Goal: Communication & Community: Answer question/provide support

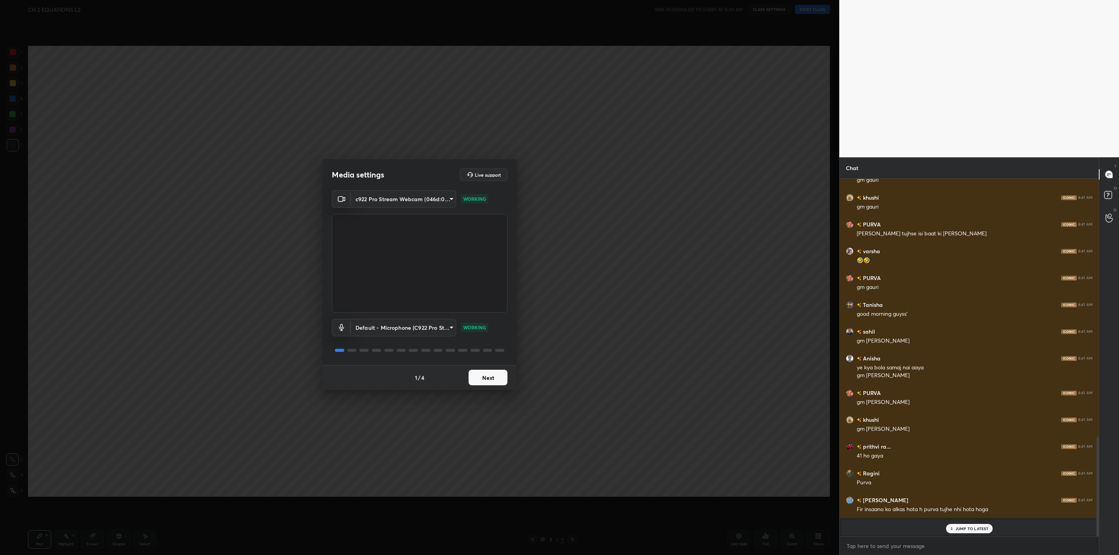
scroll to position [924, 0]
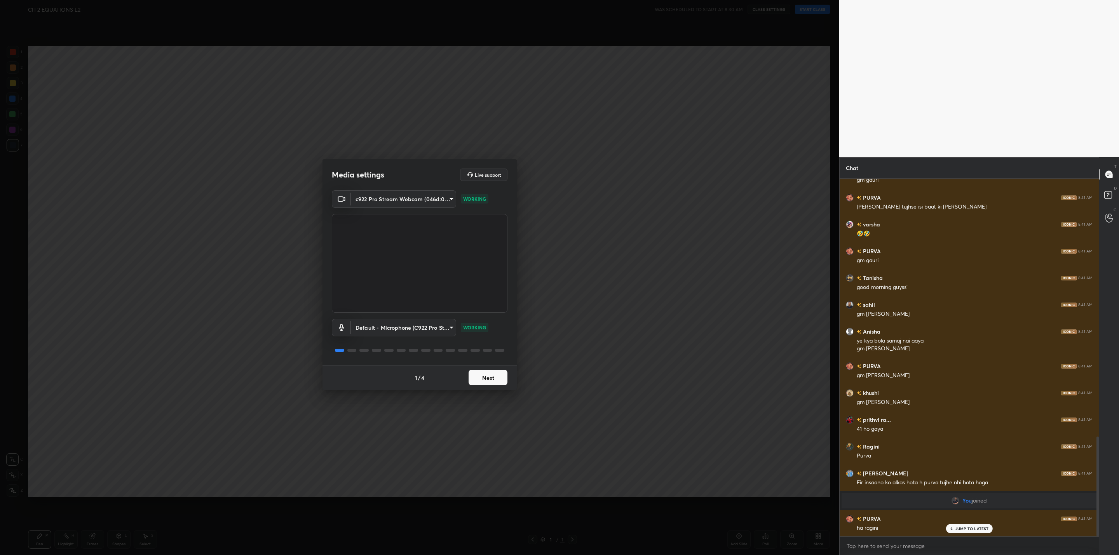
click at [496, 380] on button "Next" at bounding box center [488, 378] width 39 height 16
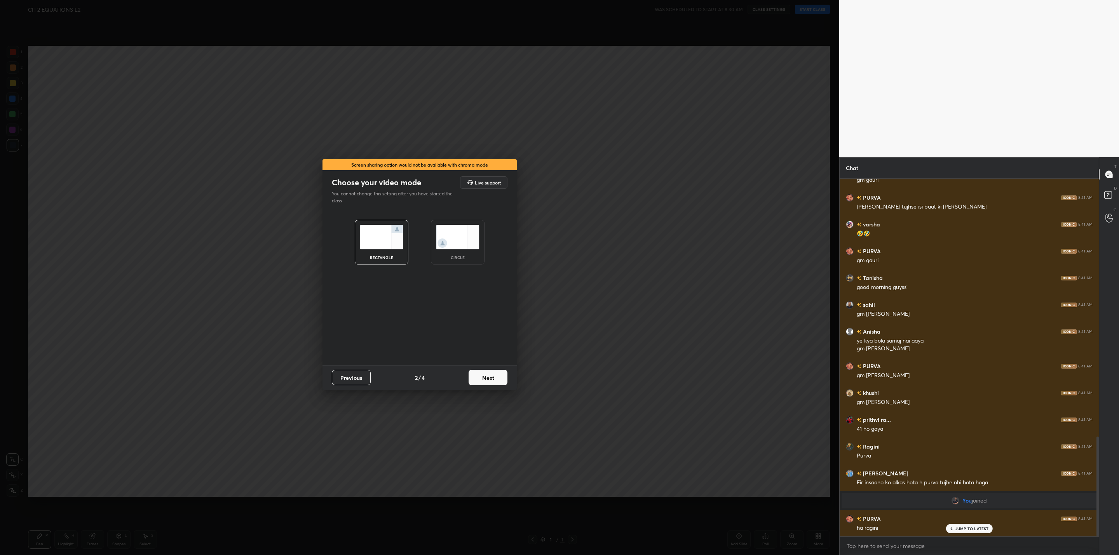
click at [496, 378] on button "Next" at bounding box center [488, 378] width 39 height 16
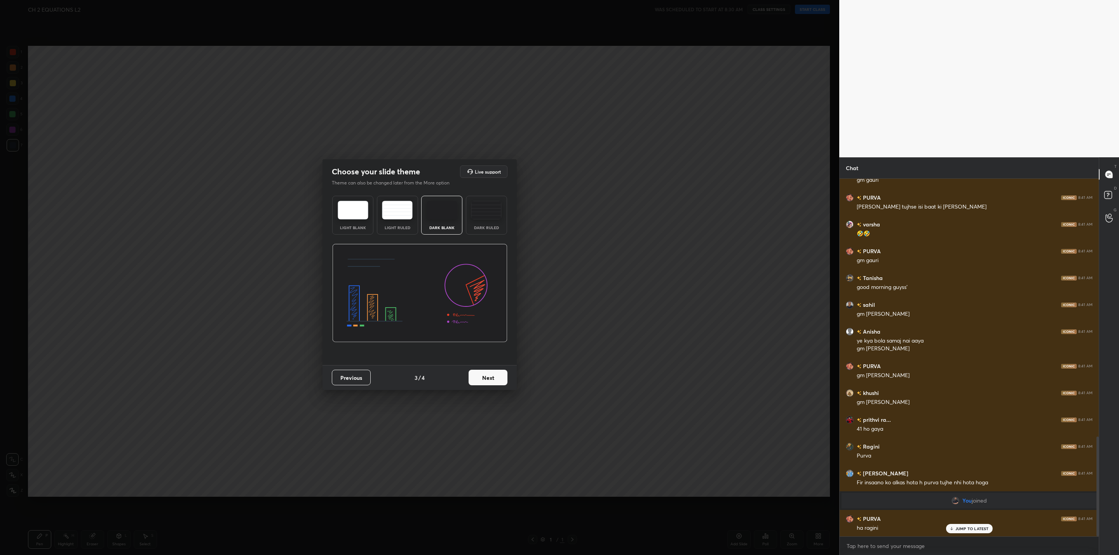
click at [496, 378] on button "Next" at bounding box center [488, 378] width 39 height 16
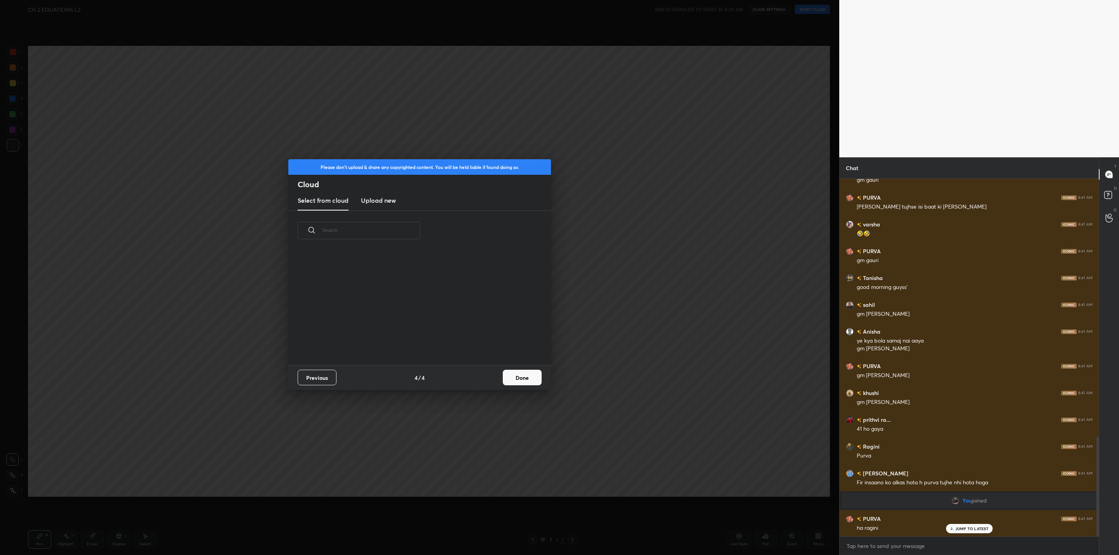
scroll to position [115, 250]
click at [518, 375] on button "Done" at bounding box center [522, 378] width 39 height 16
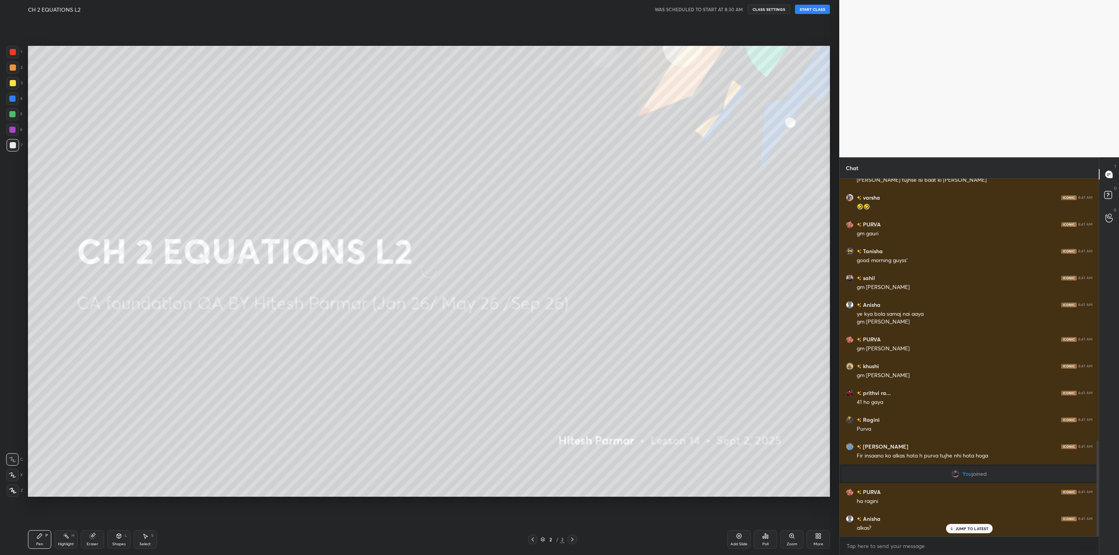
scroll to position [978, 0]
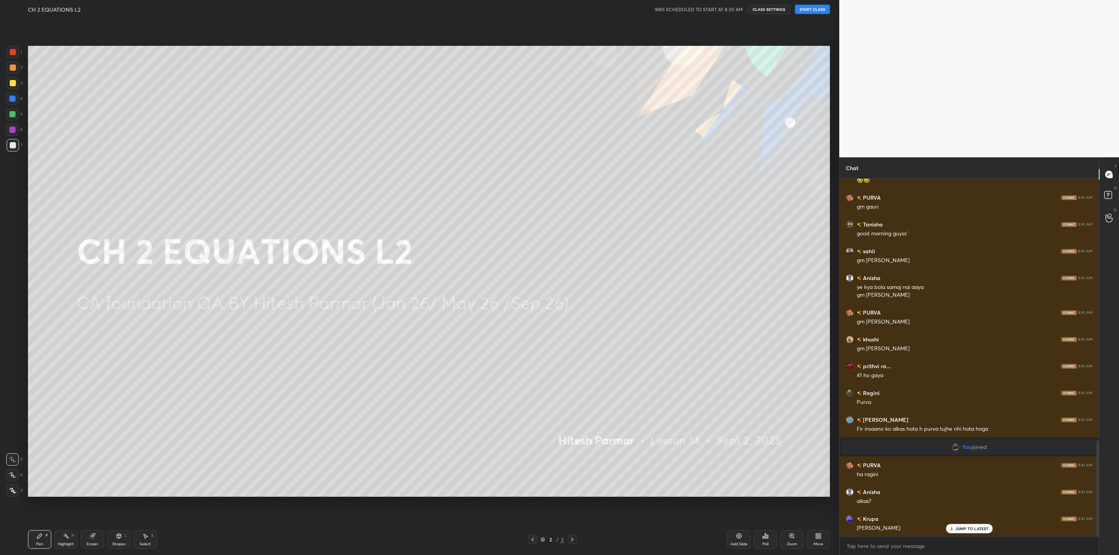
click at [803, 10] on button "START CLASS" at bounding box center [812, 9] width 35 height 9
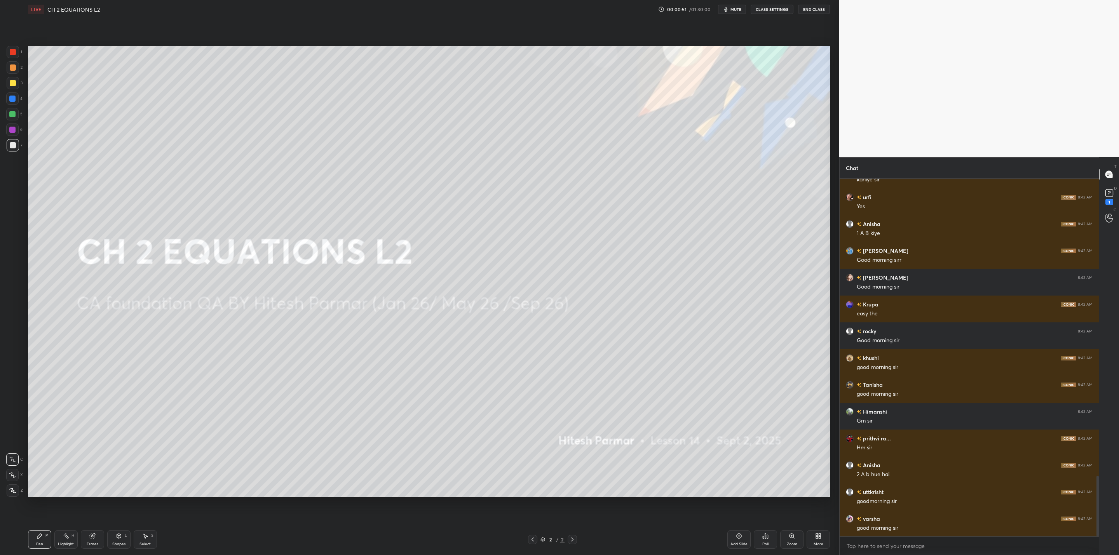
scroll to position [0, 0]
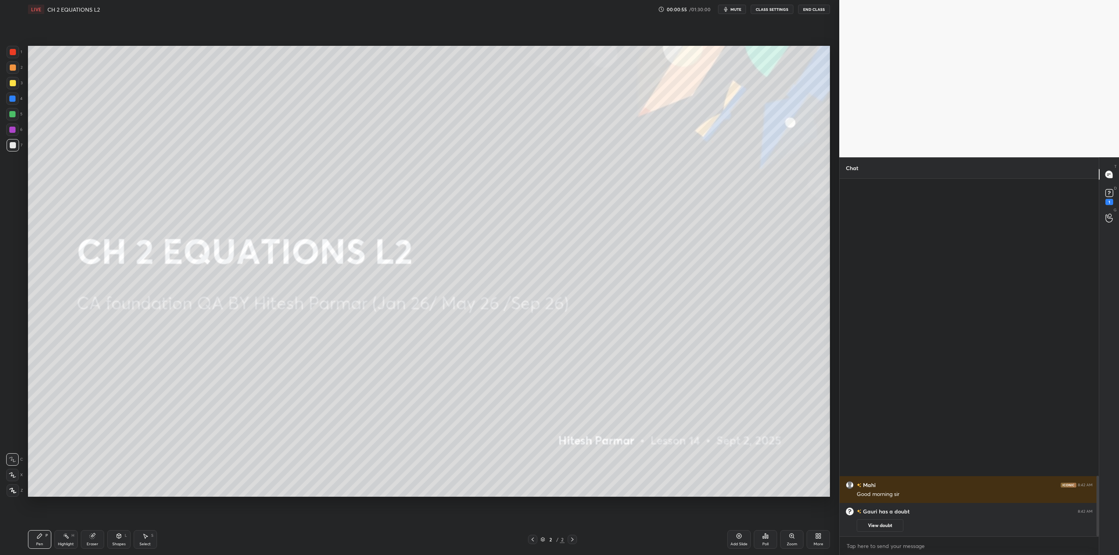
click at [883, 525] on button "View doubt" at bounding box center [880, 526] width 47 height 12
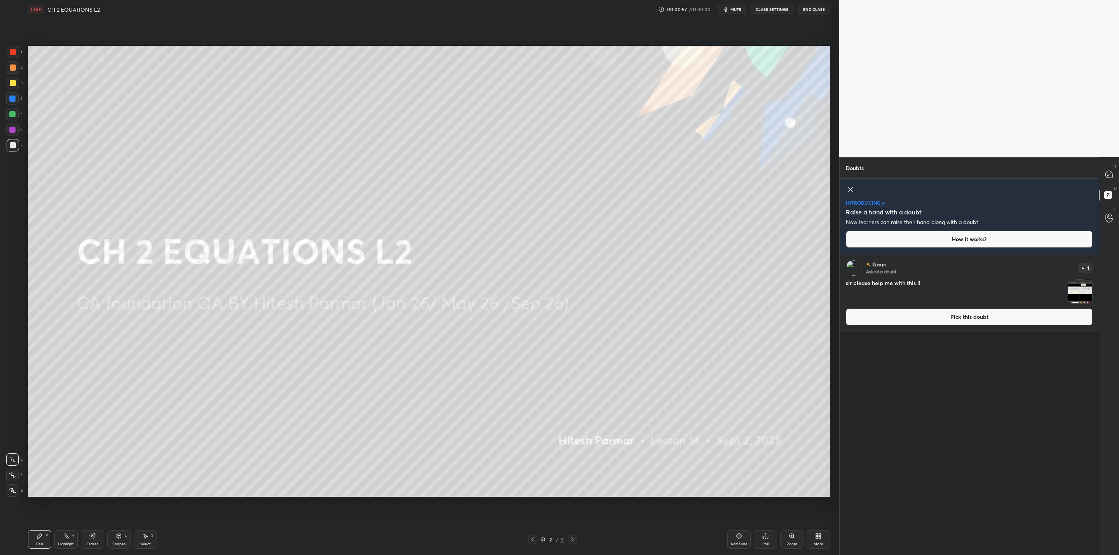
drag, startPoint x: 1077, startPoint y: 299, endPoint x: 1079, endPoint y: 304, distance: 5.9
click at [1077, 300] on img "grid" at bounding box center [1081, 291] width 24 height 24
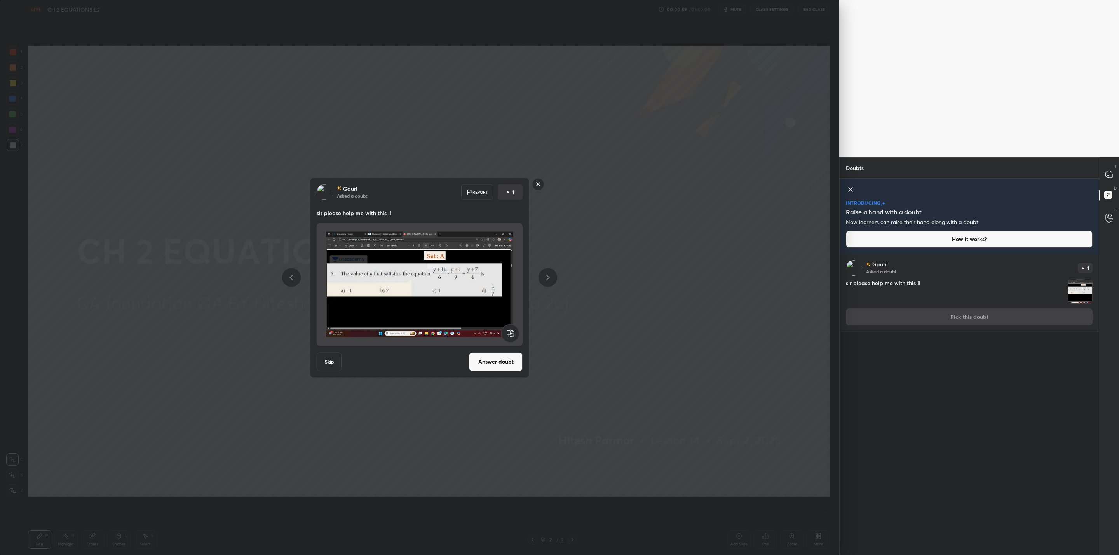
click at [499, 359] on button "Answer doubt" at bounding box center [496, 362] width 54 height 19
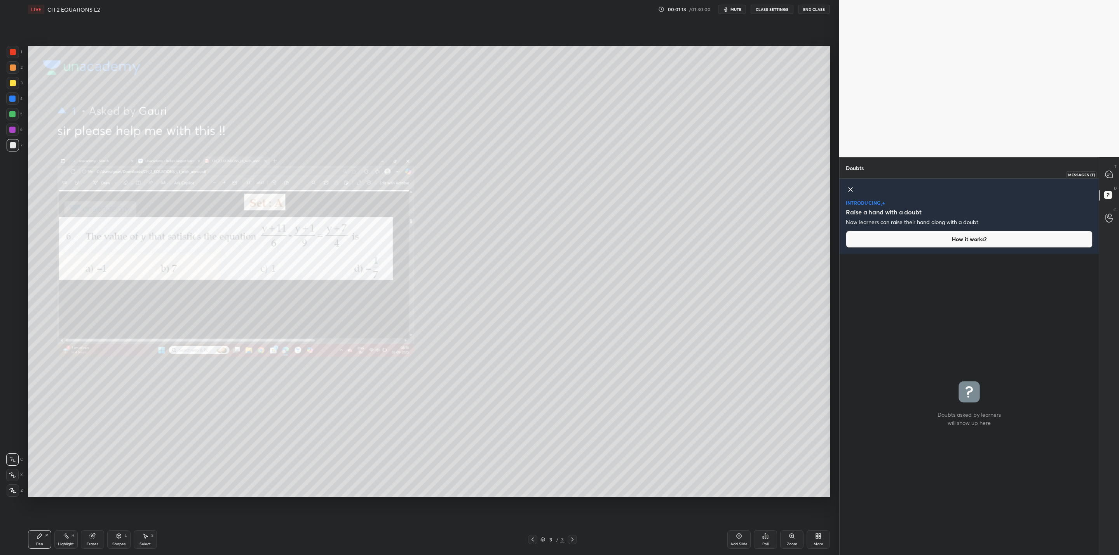
click at [1116, 168] on div at bounding box center [1110, 175] width 16 height 14
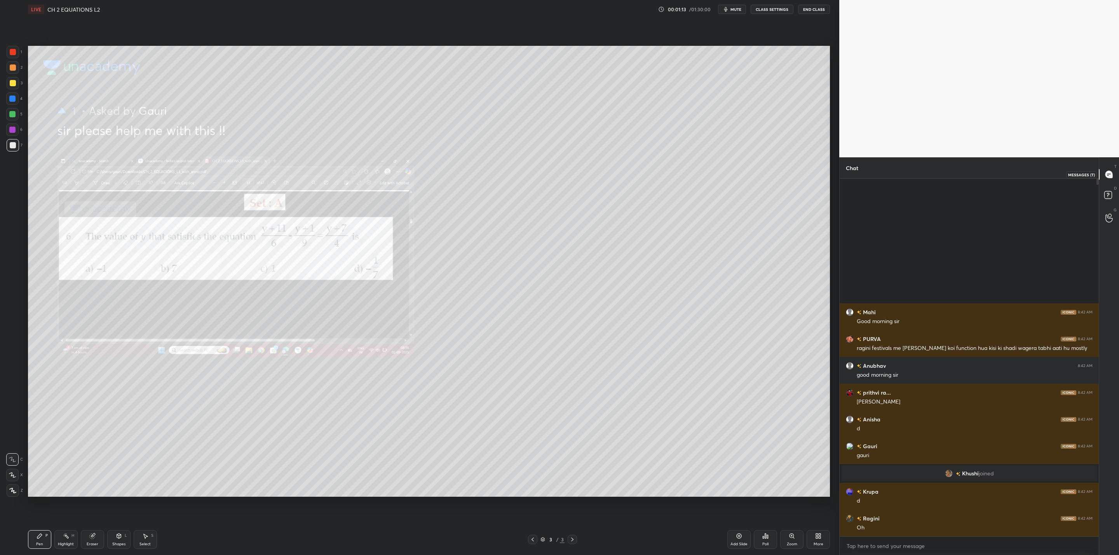
scroll to position [356, 257]
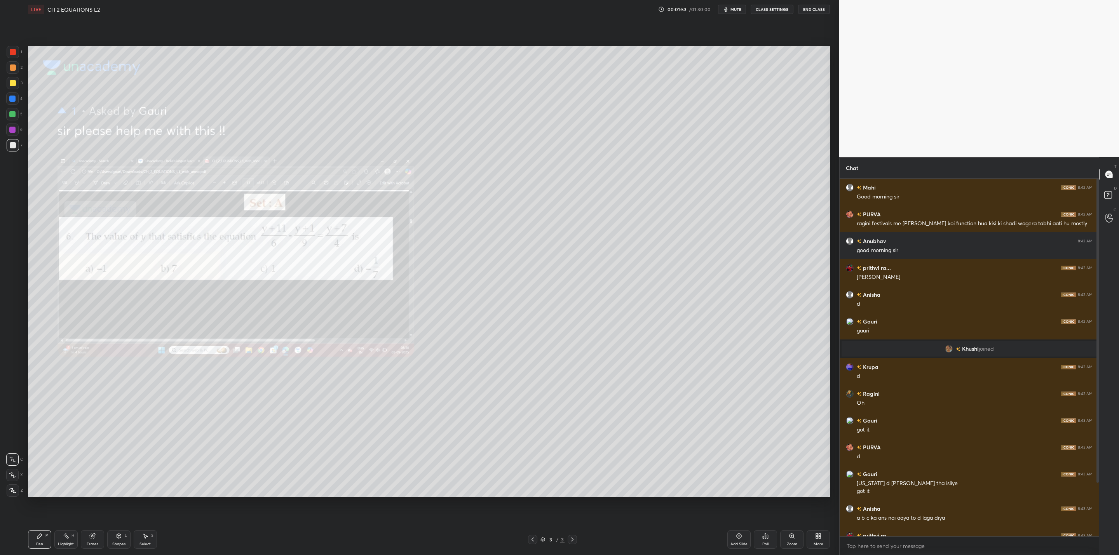
click at [538, 537] on div at bounding box center [532, 539] width 9 height 9
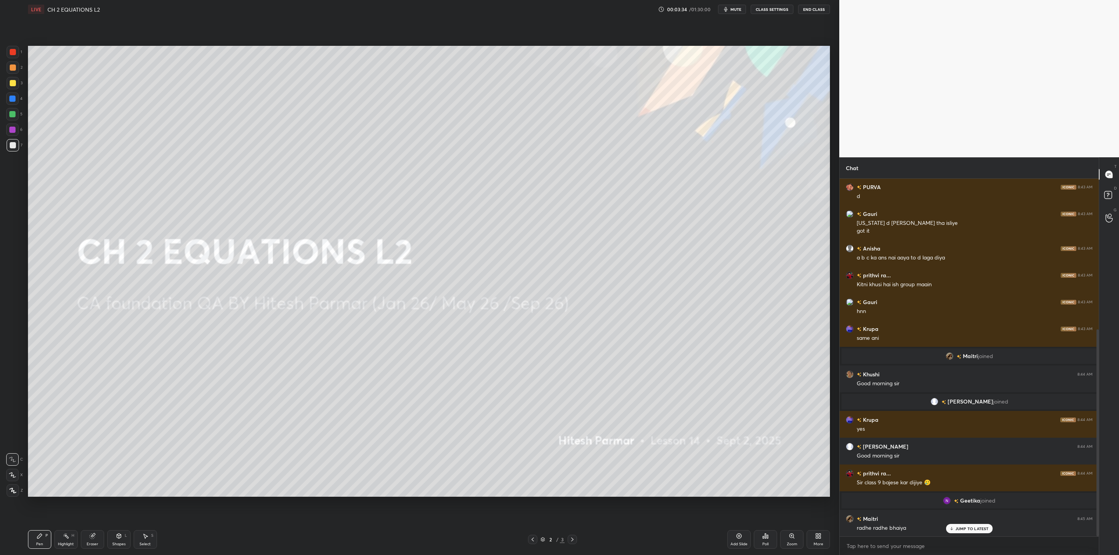
scroll to position [269, 0]
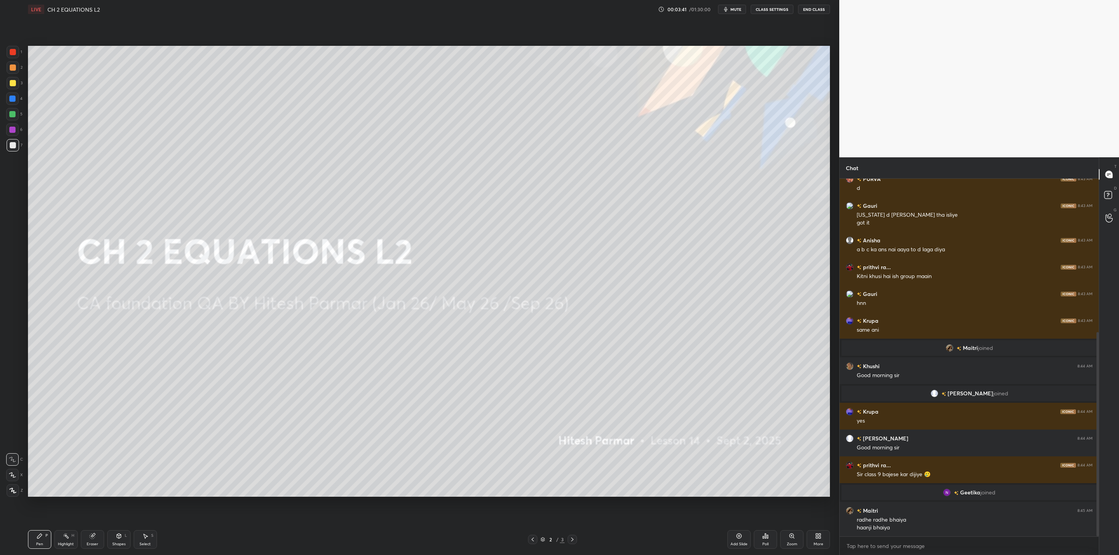
click at [813, 543] on div "More" at bounding box center [818, 540] width 23 height 19
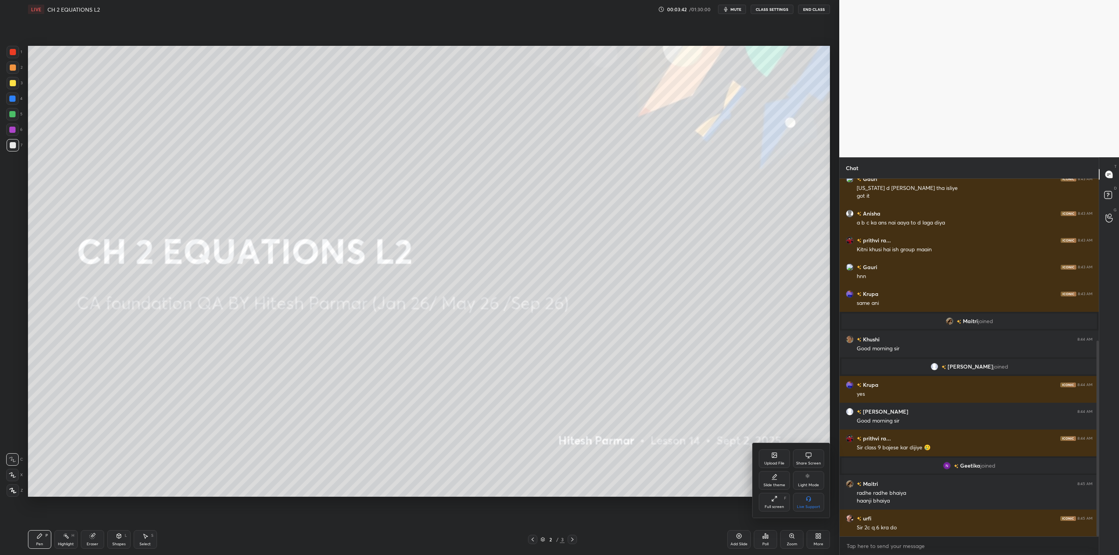
click at [779, 457] on div "Upload File" at bounding box center [774, 459] width 31 height 19
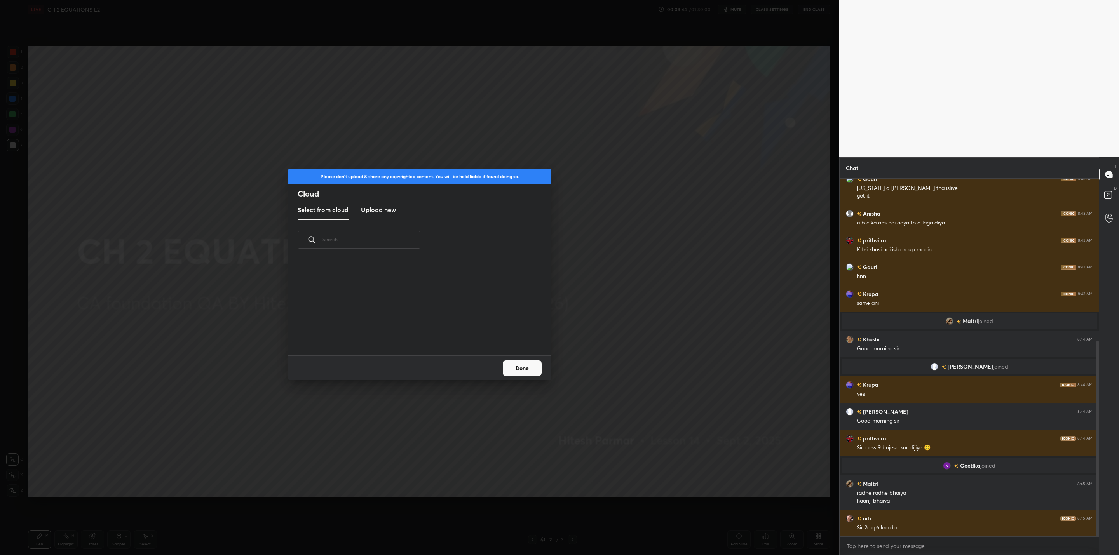
scroll to position [322, 0]
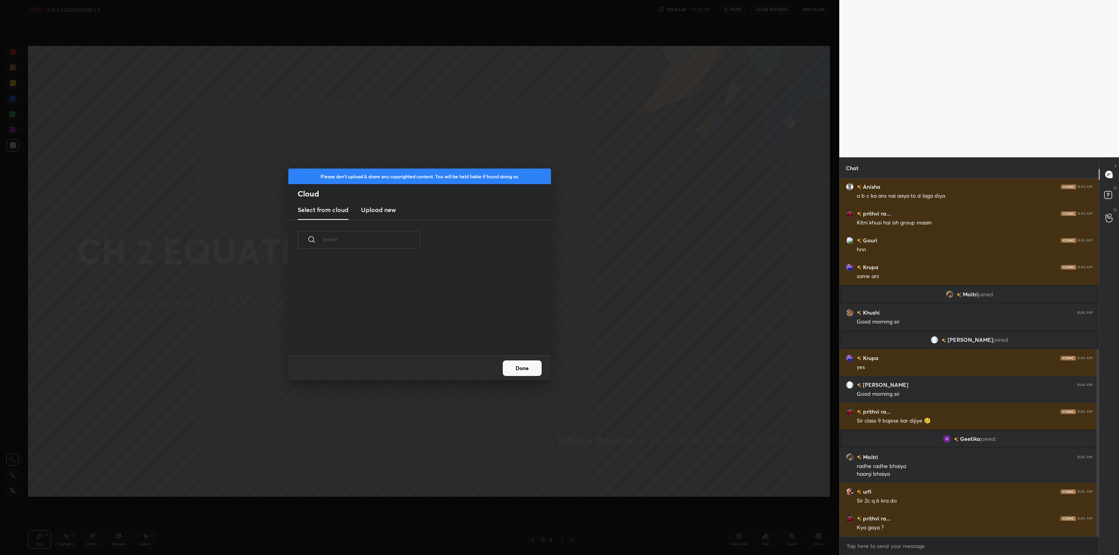
click at [385, 210] on h3 "Upload new" at bounding box center [378, 209] width 35 height 9
click at [424, 330] on label "Browse" at bounding box center [420, 333] width 35 height 12
click at [403, 330] on input "Browse" at bounding box center [403, 333] width 0 height 12
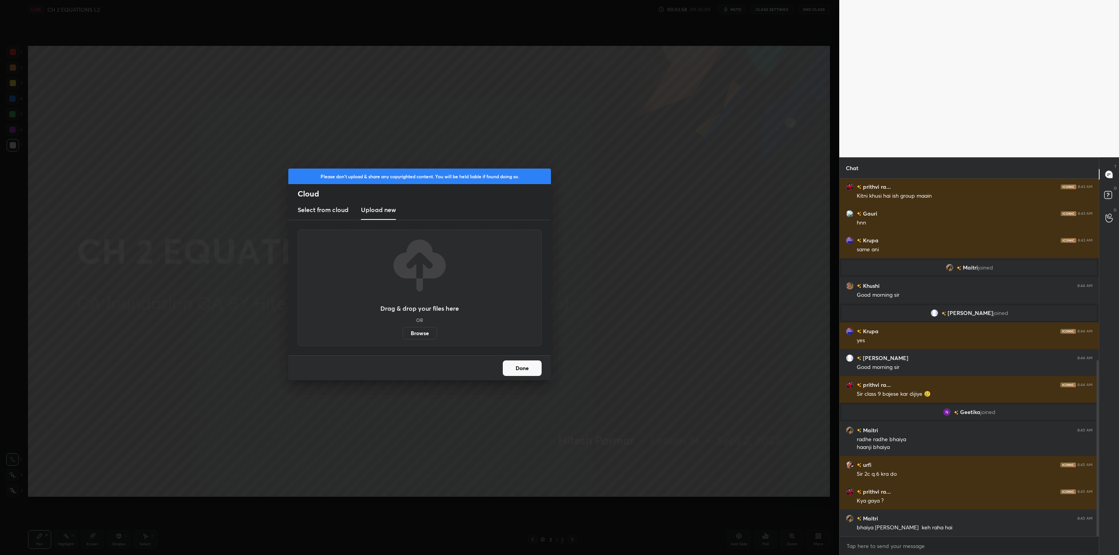
scroll to position [368, 0]
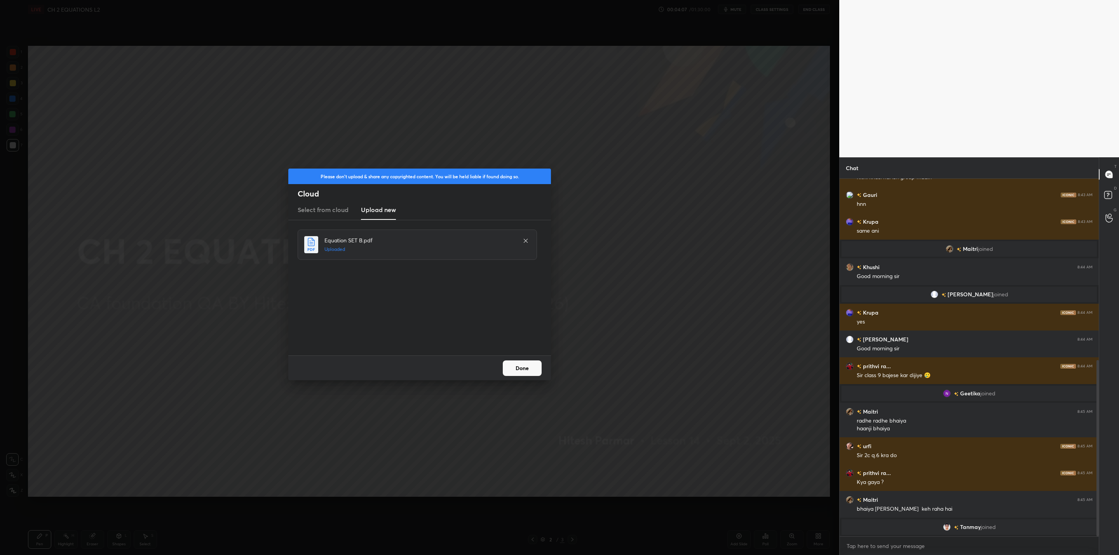
click at [520, 371] on button "Done" at bounding box center [522, 369] width 39 height 16
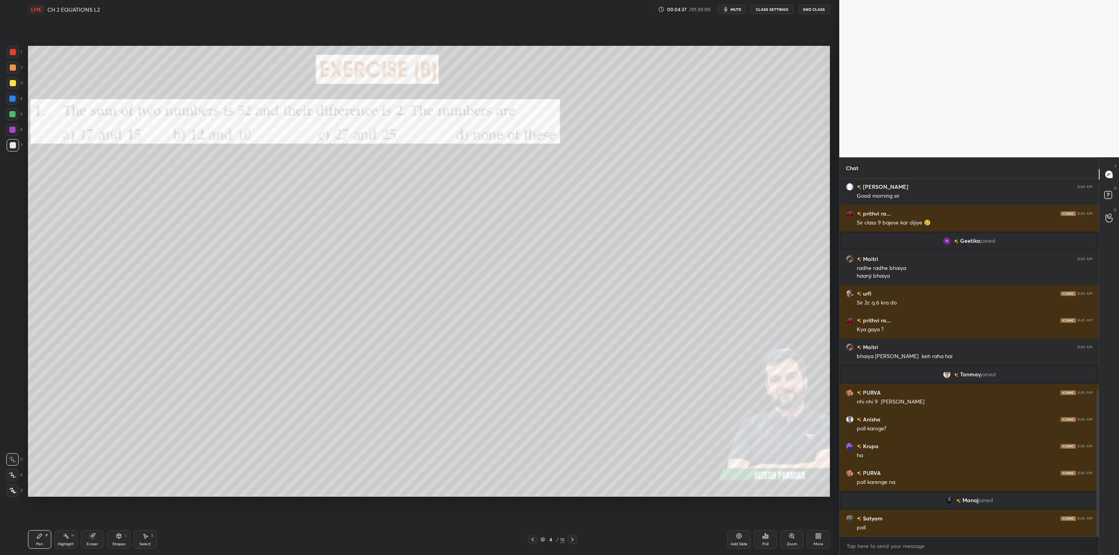
scroll to position [540, 0]
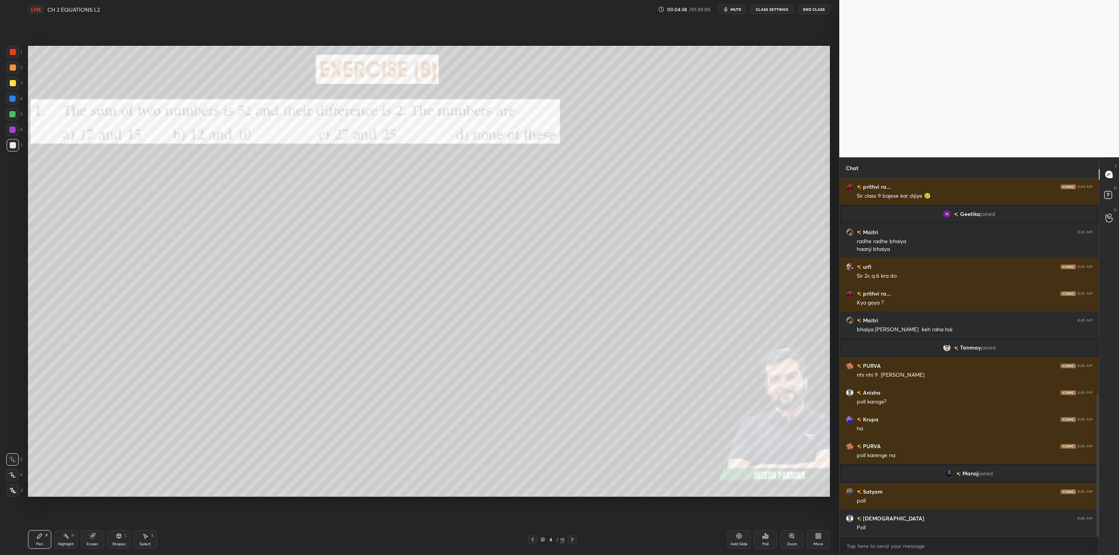
drag, startPoint x: 12, startPoint y: 126, endPoint x: 26, endPoint y: 126, distance: 14.4
click at [17, 126] on div at bounding box center [12, 130] width 12 height 12
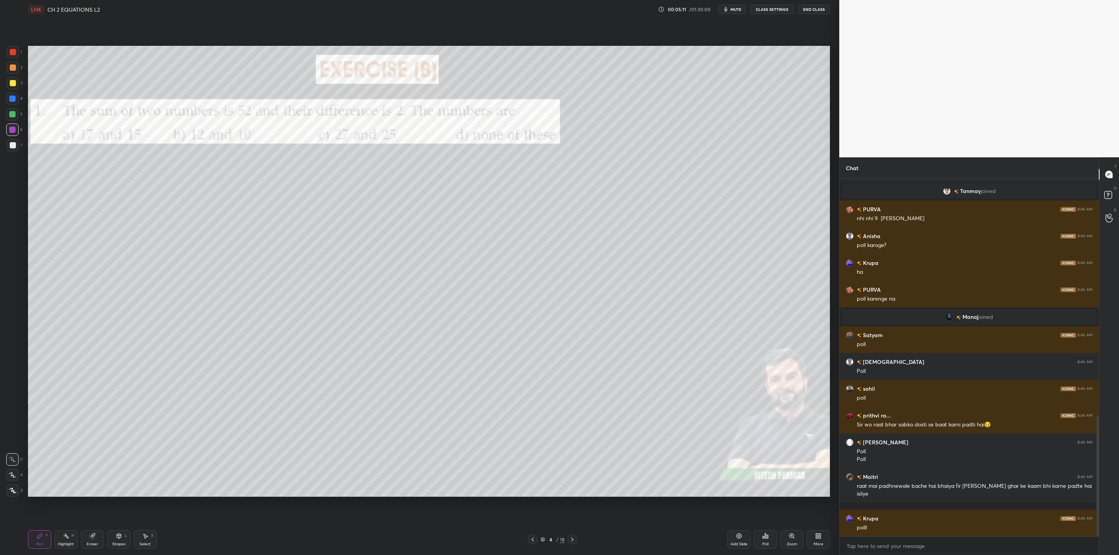
scroll to position [723, 0]
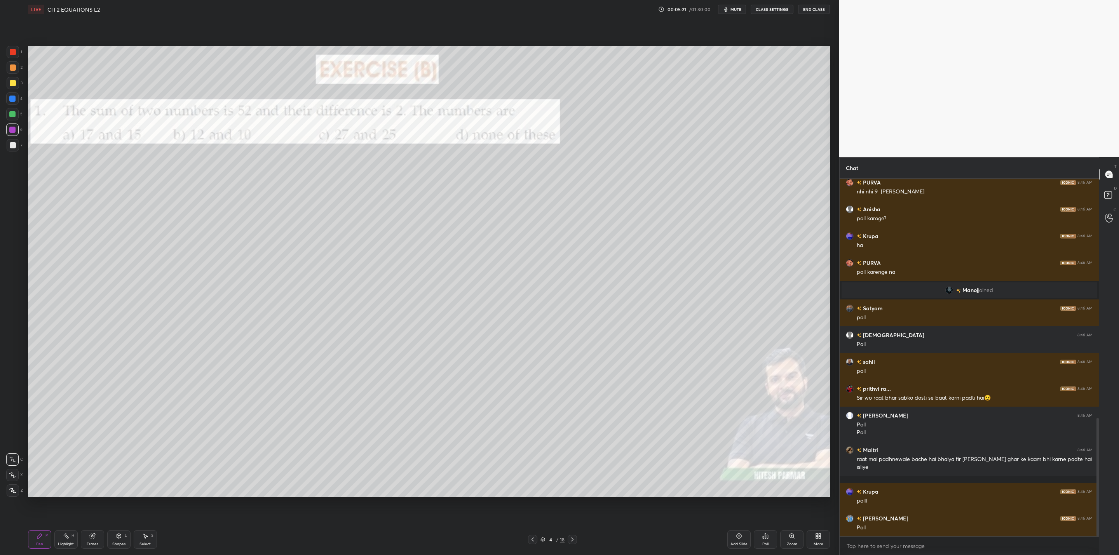
click at [763, 543] on div "Poll" at bounding box center [766, 545] width 6 height 4
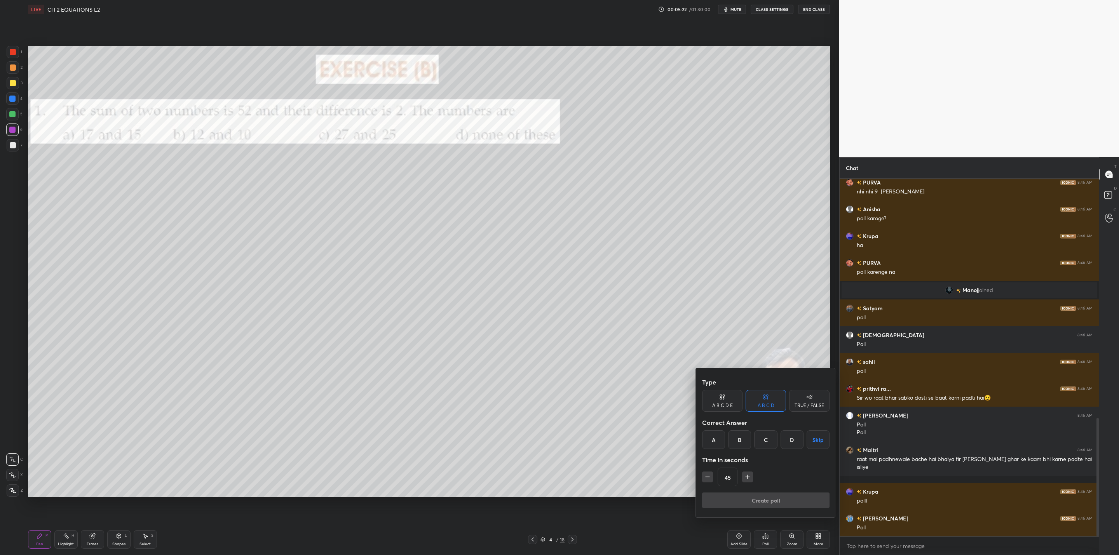
drag, startPoint x: 764, startPoint y: 444, endPoint x: 748, endPoint y: 465, distance: 25.7
click at [762, 448] on div "C" at bounding box center [765, 440] width 23 height 19
drag, startPoint x: 765, startPoint y: 499, endPoint x: 749, endPoint y: 510, distance: 19.9
click at [763, 498] on button "Create poll" at bounding box center [765, 501] width 127 height 16
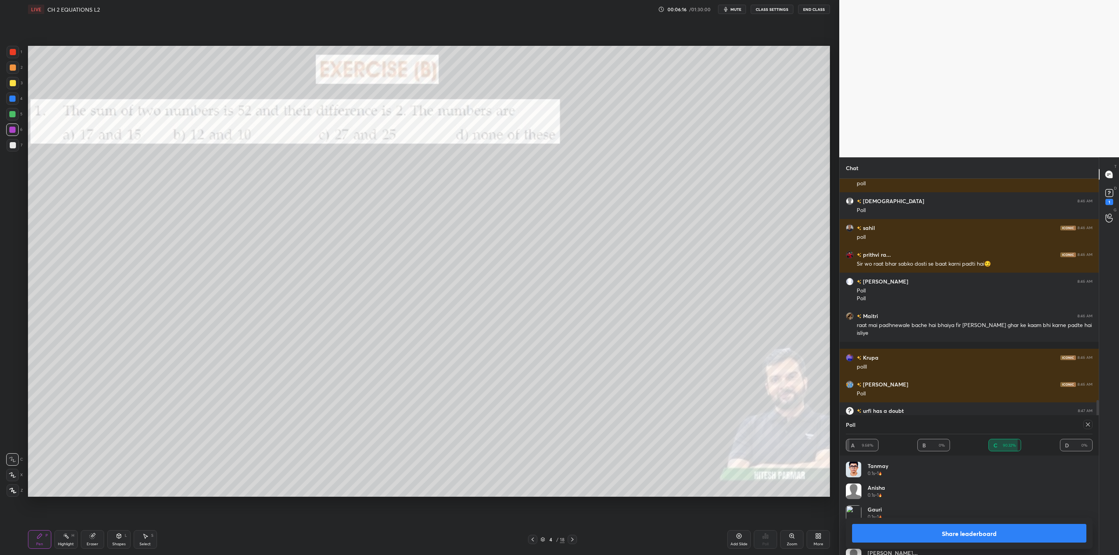
scroll to position [761, 0]
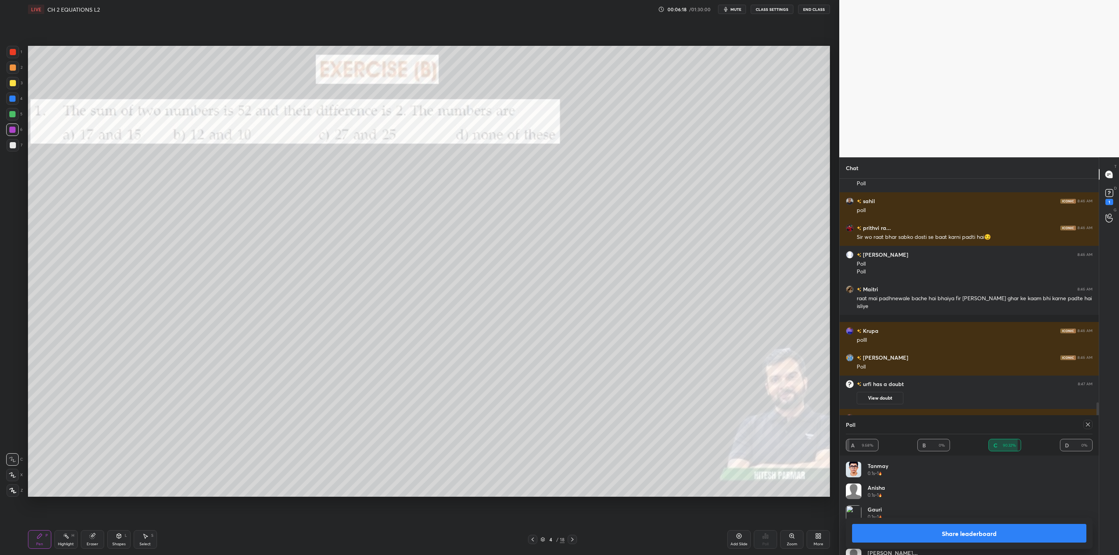
click at [911, 522] on div "Share leaderboard" at bounding box center [969, 533] width 247 height 31
drag, startPoint x: 924, startPoint y: 535, endPoint x: 928, endPoint y: 534, distance: 4.7
click at [923, 534] on button "Share leaderboard" at bounding box center [969, 533] width 234 height 19
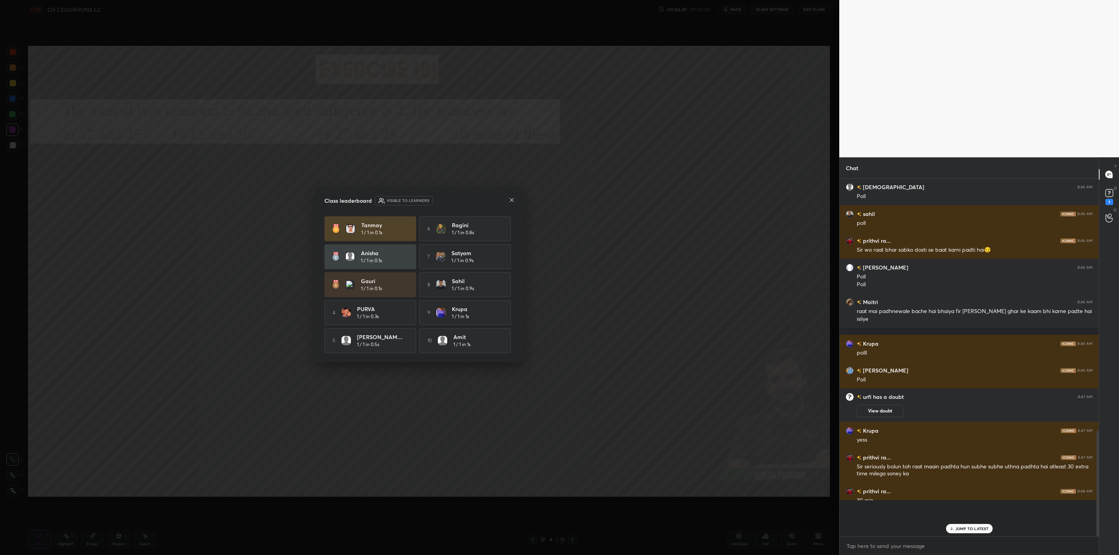
scroll to position [725, 0]
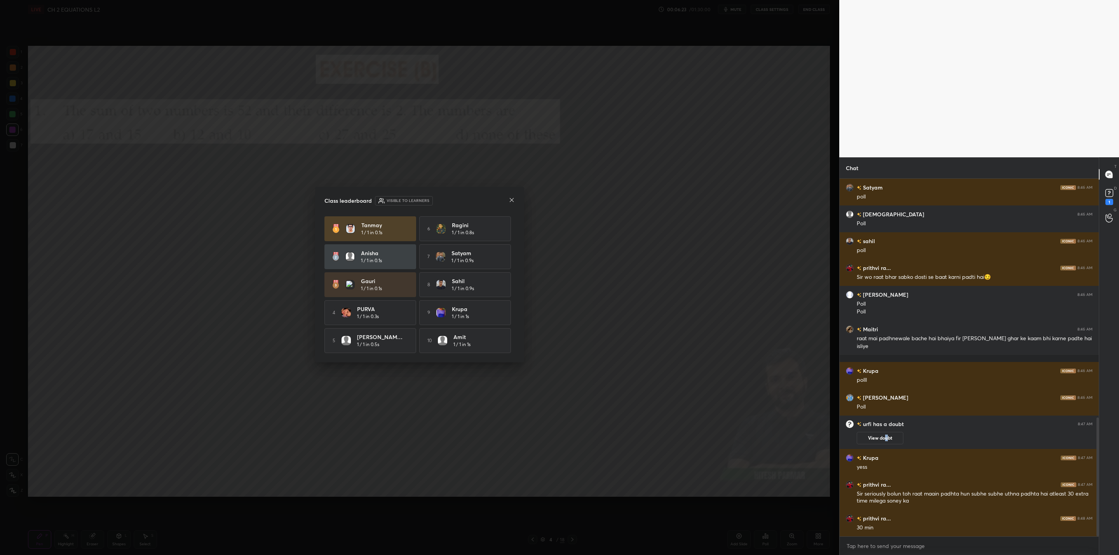
click at [889, 437] on button "View doubt" at bounding box center [880, 438] width 47 height 12
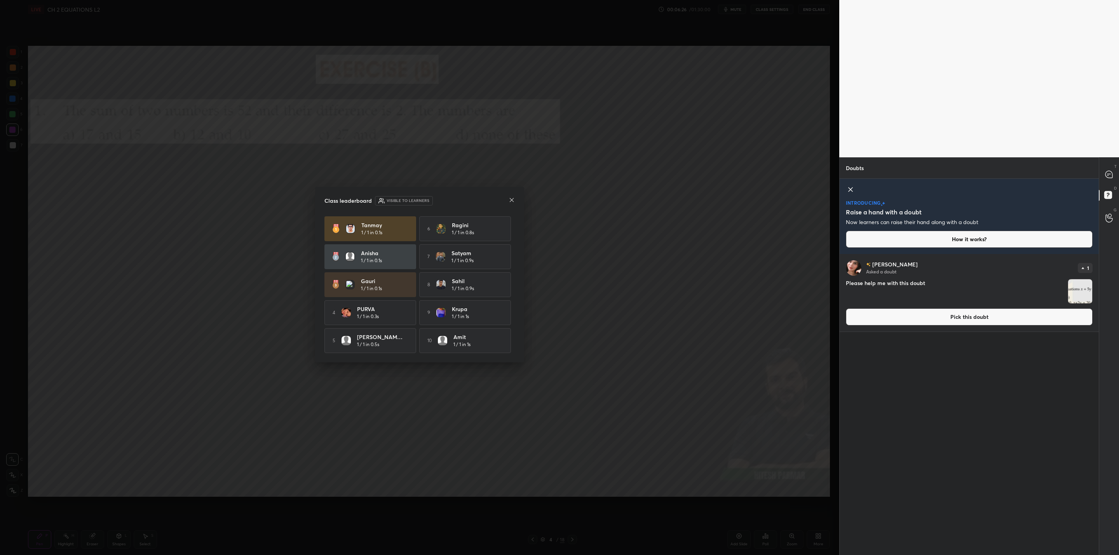
click at [512, 197] on icon at bounding box center [512, 200] width 6 height 6
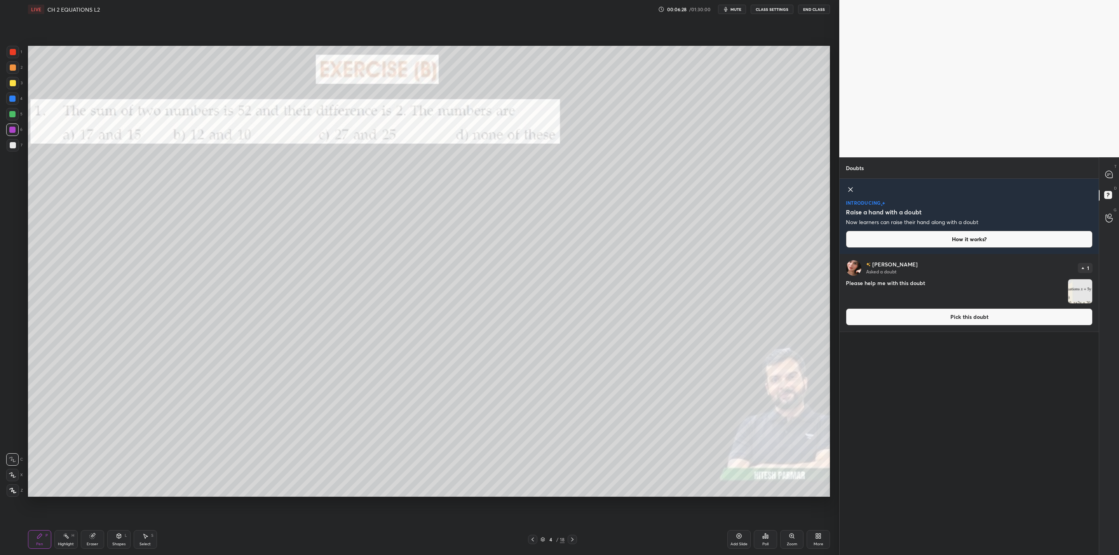
click at [1086, 297] on img "grid" at bounding box center [1081, 291] width 24 height 24
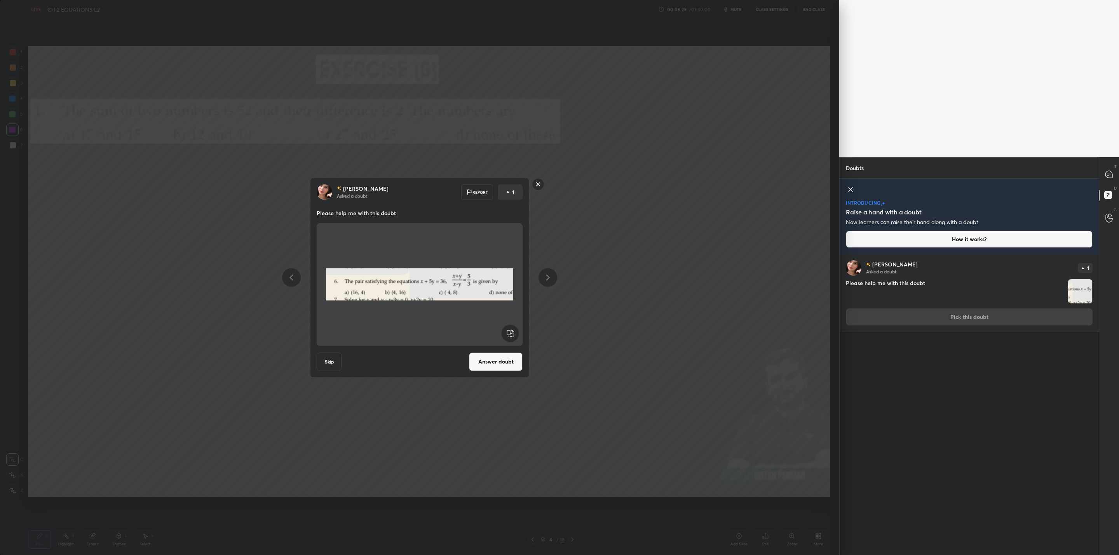
click at [492, 357] on button "Answer doubt" at bounding box center [496, 362] width 54 height 19
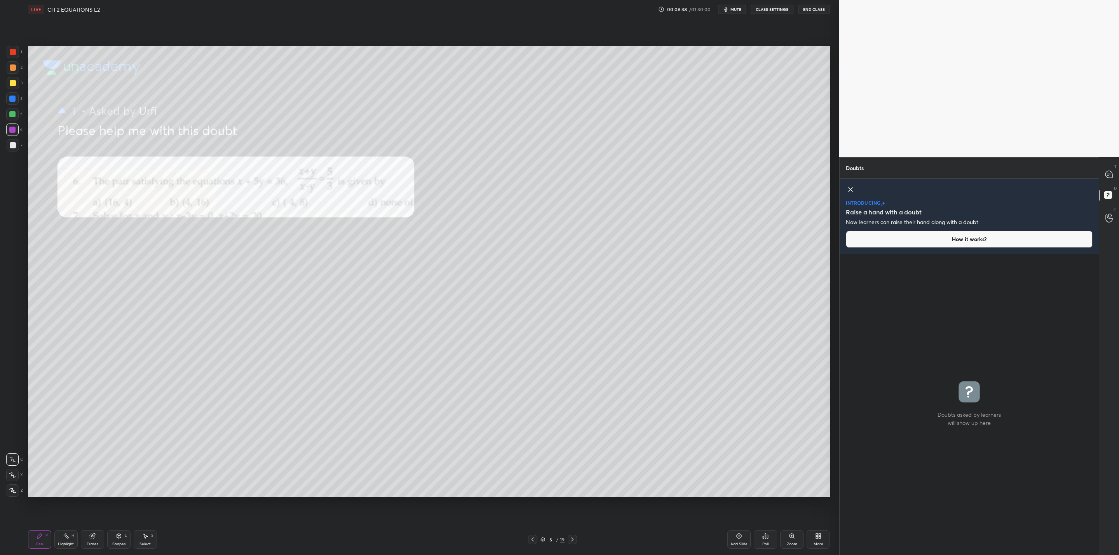
drag, startPoint x: 13, startPoint y: 83, endPoint x: 25, endPoint y: 98, distance: 19.4
click at [14, 84] on div at bounding box center [13, 83] width 6 height 6
drag, startPoint x: 1108, startPoint y: 173, endPoint x: 1099, endPoint y: 180, distance: 11.4
click at [1108, 173] on icon at bounding box center [1109, 174] width 7 height 7
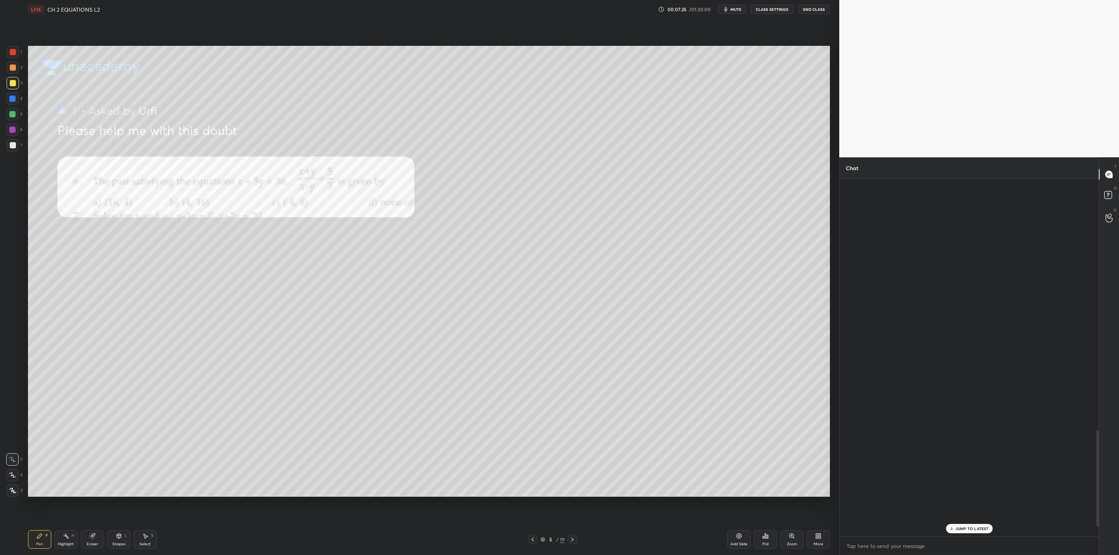
scroll to position [356, 257]
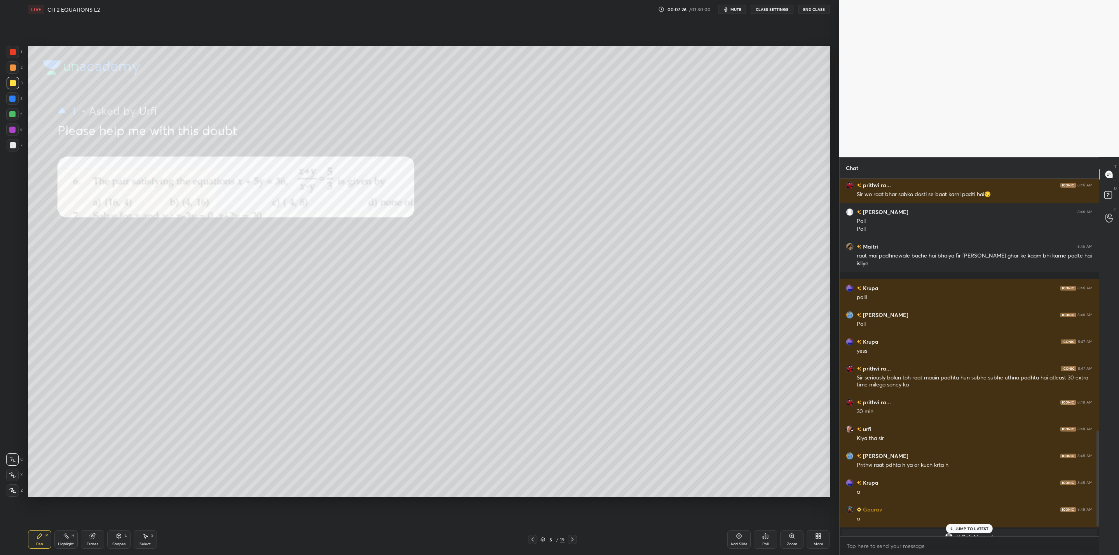
click at [957, 529] on p "JUMP TO LATEST" at bounding box center [972, 529] width 33 height 5
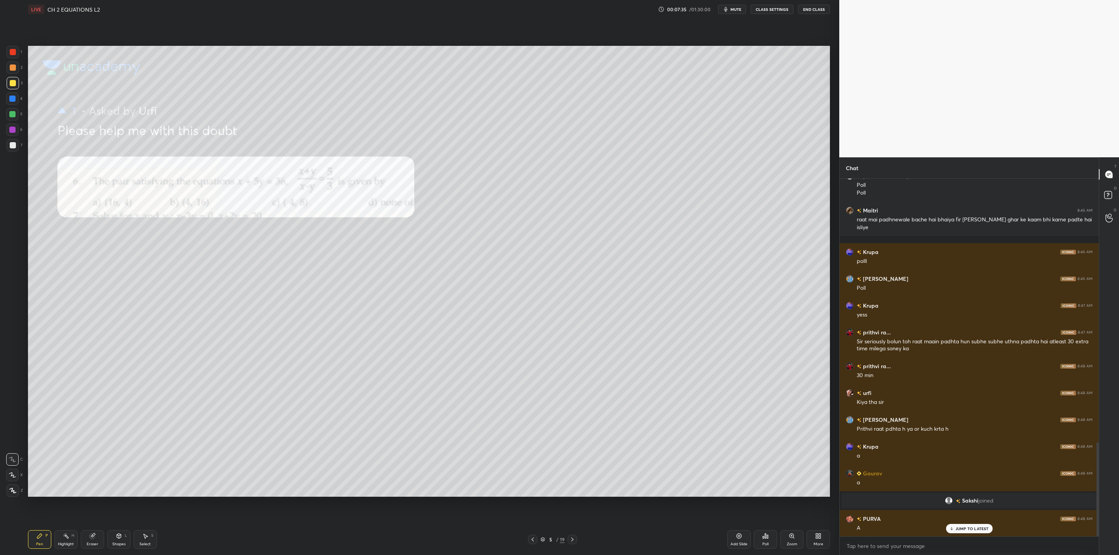
scroll to position [1004, 0]
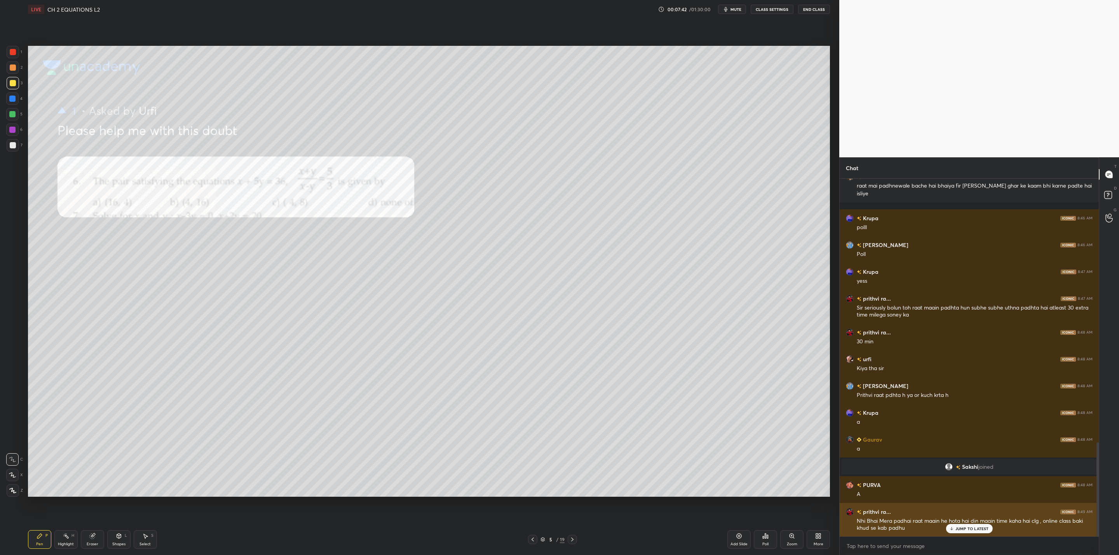
click at [952, 532] on div "JUMP TO LATEST" at bounding box center [969, 528] width 47 height 9
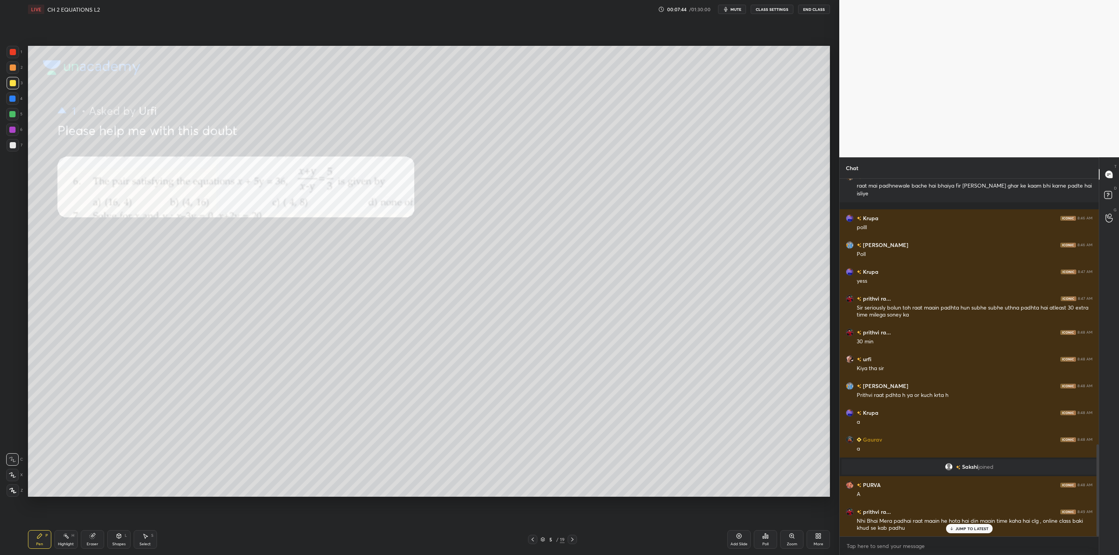
scroll to position [1031, 0]
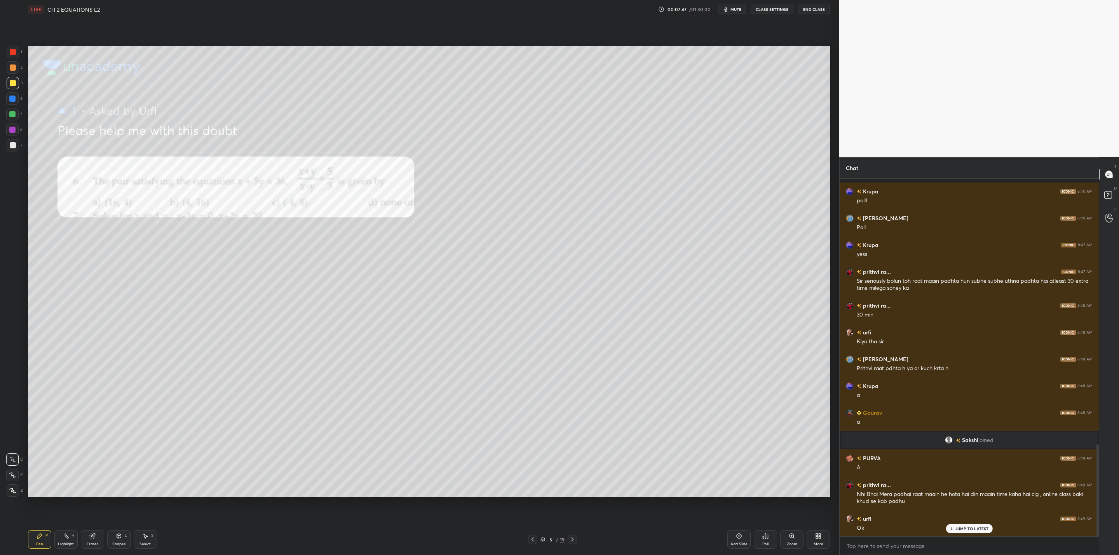
click at [573, 538] on icon at bounding box center [572, 540] width 6 height 6
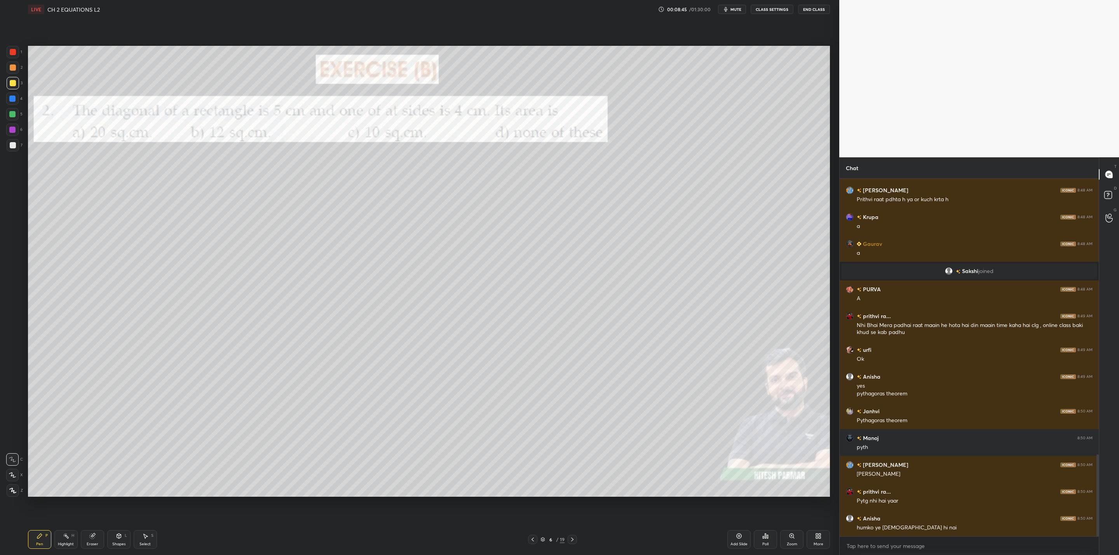
scroll to position [1227, 0]
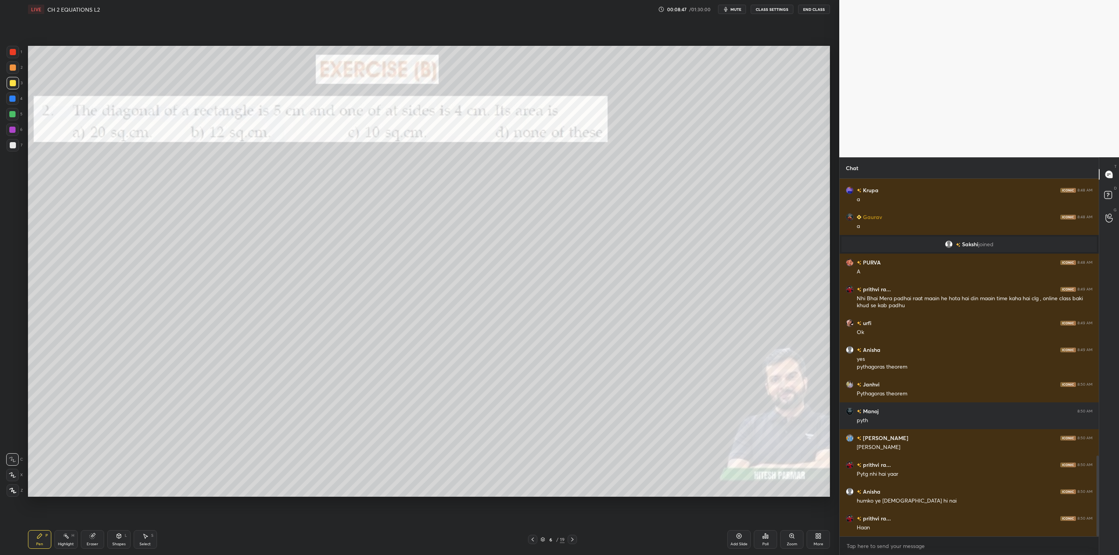
drag, startPoint x: 87, startPoint y: 539, endPoint x: 90, endPoint y: 542, distance: 4.2
click at [87, 539] on div "Eraser" at bounding box center [92, 540] width 23 height 19
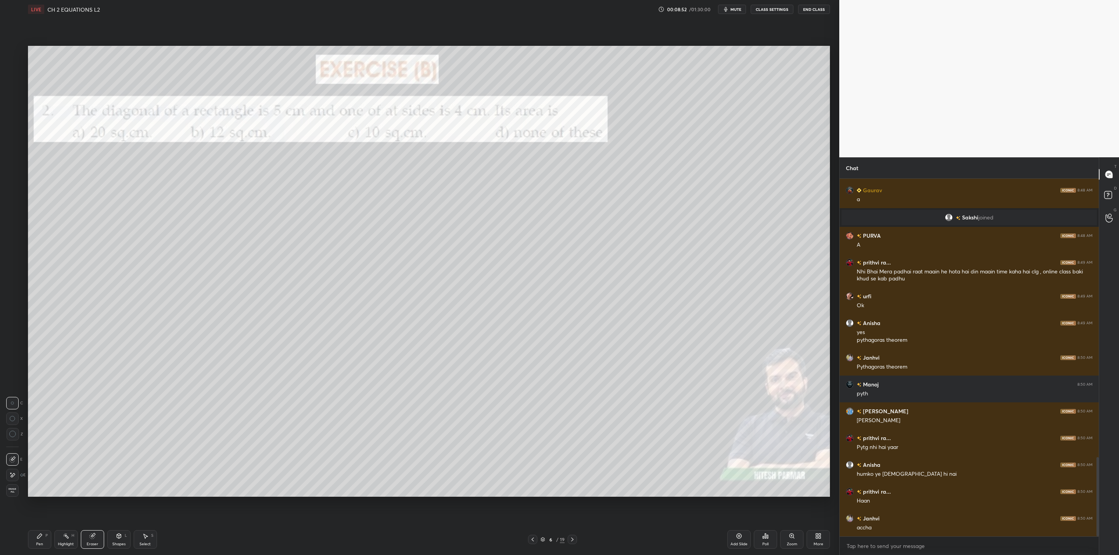
drag, startPoint x: 44, startPoint y: 535, endPoint x: 58, endPoint y: 529, distance: 14.8
click at [46, 534] on div "P" at bounding box center [46, 536] width 2 height 4
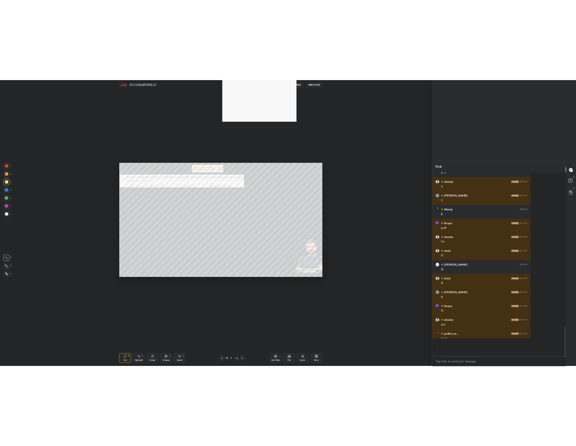
scroll to position [38474, 38469]
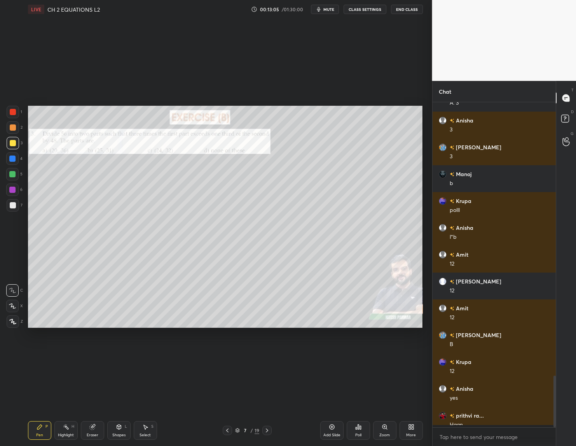
type textarea "x"
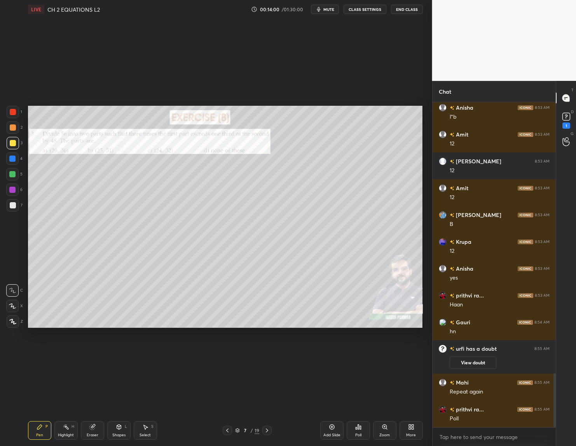
scroll to position [1657, 0]
click at [357, 431] on div "Poll" at bounding box center [358, 430] width 23 height 19
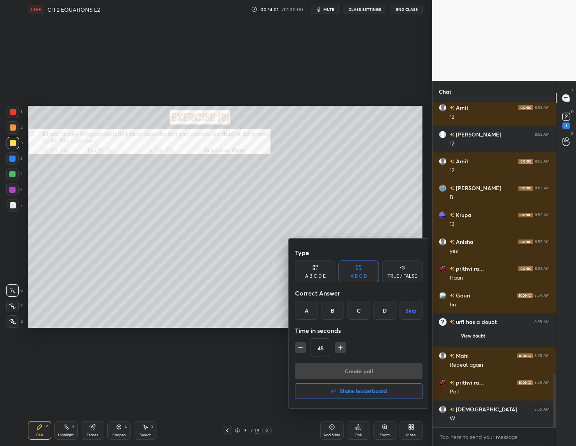
click at [312, 310] on div "A" at bounding box center [306, 310] width 23 height 19
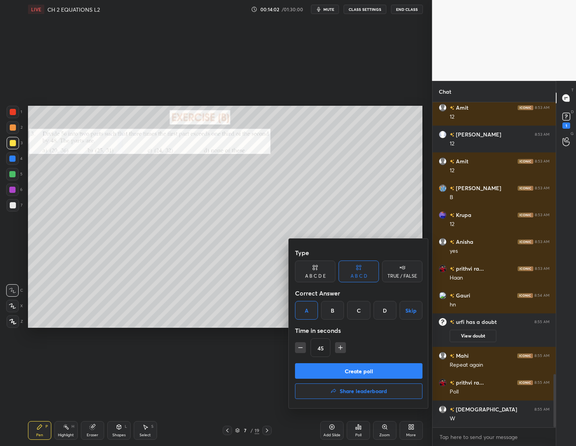
click at [344, 349] on icon "button" at bounding box center [341, 348] width 8 height 8
type input "60"
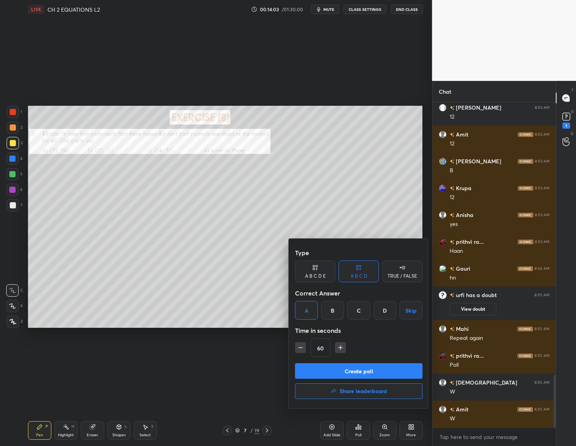
drag, startPoint x: 345, startPoint y: 368, endPoint x: 316, endPoint y: 371, distance: 29.2
click at [345, 369] on button "Create poll" at bounding box center [358, 371] width 127 height 16
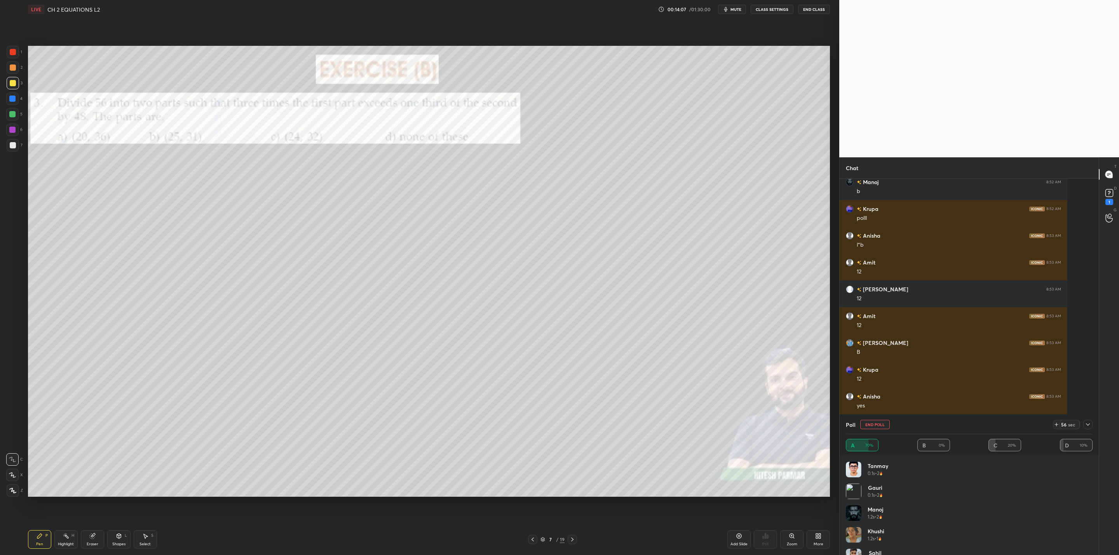
scroll to position [1412, 0]
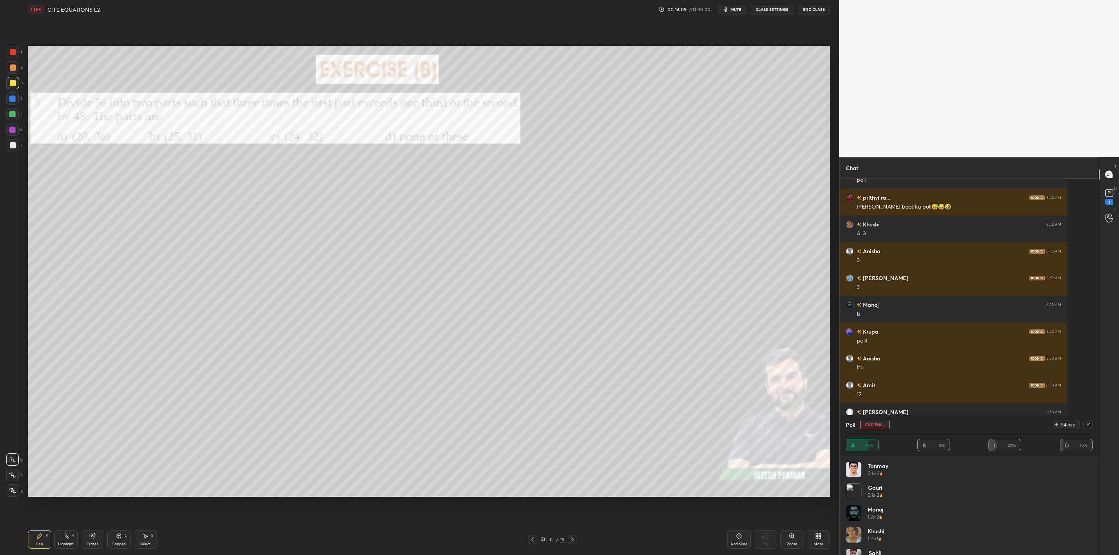
click at [1091, 422] on icon at bounding box center [1088, 425] width 6 height 6
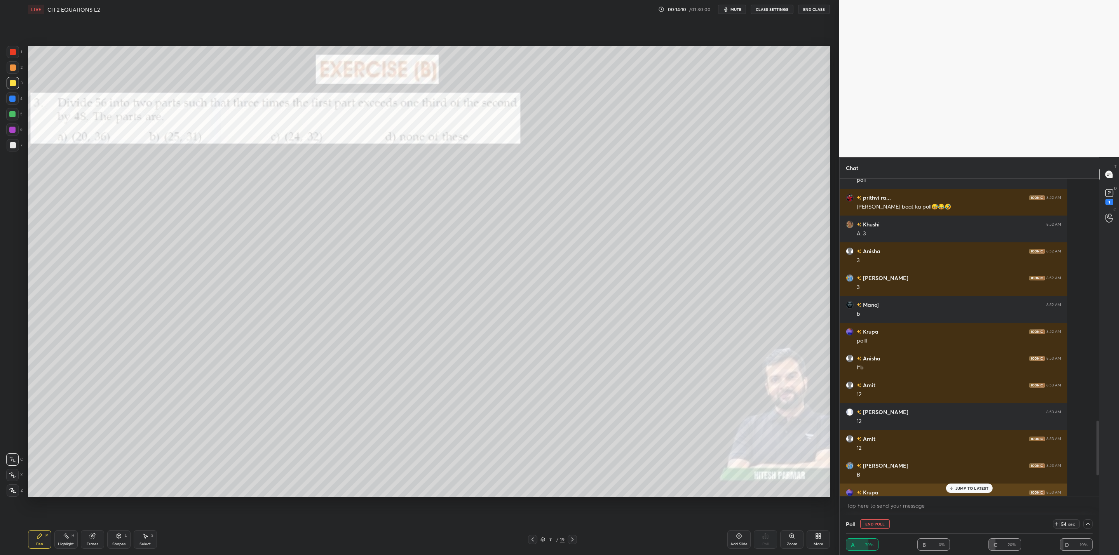
scroll to position [0, 3]
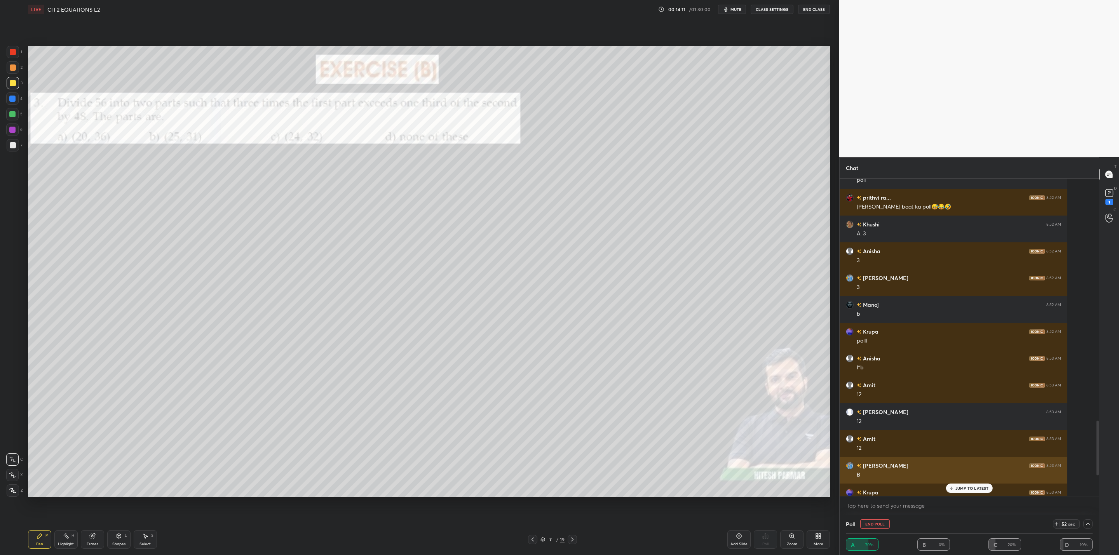
click at [974, 483] on div "[PERSON_NAME] 8:53 AM B" at bounding box center [954, 470] width 228 height 27
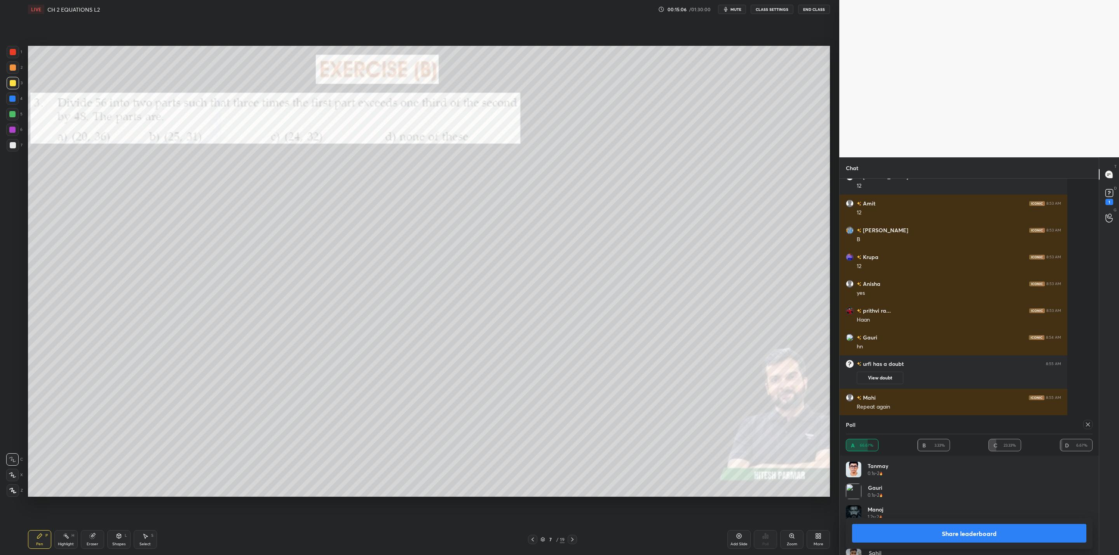
scroll to position [1682, 0]
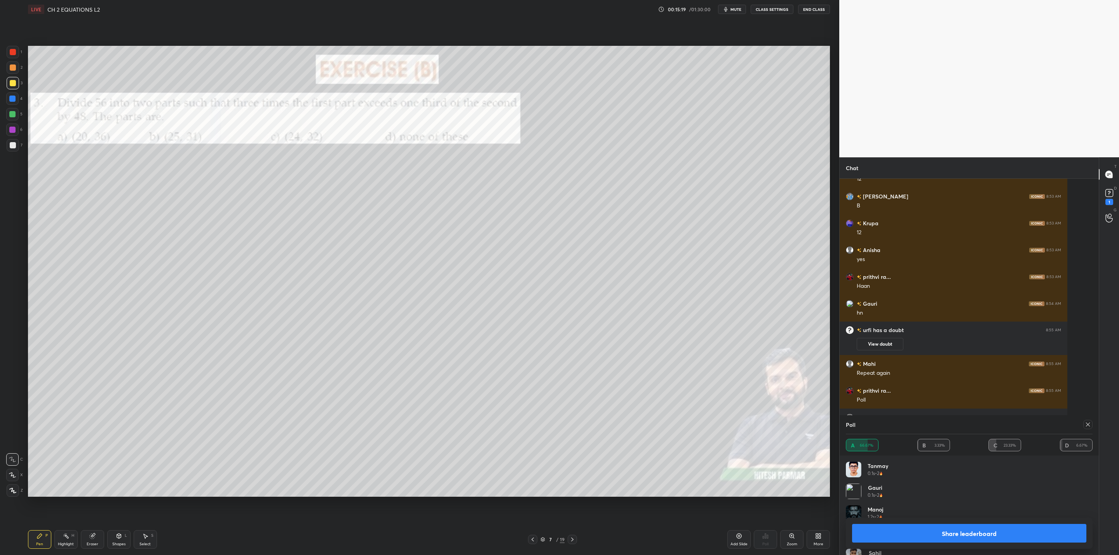
drag, startPoint x: 975, startPoint y: 534, endPoint x: 972, endPoint y: 538, distance: 5.0
click at [972, 538] on button "Share leaderboard" at bounding box center [969, 533] width 234 height 19
type textarea "x"
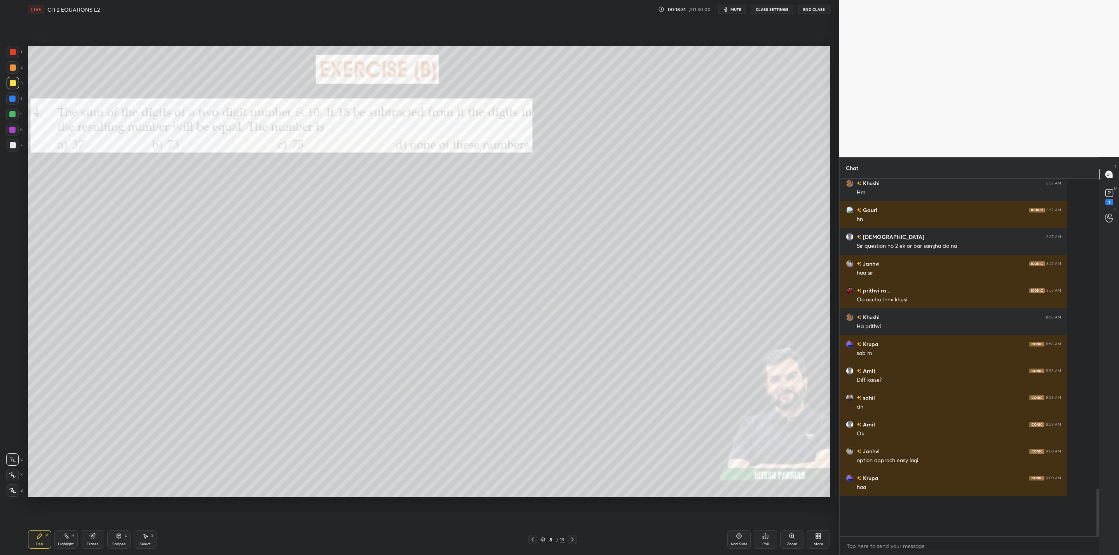
scroll to position [2057, 0]
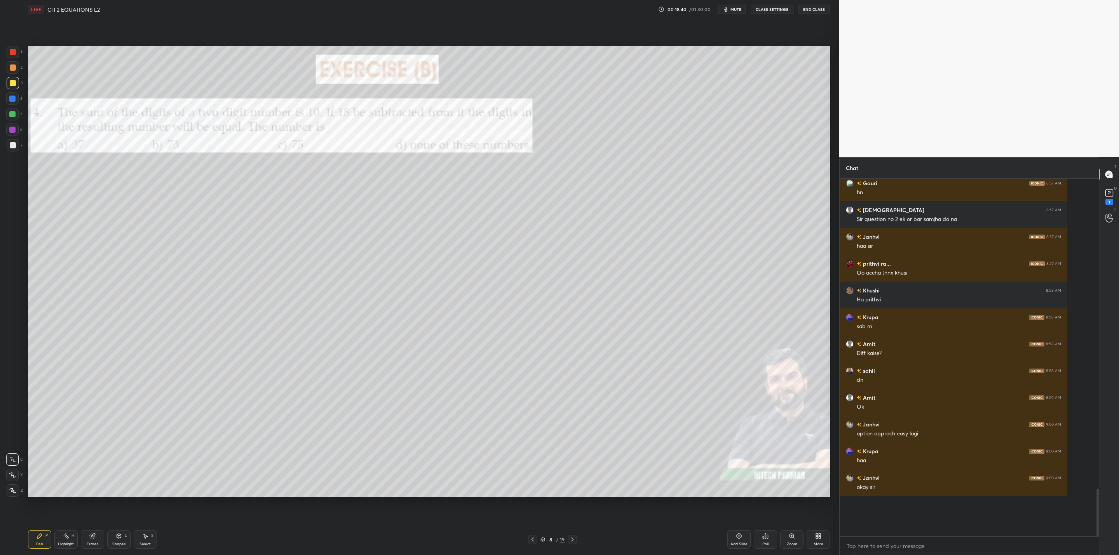
click at [19, 129] on div "6" at bounding box center [14, 130] width 16 height 12
drag, startPoint x: 11, startPoint y: 79, endPoint x: 27, endPoint y: 77, distance: 16.0
click at [14, 79] on div at bounding box center [13, 83] width 12 height 12
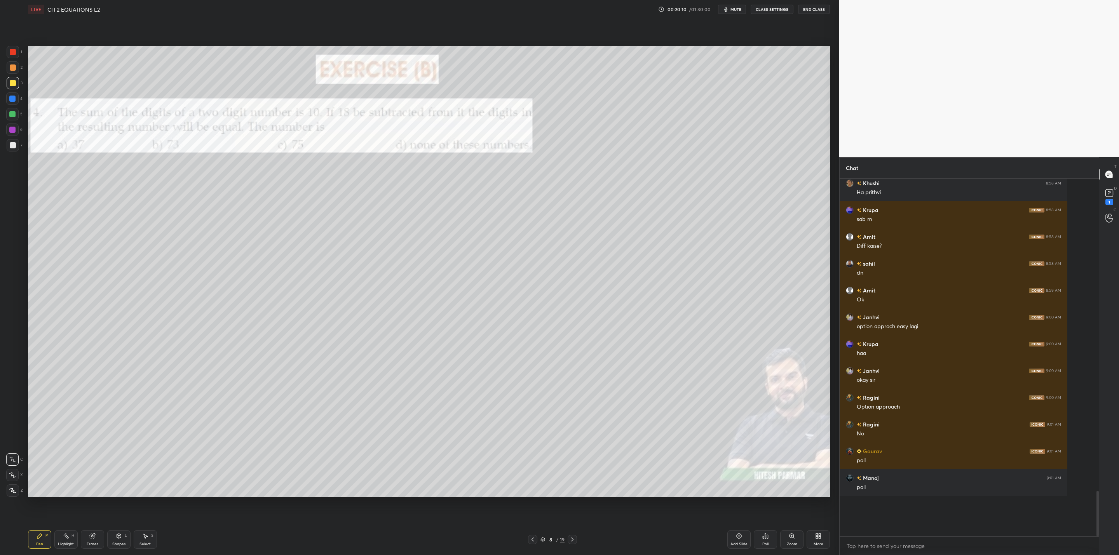
scroll to position [2191, 0]
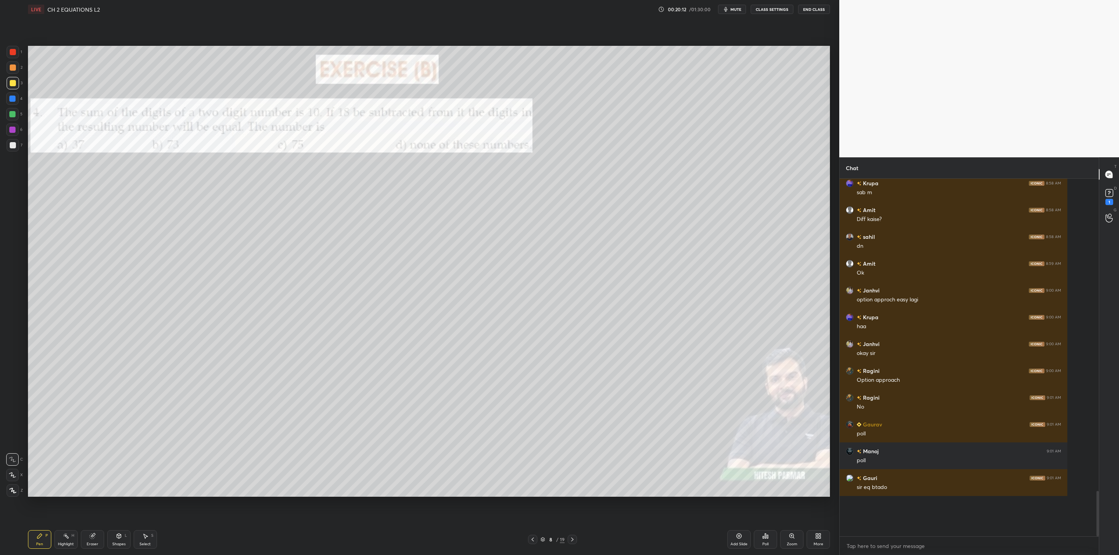
click at [761, 540] on div "Poll" at bounding box center [765, 540] width 23 height 19
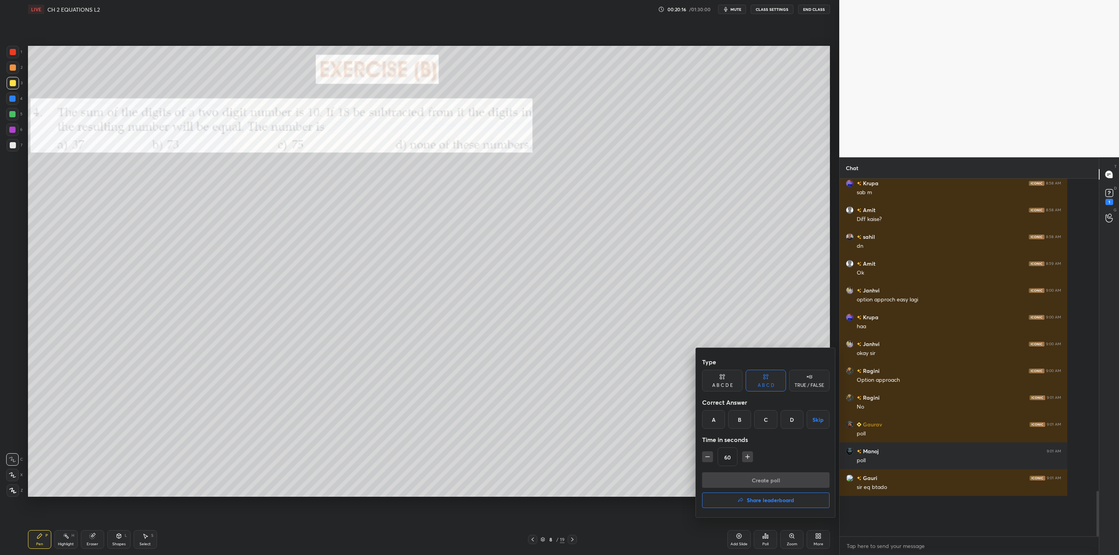
drag, startPoint x: 739, startPoint y: 421, endPoint x: 740, endPoint y: 440, distance: 18.4
click at [740, 421] on div "B" at bounding box center [739, 419] width 23 height 19
click at [712, 457] on button "button" at bounding box center [707, 457] width 11 height 11
click at [710, 456] on icon "button" at bounding box center [708, 457] width 8 height 8
type input "30"
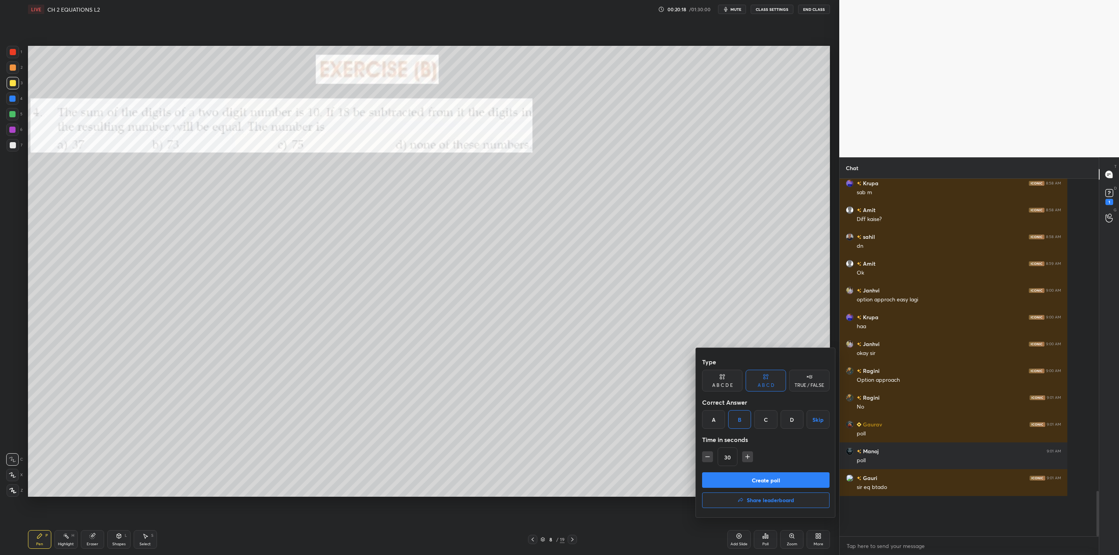
click at [754, 482] on button "Create poll" at bounding box center [765, 481] width 127 height 16
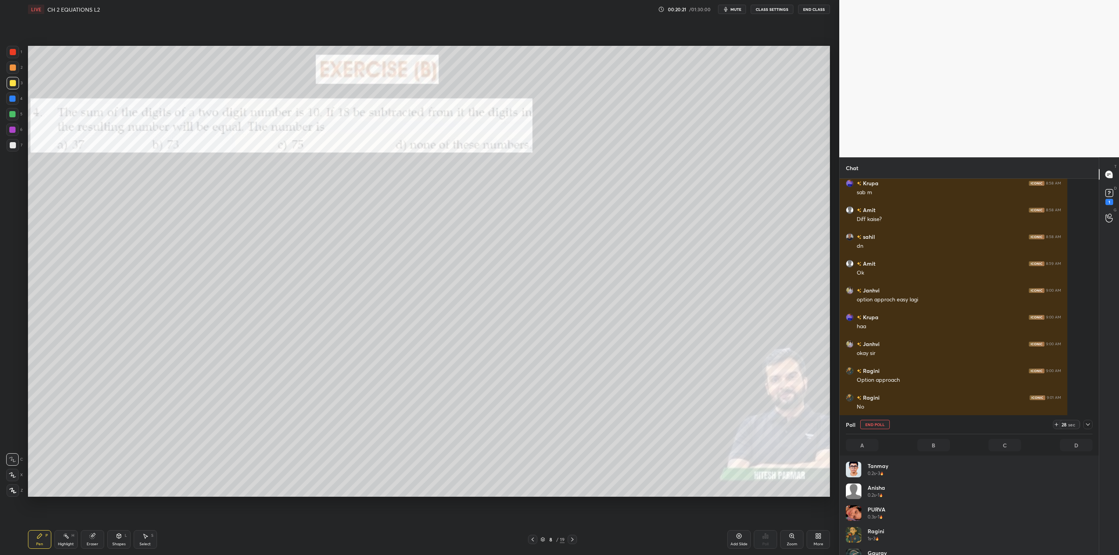
scroll to position [91, 244]
drag, startPoint x: 13, startPoint y: 84, endPoint x: 25, endPoint y: 86, distance: 12.1
click at [17, 85] on div at bounding box center [13, 83] width 12 height 12
drag, startPoint x: 1088, startPoint y: 427, endPoint x: 1078, endPoint y: 434, distance: 12.3
click at [1087, 428] on div at bounding box center [1088, 424] width 9 height 9
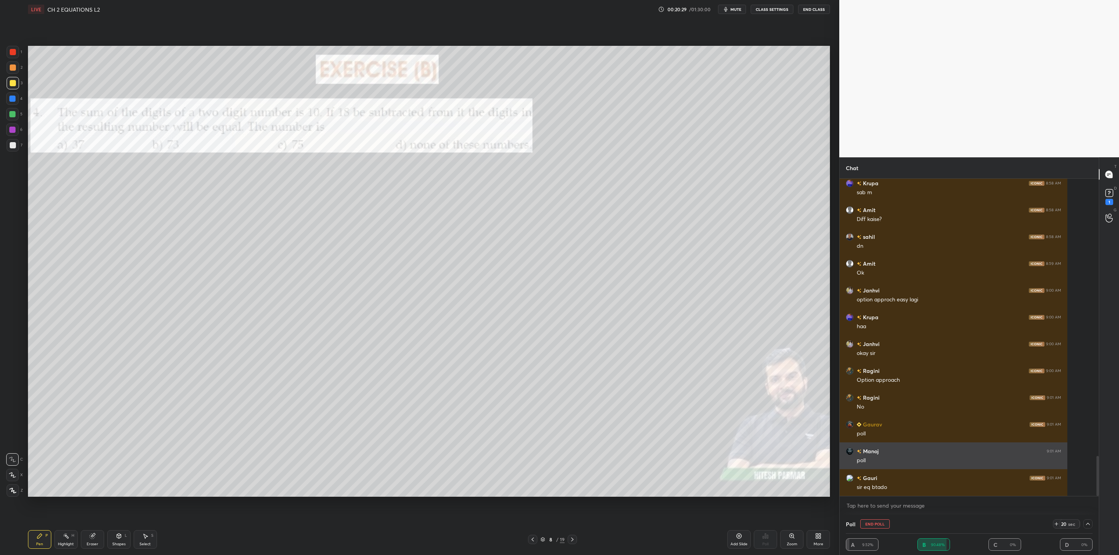
scroll to position [0, 3]
click at [16, 129] on div at bounding box center [12, 130] width 12 height 12
click at [14, 82] on div at bounding box center [13, 83] width 6 height 6
click at [122, 536] on div "Shapes L" at bounding box center [118, 540] width 23 height 19
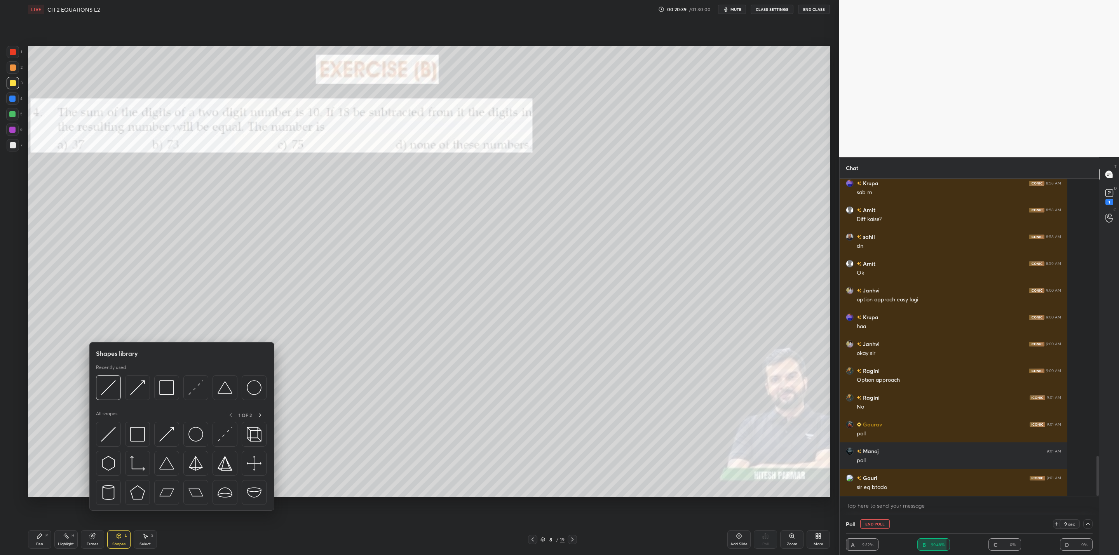
drag, startPoint x: 96, startPoint y: 534, endPoint x: 106, endPoint y: 536, distance: 10.8
click at [97, 534] on div "Eraser" at bounding box center [92, 540] width 23 height 19
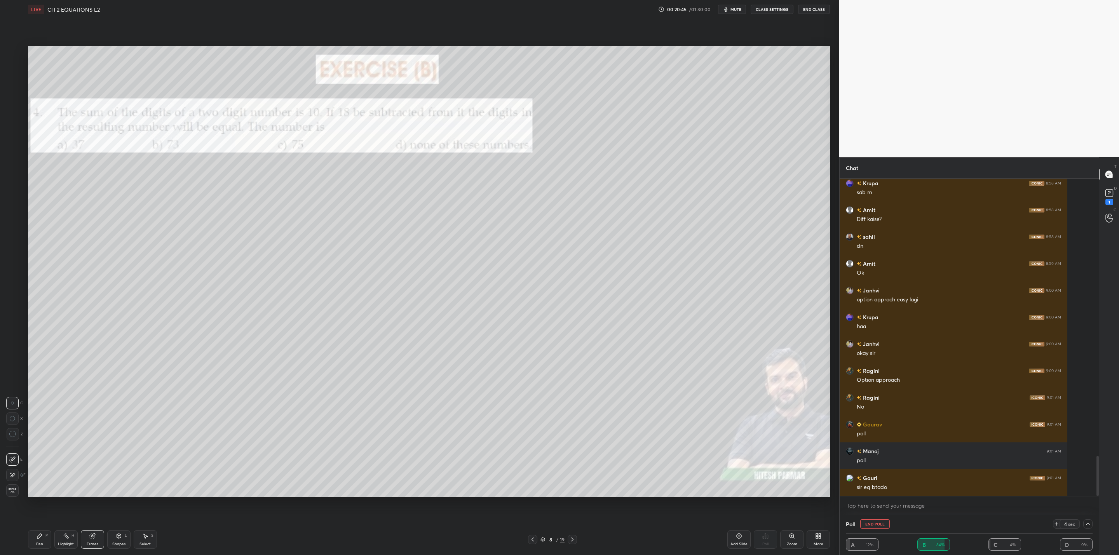
click at [1095, 471] on div at bounding box center [1097, 338] width 5 height 318
click at [1097, 473] on div at bounding box center [1097, 338] width 5 height 318
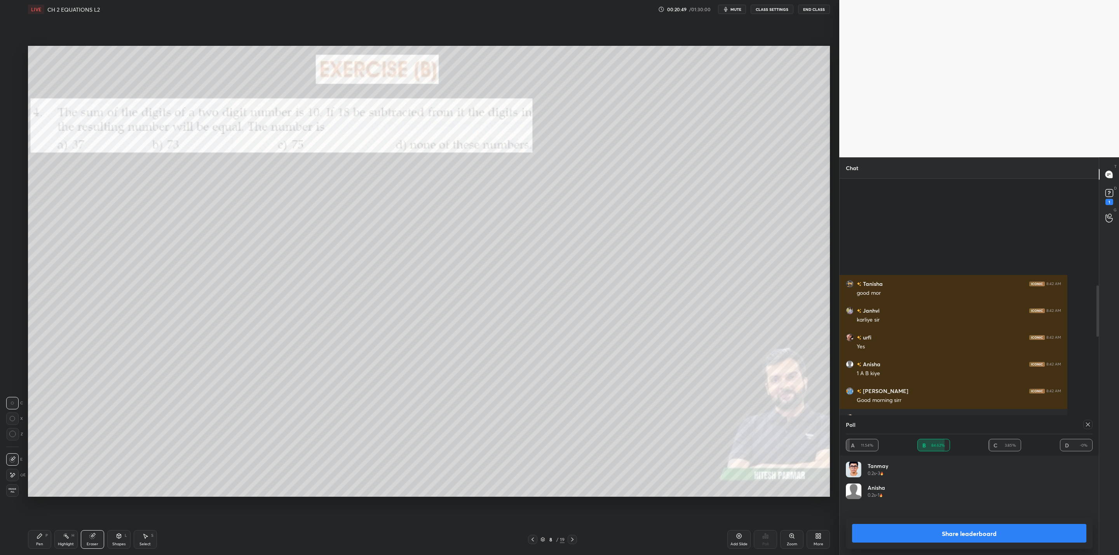
scroll to position [91, 244]
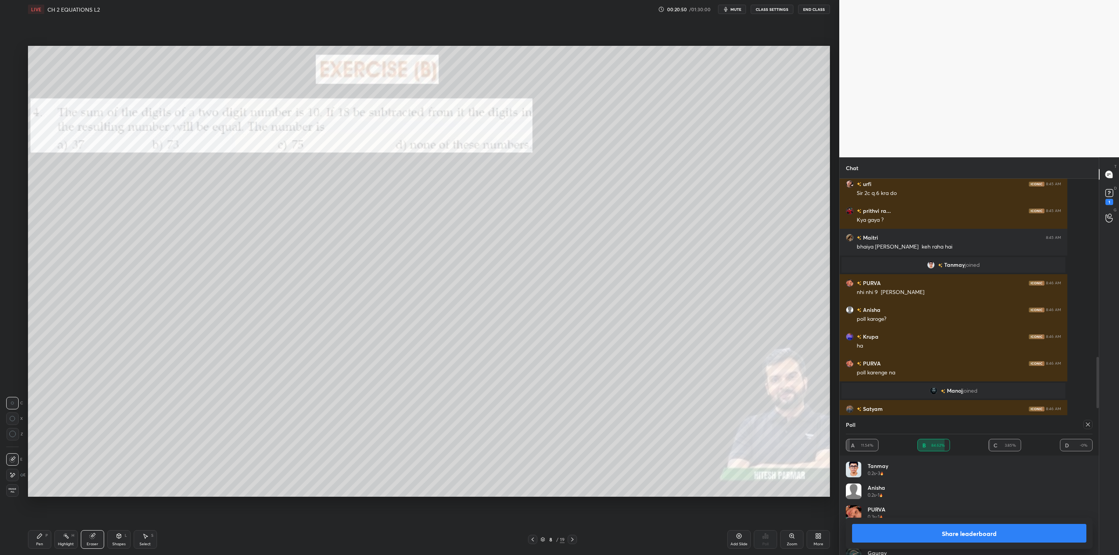
drag, startPoint x: 1087, startPoint y: 426, endPoint x: 1080, endPoint y: 427, distance: 6.7
click at [1087, 424] on icon at bounding box center [1088, 425] width 6 height 6
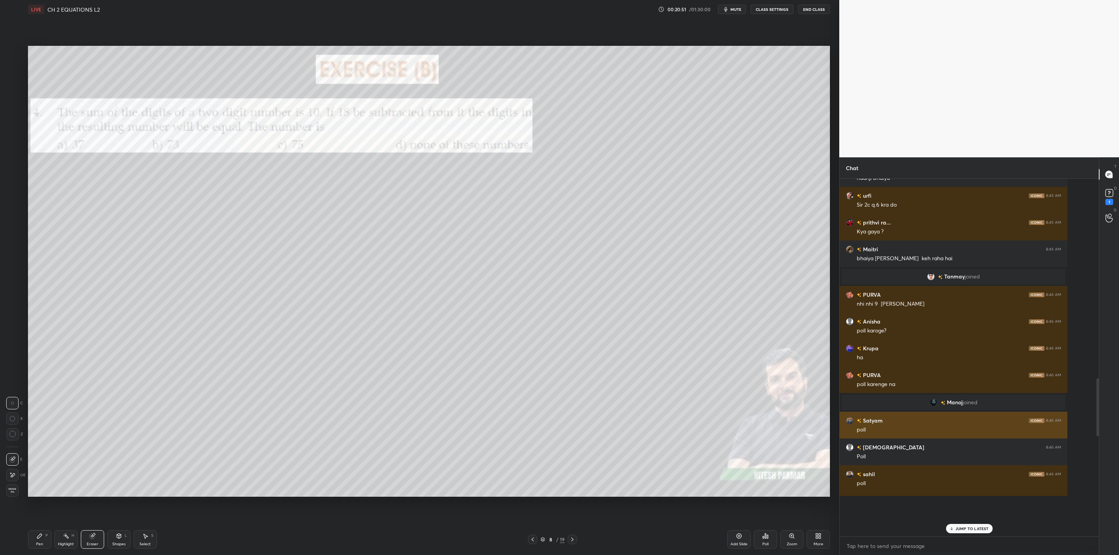
scroll to position [298, 257]
drag, startPoint x: 962, startPoint y: 525, endPoint x: 959, endPoint y: 524, distance: 4.2
click at [961, 524] on div "JUMP TO LATEST" at bounding box center [969, 528] width 47 height 9
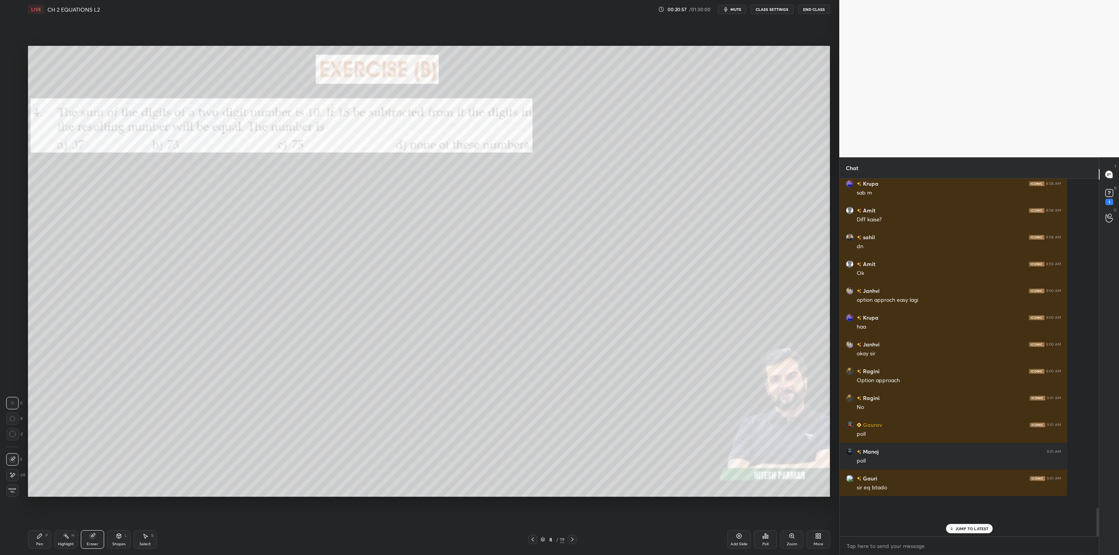
click at [47, 533] on div "Pen P" at bounding box center [39, 540] width 23 height 19
drag, startPoint x: 11, startPoint y: 114, endPoint x: 18, endPoint y: 119, distance: 9.1
click at [14, 115] on div at bounding box center [12, 114] width 6 height 6
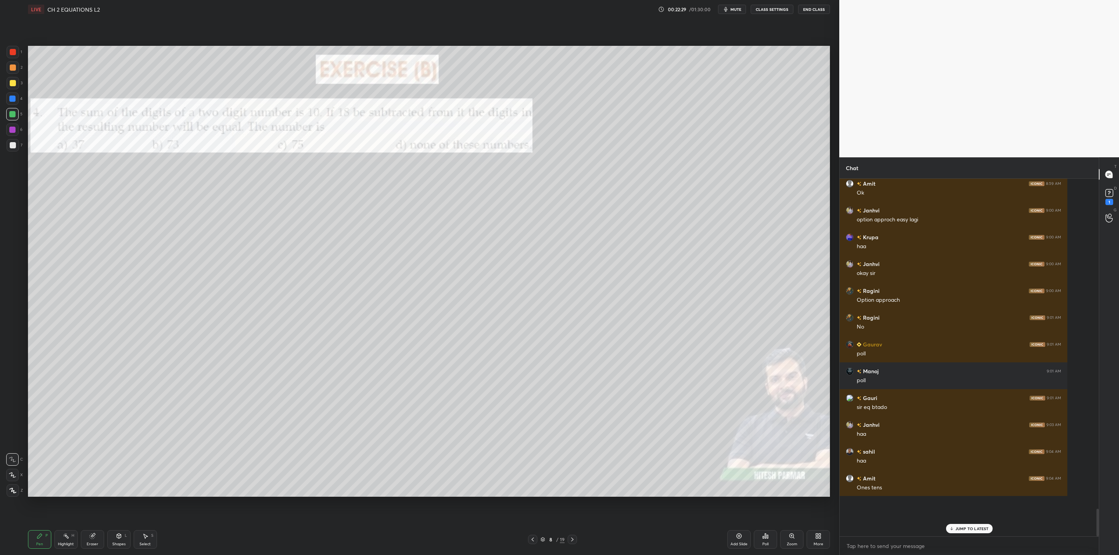
scroll to position [3825, 0]
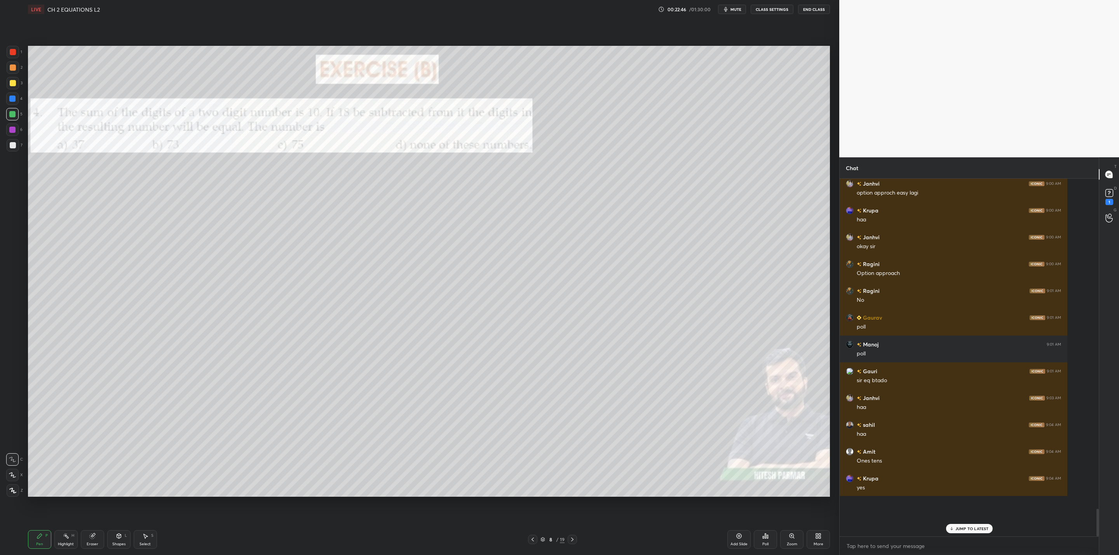
drag, startPoint x: 12, startPoint y: 82, endPoint x: 24, endPoint y: 89, distance: 14.6
click at [20, 86] on div "3" at bounding box center [15, 83] width 16 height 12
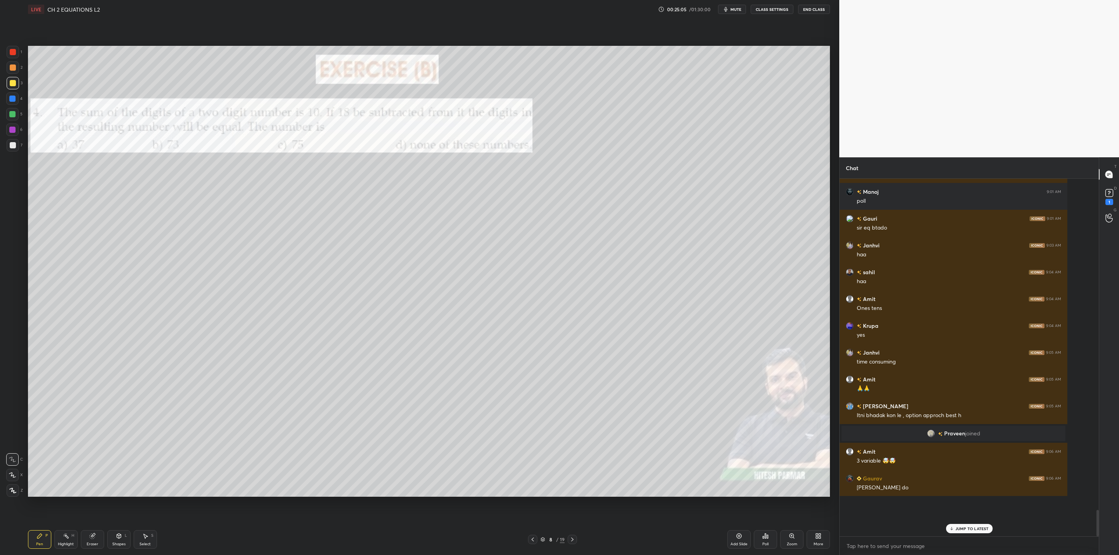
scroll to position [4005, 0]
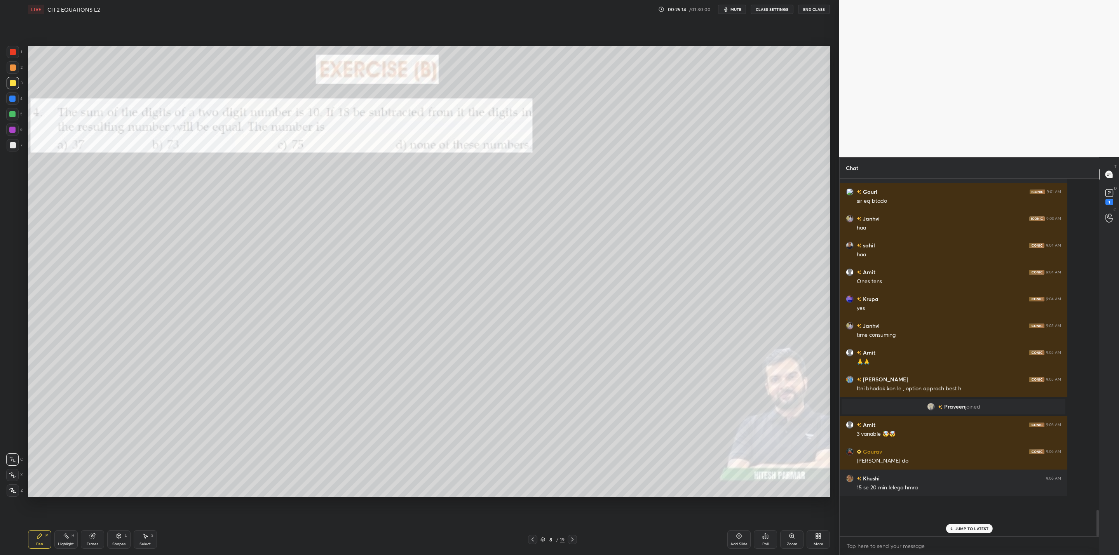
click at [108, 537] on div "Pen P Highlight H Eraser Shapes L Select S" at bounding box center [203, 540] width 350 height 19
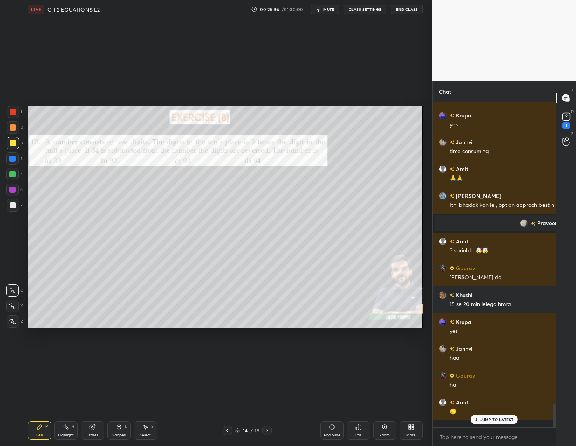
scroll to position [3, 3]
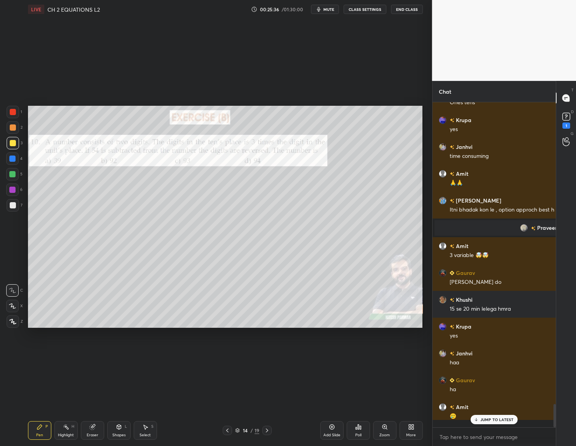
type textarea "x"
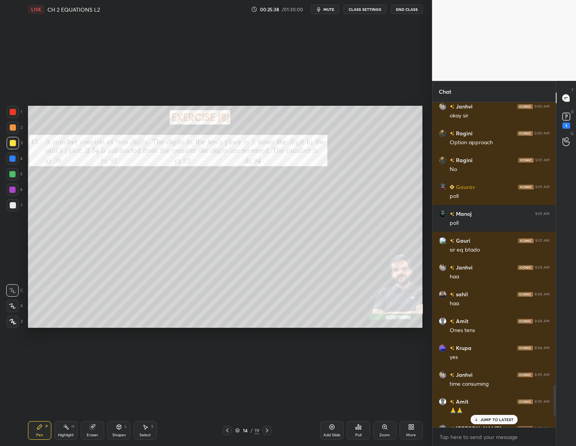
scroll to position [322, 121]
click at [363, 430] on div "Poll" at bounding box center [358, 430] width 23 height 19
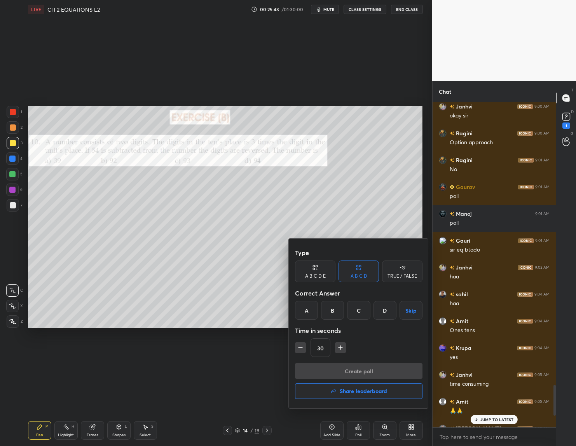
click at [360, 311] on div "C" at bounding box center [358, 310] width 23 height 19
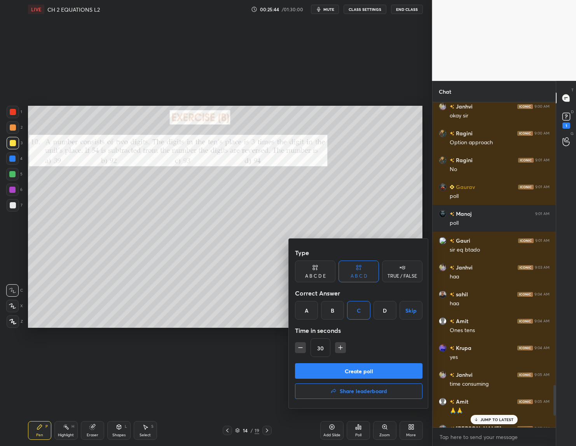
click at [342, 348] on icon "button" at bounding box center [341, 348] width 8 height 8
click at [338, 344] on icon "button" at bounding box center [341, 348] width 8 height 8
type input "60"
drag, startPoint x: 492, startPoint y: 424, endPoint x: 485, endPoint y: 423, distance: 7.0
click at [493, 422] on div at bounding box center [288, 223] width 576 height 446
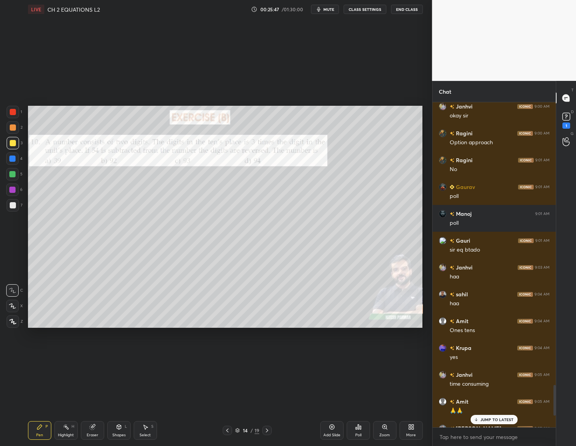
click at [480, 419] on div "JUMP TO LATEST" at bounding box center [494, 419] width 47 height 9
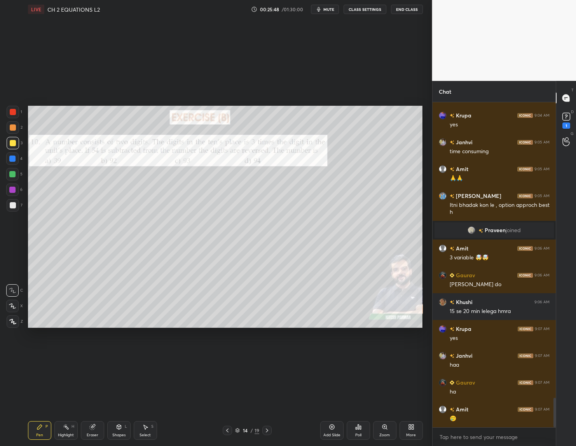
click at [358, 430] on div "Poll" at bounding box center [358, 430] width 23 height 19
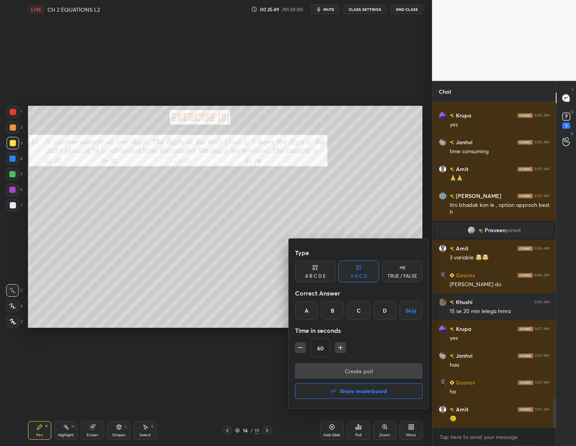
click at [359, 311] on div "C" at bounding box center [358, 310] width 23 height 19
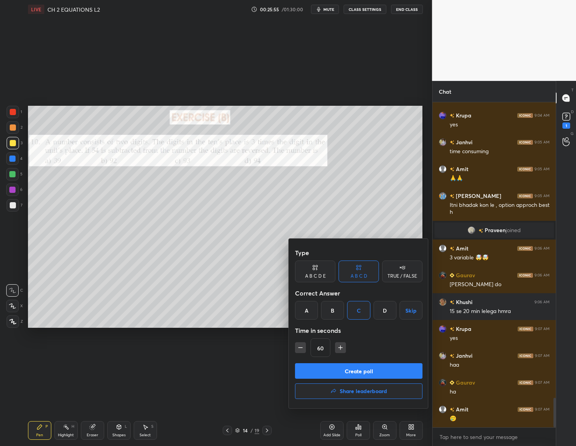
click at [403, 195] on div at bounding box center [288, 223] width 576 height 446
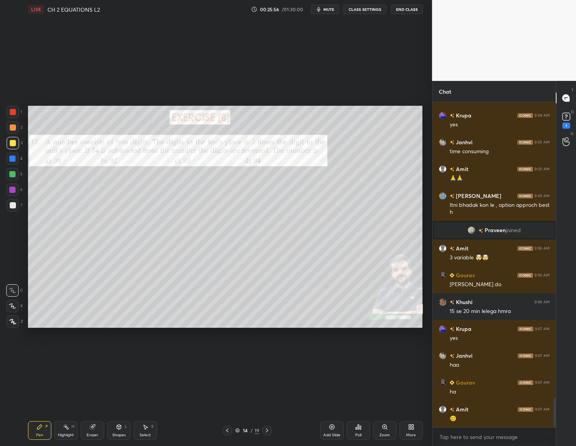
click at [357, 426] on icon at bounding box center [358, 427] width 6 height 6
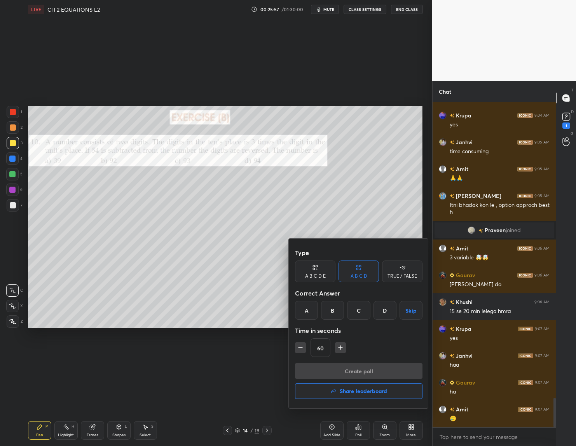
drag, startPoint x: 358, startPoint y: 306, endPoint x: 357, endPoint y: 314, distance: 8.2
click at [359, 309] on div "C" at bounding box center [358, 310] width 23 height 19
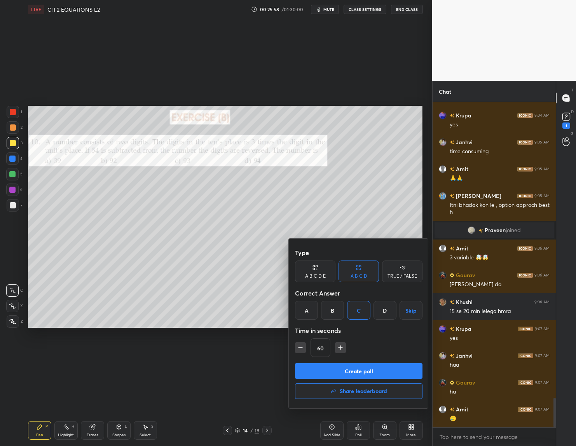
click at [358, 370] on button "Create poll" at bounding box center [358, 371] width 127 height 16
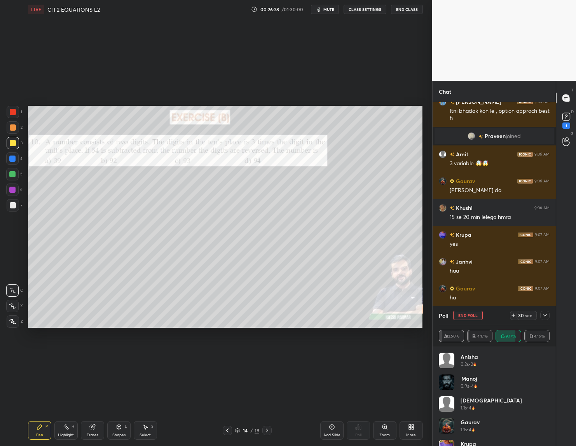
scroll to position [3374, 0]
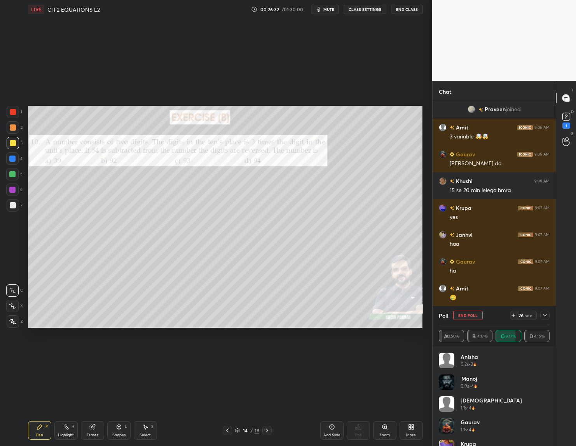
click at [543, 316] on icon at bounding box center [545, 315] width 6 height 6
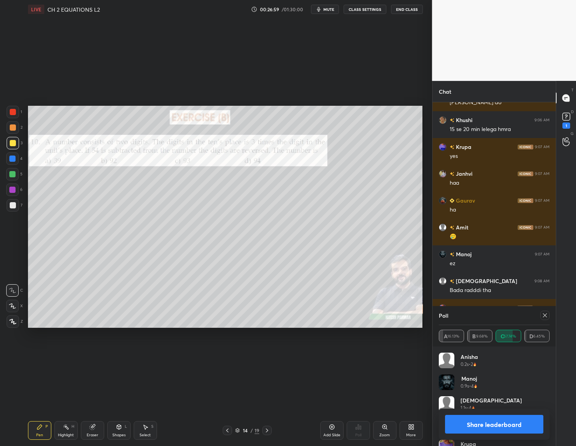
scroll to position [91, 108]
click at [490, 424] on button "Share leaderboard" at bounding box center [494, 424] width 99 height 19
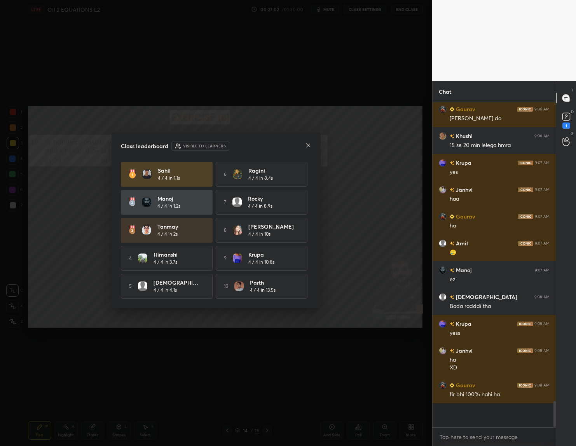
scroll to position [318, 121]
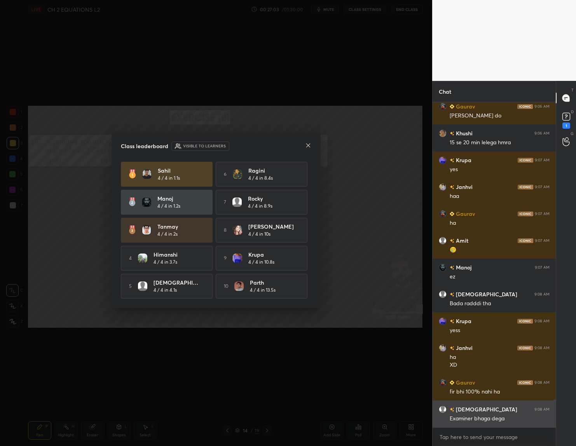
click at [483, 424] on div "[DEMOGRAPHIC_DATA] 9:08 AM Examiner bhaga dega" at bounding box center [494, 413] width 123 height 27
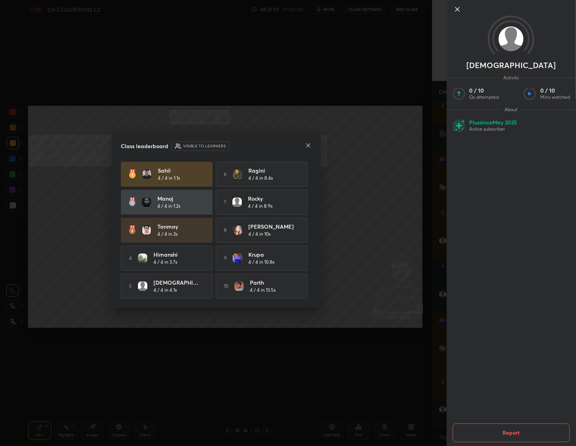
click at [455, 7] on icon at bounding box center [456, 9] width 9 height 9
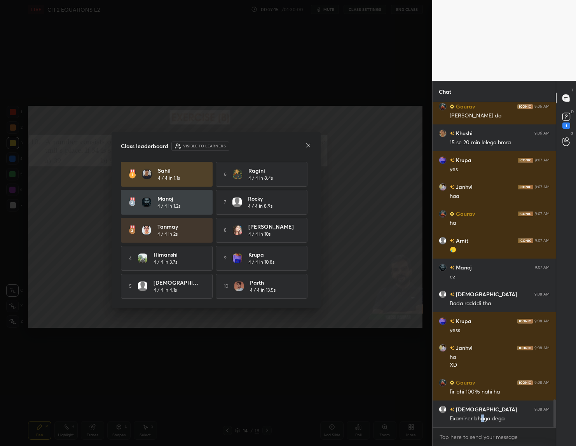
click at [307, 142] on icon at bounding box center [308, 145] width 6 height 6
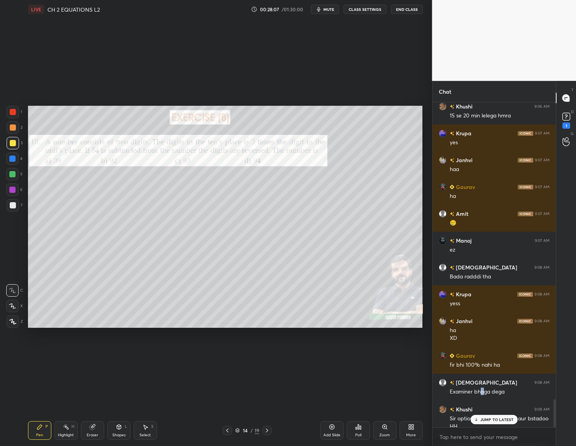
scroll to position [3456, 0]
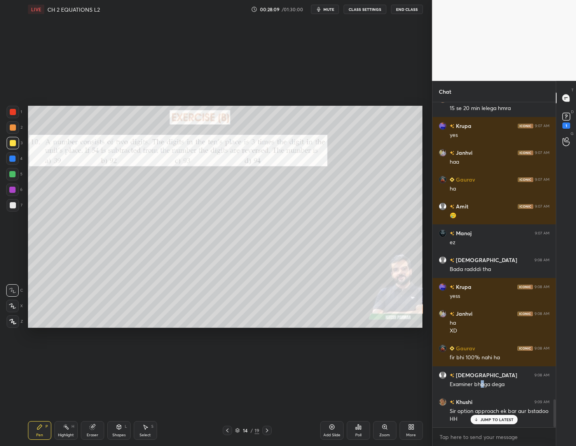
click at [229, 429] on icon at bounding box center [227, 430] width 6 height 6
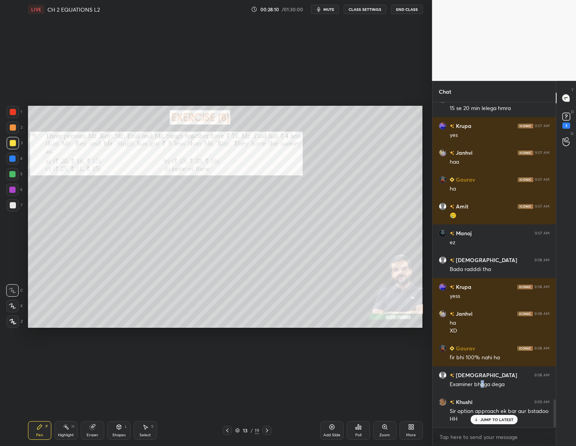
click at [227, 430] on icon at bounding box center [227, 430] width 6 height 6
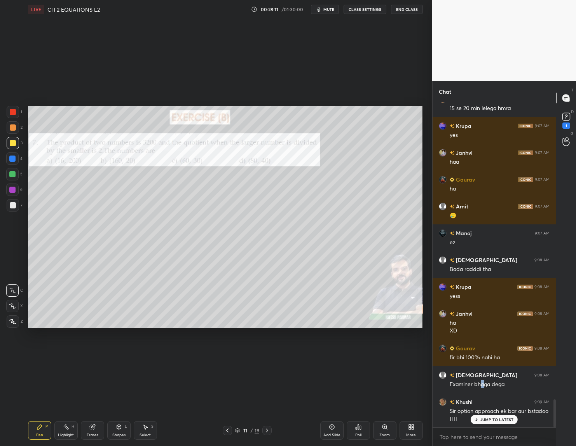
click at [232, 429] on div "11 / 19" at bounding box center [247, 430] width 49 height 9
click at [230, 430] on icon at bounding box center [227, 430] width 6 height 6
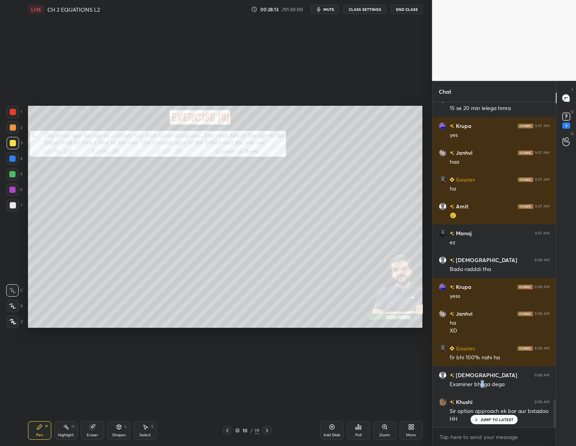
click at [226, 431] on icon at bounding box center [227, 430] width 6 height 6
click at [230, 430] on icon at bounding box center [227, 430] width 6 height 6
drag, startPoint x: 263, startPoint y: 430, endPoint x: 259, endPoint y: 431, distance: 4.1
click at [265, 429] on div at bounding box center [266, 430] width 9 height 9
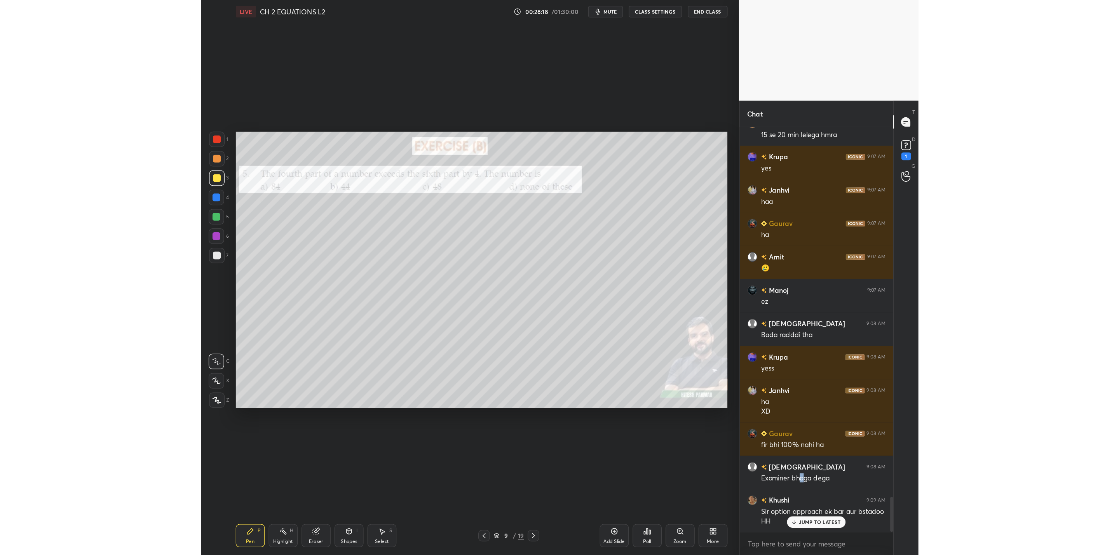
scroll to position [3482, 0]
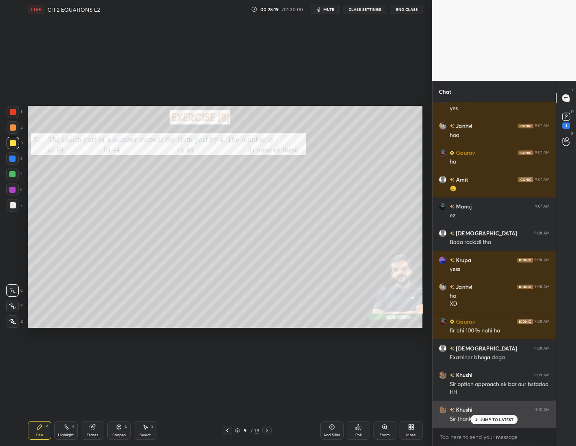
click at [477, 416] on div "JUMP TO LATEST" at bounding box center [494, 419] width 47 height 9
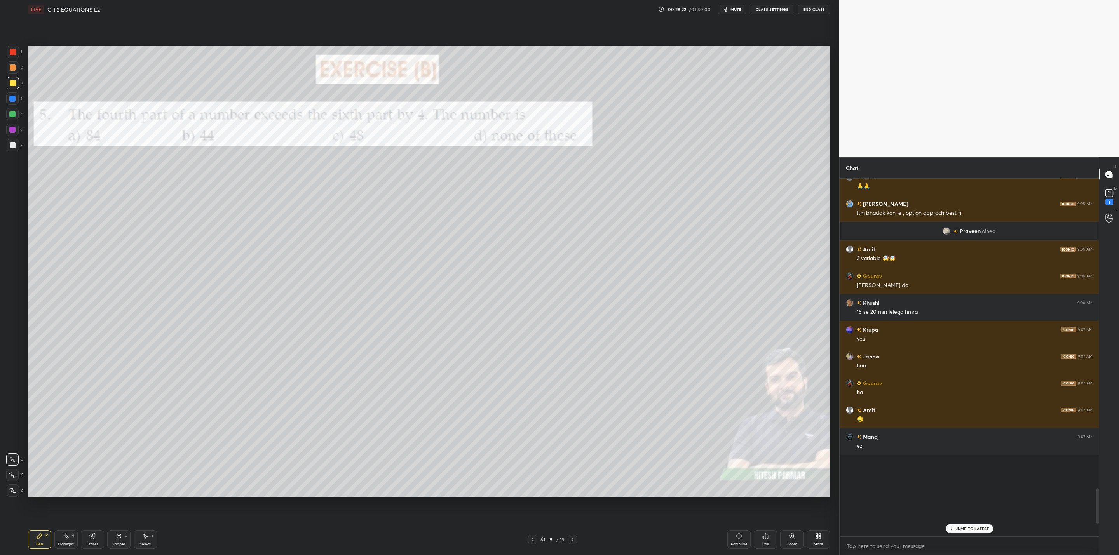
scroll to position [3140, 0]
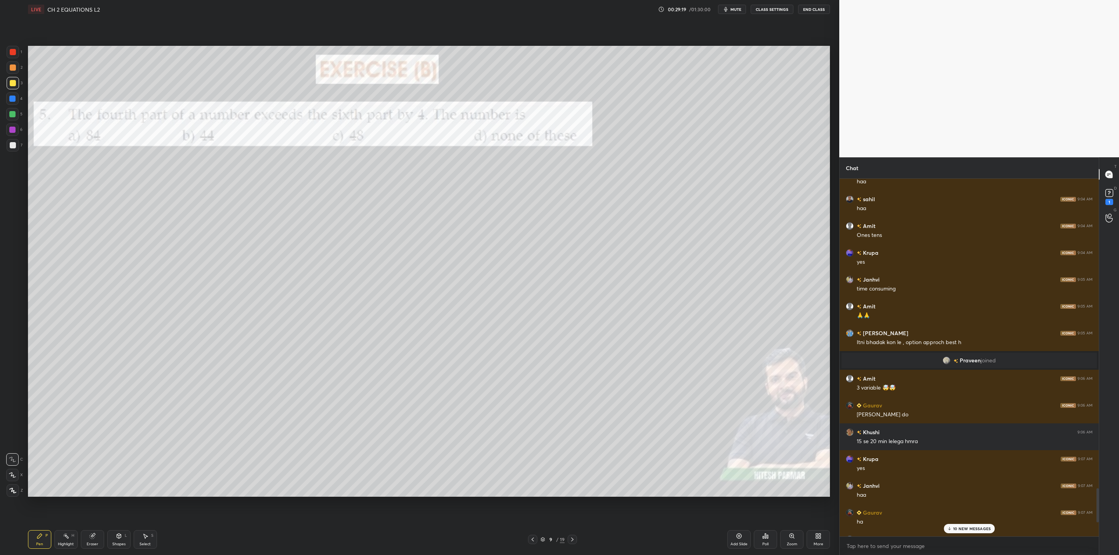
drag, startPoint x: 958, startPoint y: 524, endPoint x: 962, endPoint y: 525, distance: 4.9
click at [962, 525] on div "10 NEW MESSAGES" at bounding box center [969, 528] width 51 height 9
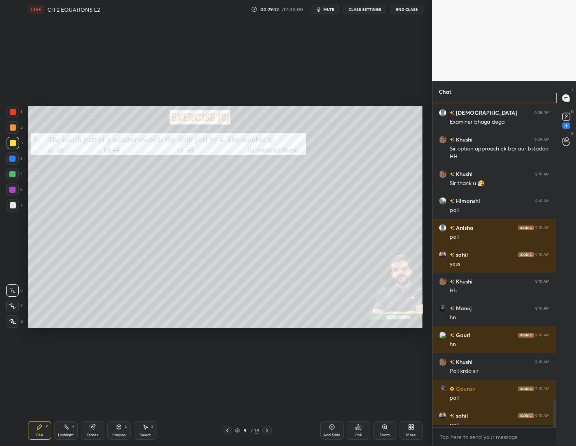
scroll to position [3, 3]
type textarea "x"
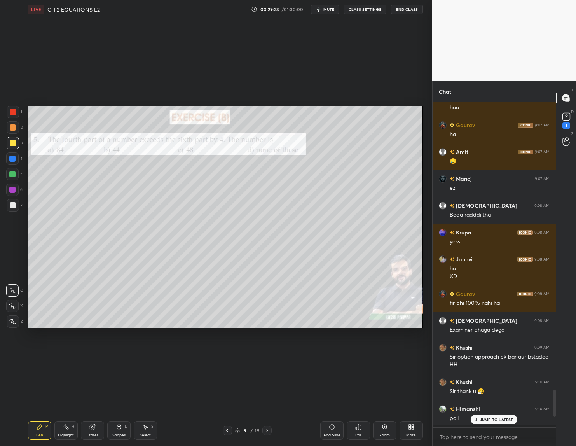
scroll to position [258, 121]
click at [360, 426] on icon at bounding box center [358, 427] width 6 height 6
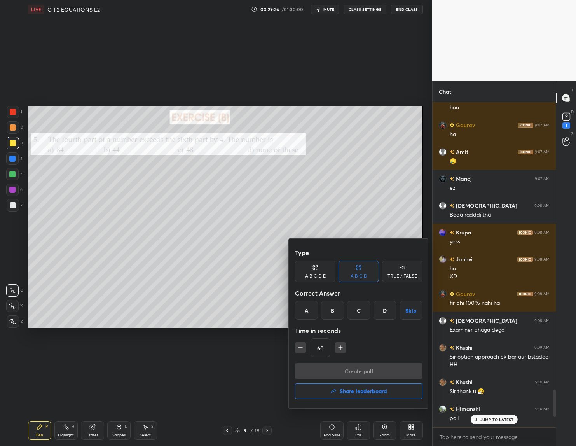
click at [353, 312] on div "C" at bounding box center [358, 310] width 23 height 19
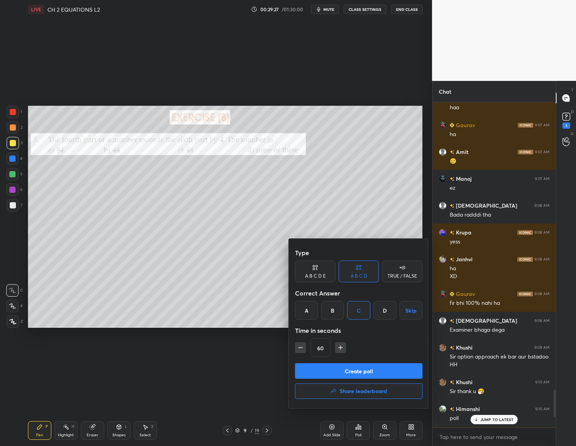
click at [297, 346] on icon "button" at bounding box center [301, 348] width 8 height 8
type input "45"
drag, startPoint x: 321, startPoint y: 372, endPoint x: 316, endPoint y: 370, distance: 5.6
click at [321, 372] on button "Create poll" at bounding box center [358, 371] width 127 height 16
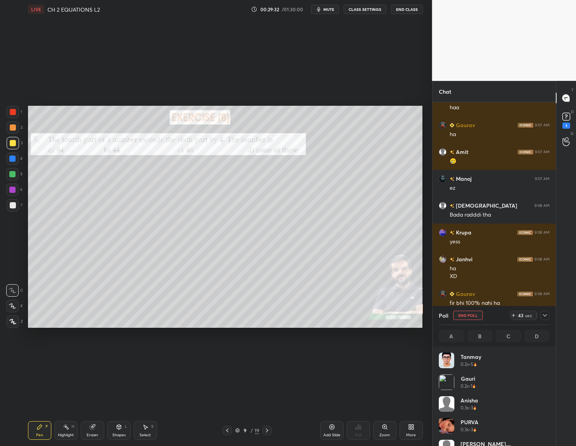
scroll to position [91, 108]
click at [543, 315] on icon at bounding box center [545, 315] width 6 height 6
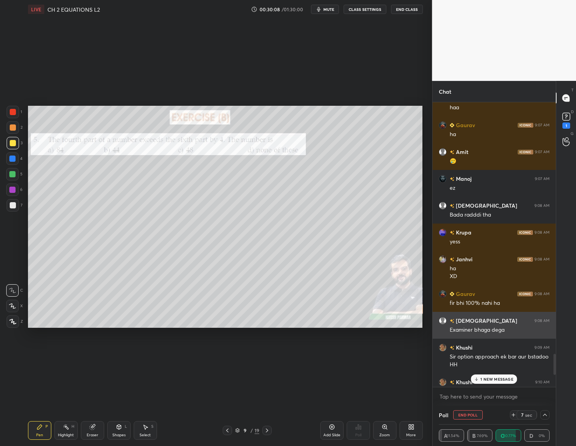
scroll to position [0, 3]
click at [487, 374] on div "1 NEW MESSAGE" at bounding box center [494, 378] width 46 height 9
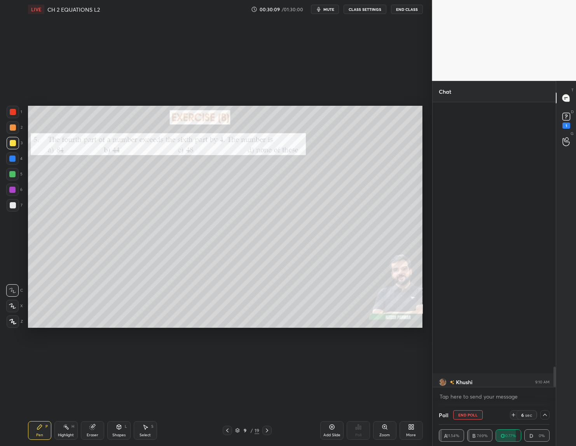
scroll to position [3678, 0]
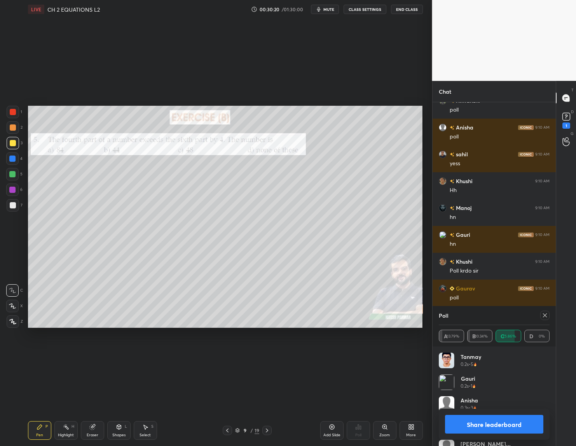
click at [479, 423] on button "Share leaderboard" at bounding box center [494, 424] width 99 height 19
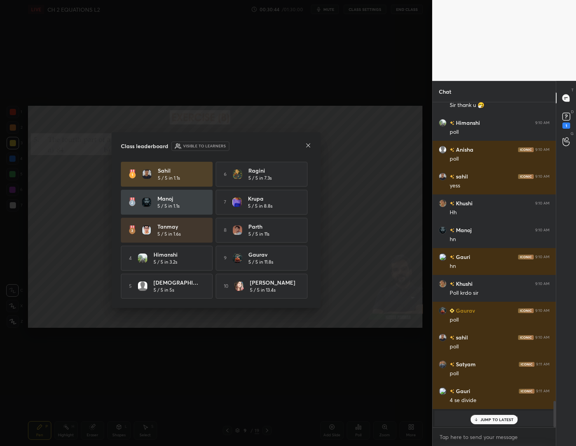
click at [305, 146] on icon at bounding box center [308, 145] width 6 height 6
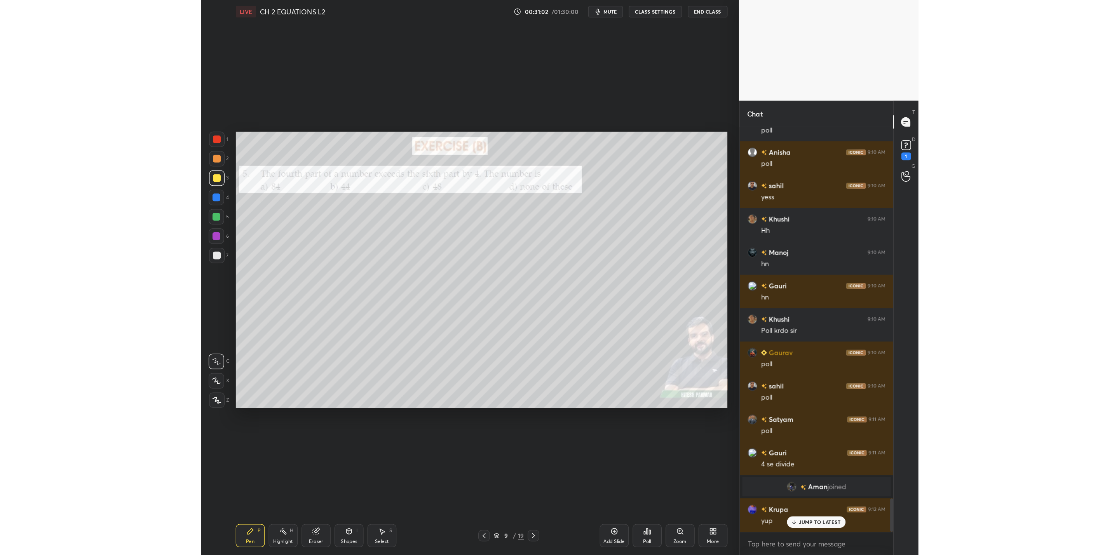
scroll to position [3618, 0]
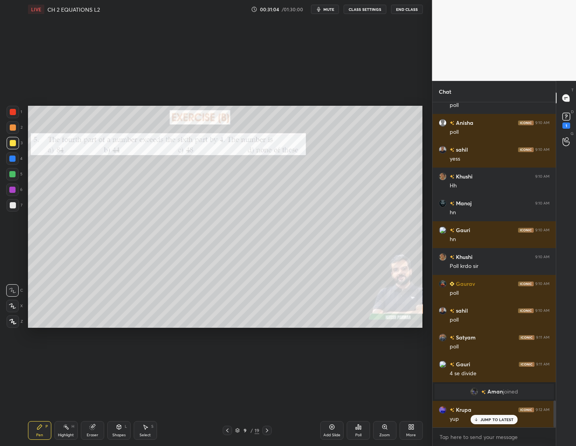
drag, startPoint x: 477, startPoint y: 419, endPoint x: 473, endPoint y: 419, distance: 3.9
click at [477, 419] on icon at bounding box center [476, 419] width 5 height 5
click at [267, 428] on icon at bounding box center [267, 430] width 6 height 6
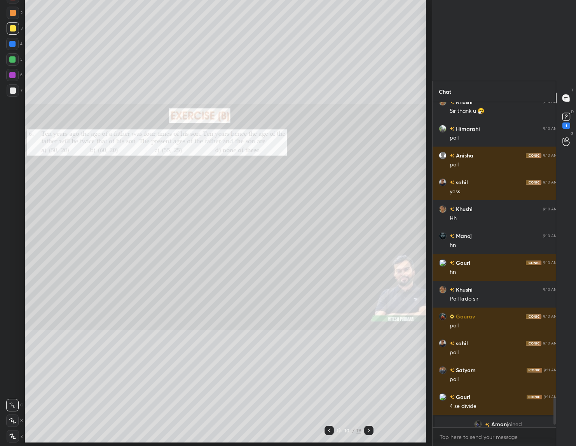
type textarea "x"
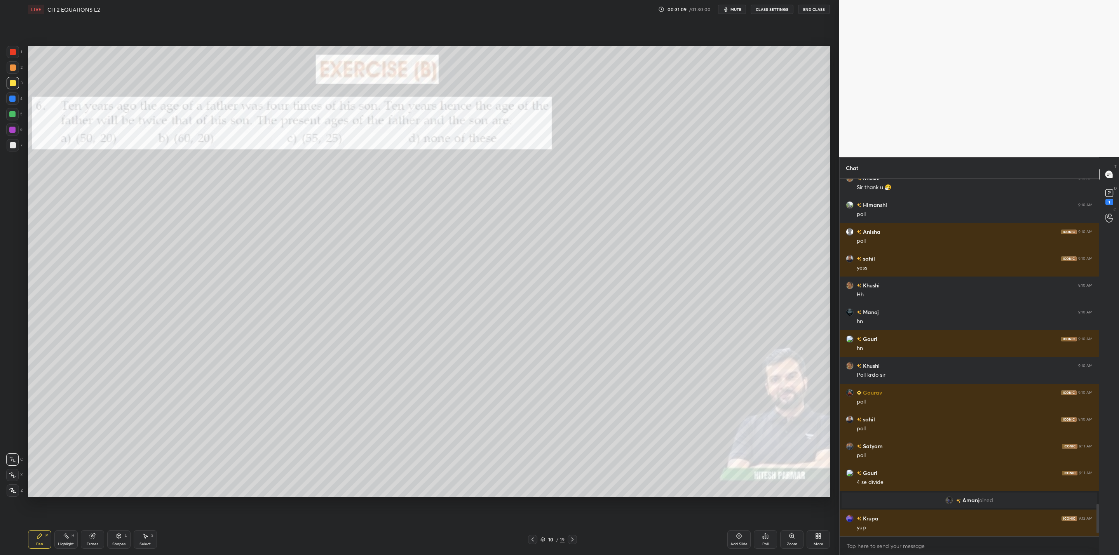
scroll to position [3393, 0]
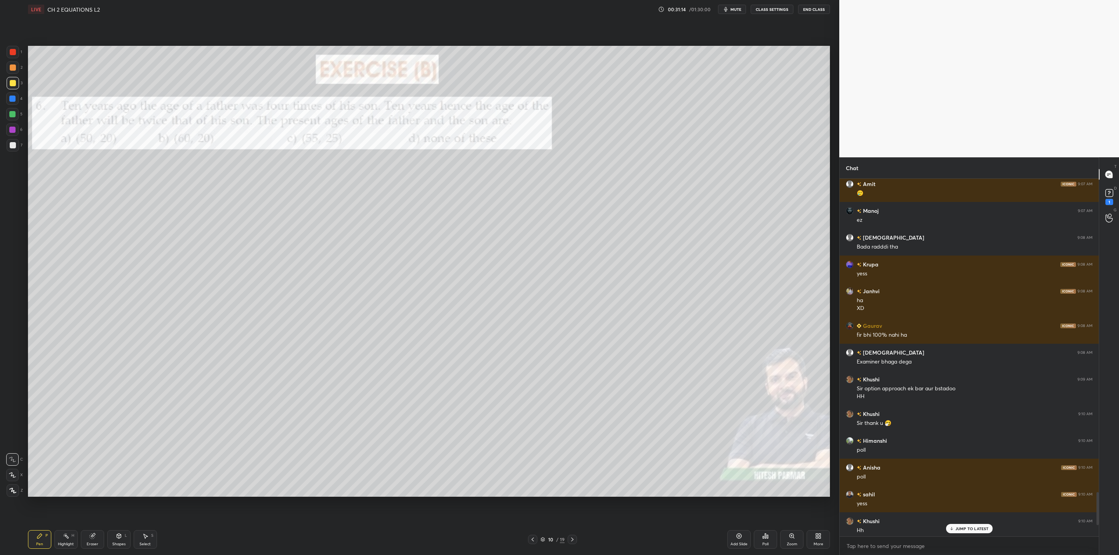
click at [13, 130] on div at bounding box center [12, 130] width 6 height 6
click at [13, 144] on div at bounding box center [13, 145] width 6 height 6
drag, startPoint x: 13, startPoint y: 112, endPoint x: 13, endPoint y: 117, distance: 4.3
click at [12, 115] on div at bounding box center [12, 114] width 6 height 6
click at [954, 532] on div "8 NEW MESSAGES" at bounding box center [969, 528] width 49 height 9
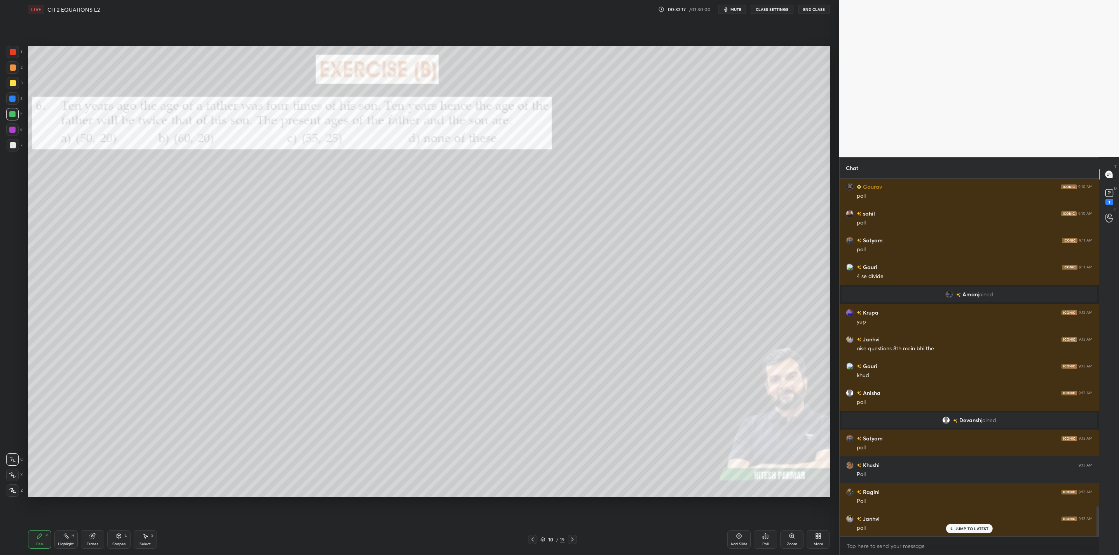
scroll to position [3861, 0]
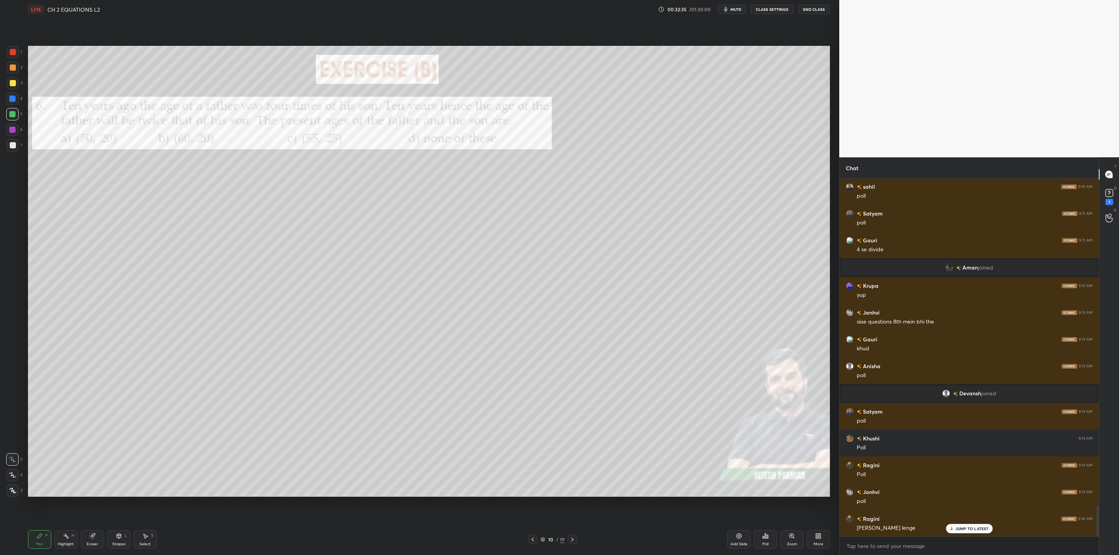
drag, startPoint x: 13, startPoint y: 83, endPoint x: 20, endPoint y: 90, distance: 9.9
click at [15, 84] on div at bounding box center [13, 83] width 6 height 6
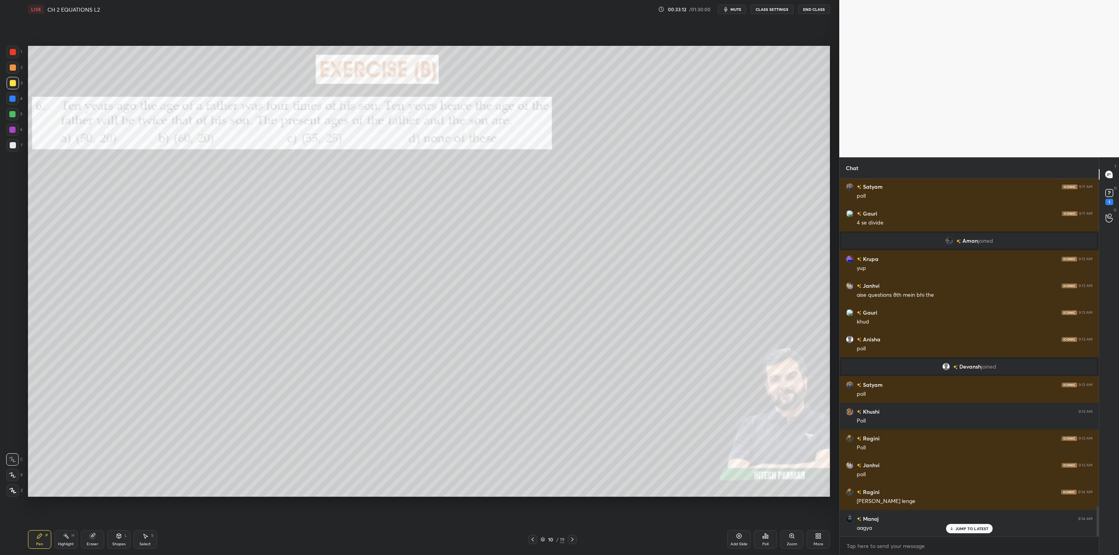
click at [764, 540] on div "Poll" at bounding box center [765, 540] width 23 height 19
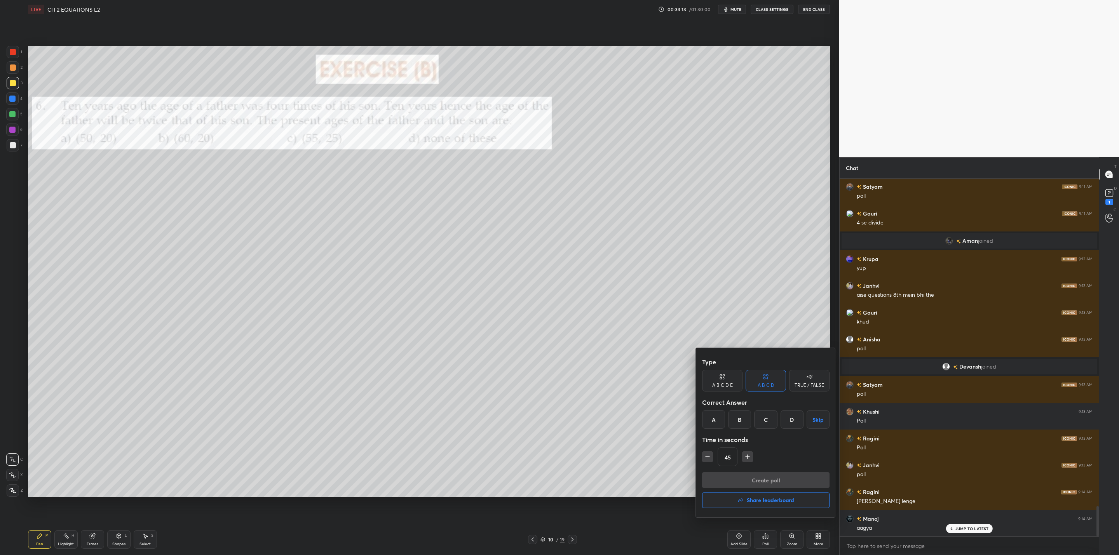
drag, startPoint x: 714, startPoint y: 416, endPoint x: 712, endPoint y: 420, distance: 4.9
click at [714, 413] on div "A" at bounding box center [713, 419] width 23 height 19
drag, startPoint x: 747, startPoint y: 456, endPoint x: 754, endPoint y: 473, distance: 18.4
click at [746, 458] on icon "button" at bounding box center [748, 457] width 8 height 8
type input "60"
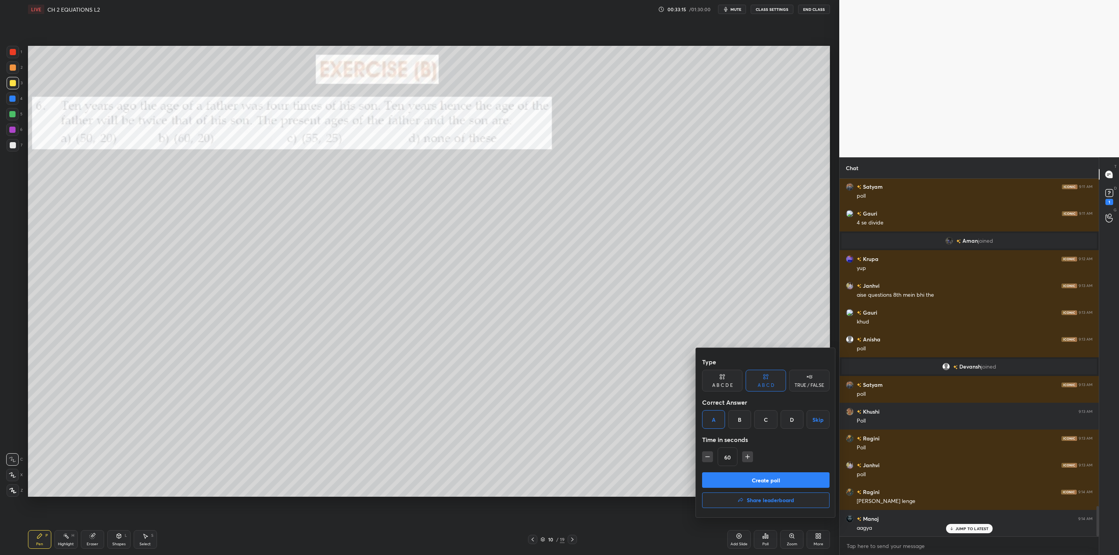
click at [753, 480] on button "Create poll" at bounding box center [765, 481] width 127 height 16
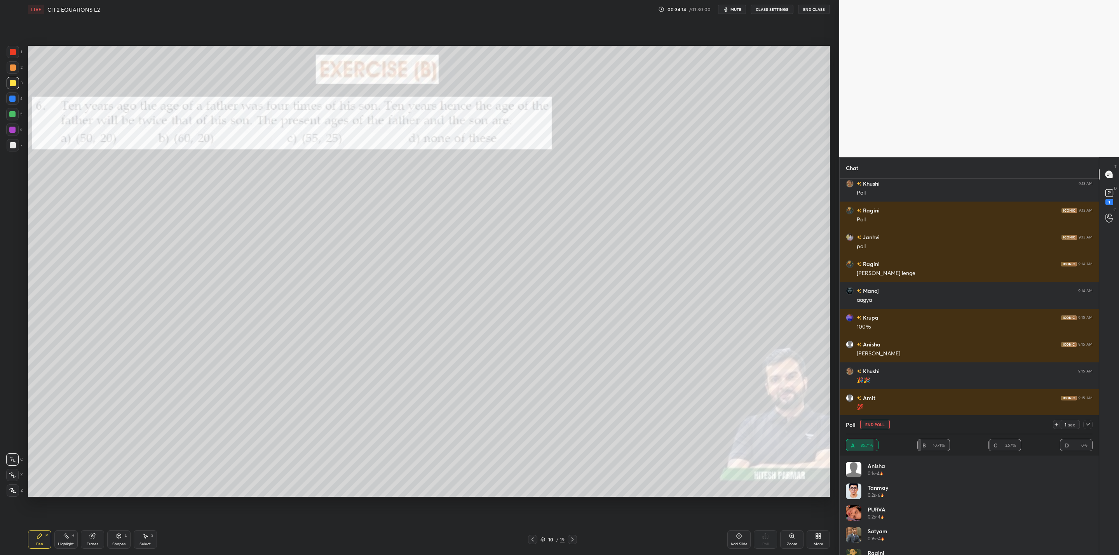
scroll to position [4143, 0]
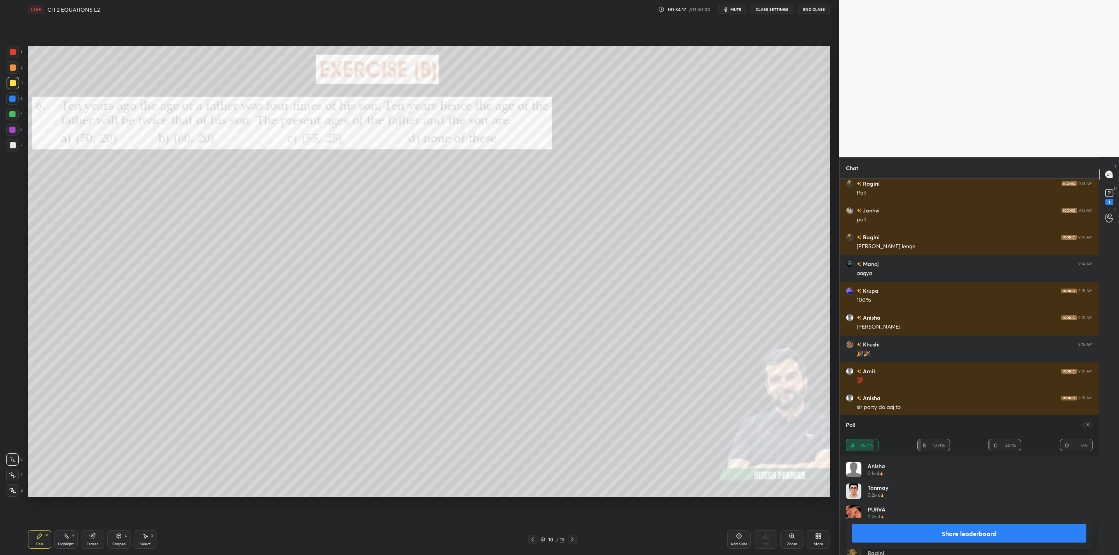
drag, startPoint x: 919, startPoint y: 524, endPoint x: 908, endPoint y: 526, distance: 11.1
click at [920, 525] on button "Share leaderboard" at bounding box center [969, 533] width 234 height 19
type textarea "x"
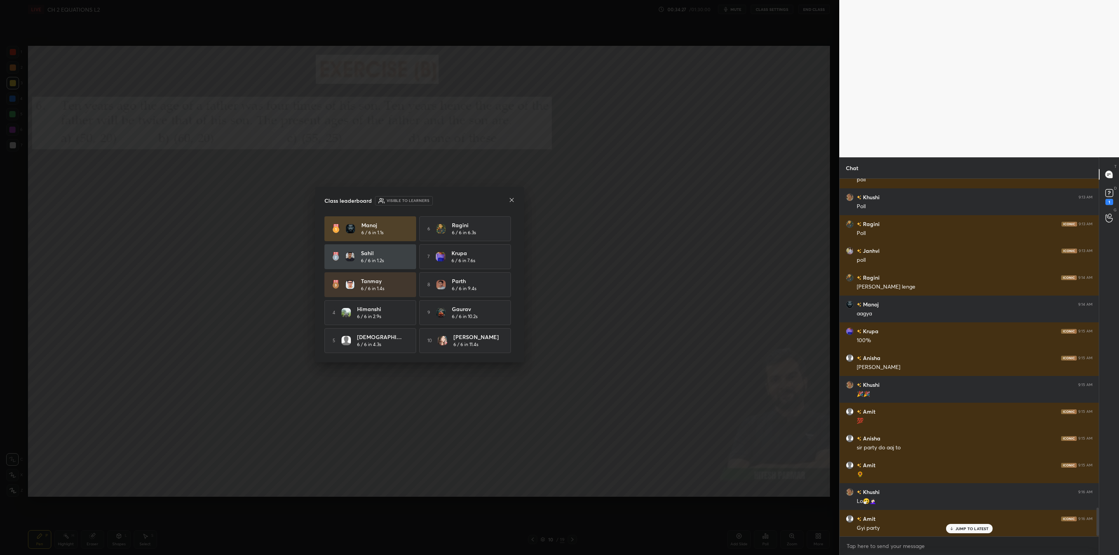
scroll to position [4130, 0]
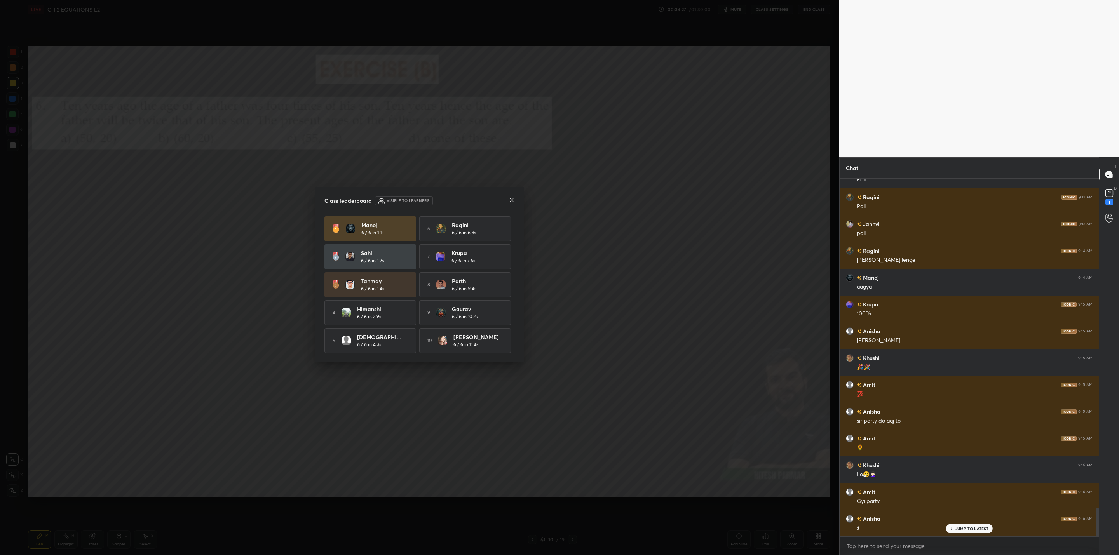
click at [510, 197] on icon at bounding box center [512, 200] width 6 height 6
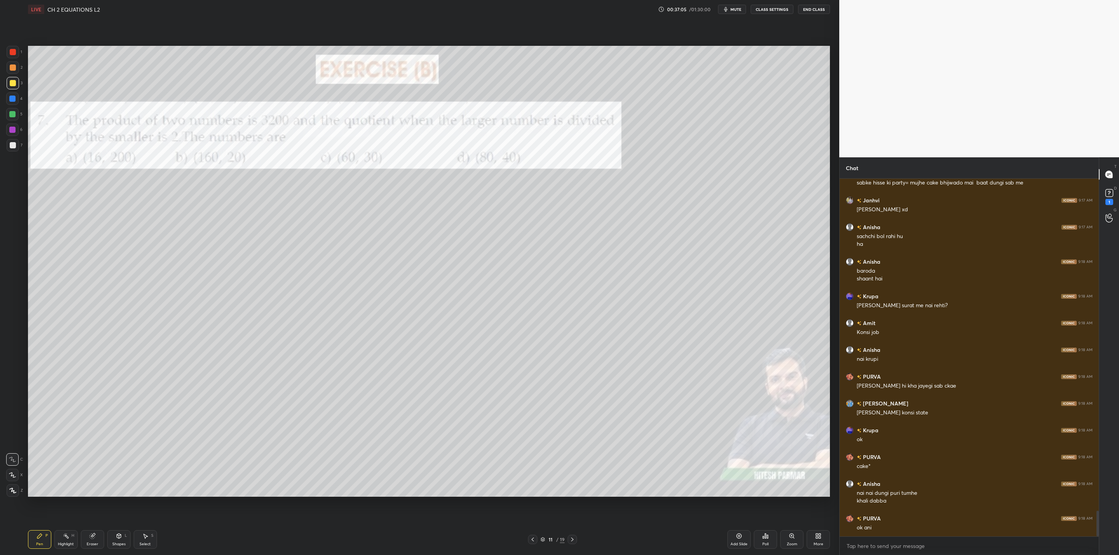
scroll to position [4644, 0]
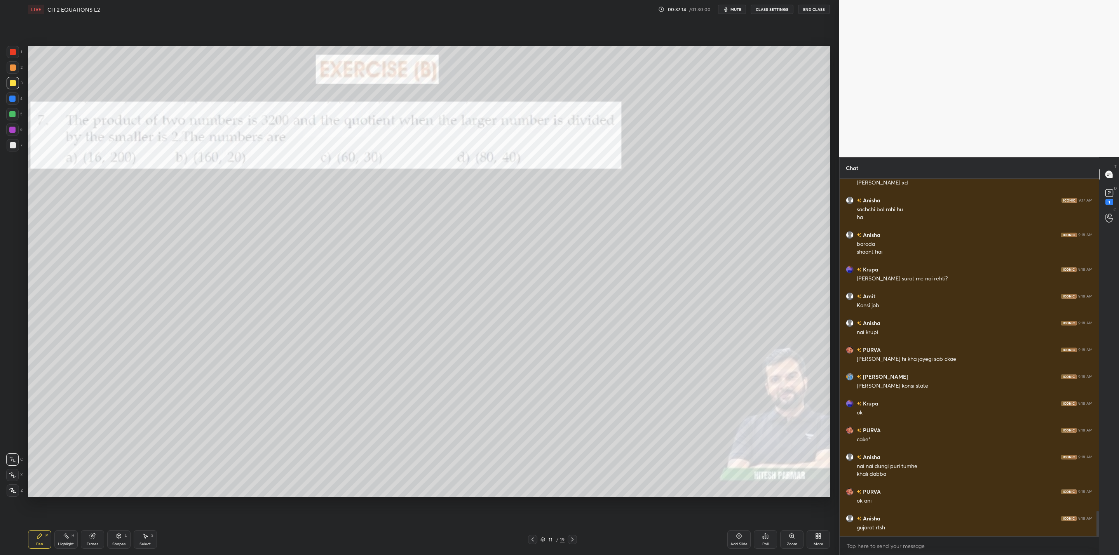
click at [768, 538] on icon at bounding box center [767, 536] width 1 height 3
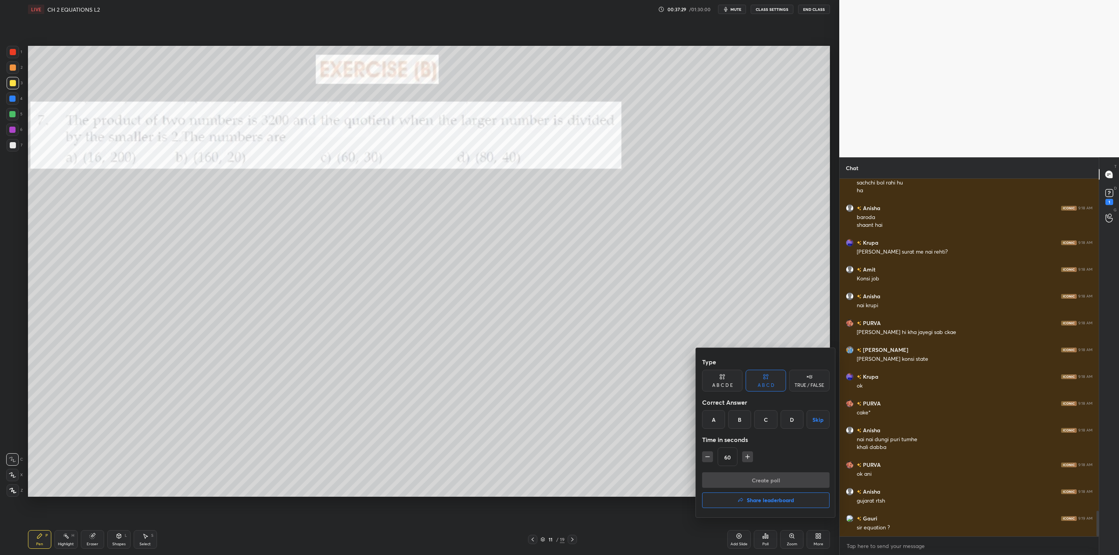
scroll to position [4697, 0]
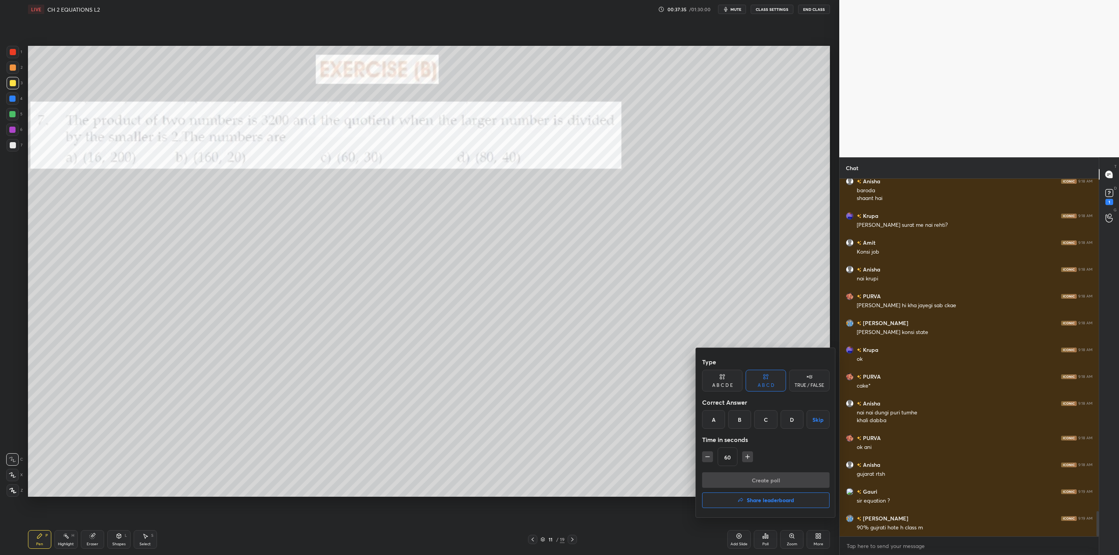
click at [785, 421] on div "D" at bounding box center [792, 419] width 23 height 19
drag, startPoint x: 727, startPoint y: 482, endPoint x: 718, endPoint y: 465, distance: 18.8
click at [666, 468] on div "Type A B C D E A B C D TRUE / FALSE Correct Answer A B C D Skip Time in seconds…" at bounding box center [559, 277] width 1119 height 555
click at [709, 458] on icon "button" at bounding box center [708, 457] width 8 height 8
drag, startPoint x: 707, startPoint y: 456, endPoint x: 718, endPoint y: 463, distance: 12.6
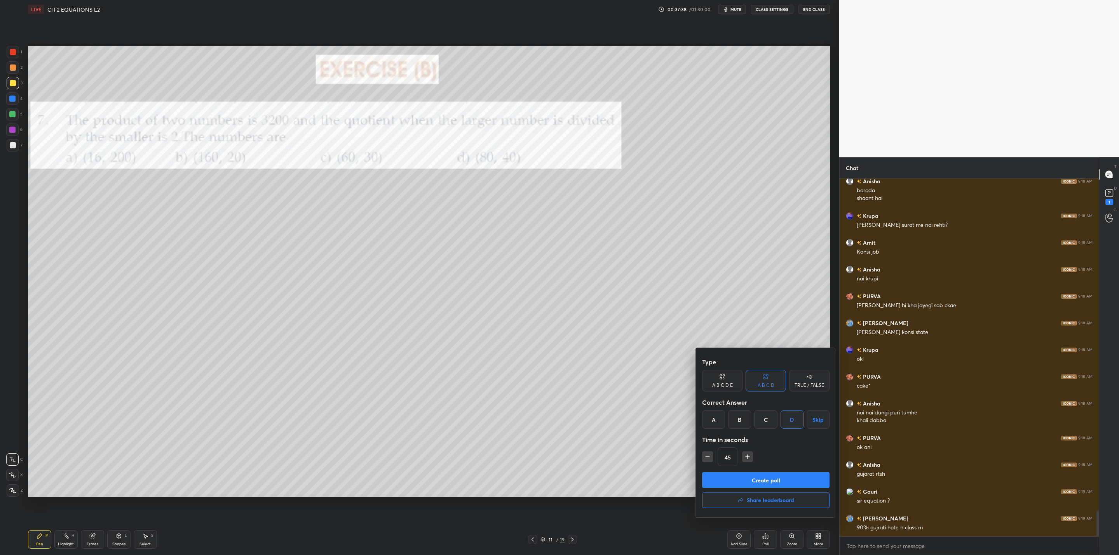
click at [708, 456] on icon "button" at bounding box center [708, 457] width 8 height 8
type input "30"
drag, startPoint x: 742, startPoint y: 480, endPoint x: 732, endPoint y: 481, distance: 10.5
click at [743, 480] on button "Create poll" at bounding box center [765, 481] width 127 height 16
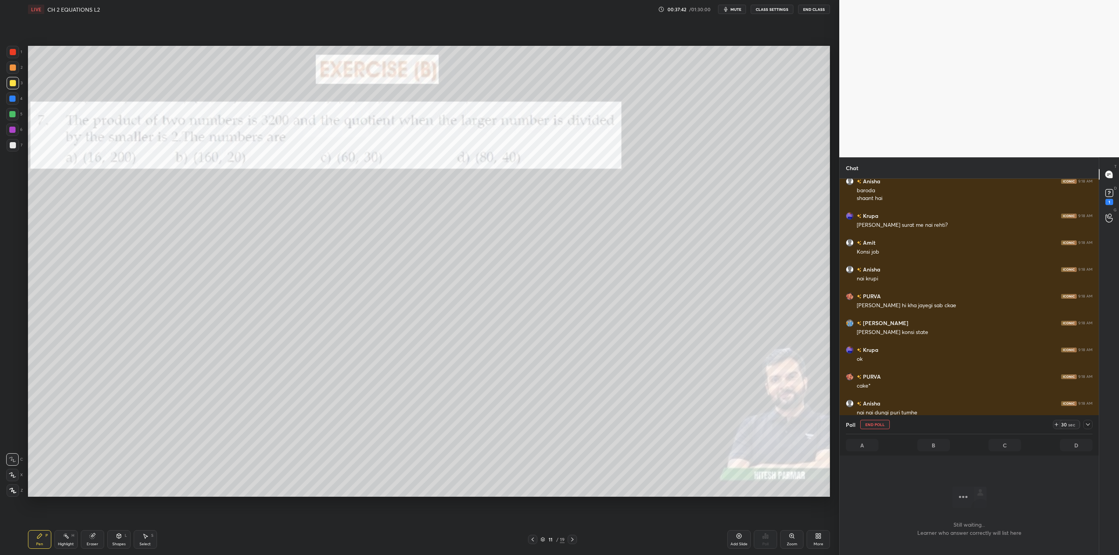
scroll to position [258, 257]
click at [1084, 426] on div at bounding box center [1088, 424] width 9 height 9
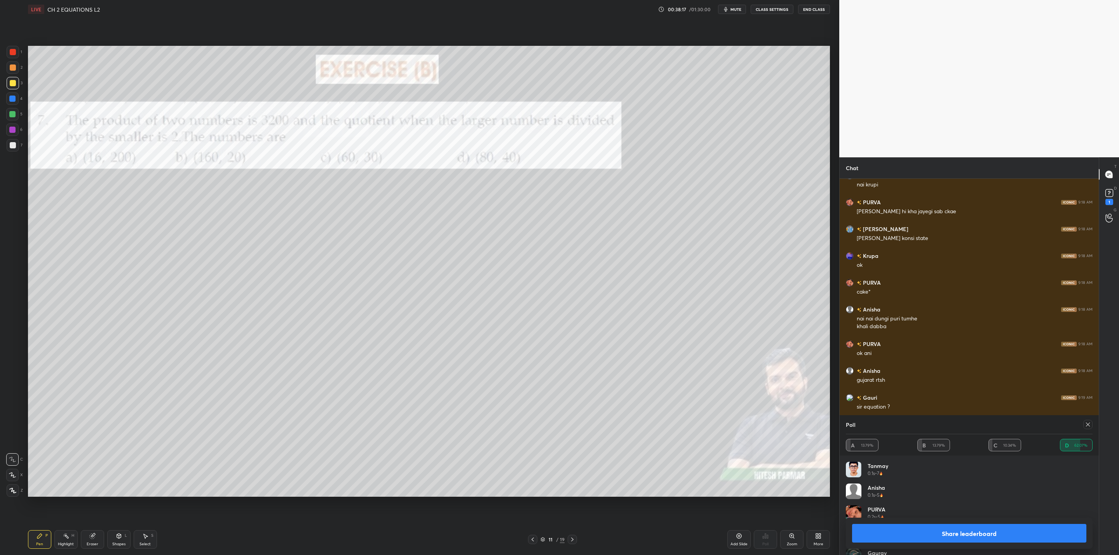
scroll to position [4818, 0]
click at [985, 534] on button "Share leaderboard" at bounding box center [969, 533] width 234 height 19
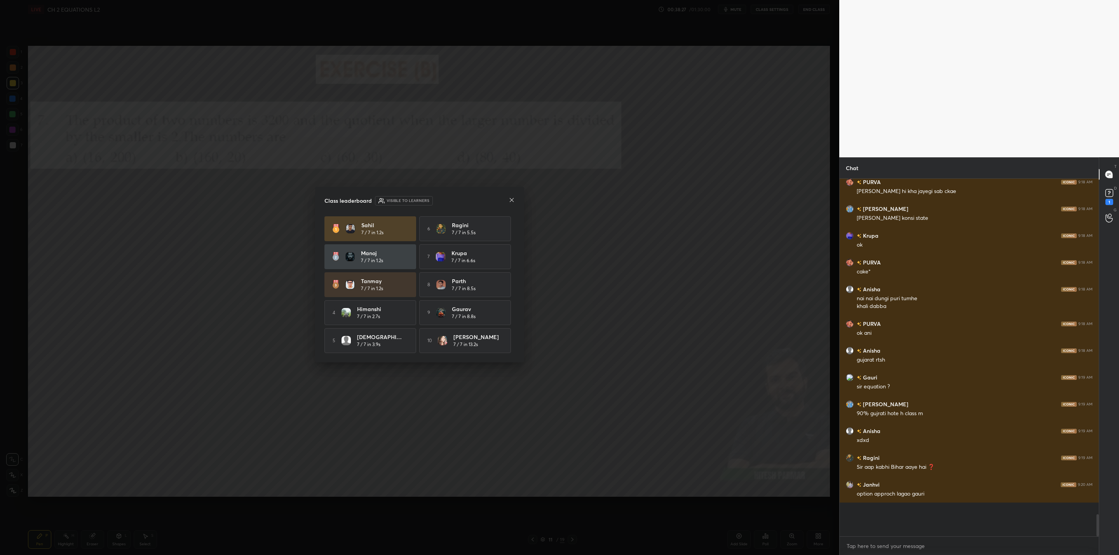
scroll to position [4806, 0]
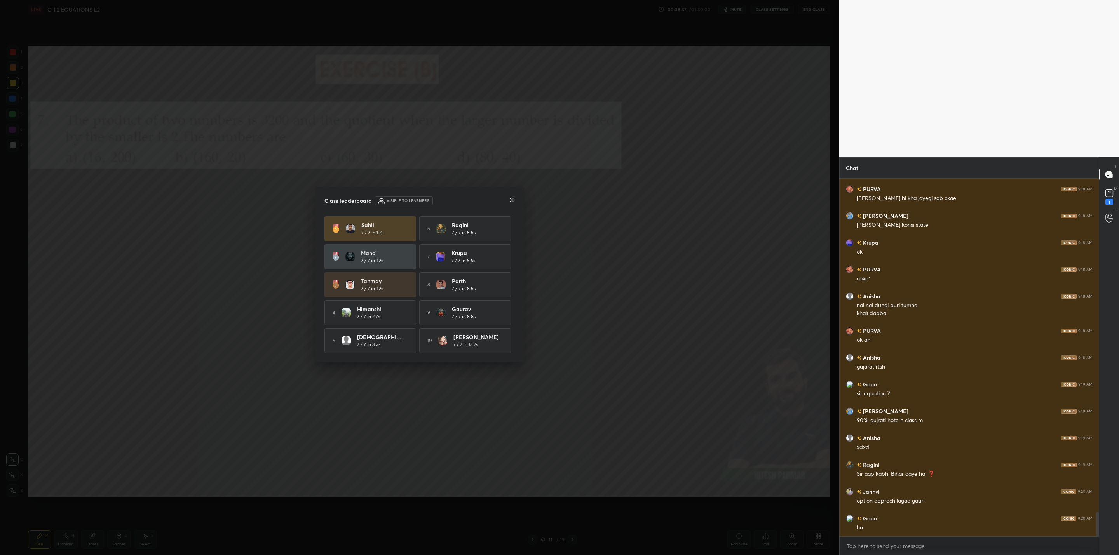
click at [513, 197] on icon at bounding box center [512, 200] width 6 height 6
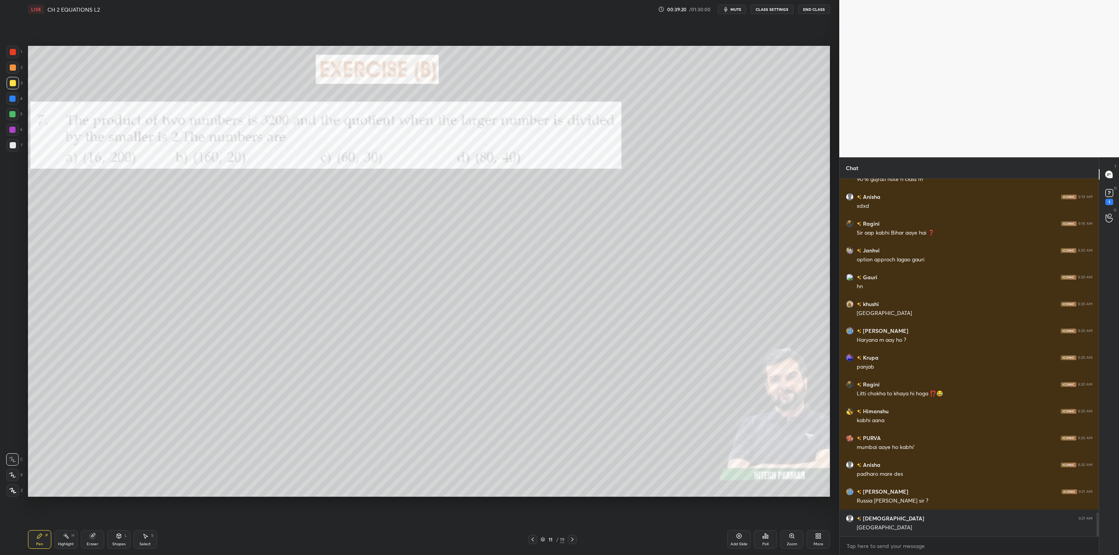
scroll to position [5073, 0]
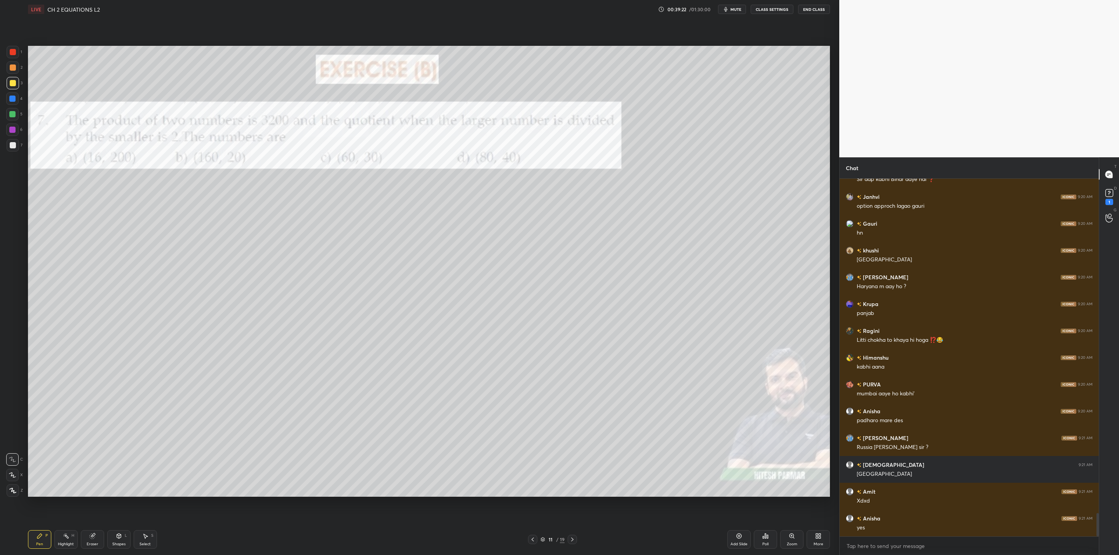
drag, startPoint x: 571, startPoint y: 536, endPoint x: 568, endPoint y: 542, distance: 6.4
click at [571, 536] on div at bounding box center [572, 539] width 9 height 9
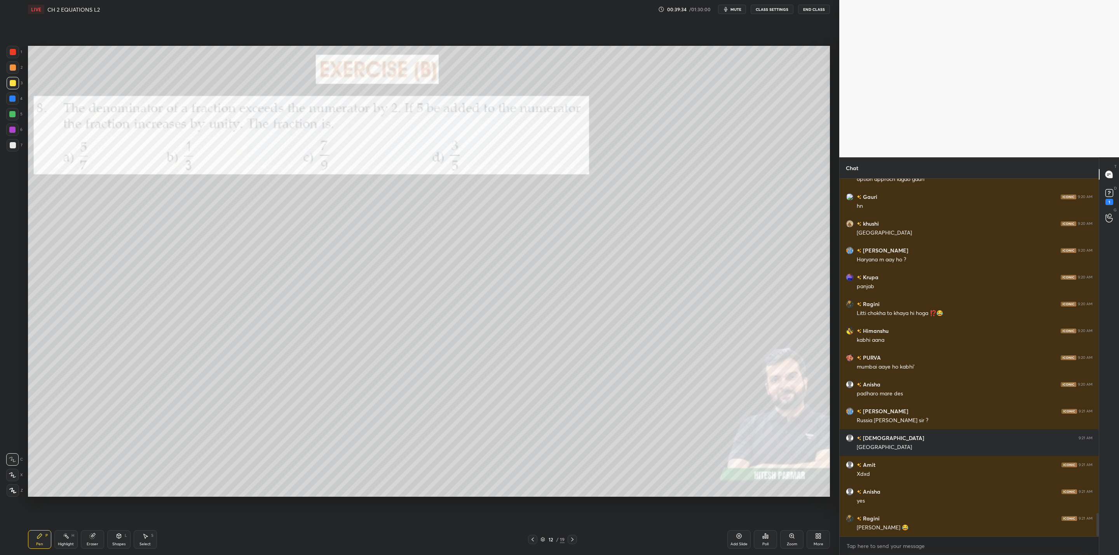
click at [14, 113] on div at bounding box center [12, 114] width 6 height 6
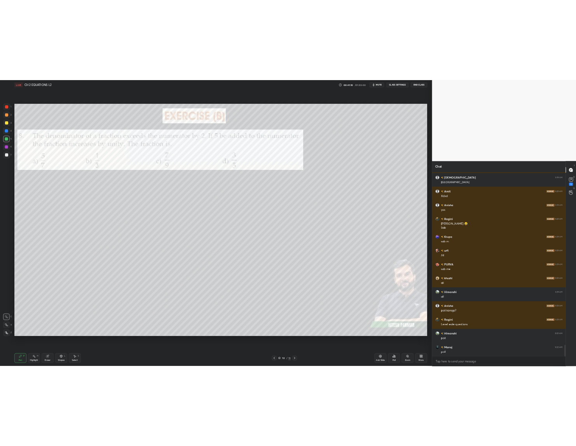
scroll to position [3, 3]
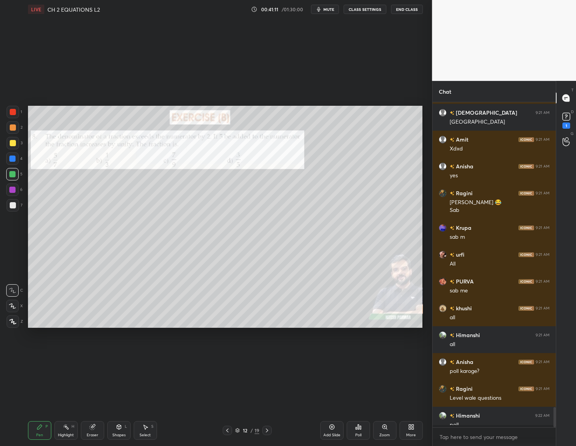
type textarea "x"
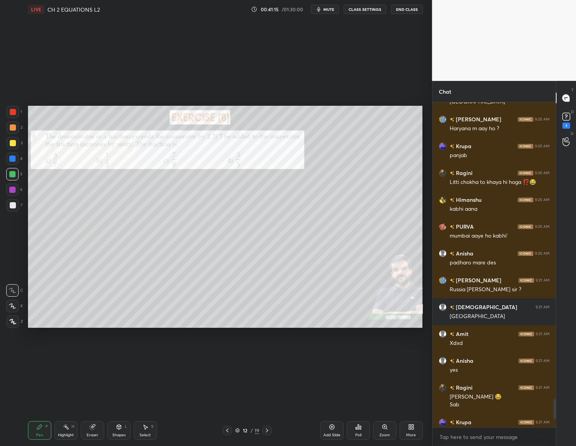
scroll to position [4941, 0]
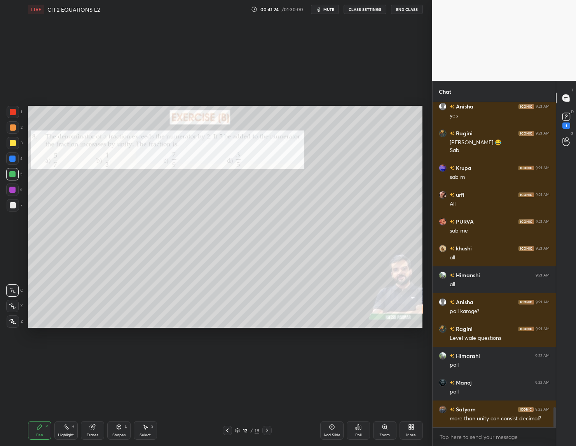
click at [359, 431] on div "Poll" at bounding box center [358, 430] width 23 height 19
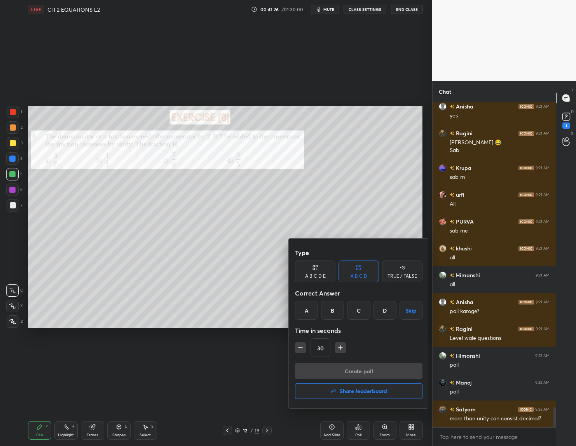
click at [381, 306] on div "D" at bounding box center [385, 310] width 23 height 19
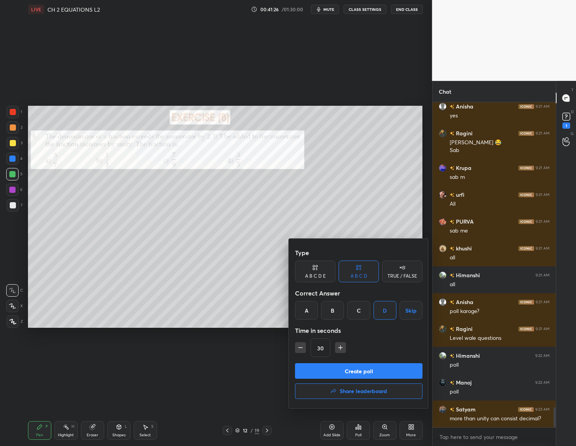
click at [340, 346] on icon "button" at bounding box center [341, 348] width 8 height 8
type input "60"
click at [350, 375] on button "Create poll" at bounding box center [358, 371] width 127 height 16
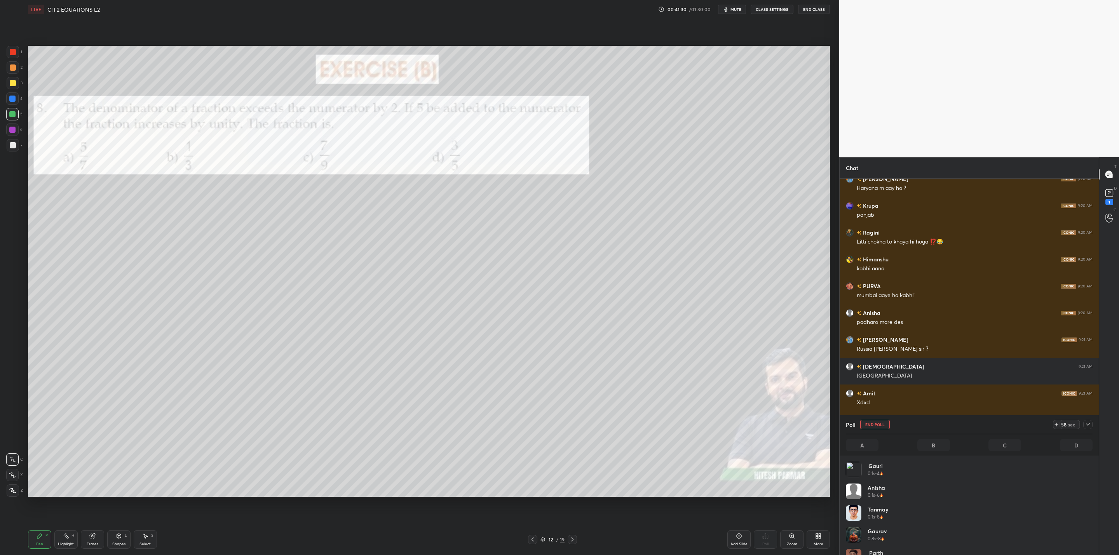
scroll to position [3, 3]
click at [1090, 425] on icon at bounding box center [1088, 425] width 6 height 6
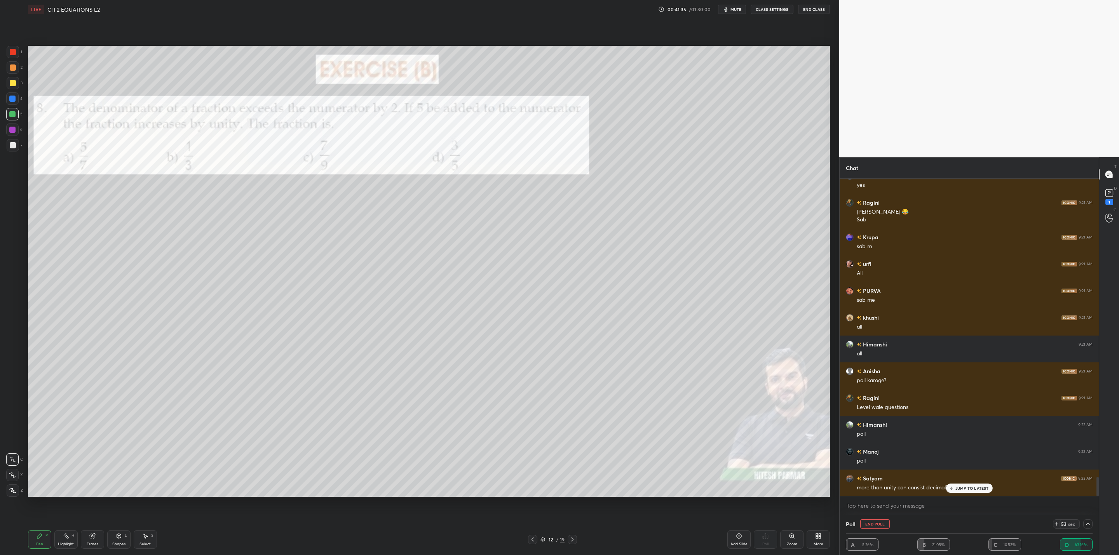
click at [950, 484] on div "JUMP TO LATEST" at bounding box center [969, 488] width 47 height 9
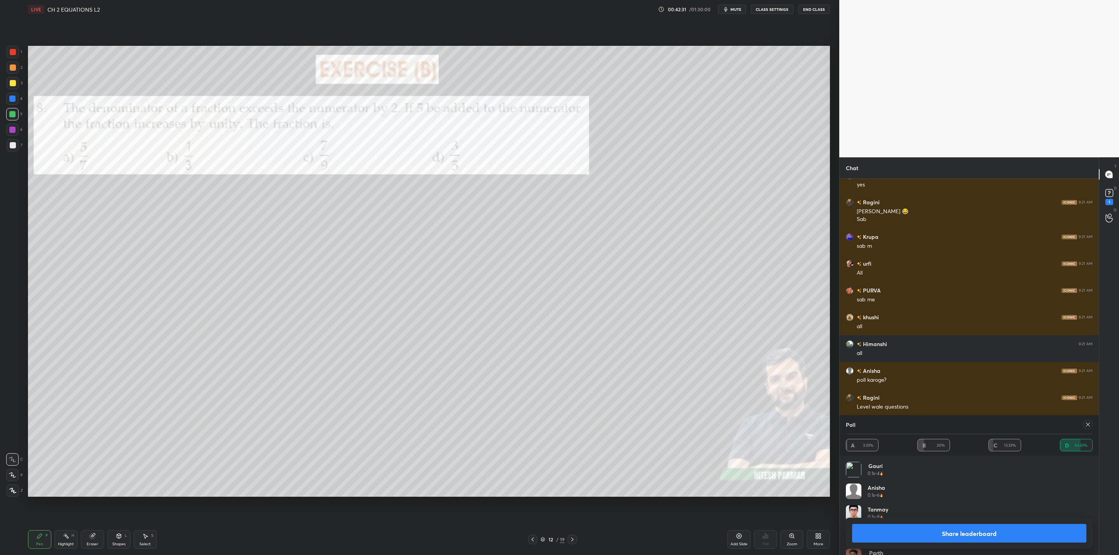
scroll to position [4984, 0]
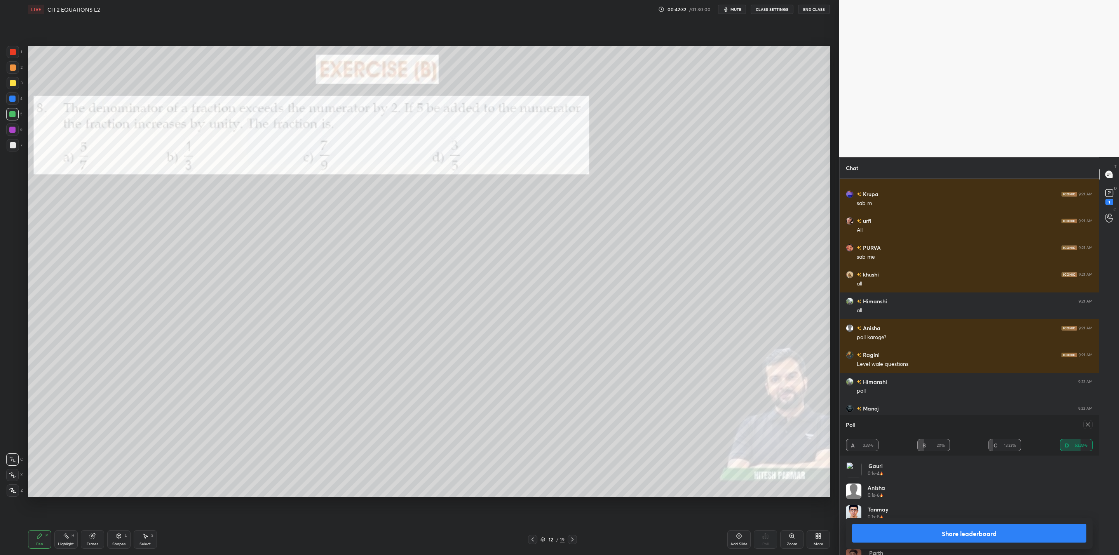
click at [927, 531] on button "Share leaderboard" at bounding box center [969, 533] width 234 height 19
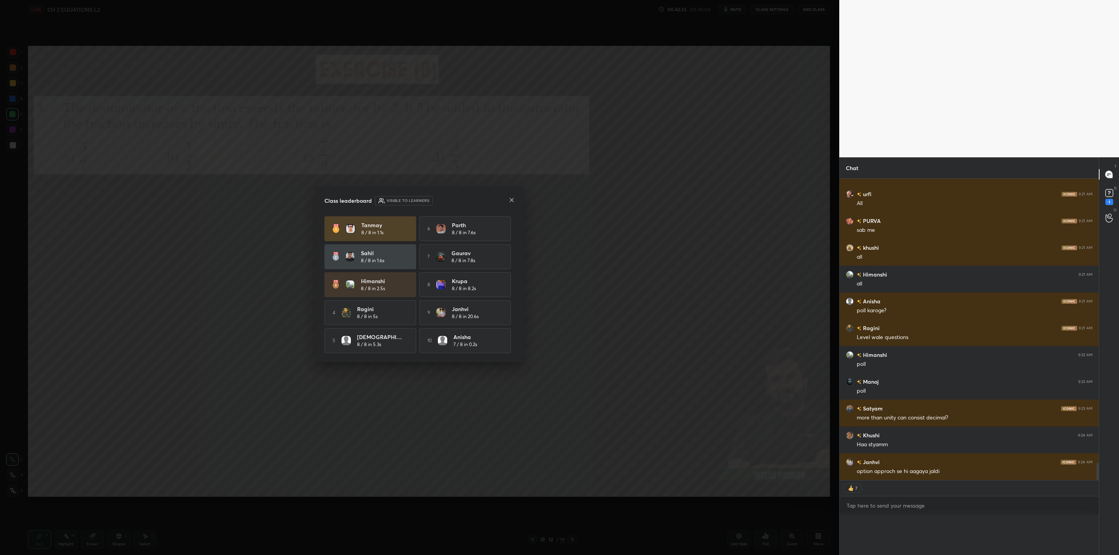
scroll to position [312, 257]
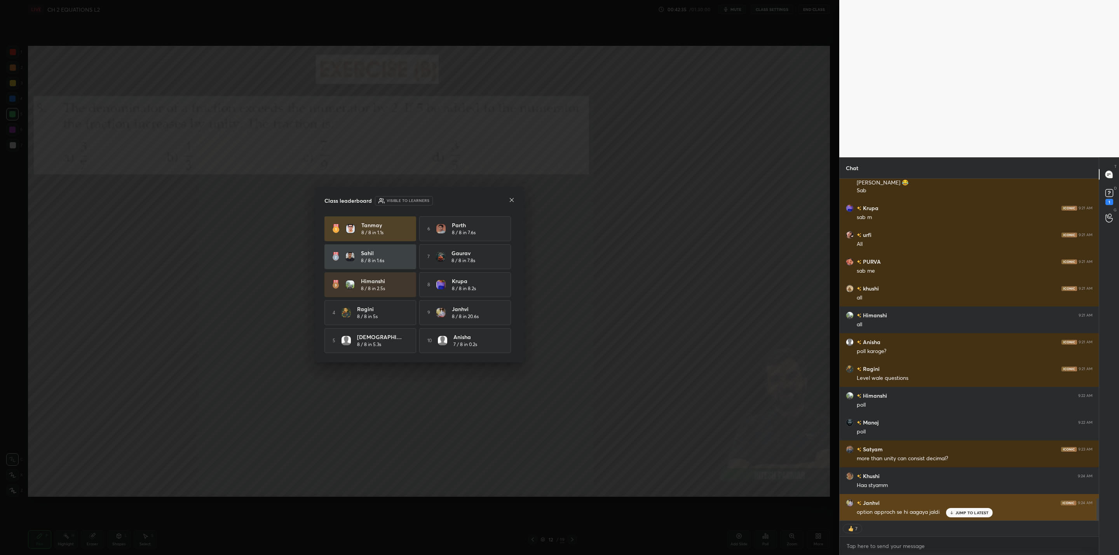
click at [954, 512] on icon at bounding box center [951, 513] width 5 height 5
type textarea "x"
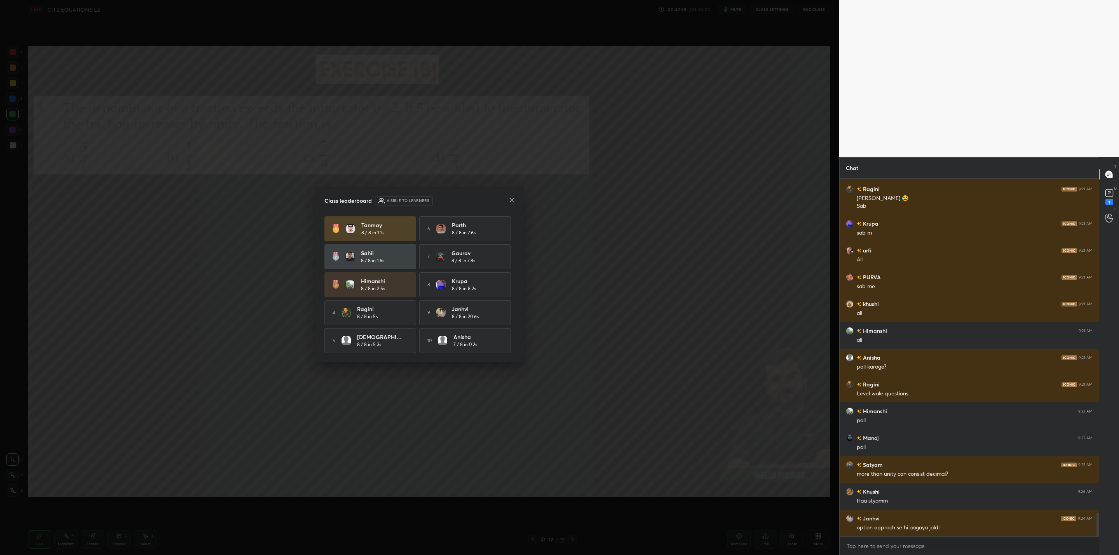
scroll to position [4954, 0]
click at [511, 197] on icon at bounding box center [512, 200] width 6 height 6
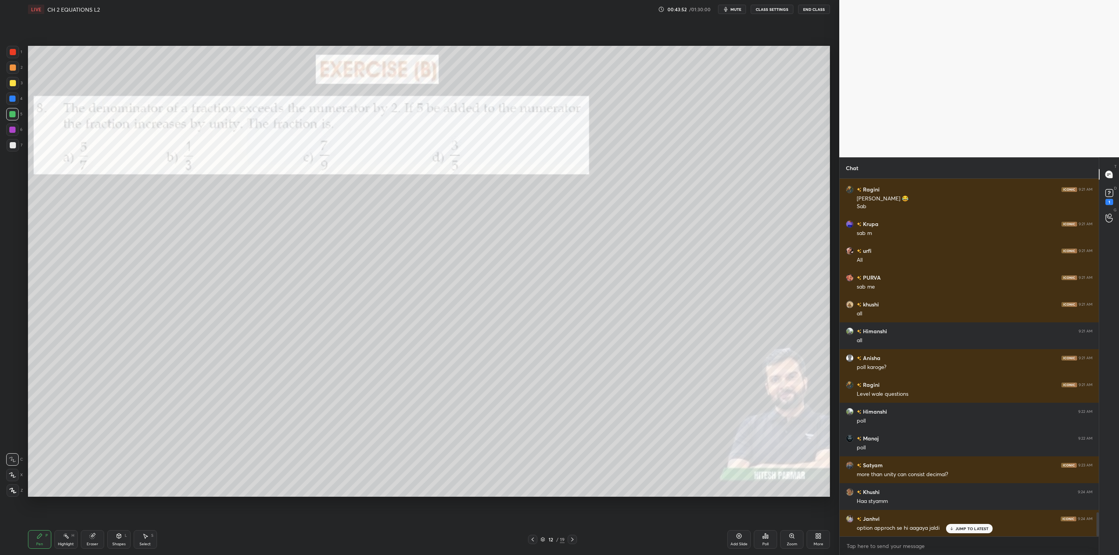
click at [14, 83] on div at bounding box center [13, 83] width 12 height 12
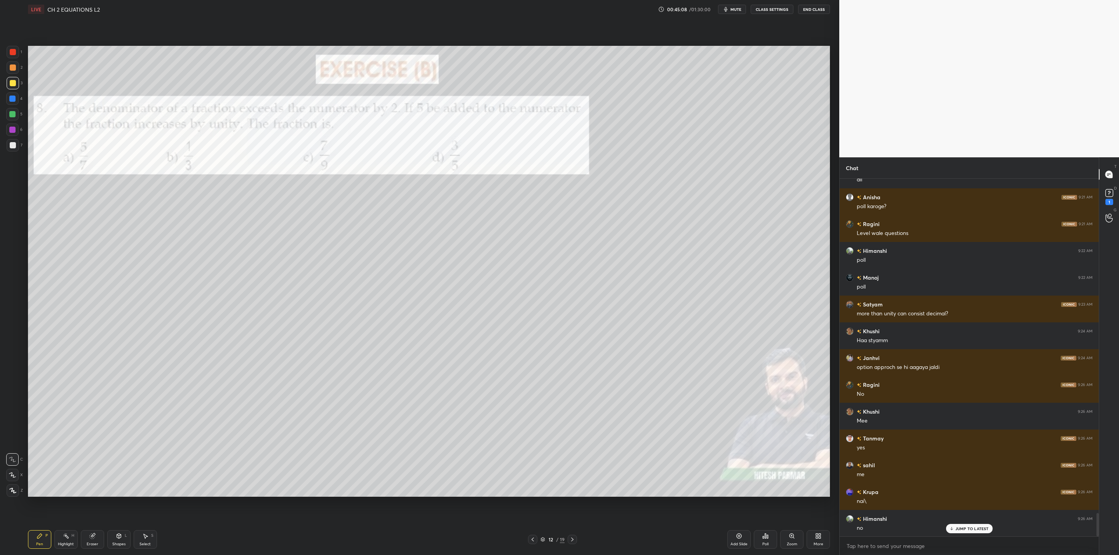
scroll to position [5142, 0]
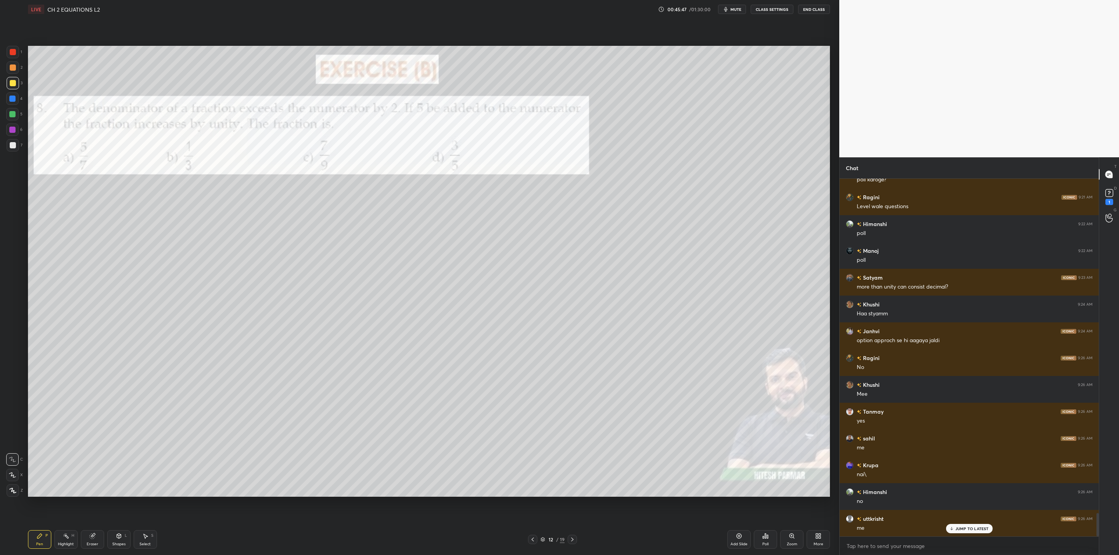
drag, startPoint x: 9, startPoint y: 133, endPoint x: 22, endPoint y: 133, distance: 12.8
click at [15, 134] on div at bounding box center [12, 130] width 12 height 12
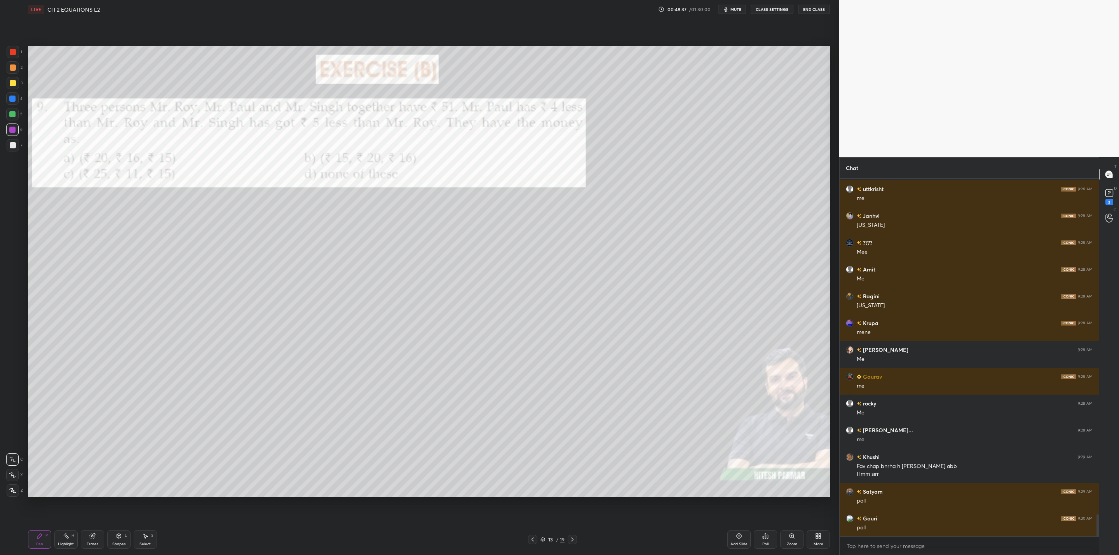
scroll to position [5499, 0]
click at [765, 539] on div "Poll" at bounding box center [765, 540] width 23 height 19
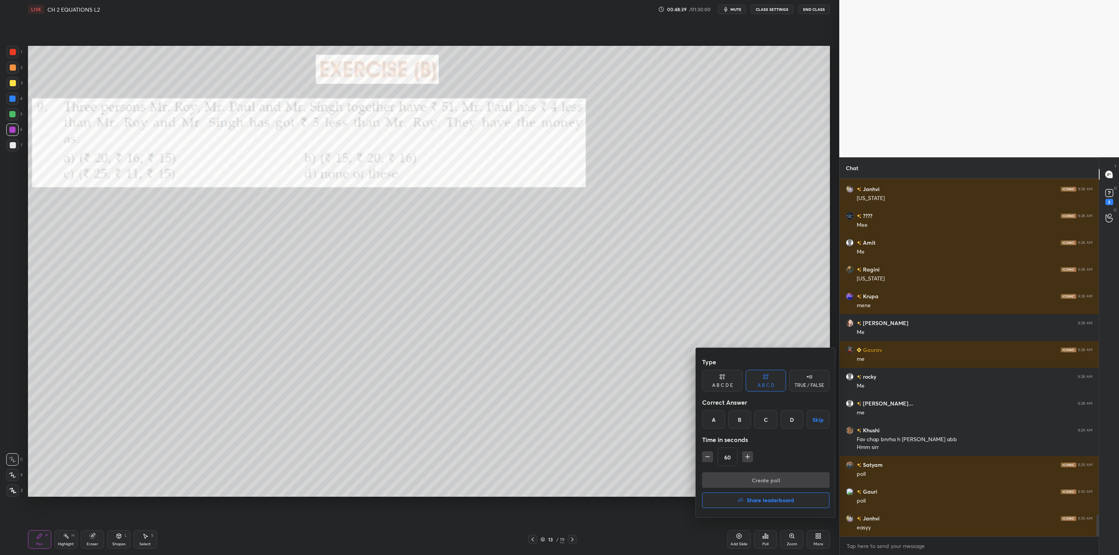
drag, startPoint x: 714, startPoint y: 419, endPoint x: 710, endPoint y: 432, distance: 13.7
click at [715, 421] on div "A" at bounding box center [713, 419] width 23 height 19
click at [706, 459] on icon "button" at bounding box center [708, 457] width 8 height 8
drag, startPoint x: 705, startPoint y: 455, endPoint x: 707, endPoint y: 461, distance: 6.1
click at [704, 457] on icon "button" at bounding box center [708, 457] width 8 height 8
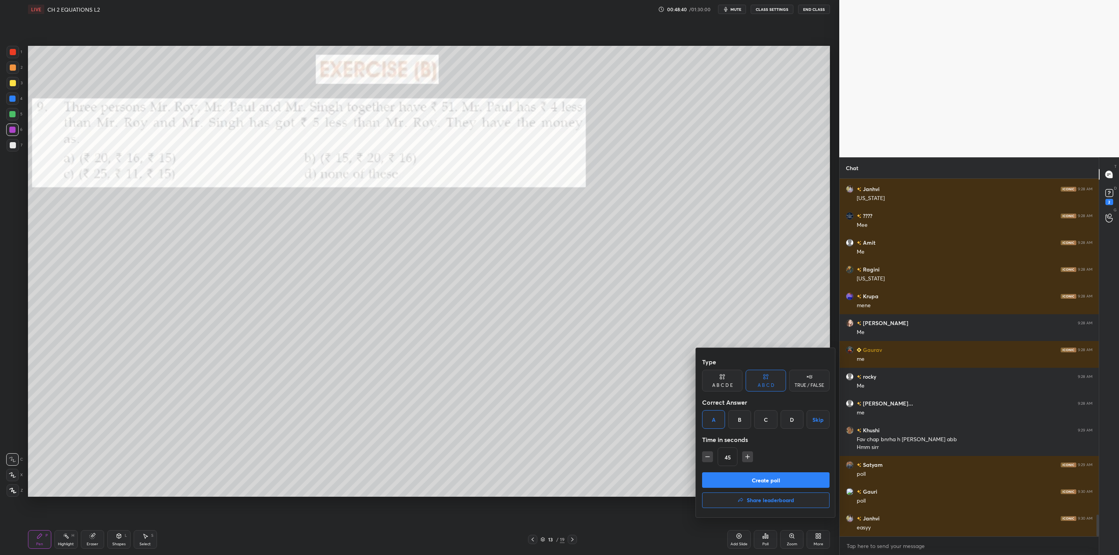
type input "30"
click at [751, 480] on button "Create poll" at bounding box center [765, 481] width 127 height 16
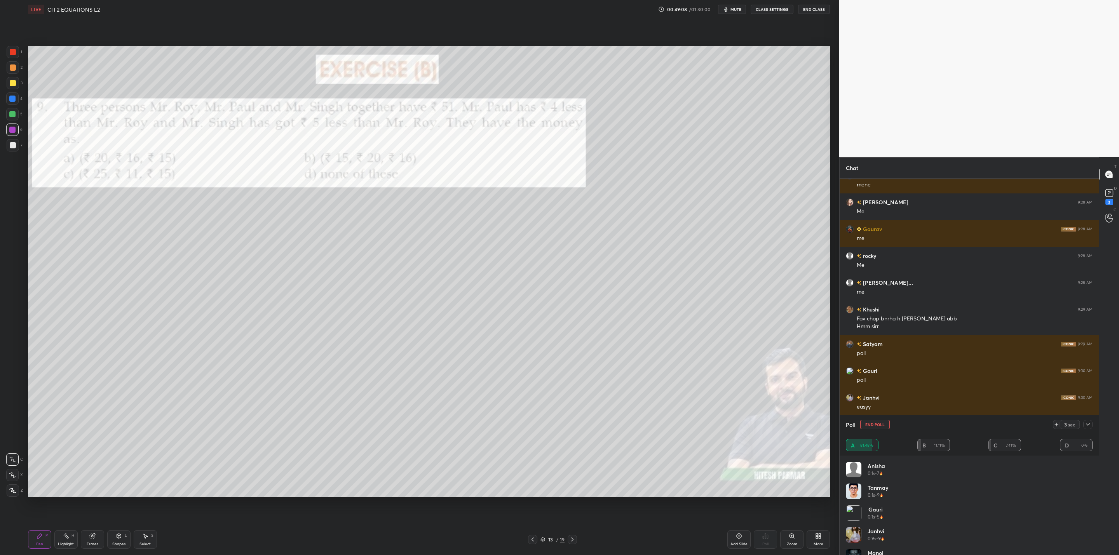
scroll to position [5646, 0]
click at [1090, 425] on icon at bounding box center [1088, 425] width 6 height 6
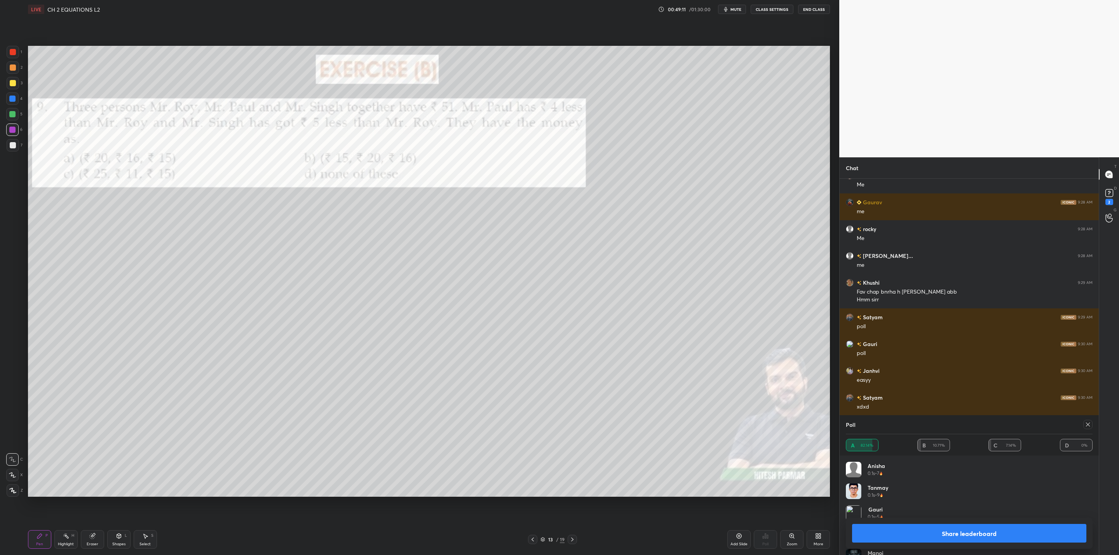
scroll to position [91, 244]
drag, startPoint x: 1087, startPoint y: 426, endPoint x: 1082, endPoint y: 430, distance: 5.8
click at [1086, 426] on icon at bounding box center [1088, 425] width 6 height 6
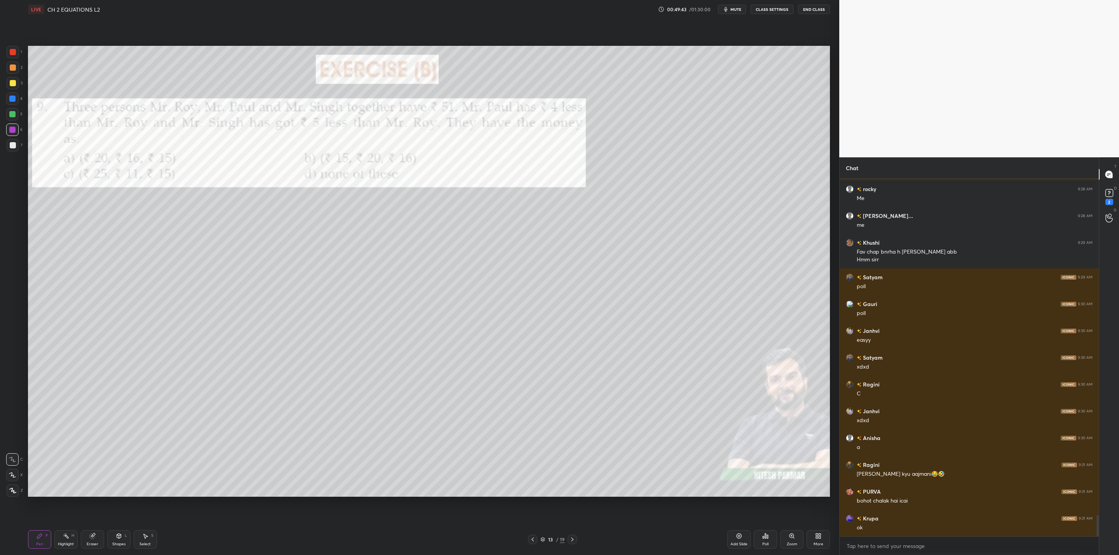
scroll to position [5713, 0]
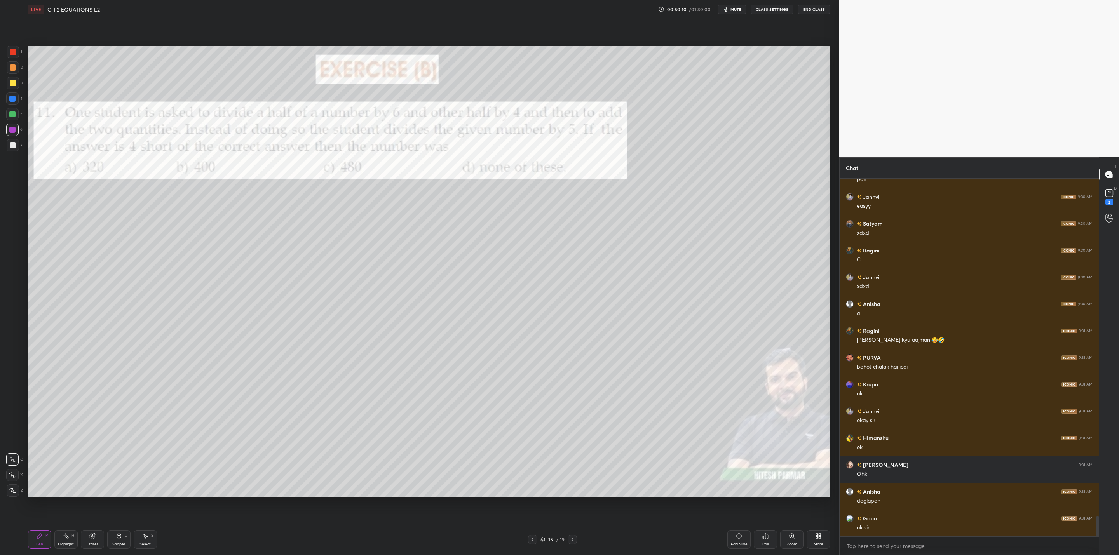
drag, startPoint x: 11, startPoint y: 83, endPoint x: 26, endPoint y: 81, distance: 15.3
click at [12, 84] on div at bounding box center [13, 83] width 6 height 6
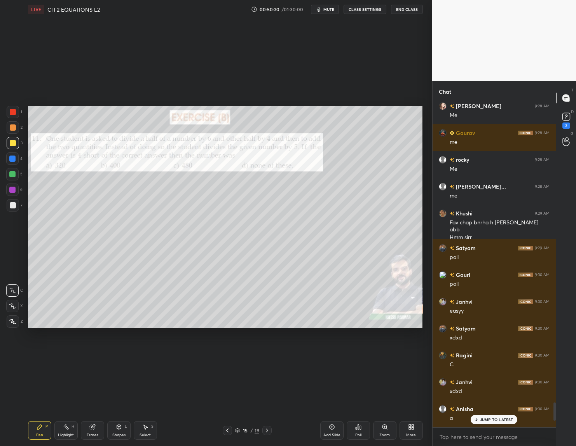
scroll to position [258, 121]
type textarea "x"
click at [473, 433] on textarea at bounding box center [494, 437] width 111 height 12
paste textarea "[URL][DOMAIN_NAME]"
type textarea "[URL][DOMAIN_NAME]"
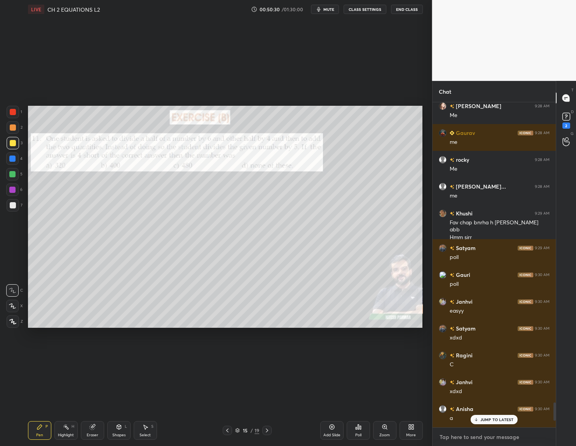
type textarea "x"
type textarea "[URL][DOMAIN_NAME]"
type textarea "x"
click at [542, 438] on icon at bounding box center [543, 436] width 6 height 6
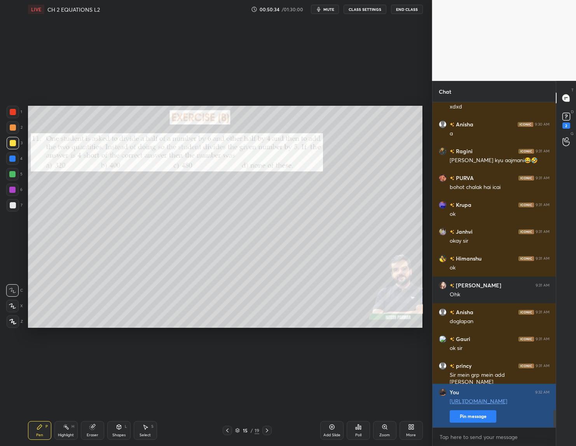
type textarea "x"
click at [482, 417] on button "Pin message" at bounding box center [473, 416] width 47 height 12
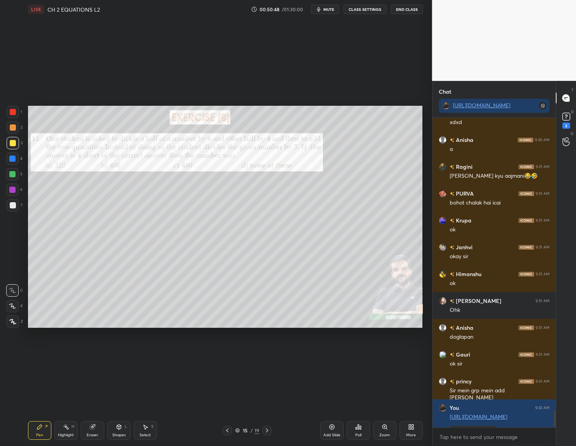
scroll to position [5718, 0]
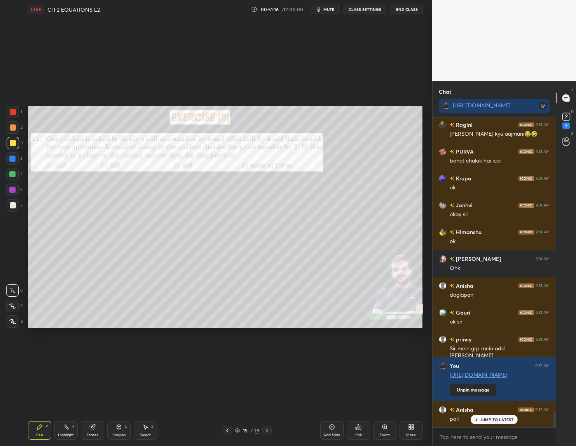
click at [358, 430] on div "Poll" at bounding box center [358, 430] width 23 height 19
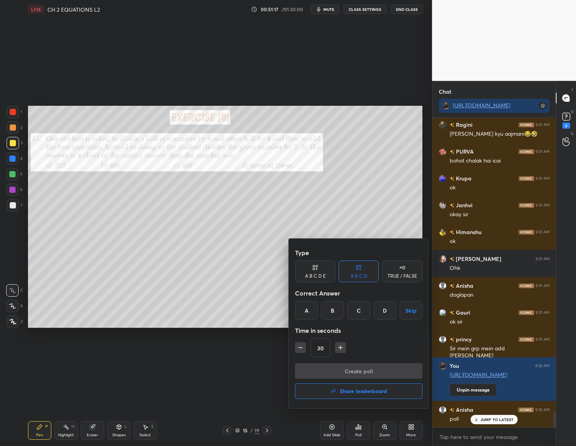
click at [356, 308] on div "C" at bounding box center [358, 310] width 23 height 19
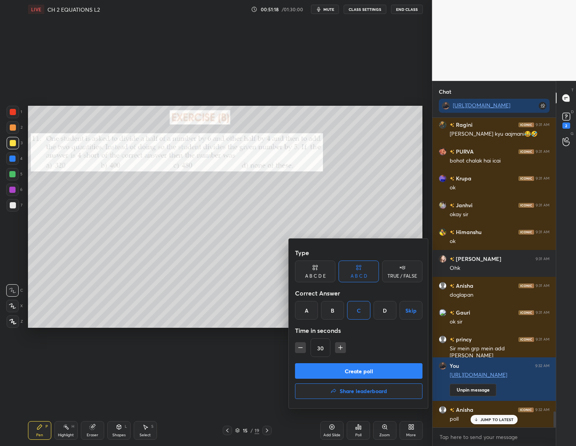
scroll to position [5745, 0]
click at [340, 346] on icon "button" at bounding box center [341, 348] width 8 height 8
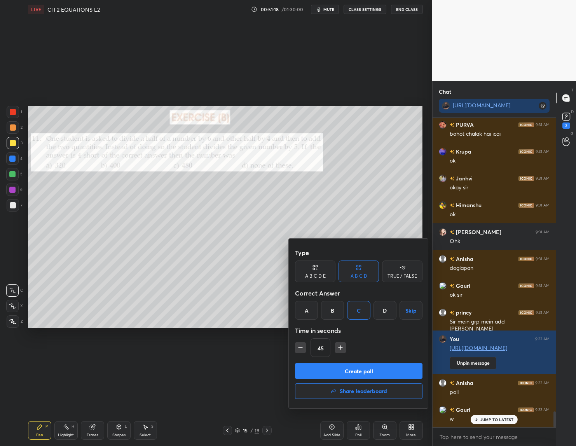
click at [340, 346] on icon "button" at bounding box center [341, 348] width 8 height 8
click at [301, 347] on icon "button" at bounding box center [301, 348] width 8 height 8
drag, startPoint x: 339, startPoint y: 342, endPoint x: 339, endPoint y: 363, distance: 20.6
click at [339, 342] on button "button" at bounding box center [340, 347] width 11 height 11
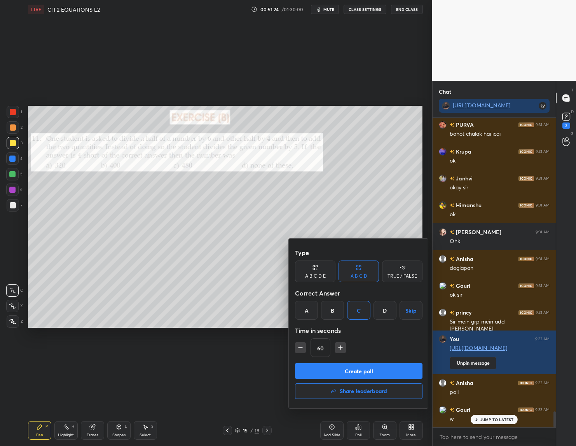
type input "75"
click at [339, 363] on button "Create poll" at bounding box center [358, 371] width 127 height 16
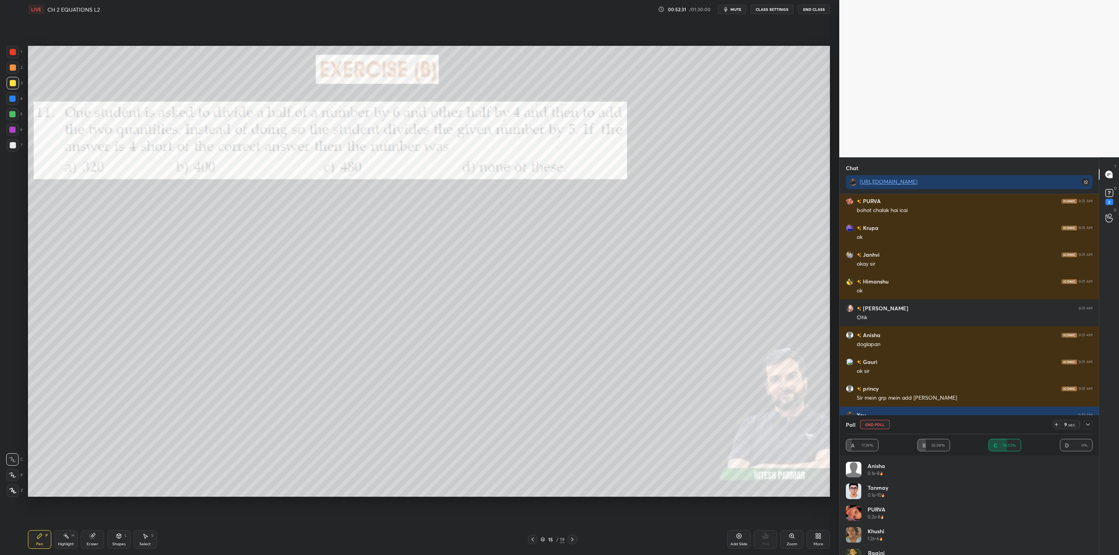
scroll to position [5470, 0]
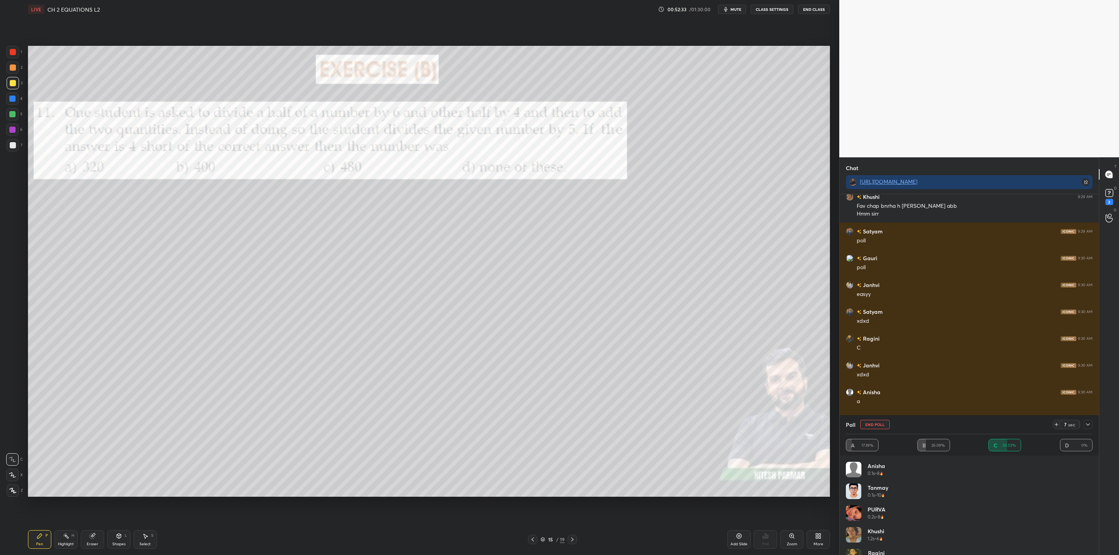
click at [1089, 423] on icon at bounding box center [1088, 425] width 6 height 6
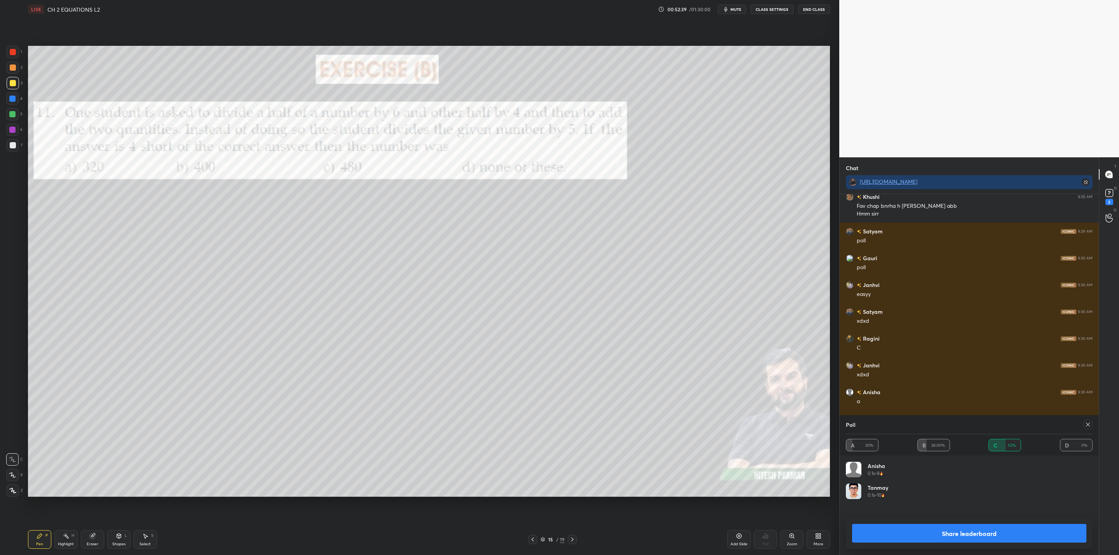
scroll to position [91, 244]
drag, startPoint x: 929, startPoint y: 525, endPoint x: 915, endPoint y: 526, distance: 14.8
click at [930, 526] on button "Share leaderboard" at bounding box center [969, 533] width 234 height 19
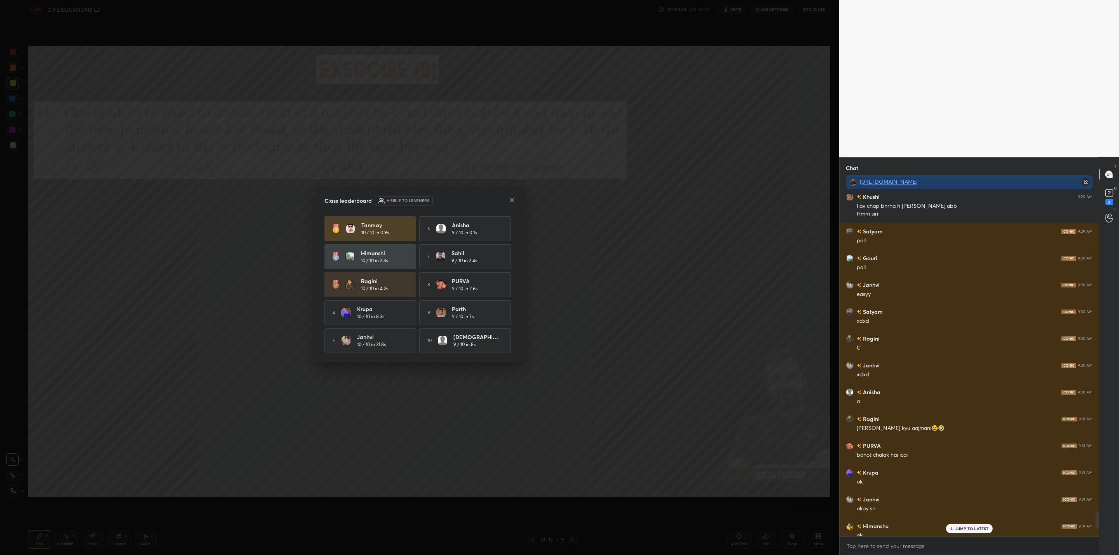
scroll to position [2, 3]
click at [952, 527] on icon at bounding box center [951, 529] width 5 height 5
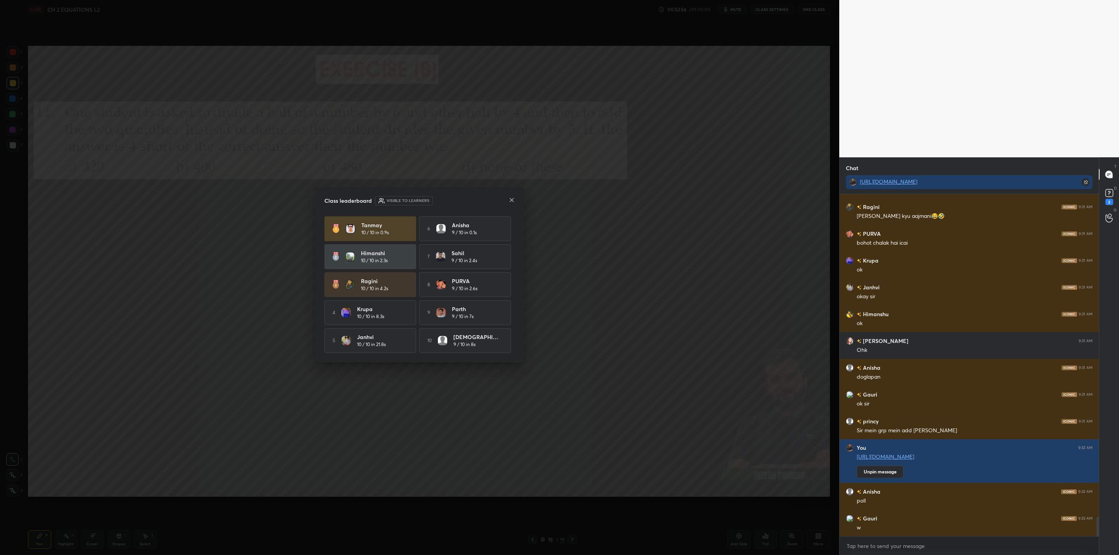
click at [512, 197] on icon at bounding box center [512, 200] width 6 height 6
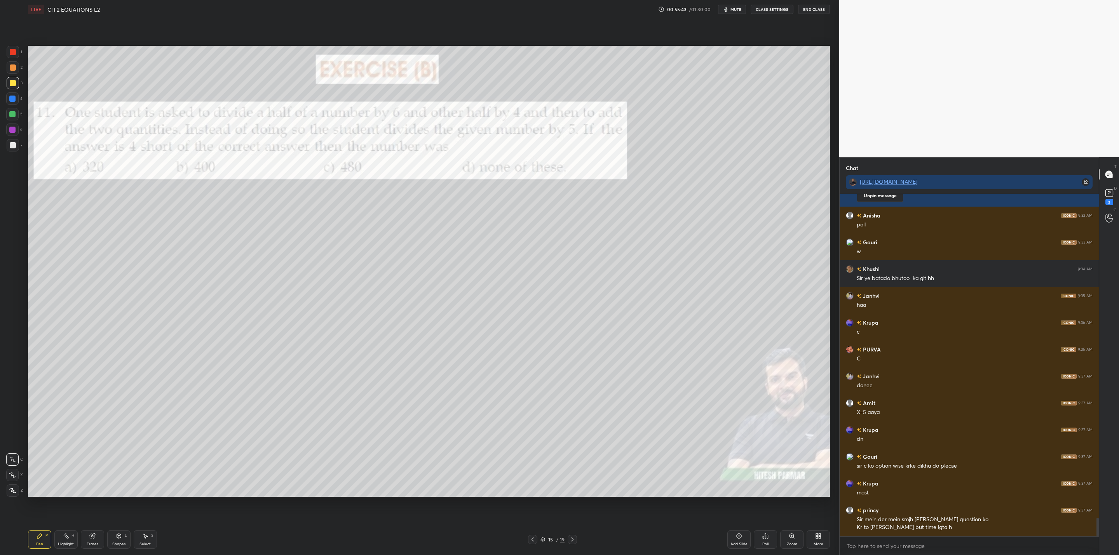
scroll to position [5986, 0]
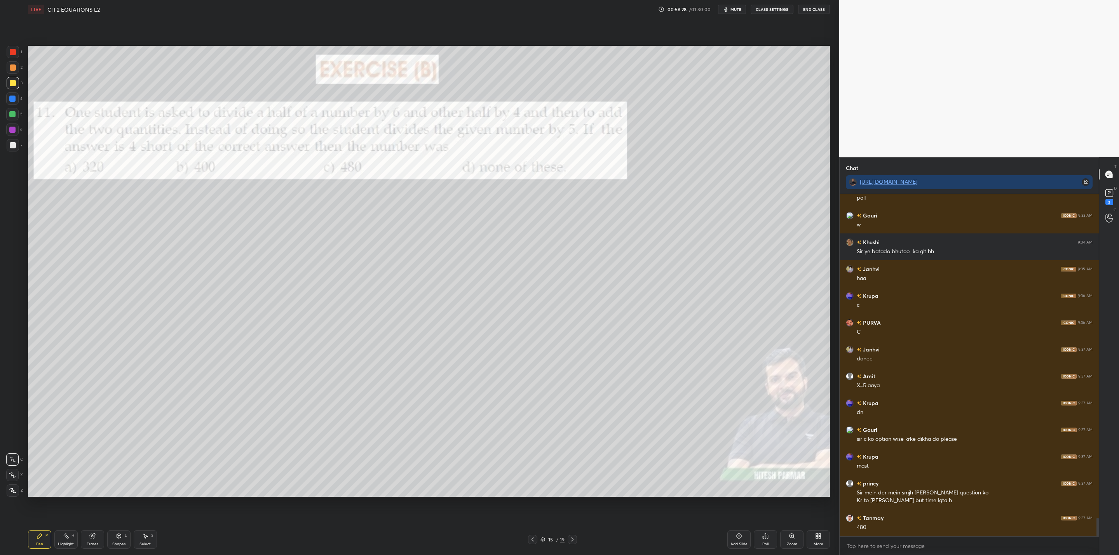
drag, startPoint x: 93, startPoint y: 540, endPoint x: 171, endPoint y: 501, distance: 87.4
click at [117, 531] on div "Pen P Highlight H Eraser Shapes L Select S" at bounding box center [203, 540] width 350 height 19
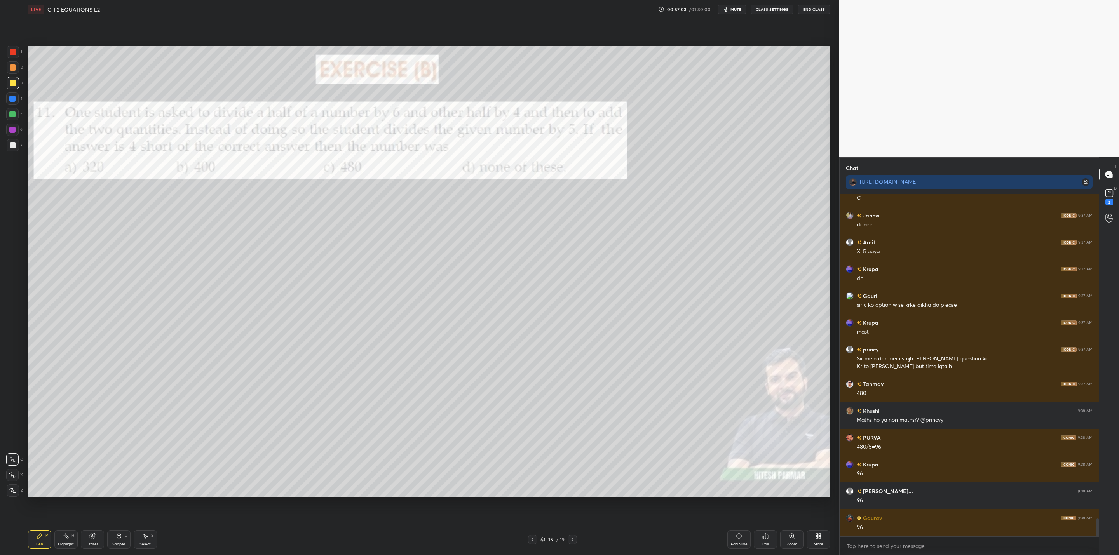
scroll to position [6147, 0]
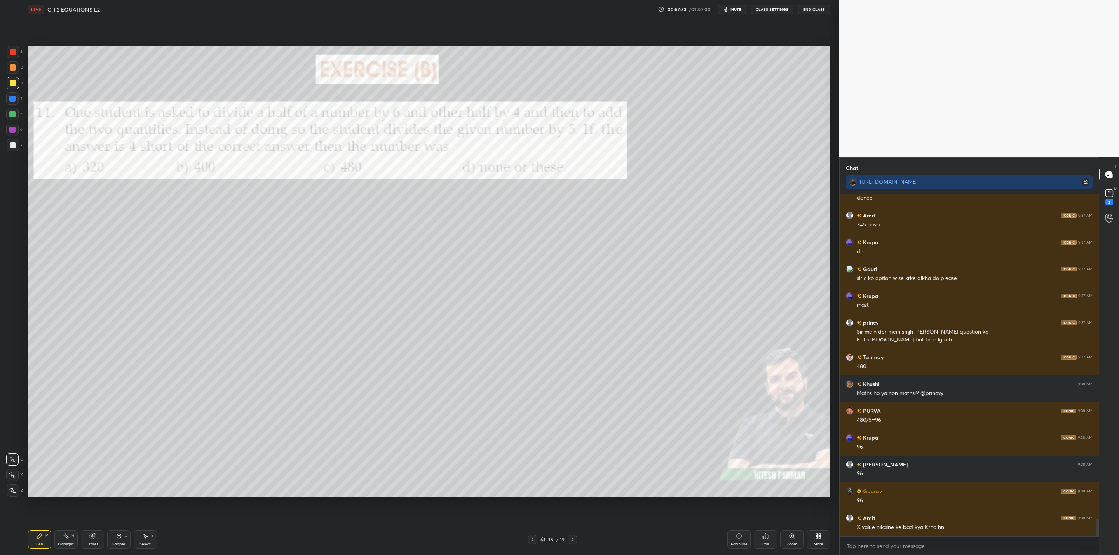
drag, startPoint x: 573, startPoint y: 537, endPoint x: 567, endPoint y: 547, distance: 11.7
click at [573, 539] on icon at bounding box center [572, 540] width 6 height 6
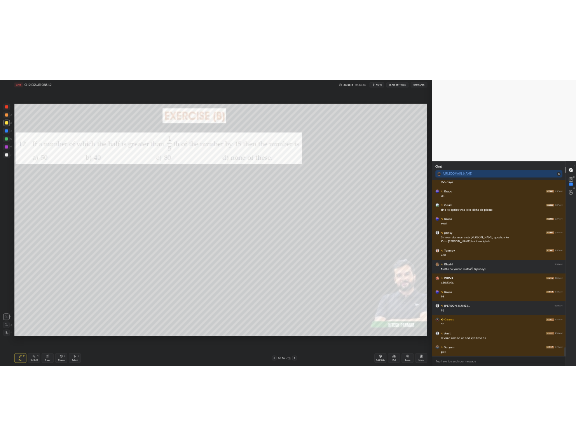
scroll to position [2, 3]
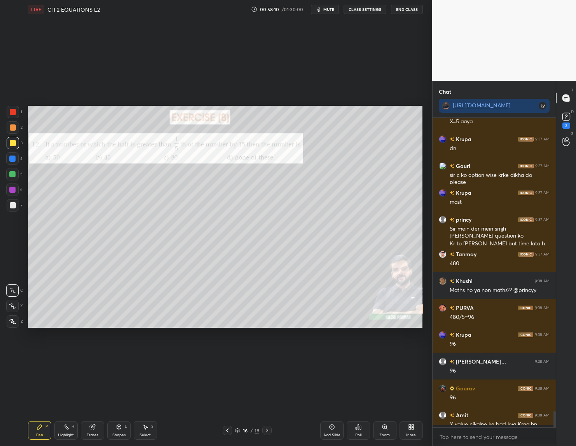
type textarea "x"
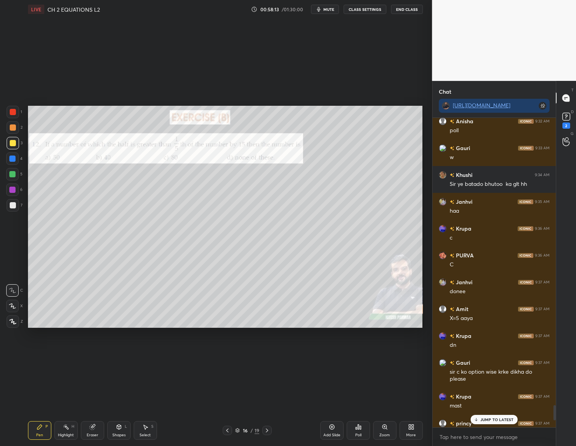
scroll to position [6099, 0]
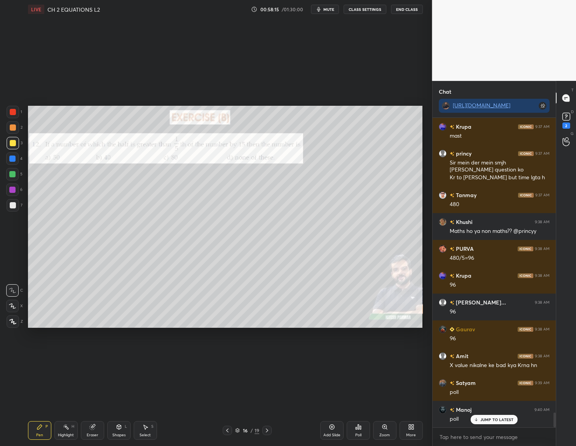
click at [354, 433] on div "Poll" at bounding box center [358, 430] width 23 height 19
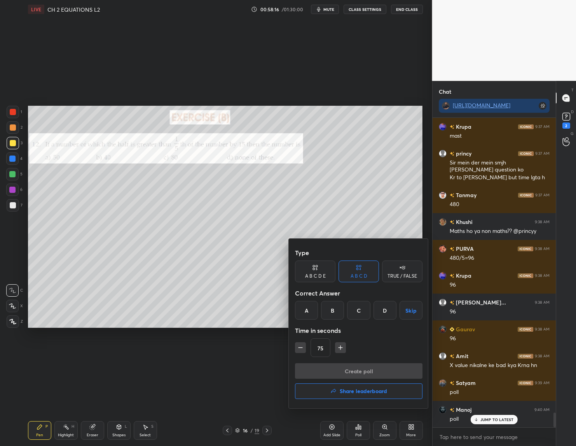
drag, startPoint x: 308, startPoint y: 308, endPoint x: 304, endPoint y: 339, distance: 30.5
click at [309, 310] on div "A" at bounding box center [306, 310] width 23 height 19
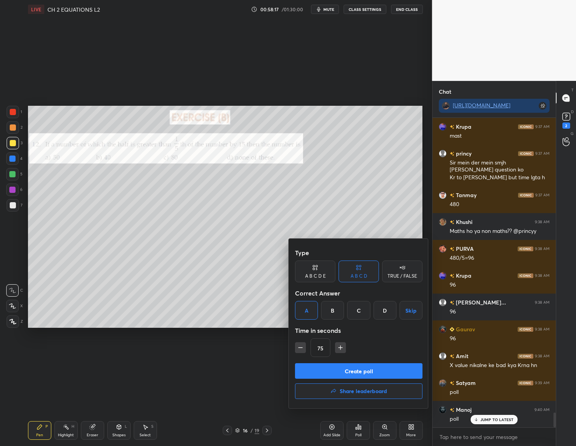
click at [300, 348] on icon "button" at bounding box center [301, 348] width 4 height 0
click at [298, 348] on icon "button" at bounding box center [301, 348] width 8 height 8
type input "45"
drag, startPoint x: 341, startPoint y: 372, endPoint x: 328, endPoint y: 372, distance: 12.8
click at [337, 370] on button "Create poll" at bounding box center [358, 371] width 127 height 16
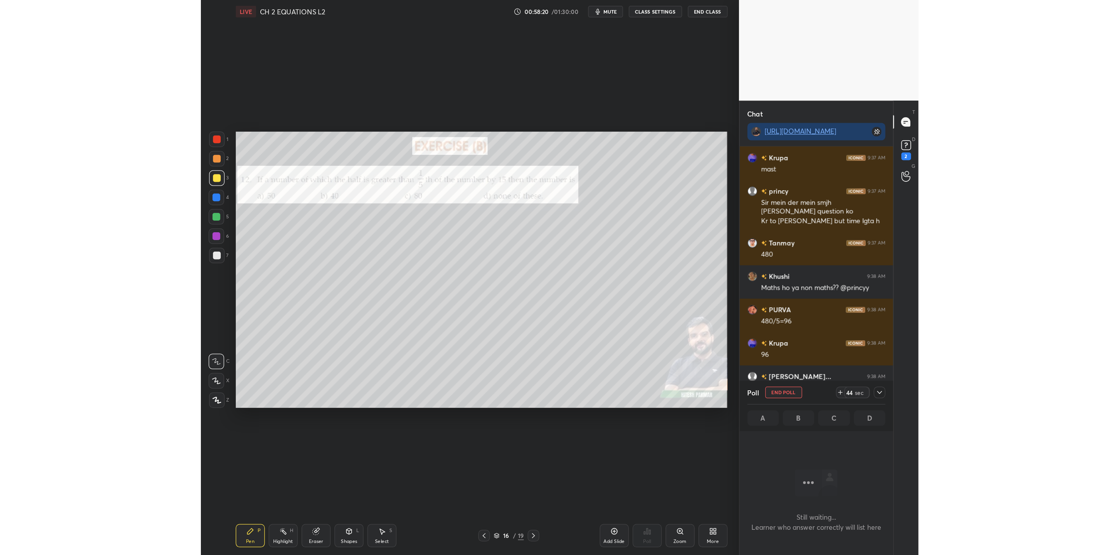
scroll to position [300, 257]
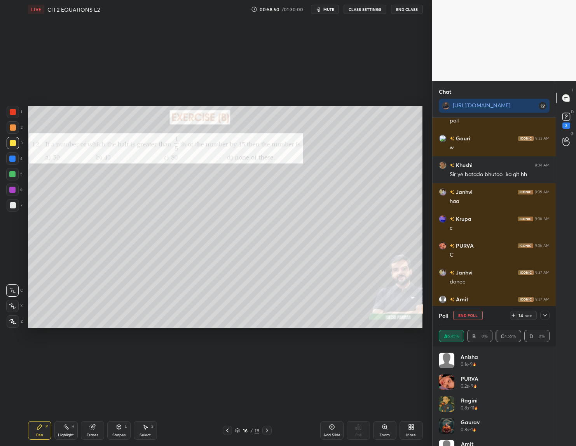
click at [411, 430] on div "More" at bounding box center [411, 430] width 23 height 19
click at [364, 352] on div "Upload File" at bounding box center [367, 354] width 20 height 4
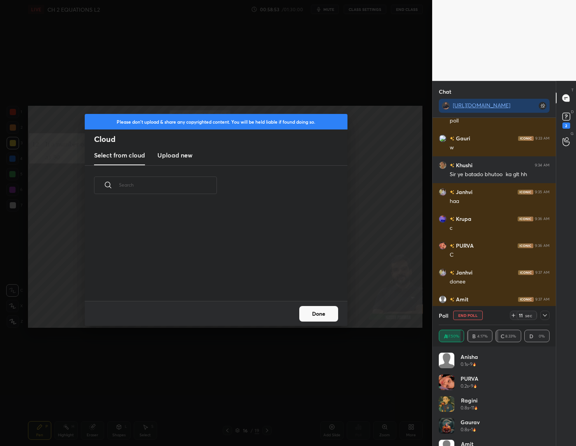
click at [372, 190] on div "Please don't upload & share any copyrighted content. You will be held liable if…" at bounding box center [216, 223] width 432 height 446
click at [332, 311] on button "Done" at bounding box center [318, 314] width 39 height 16
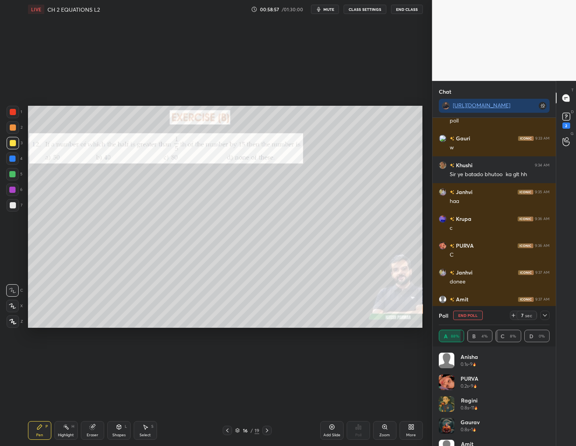
click at [262, 431] on div at bounding box center [266, 430] width 9 height 9
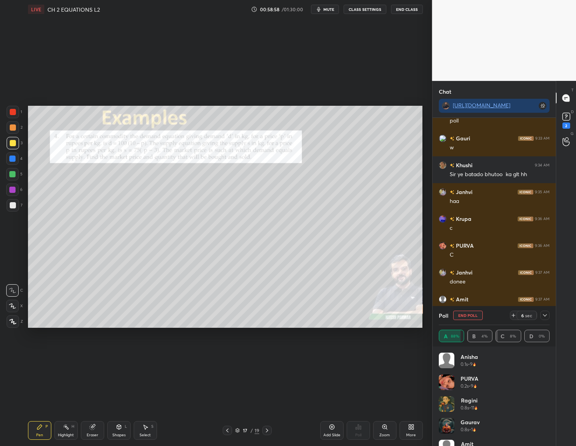
click at [264, 429] on icon at bounding box center [267, 430] width 6 height 6
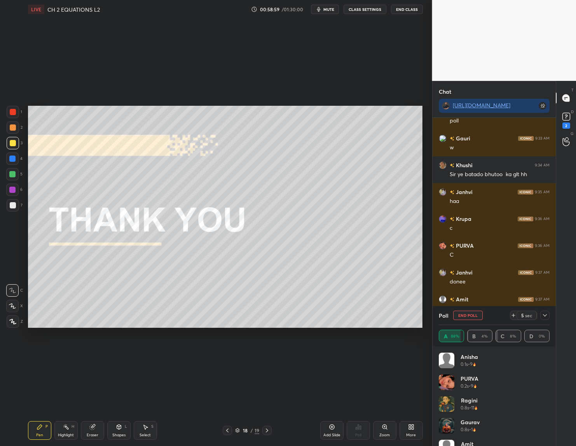
click at [225, 428] on icon at bounding box center [227, 430] width 6 height 6
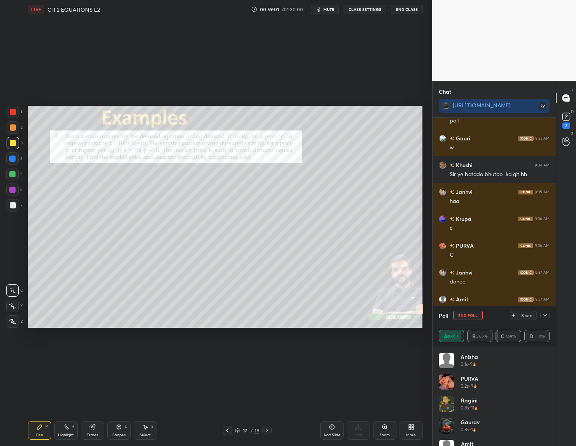
click at [225, 430] on icon at bounding box center [227, 430] width 6 height 6
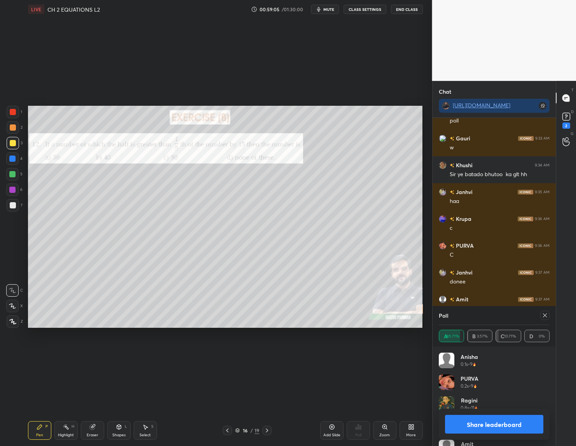
click at [493, 420] on button "Share leaderboard" at bounding box center [494, 424] width 99 height 19
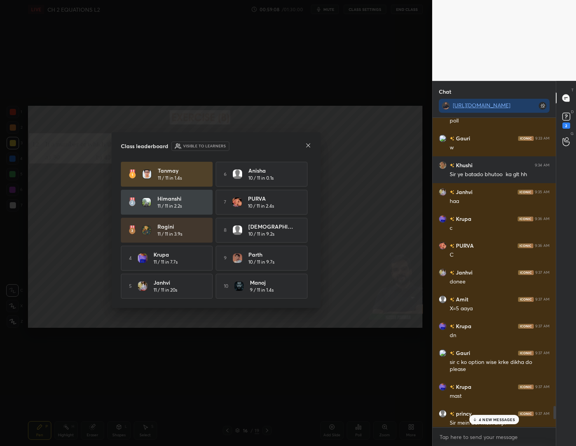
click at [307, 145] on icon at bounding box center [308, 145] width 6 height 6
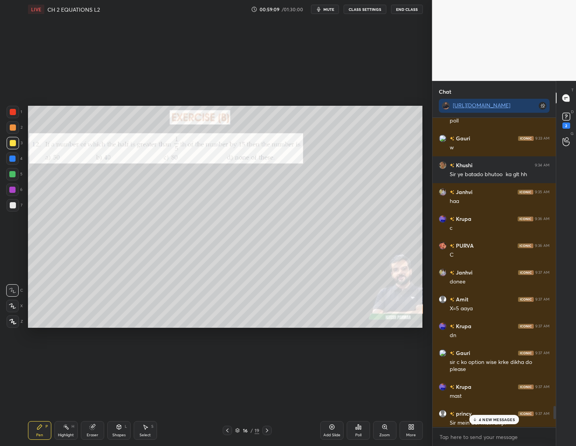
click at [267, 428] on icon at bounding box center [267, 430] width 6 height 6
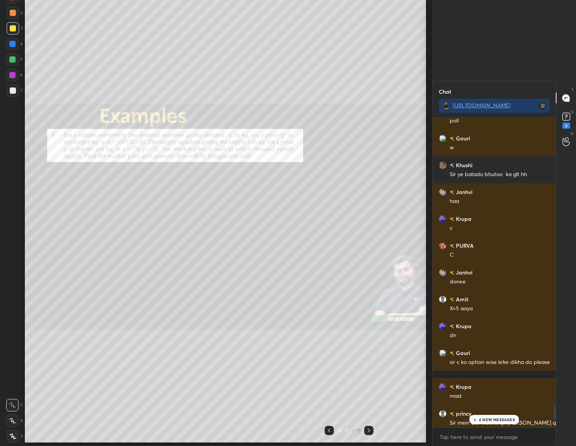
type textarea "x"
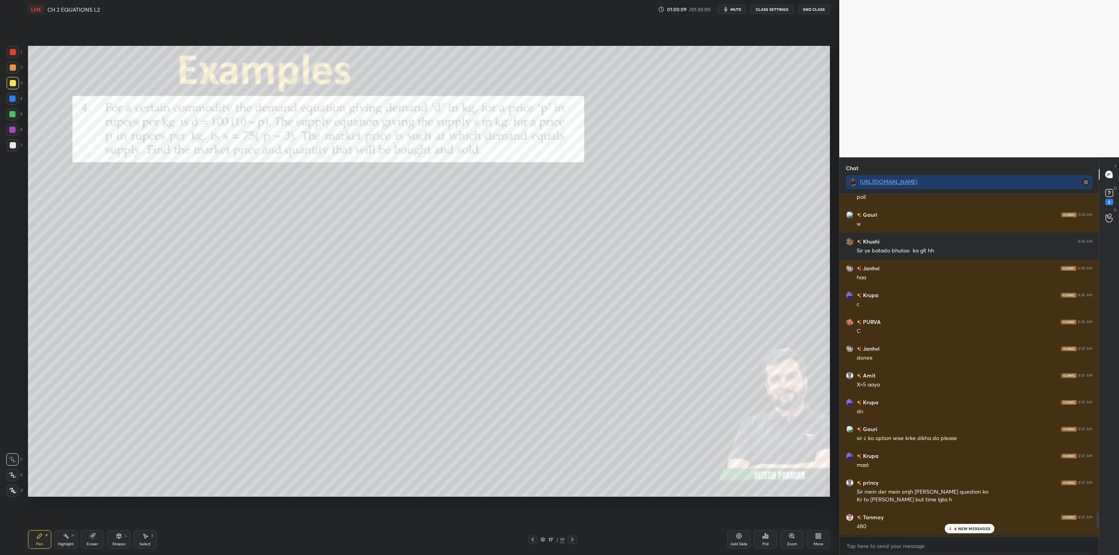
click at [954, 528] on div "4 NEW MESSAGES" at bounding box center [969, 528] width 49 height 9
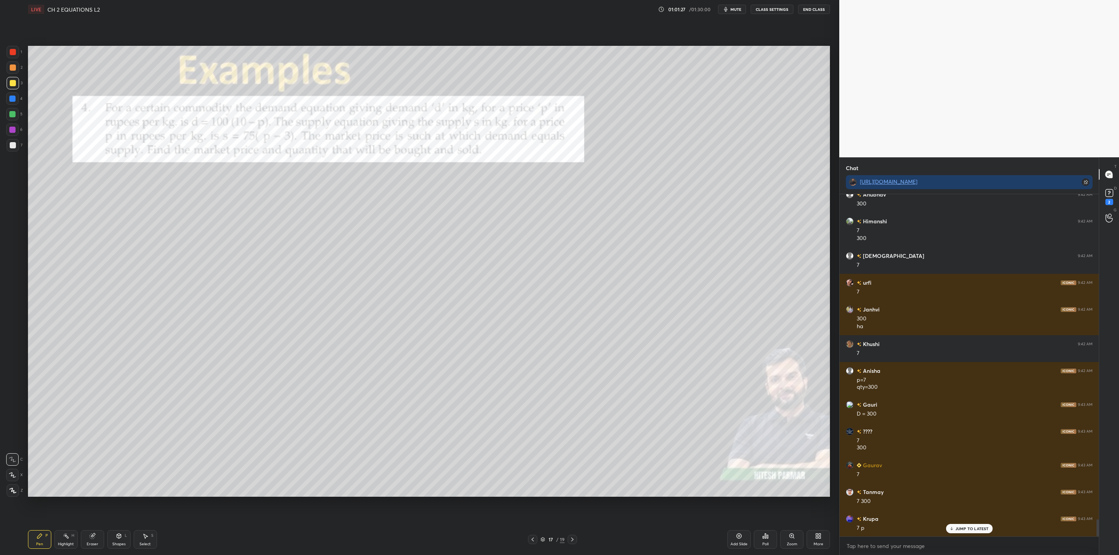
scroll to position [6591, 0]
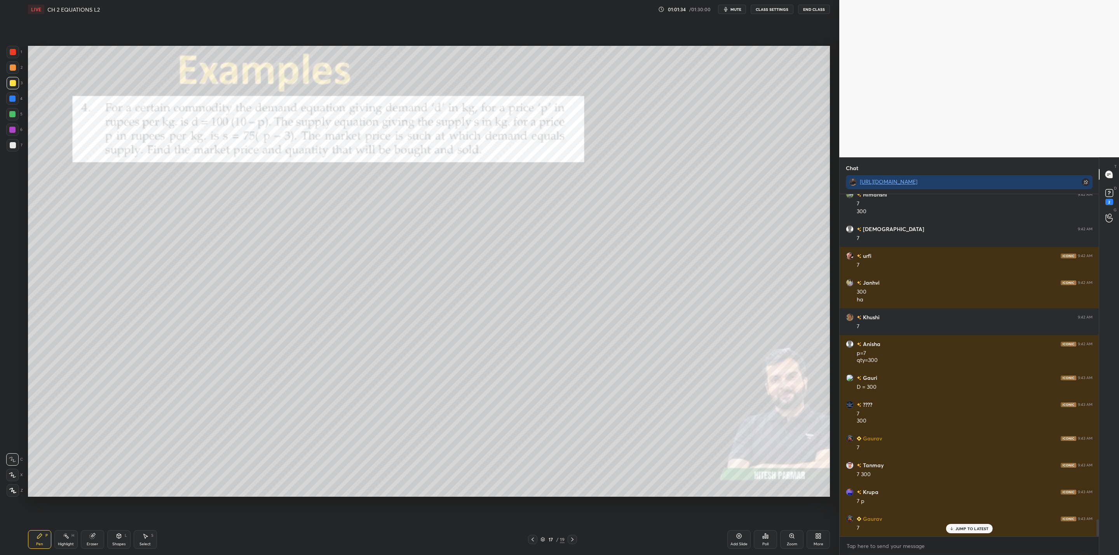
click at [826, 536] on div "More" at bounding box center [818, 540] width 23 height 19
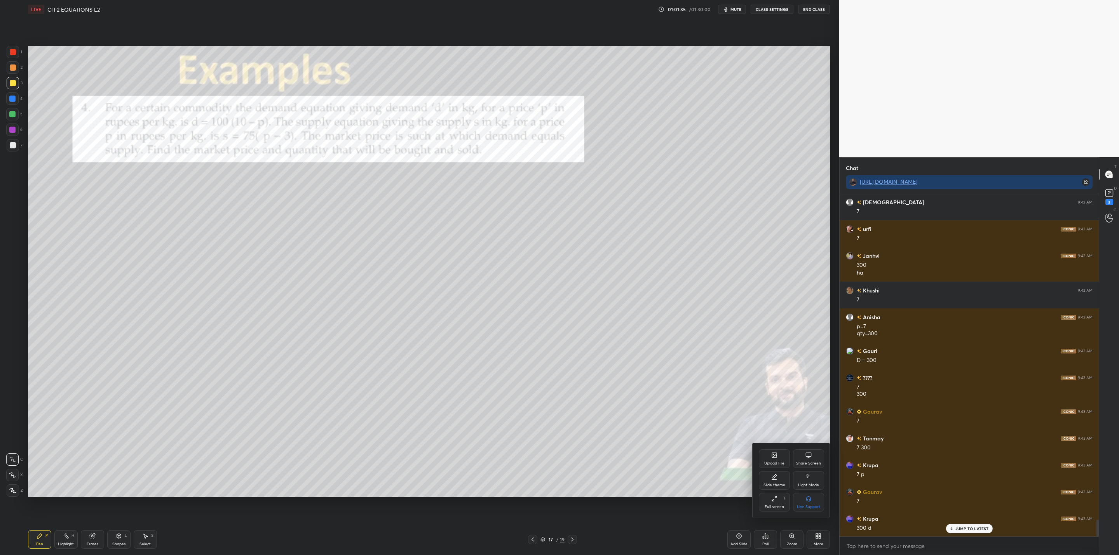
click at [775, 454] on icon at bounding box center [774, 455] width 5 height 5
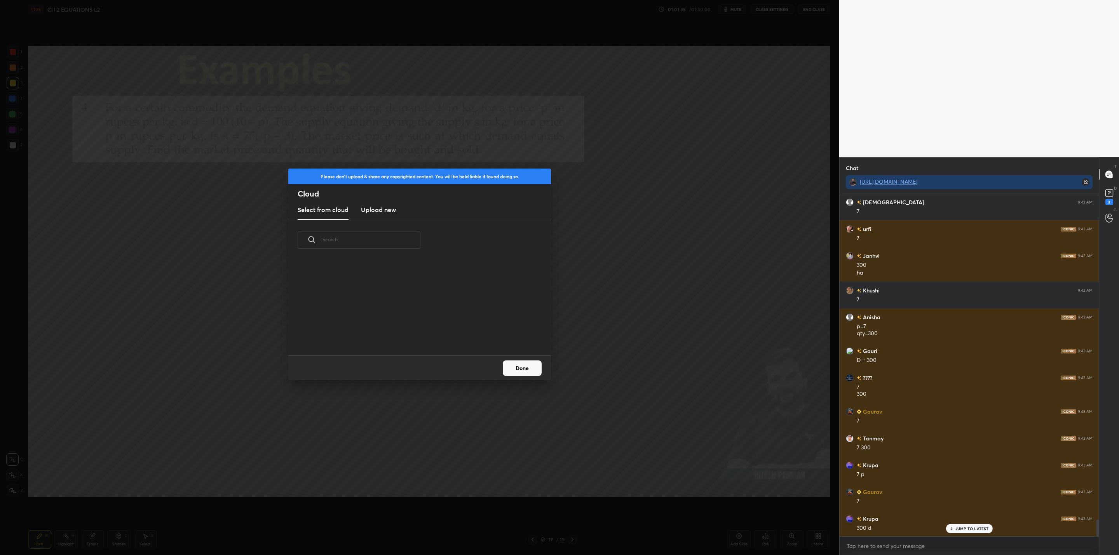
scroll to position [96, 250]
click at [377, 207] on h3 "Upload new" at bounding box center [378, 209] width 35 height 9
click at [579, 315] on div "Please don't upload & share any copyrighted content. You will be held liable if…" at bounding box center [420, 277] width 840 height 555
drag, startPoint x: 520, startPoint y: 370, endPoint x: 524, endPoint y: 382, distance: 12.2
click at [521, 370] on button "Done" at bounding box center [522, 369] width 39 height 16
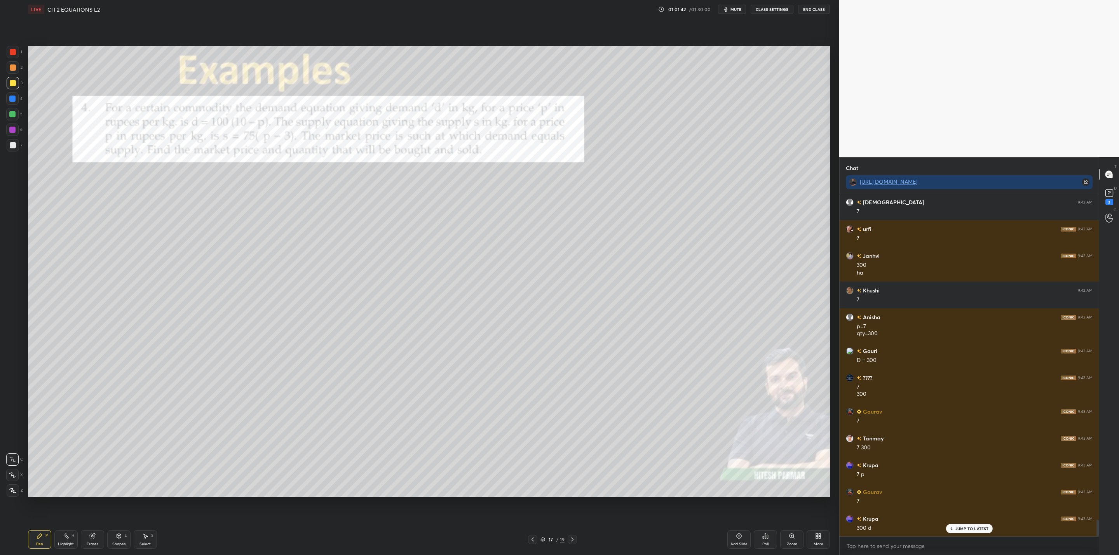
click at [571, 541] on icon at bounding box center [572, 540] width 6 height 6
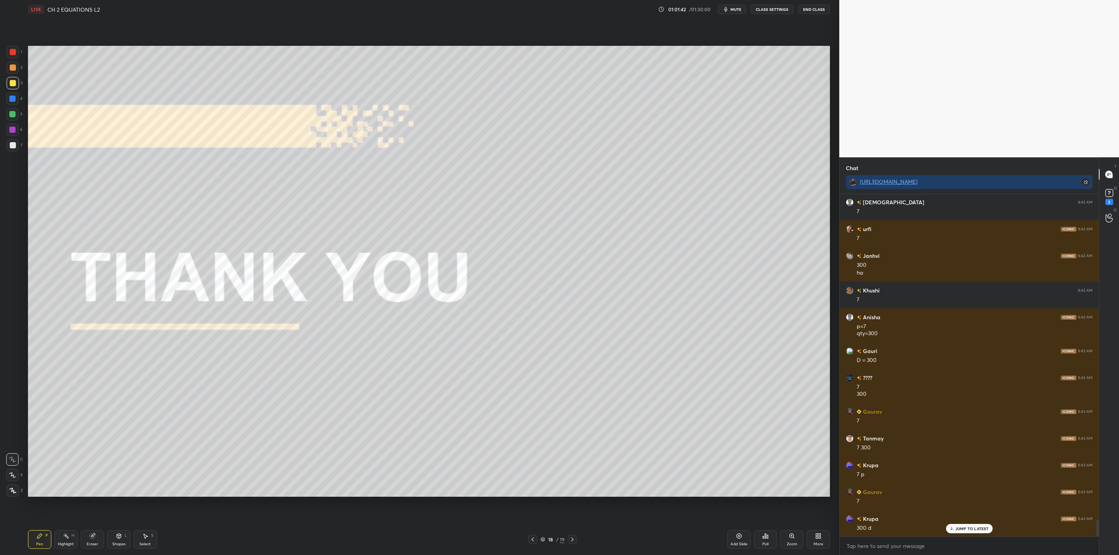
click at [576, 536] on div at bounding box center [572, 539] width 9 height 9
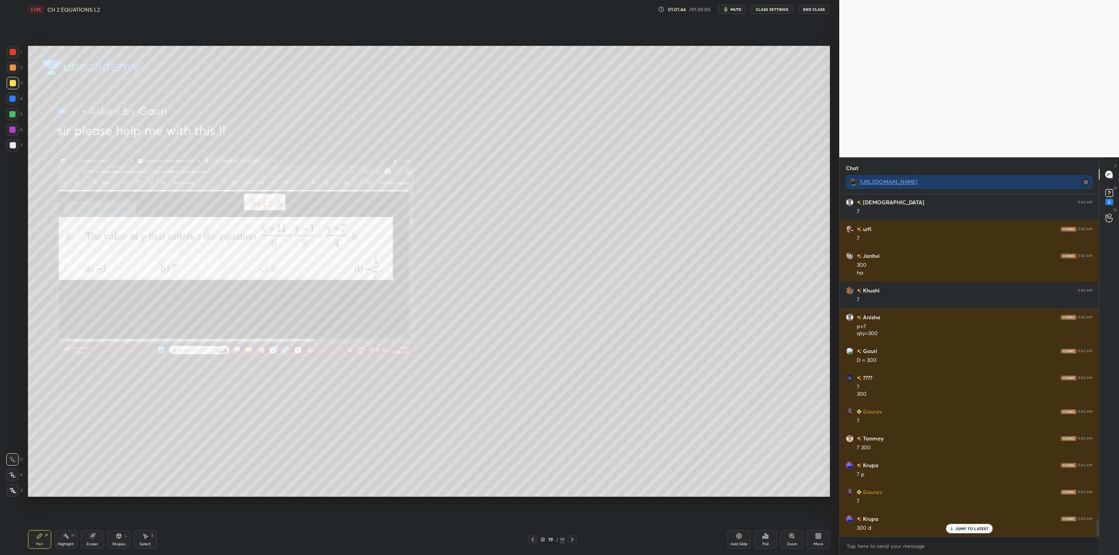
click at [535, 537] on icon at bounding box center [533, 540] width 6 height 6
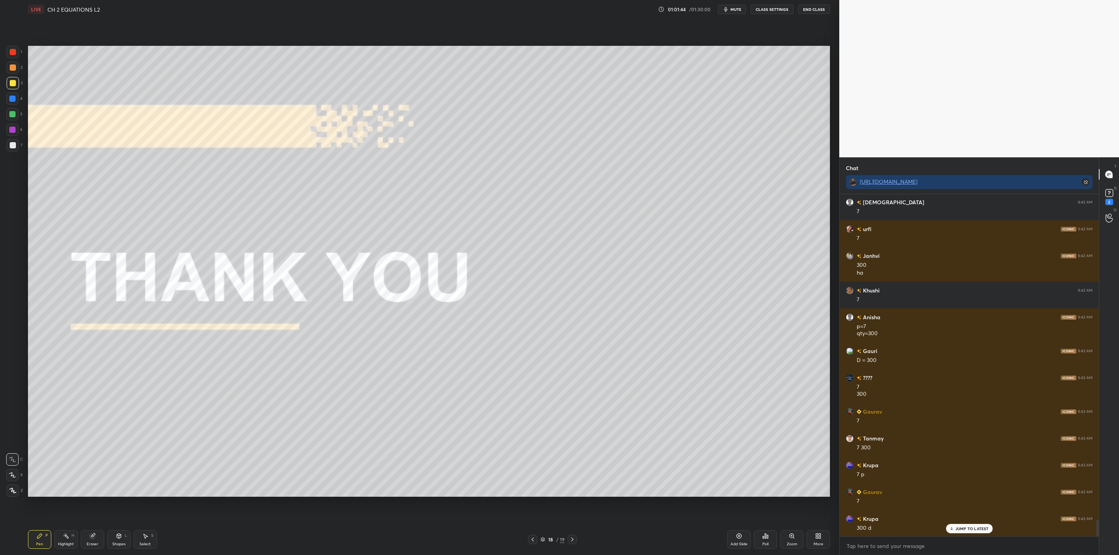
click at [821, 536] on icon at bounding box center [818, 536] width 6 height 6
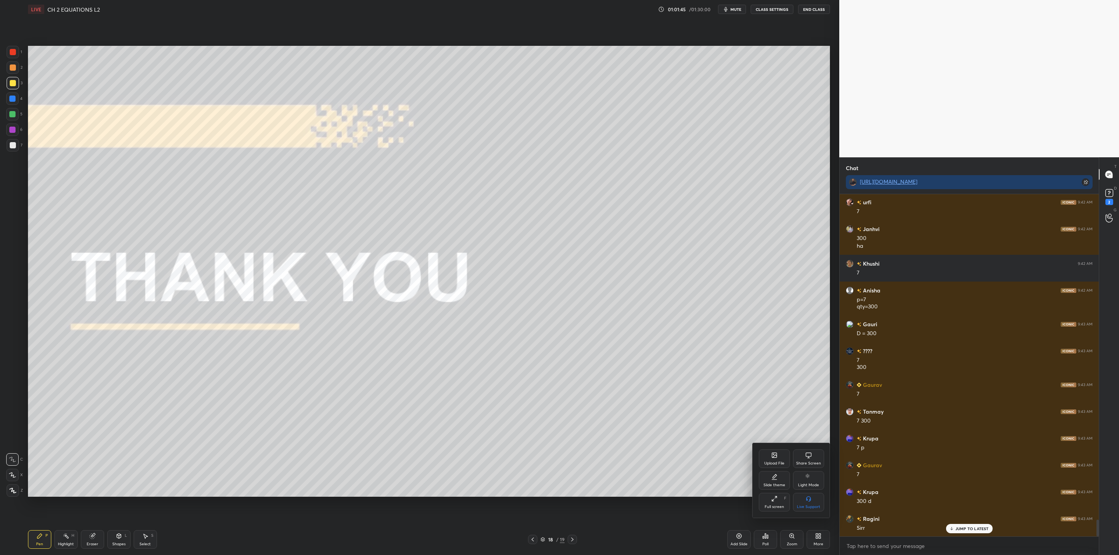
click at [772, 462] on div "Upload File" at bounding box center [775, 464] width 20 height 4
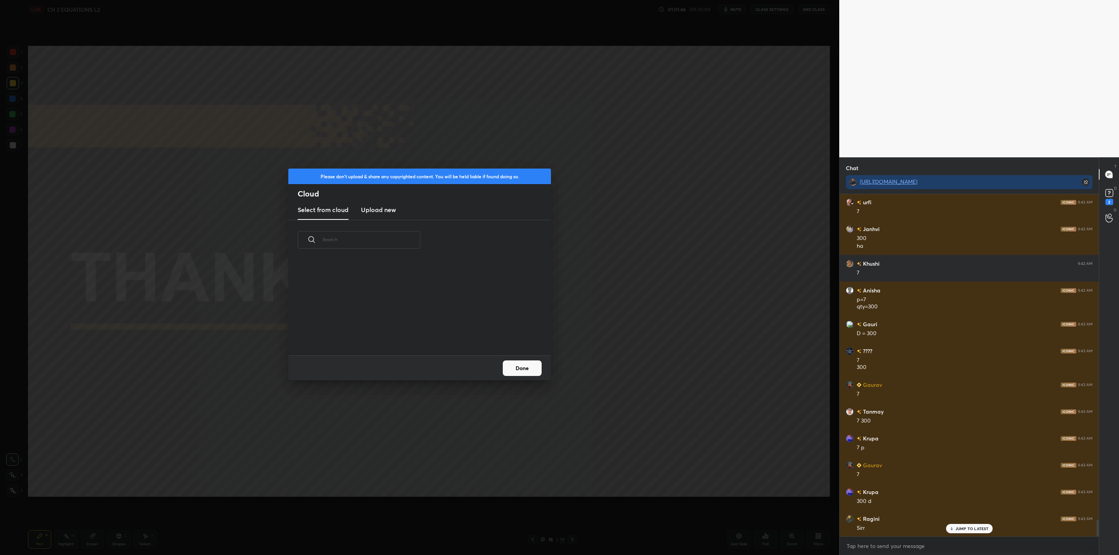
scroll to position [96, 250]
drag, startPoint x: 384, startPoint y: 208, endPoint x: 389, endPoint y: 213, distance: 7.1
click at [387, 211] on h3 "Upload new" at bounding box center [378, 209] width 35 height 9
click at [423, 332] on label "Browse" at bounding box center [420, 333] width 35 height 12
click at [403, 332] on input "Browse" at bounding box center [403, 333] width 0 height 12
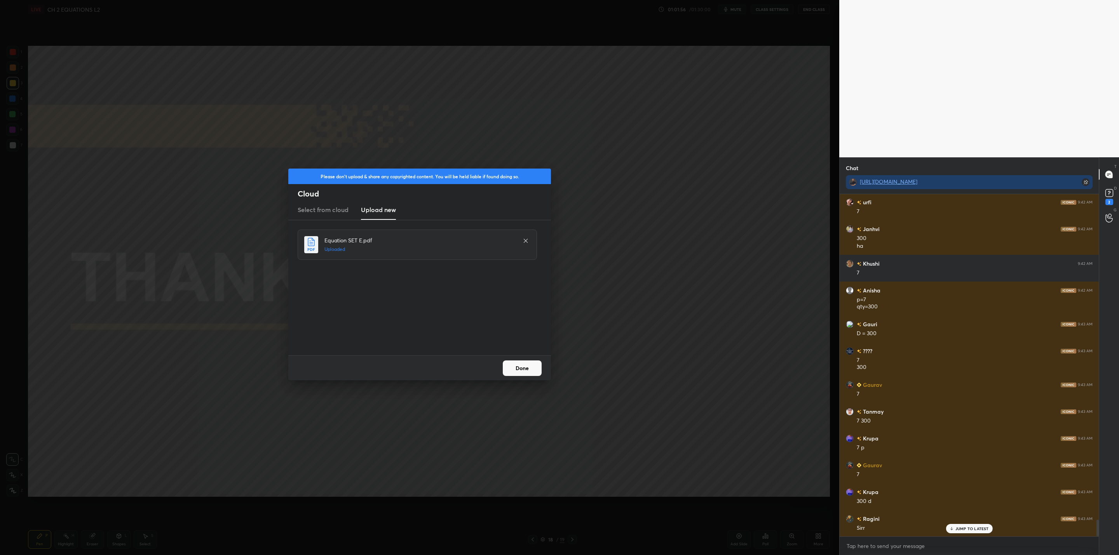
drag, startPoint x: 530, startPoint y: 367, endPoint x: 540, endPoint y: 368, distance: 10.1
click at [538, 368] on button "Done" at bounding box center [522, 369] width 39 height 16
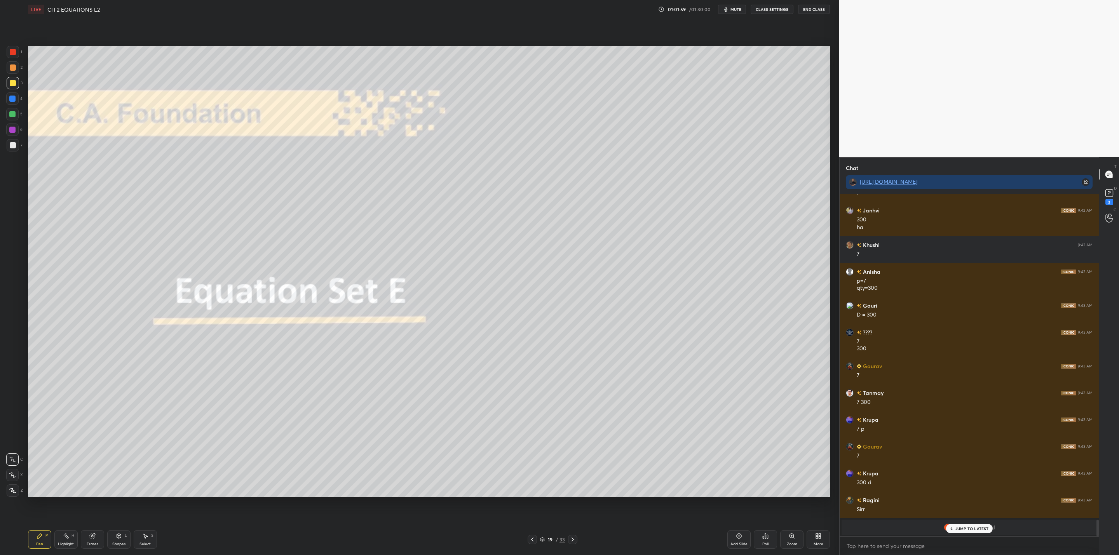
click at [574, 539] on icon at bounding box center [573, 540] width 6 height 6
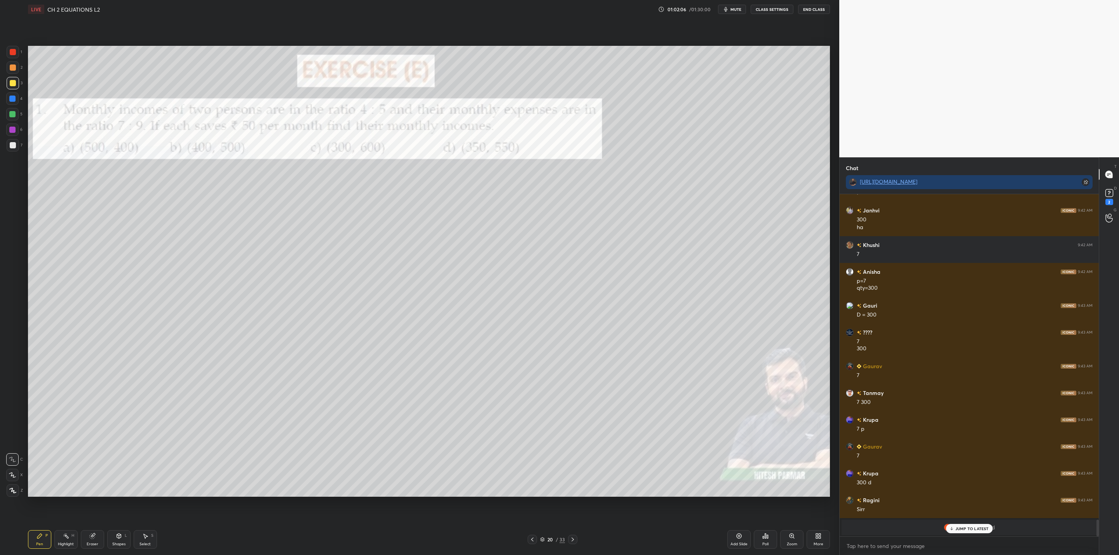
drag, startPoint x: 540, startPoint y: 565, endPoint x: 534, endPoint y: 578, distance: 14.8
click at [534, 0] on html "1 2 3 4 5 6 7 C X Z C X Z E E Erase all H H LIVE CH 2 EQUATIONS L2 01:02:06 / 0…" at bounding box center [559, 0] width 1119 height 0
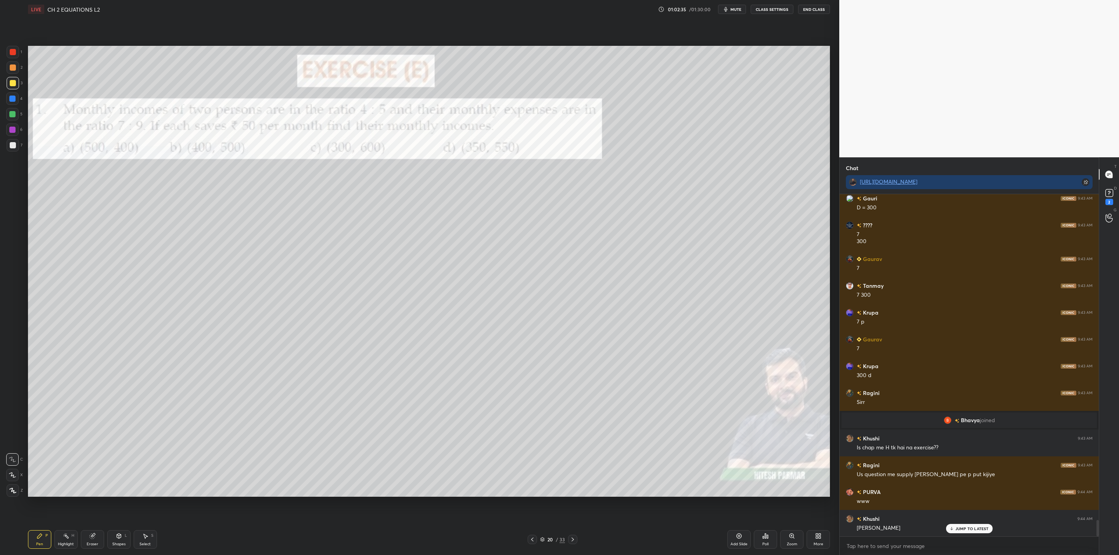
scroll to position [6798, 0]
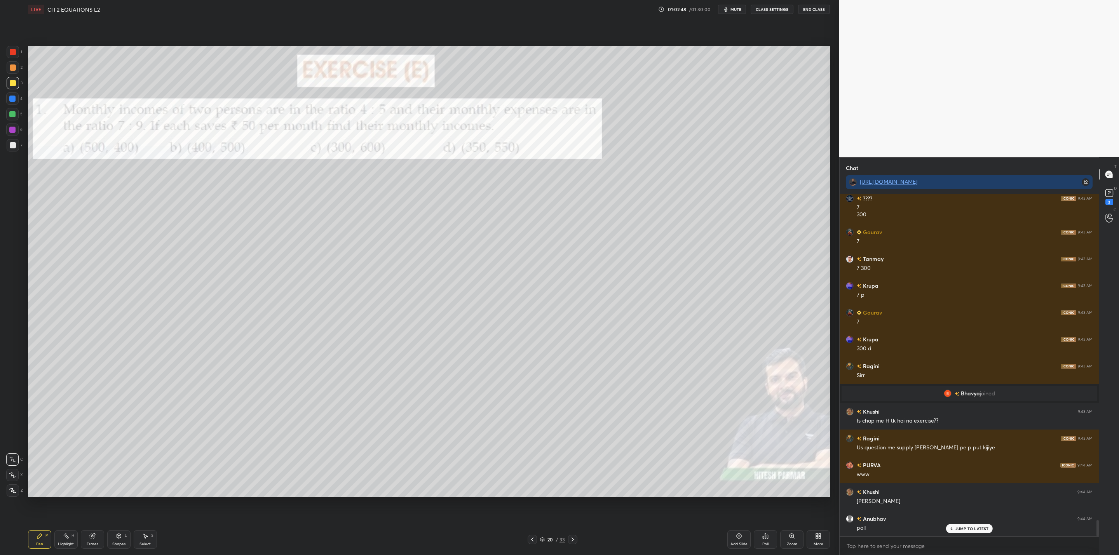
click at [772, 537] on div "Poll" at bounding box center [765, 540] width 23 height 19
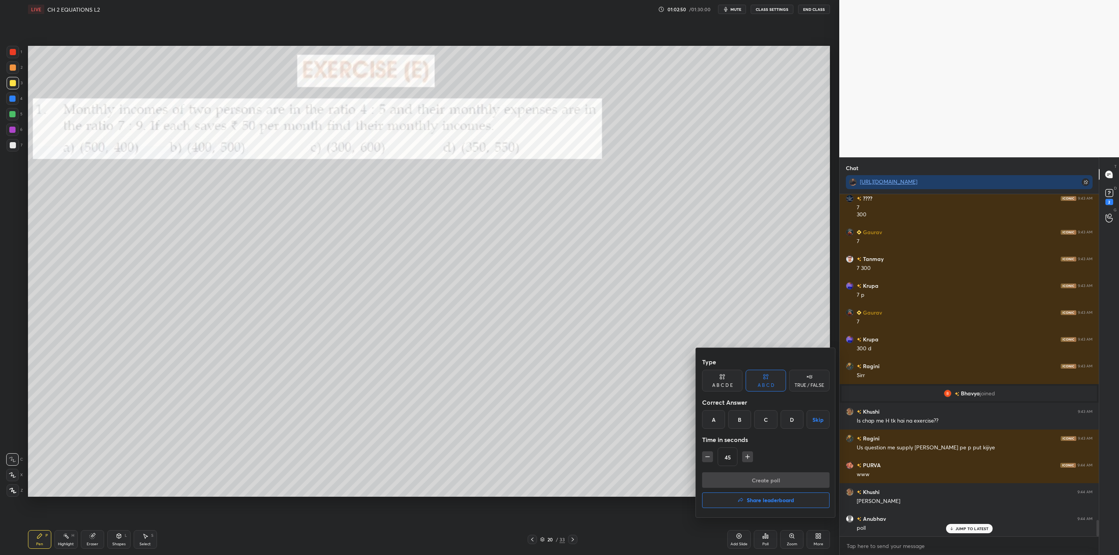
click at [743, 418] on div "B" at bounding box center [739, 419] width 23 height 19
click at [706, 457] on icon "button" at bounding box center [708, 457] width 8 height 8
type input "30"
click at [747, 478] on button "Create poll" at bounding box center [765, 481] width 127 height 16
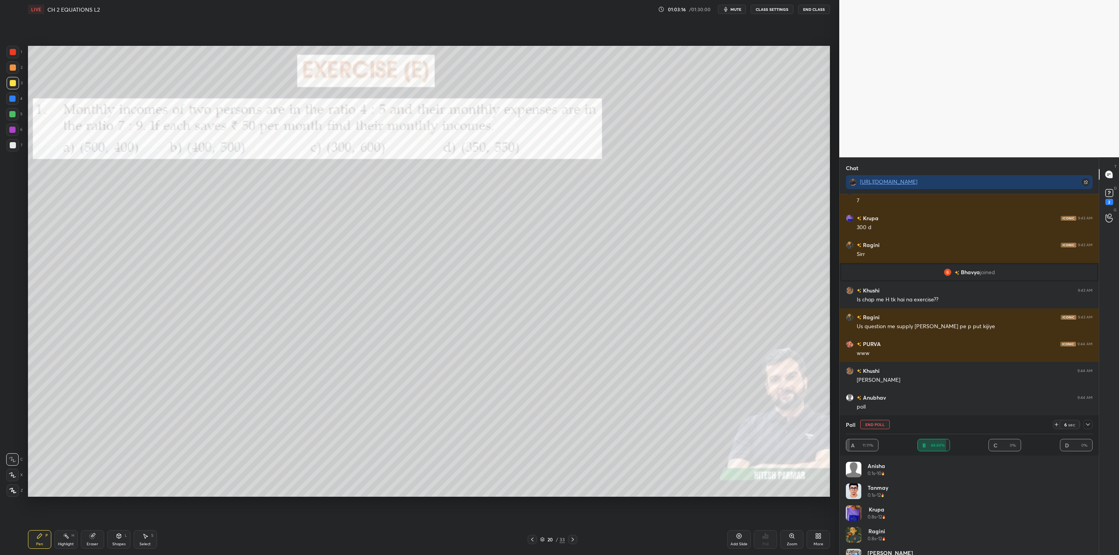
scroll to position [6946, 0]
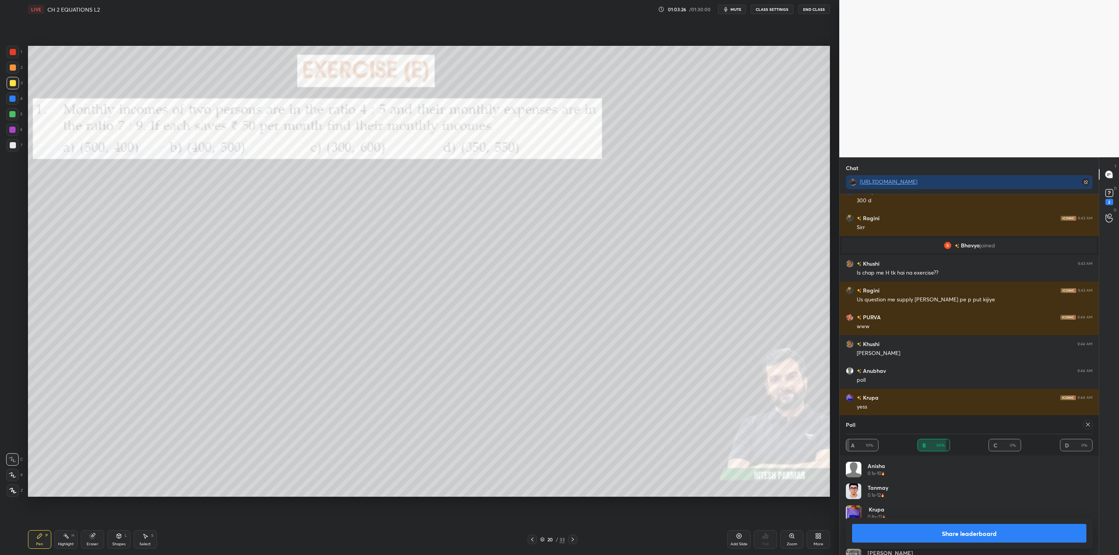
click at [923, 531] on button "Share leaderboard" at bounding box center [969, 533] width 234 height 19
type textarea "x"
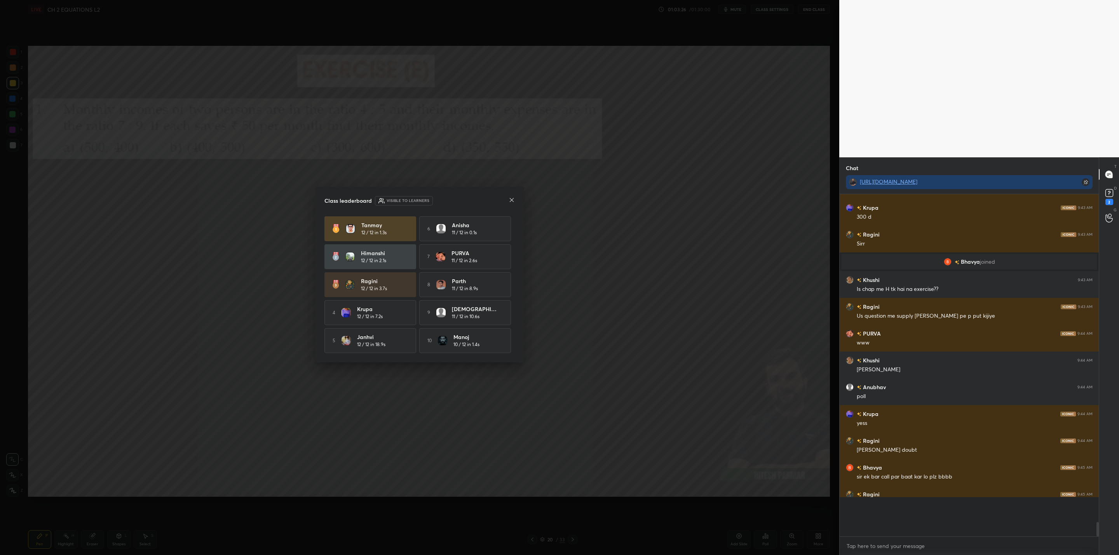
scroll to position [273, 257]
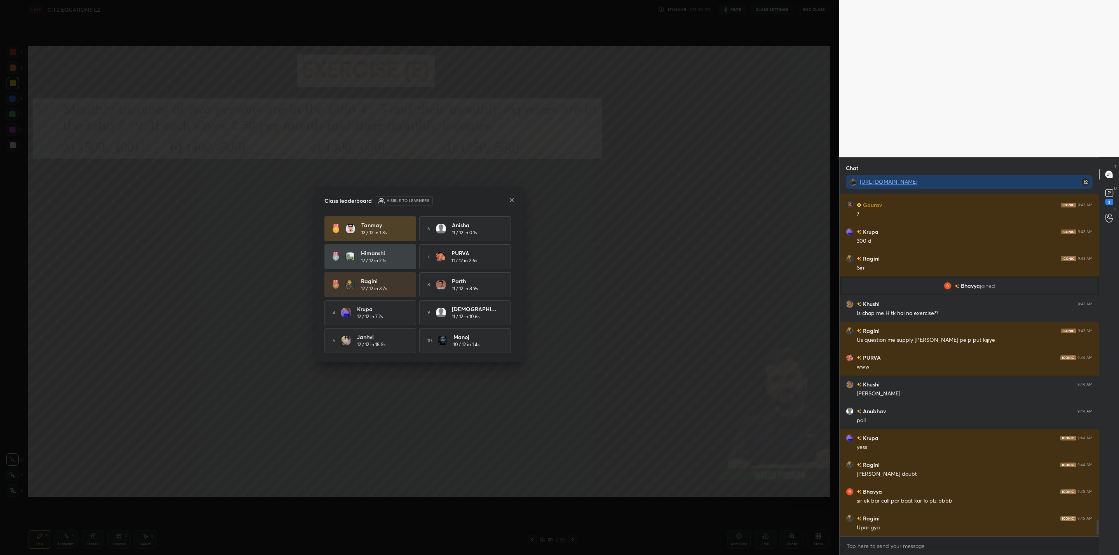
click at [512, 199] on icon at bounding box center [512, 200] width 6 height 6
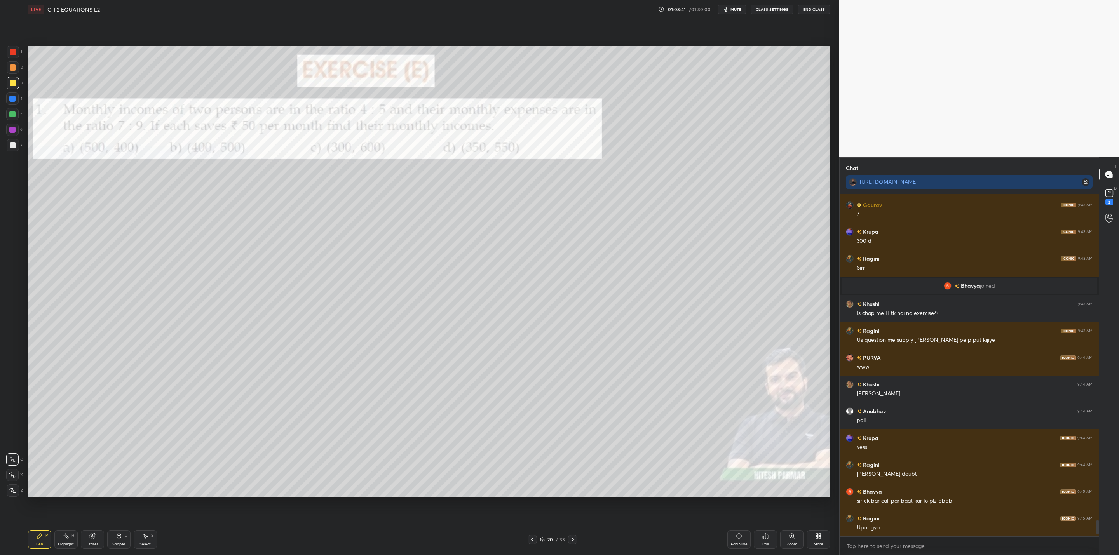
drag, startPoint x: 530, startPoint y: 539, endPoint x: 536, endPoint y: 540, distance: 6.7
click at [531, 541] on icon at bounding box center [532, 540] width 6 height 6
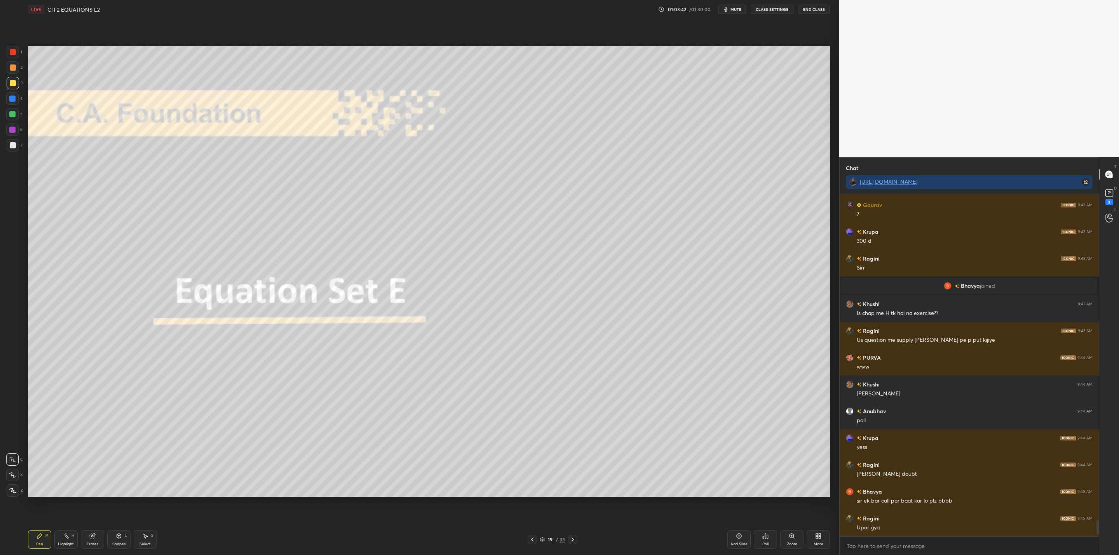
click at [533, 540] on icon at bounding box center [532, 540] width 6 height 6
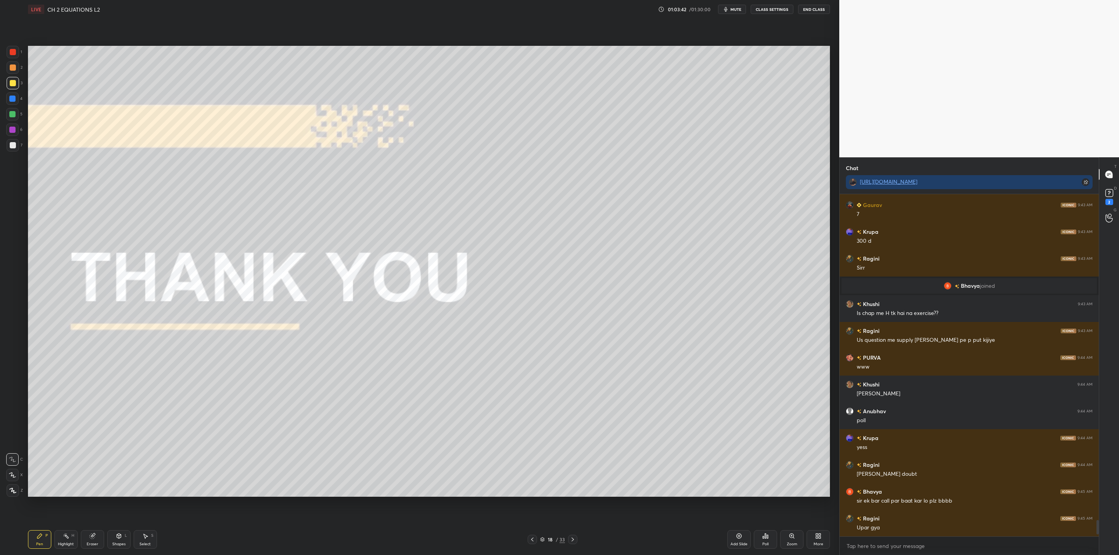
click at [532, 540] on icon at bounding box center [532, 540] width 2 height 4
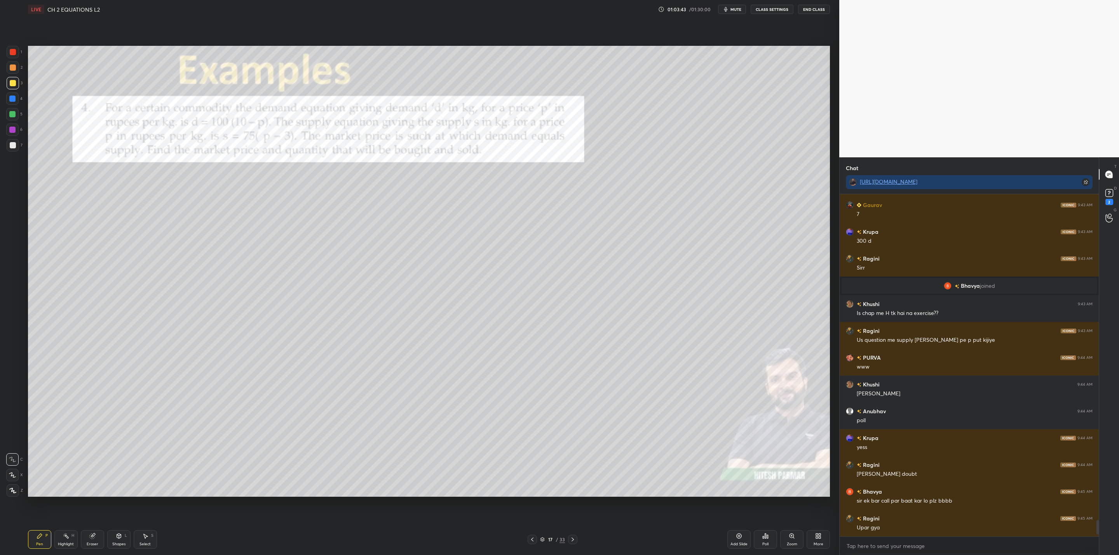
click at [533, 543] on icon at bounding box center [532, 540] width 6 height 6
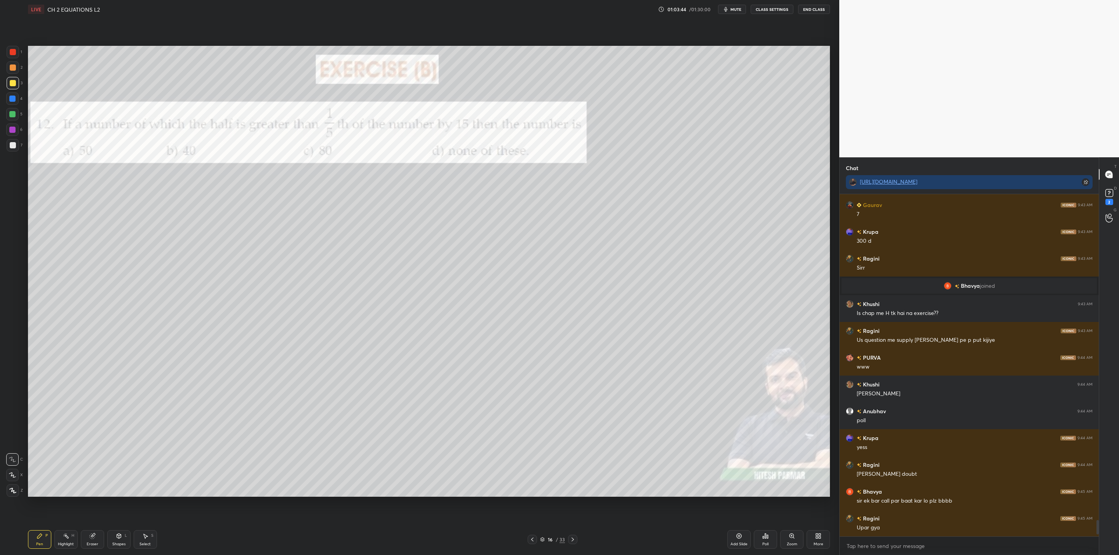
click at [571, 540] on icon at bounding box center [573, 540] width 6 height 6
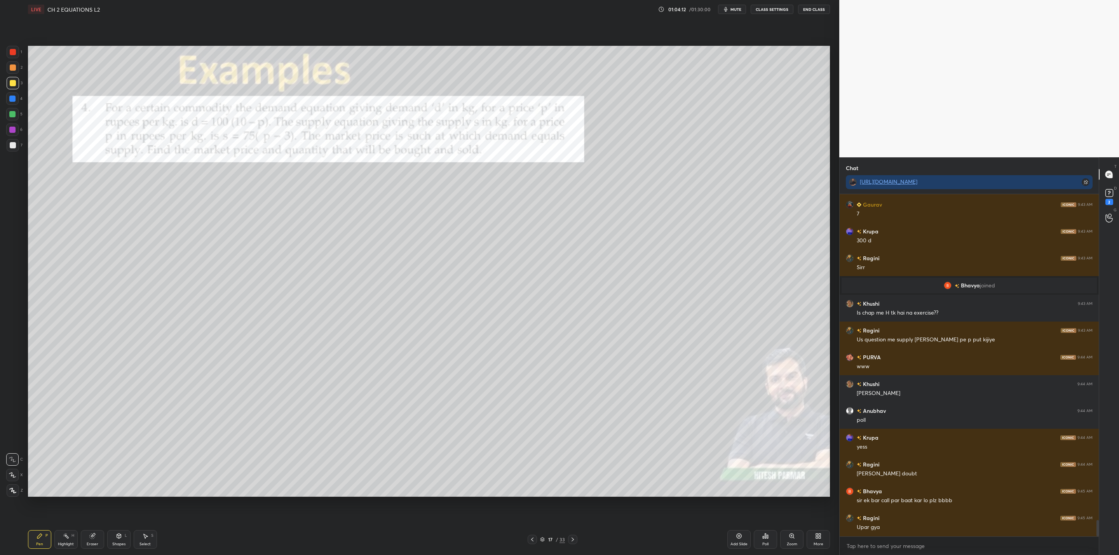
scroll to position [6932, 0]
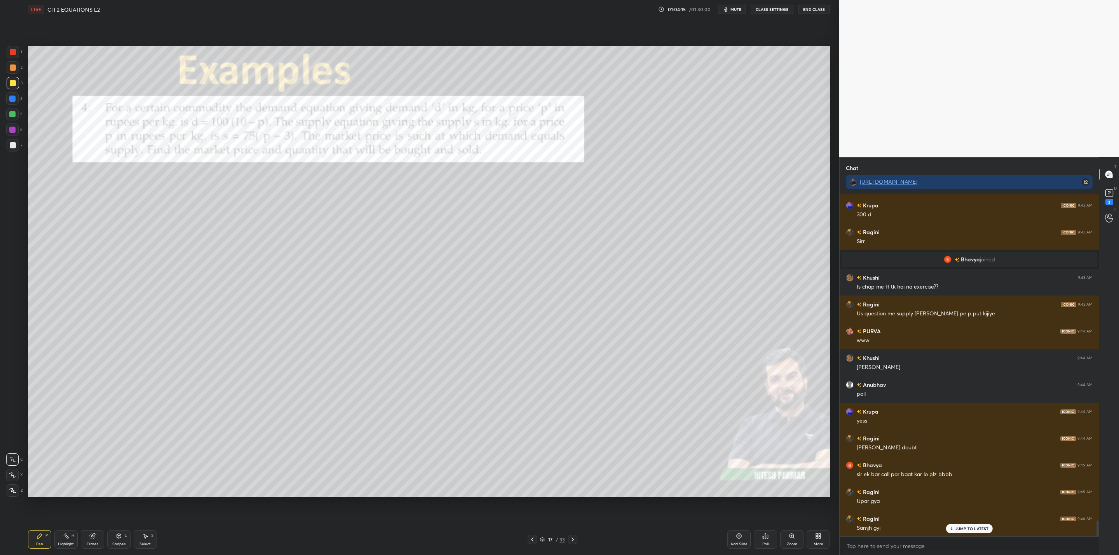
click at [571, 542] on div at bounding box center [572, 539] width 9 height 9
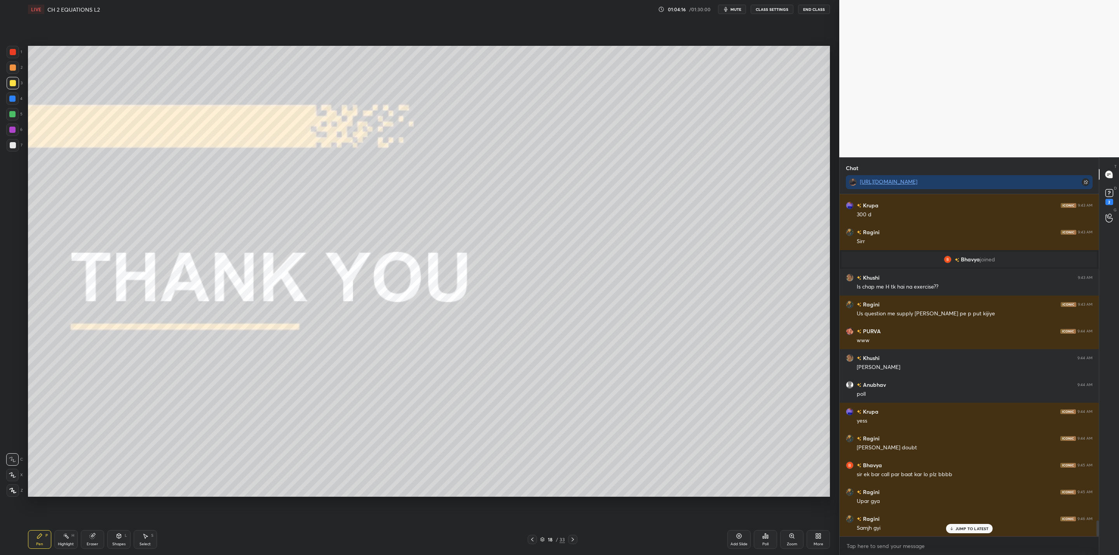
click at [574, 538] on div "Pen P Highlight H Eraser Shapes L Select S 18 / 33 Add Slide Poll Zoom More" at bounding box center [429, 539] width 802 height 31
click at [573, 538] on icon at bounding box center [573, 540] width 6 height 6
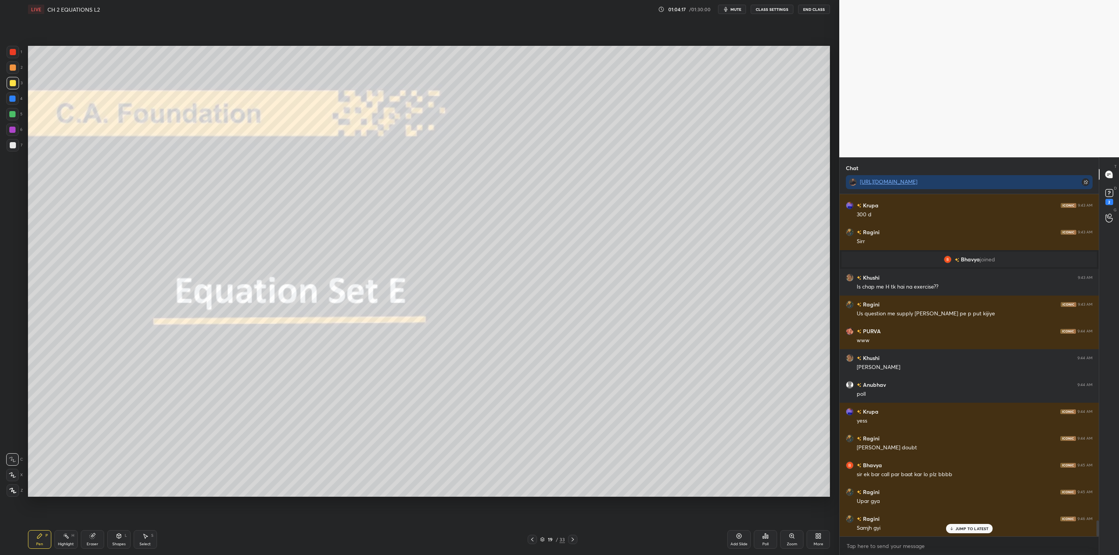
click at [572, 540] on icon at bounding box center [573, 540] width 6 height 6
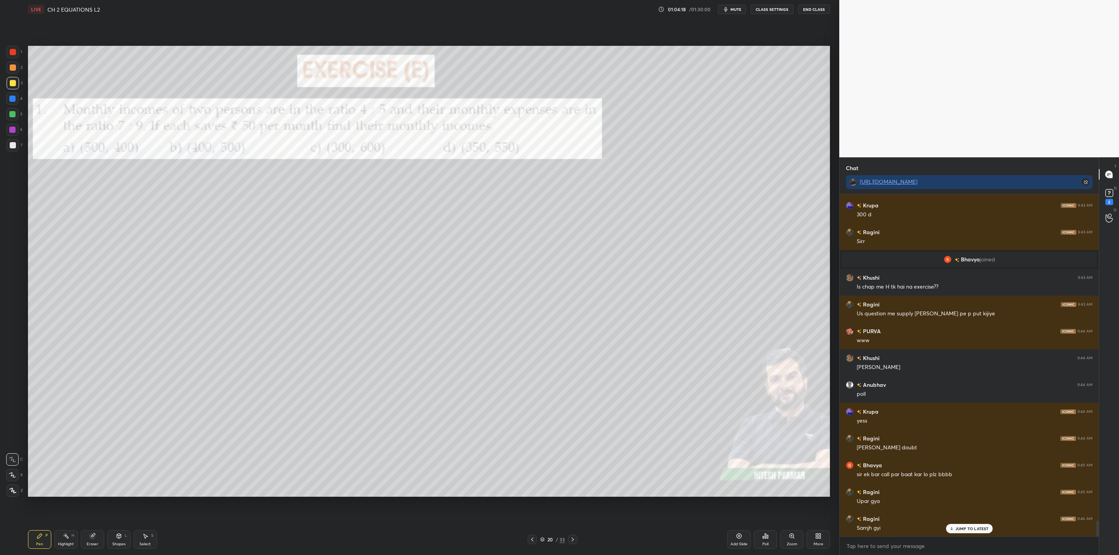
click at [576, 539] on div at bounding box center [572, 539] width 9 height 9
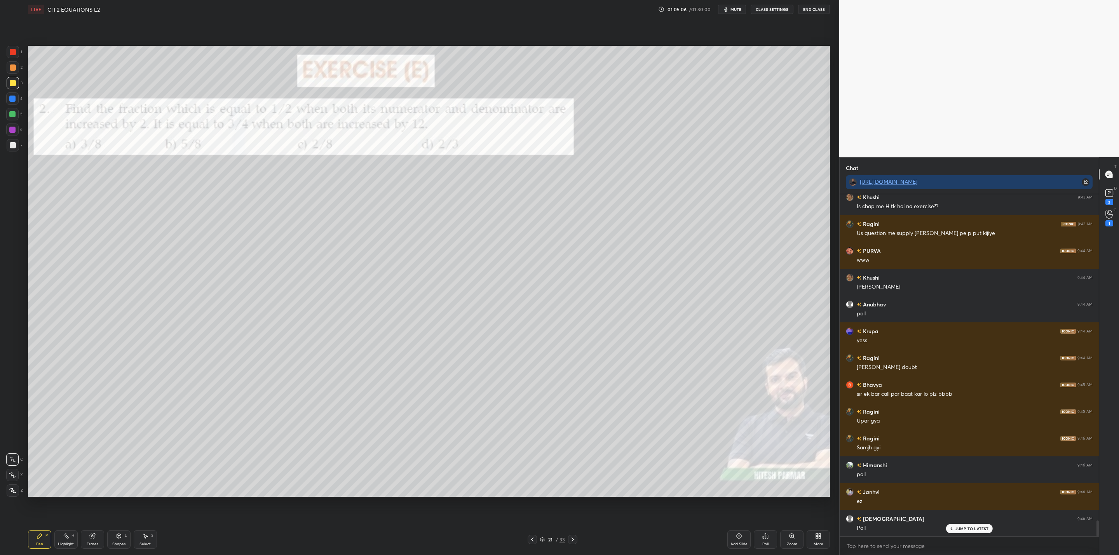
scroll to position [7039, 0]
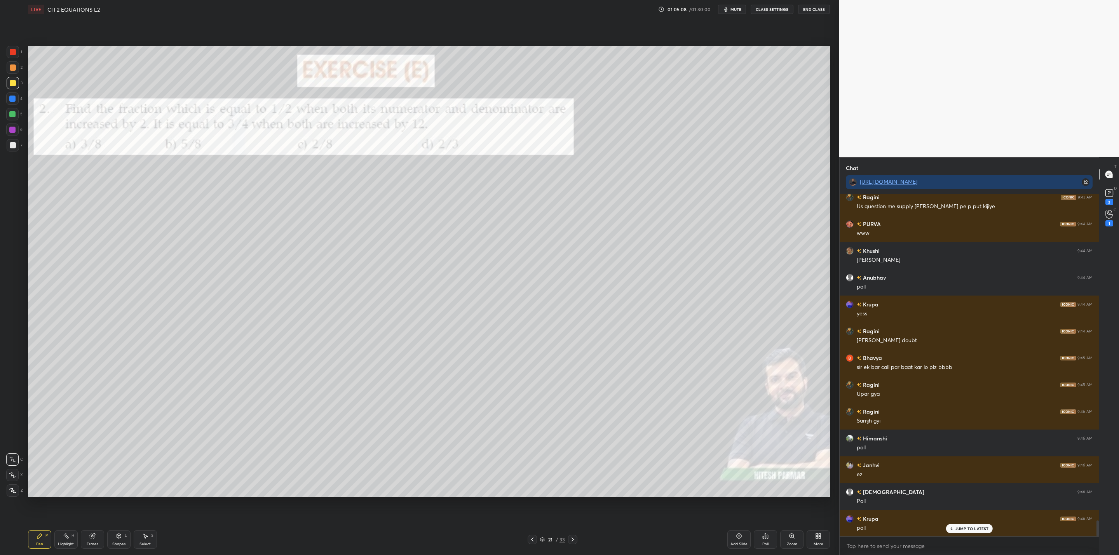
click at [767, 535] on icon at bounding box center [766, 536] width 6 height 6
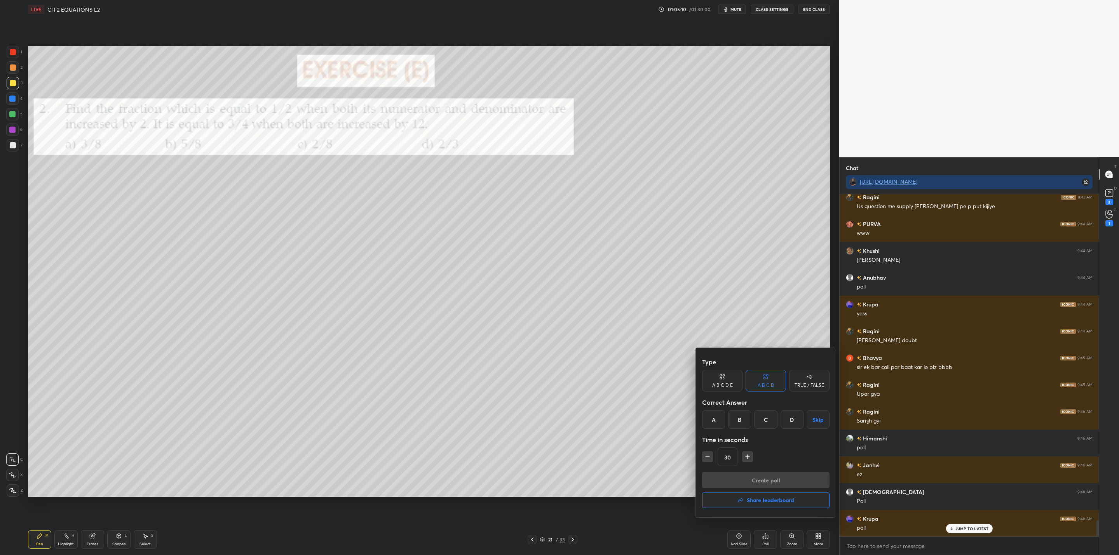
scroll to position [7066, 0]
click at [712, 416] on div "A" at bounding box center [713, 419] width 23 height 19
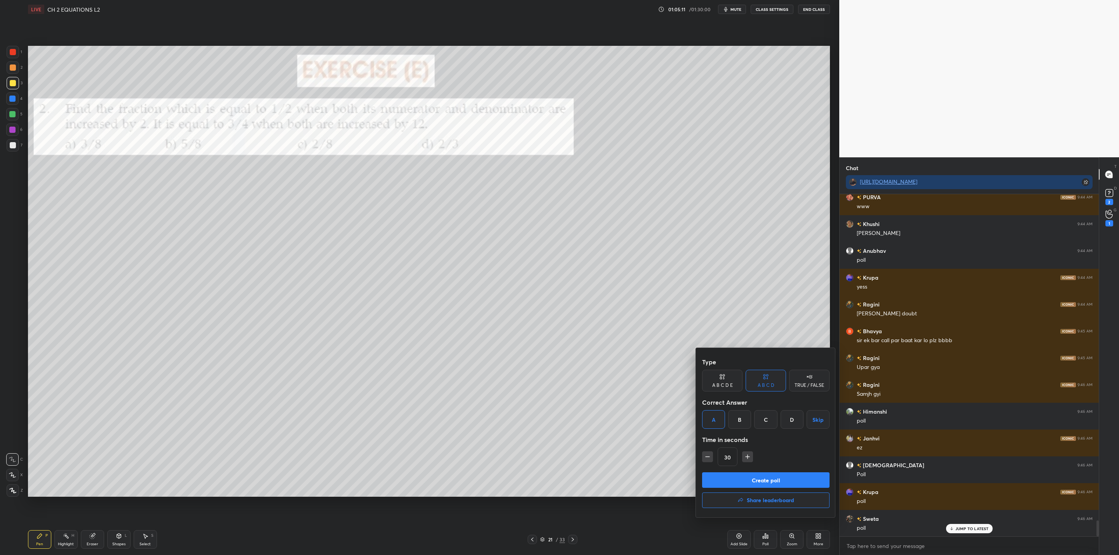
click at [747, 454] on icon "button" at bounding box center [748, 457] width 8 height 8
click at [743, 458] on button "button" at bounding box center [747, 457] width 11 height 11
type input "60"
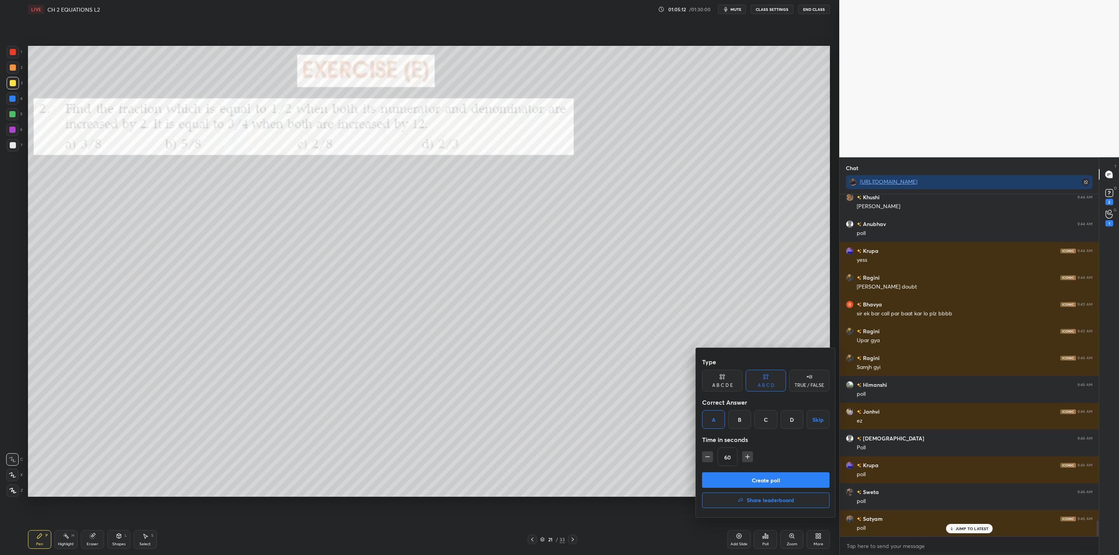
click at [748, 481] on button "Create poll" at bounding box center [765, 481] width 127 height 16
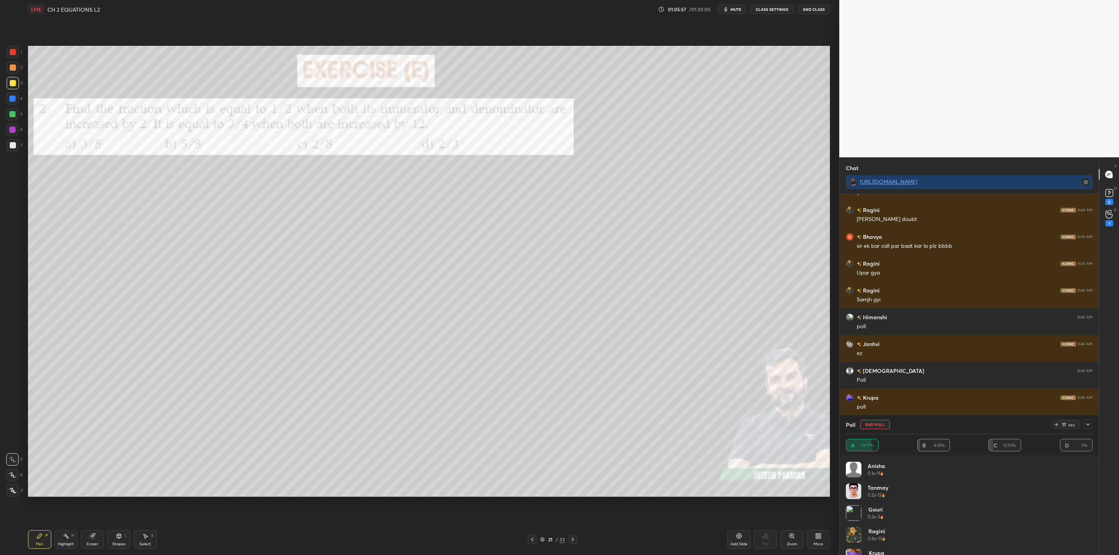
scroll to position [7187, 0]
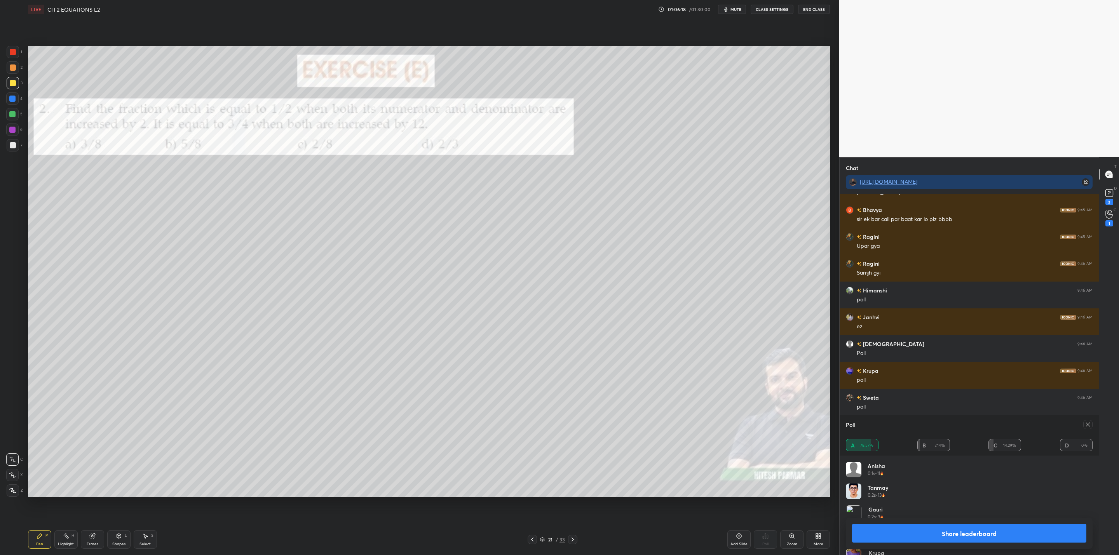
drag, startPoint x: 927, startPoint y: 531, endPoint x: 887, endPoint y: 529, distance: 39.7
click at [920, 530] on button "Share leaderboard" at bounding box center [969, 533] width 234 height 19
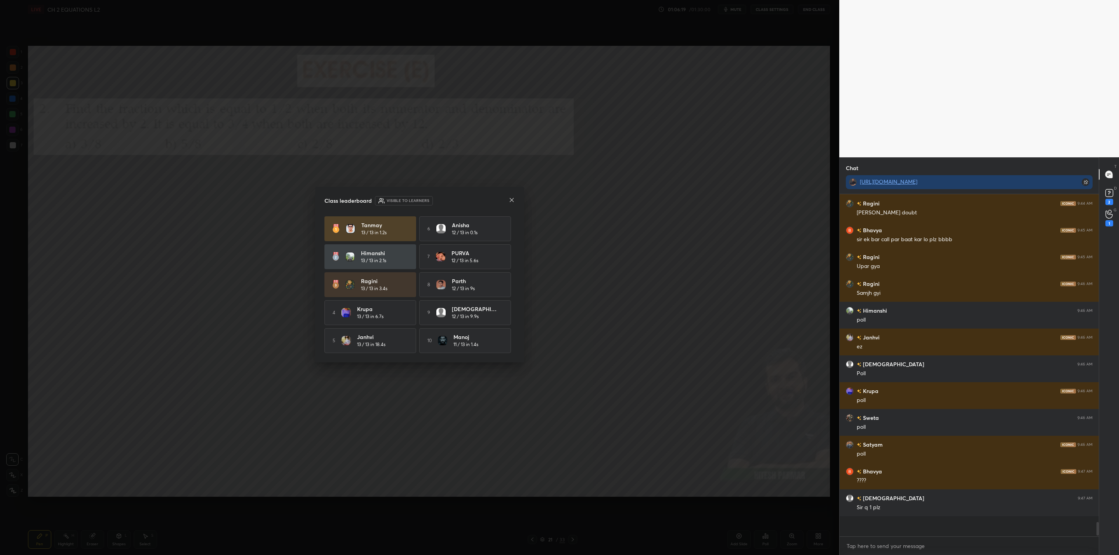
scroll to position [331, 257]
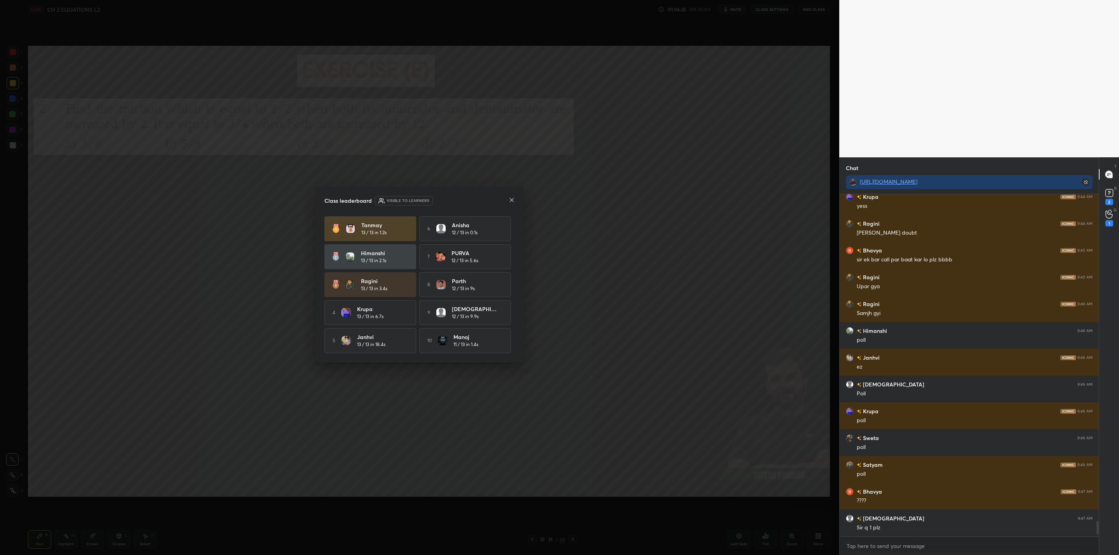
click at [513, 201] on icon at bounding box center [512, 200] width 6 height 6
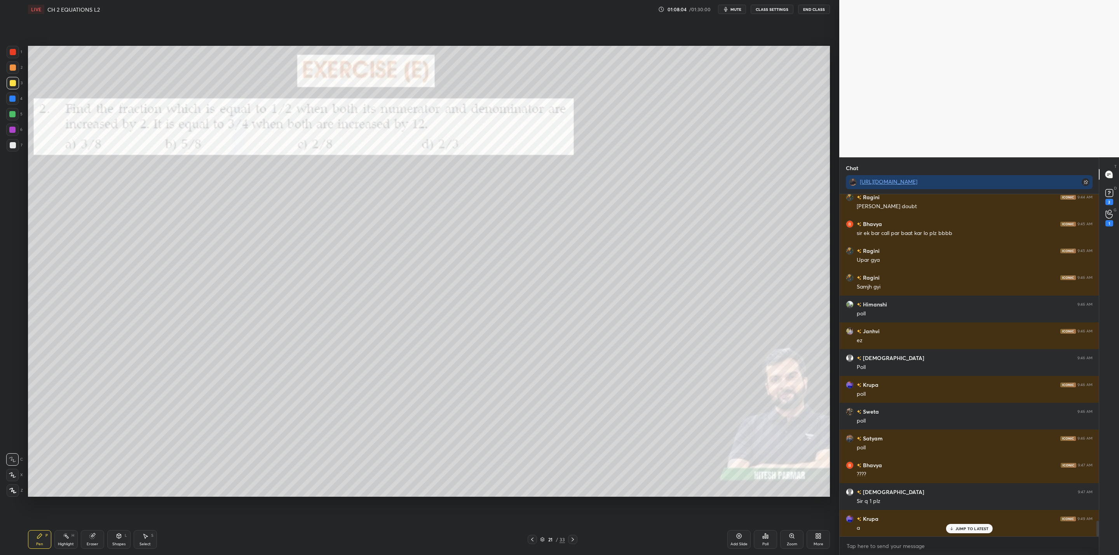
scroll to position [7200, 0]
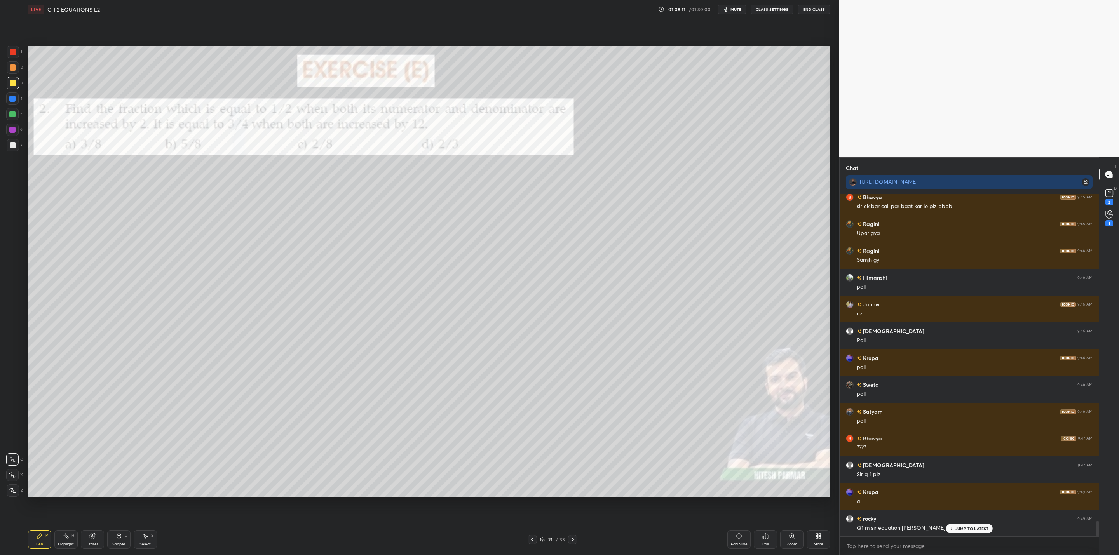
drag, startPoint x: 532, startPoint y: 540, endPoint x: 520, endPoint y: 548, distance: 14.5
click at [529, 541] on icon at bounding box center [532, 540] width 6 height 6
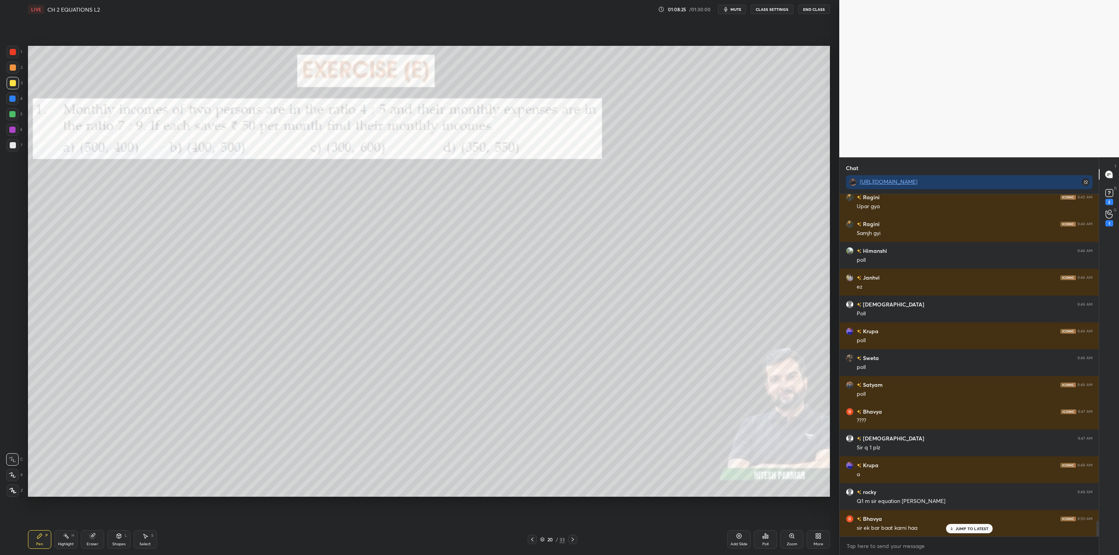
click at [96, 543] on div "Eraser" at bounding box center [93, 545] width 12 height 4
click at [41, 538] on icon at bounding box center [40, 536] width 6 height 6
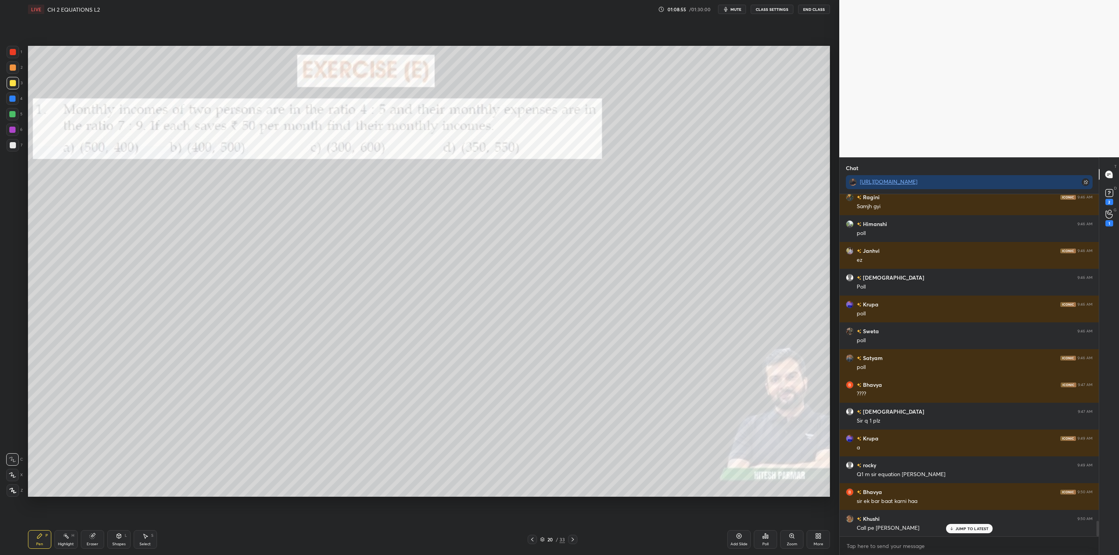
click at [93, 537] on div "Eraser" at bounding box center [92, 540] width 23 height 19
drag, startPoint x: 44, startPoint y: 542, endPoint x: 74, endPoint y: 513, distance: 42.1
click at [45, 541] on div "Pen P" at bounding box center [39, 540] width 23 height 19
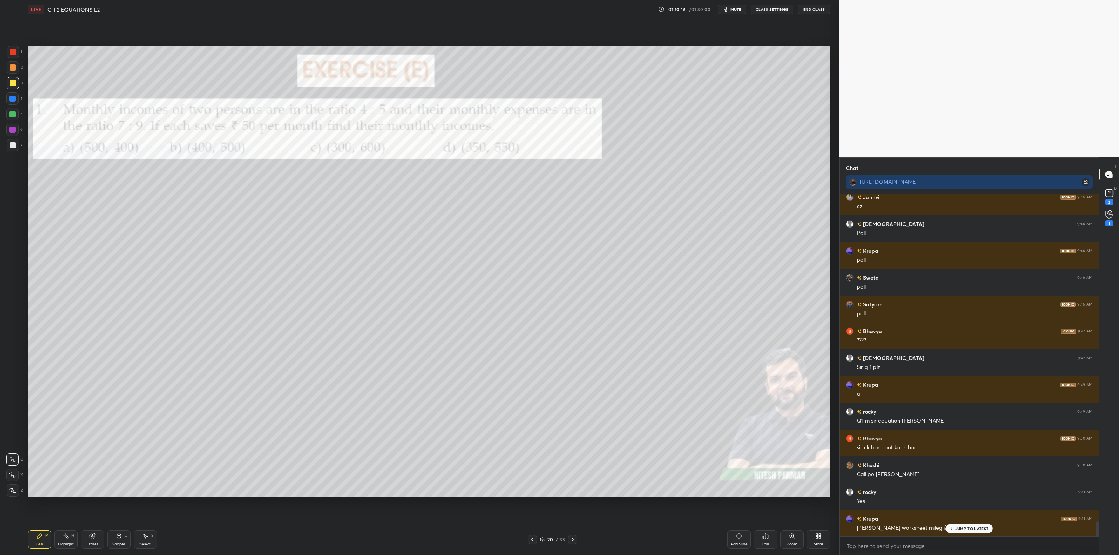
scroll to position [7334, 0]
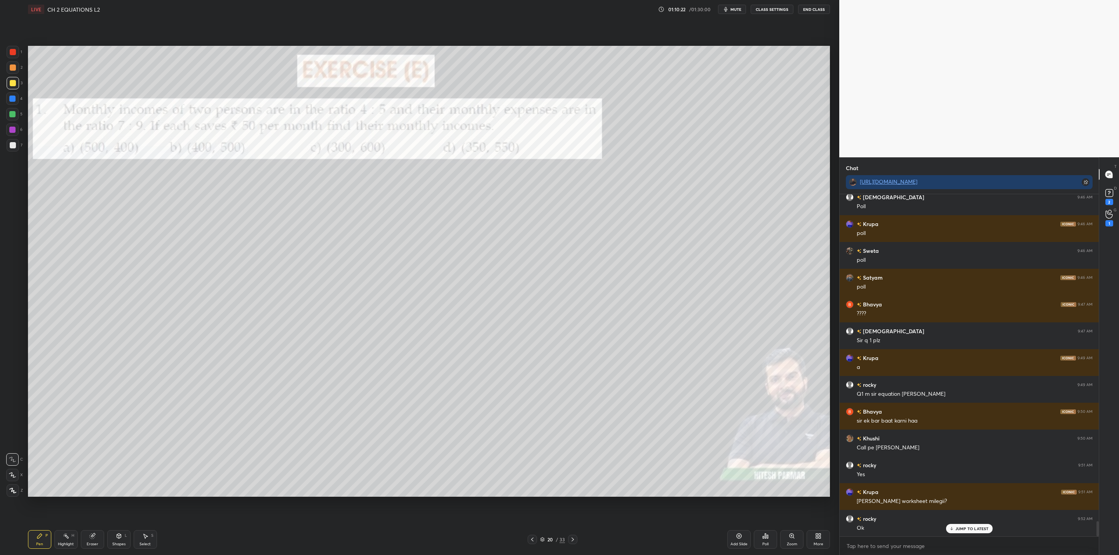
drag, startPoint x: 574, startPoint y: 538, endPoint x: 573, endPoint y: 542, distance: 4.5
click at [573, 540] on icon at bounding box center [573, 540] width 6 height 6
click at [571, 535] on div at bounding box center [572, 539] width 9 height 9
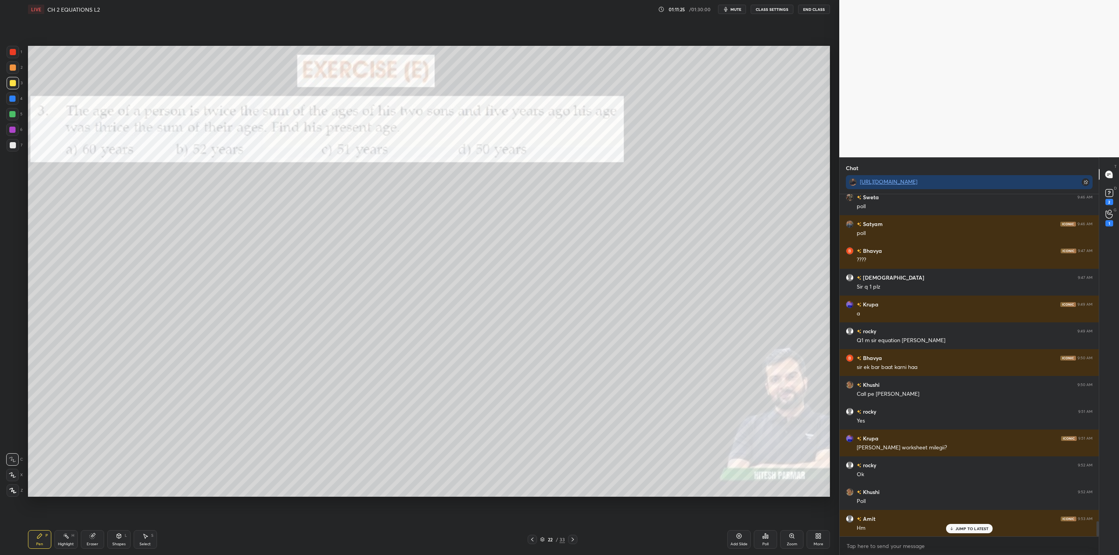
scroll to position [7415, 0]
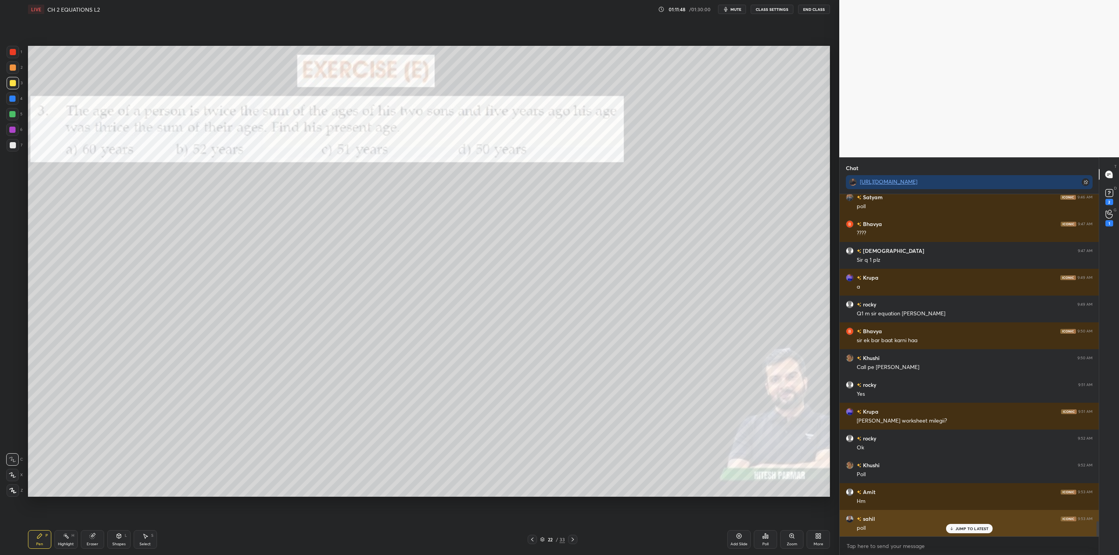
drag, startPoint x: 958, startPoint y: 528, endPoint x: 939, endPoint y: 526, distance: 19.2
click at [957, 529] on p "JUMP TO LATEST" at bounding box center [972, 529] width 33 height 5
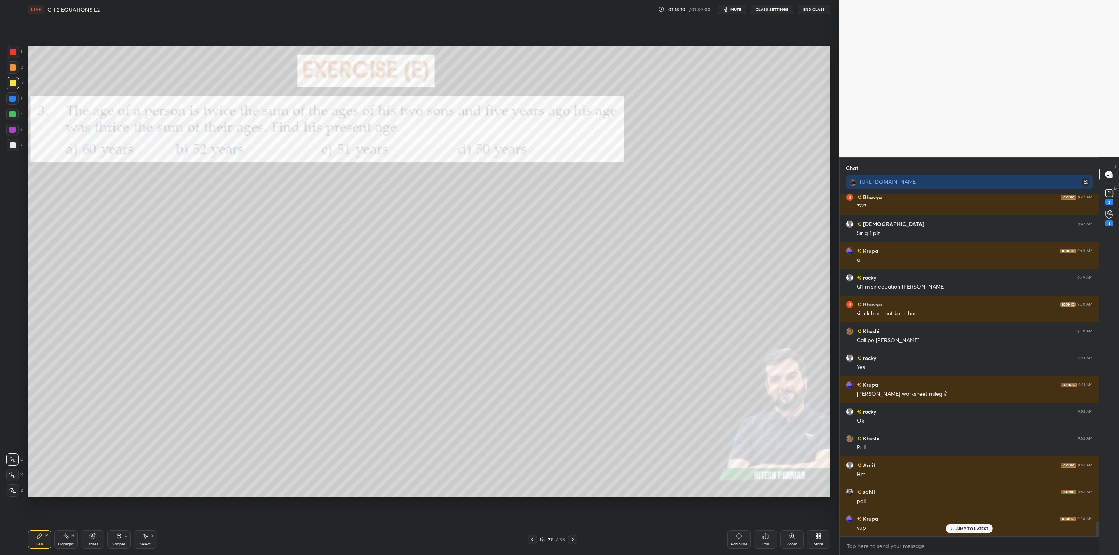
scroll to position [7468, 0]
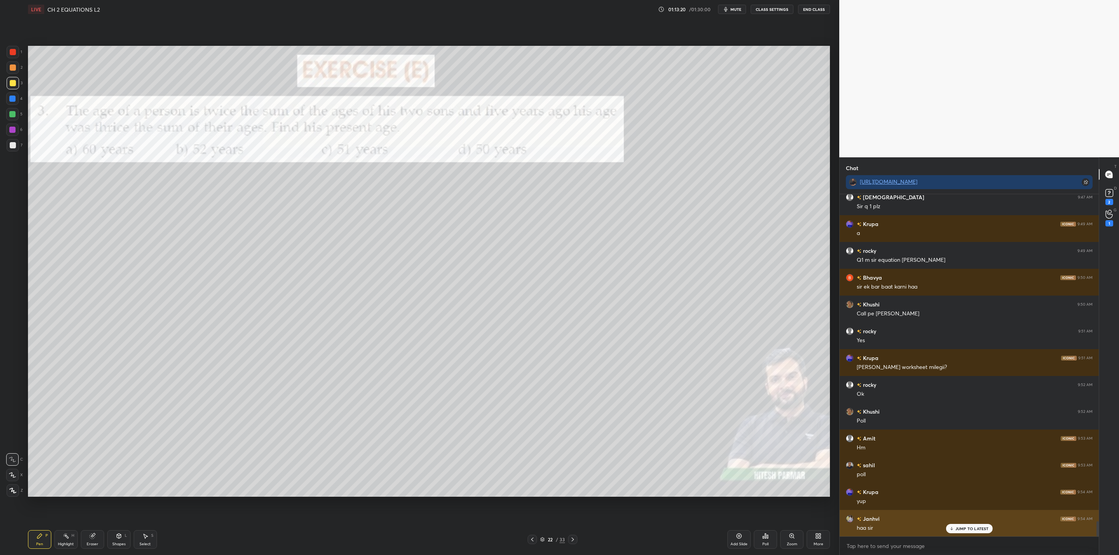
click at [953, 531] on icon at bounding box center [951, 529] width 5 height 5
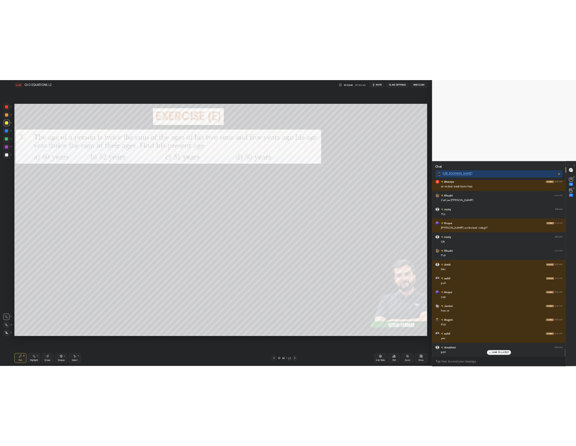
scroll to position [2, 3]
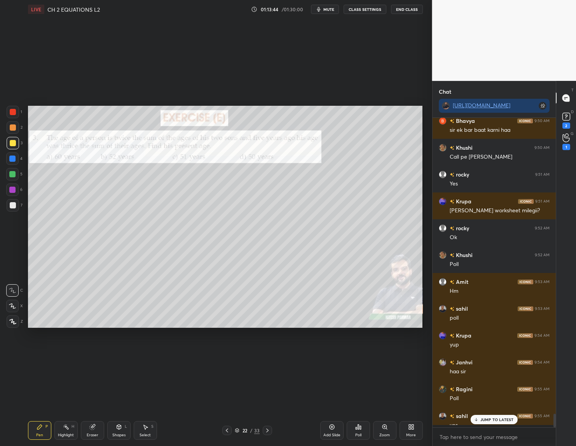
type textarea "x"
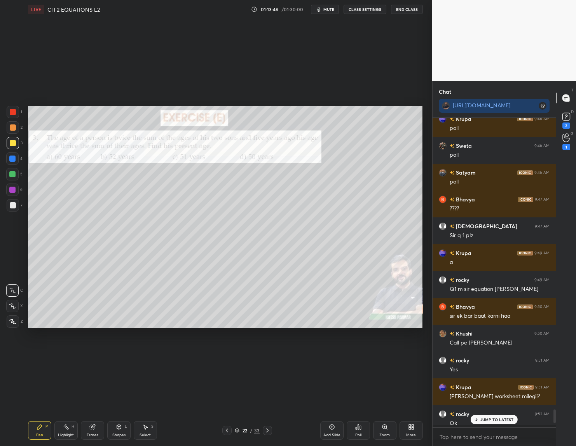
scroll to position [241, 121]
click at [360, 433] on div "Poll" at bounding box center [358, 435] width 6 height 4
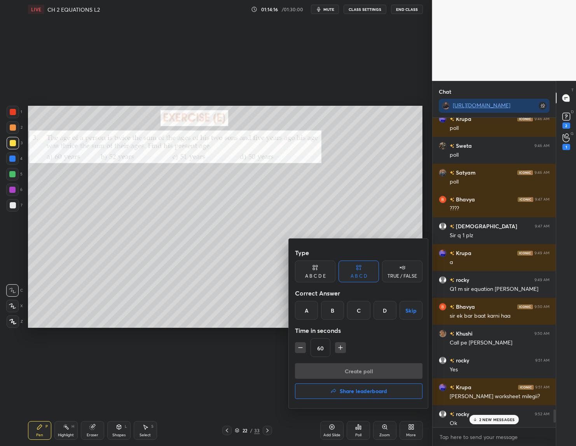
click at [381, 306] on div "D" at bounding box center [385, 310] width 23 height 19
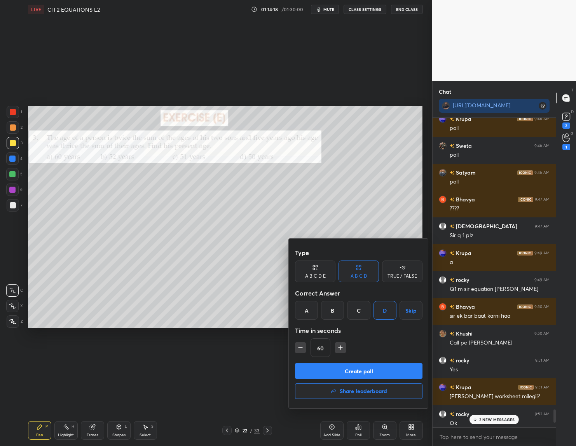
click at [299, 348] on icon "button" at bounding box center [301, 348] width 8 height 8
type input "45"
click at [349, 372] on button "Create poll" at bounding box center [358, 371] width 127 height 16
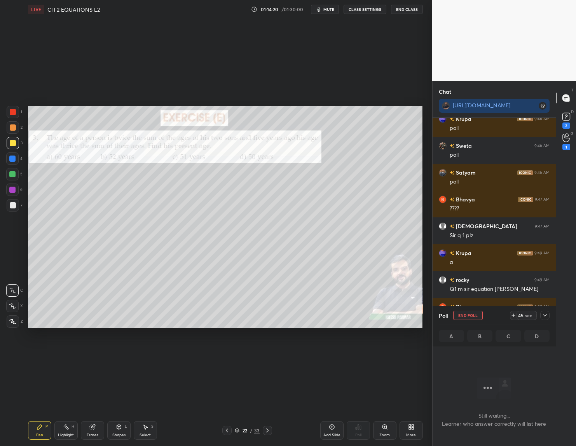
scroll to position [3, 3]
click at [542, 312] on div at bounding box center [544, 315] width 9 height 9
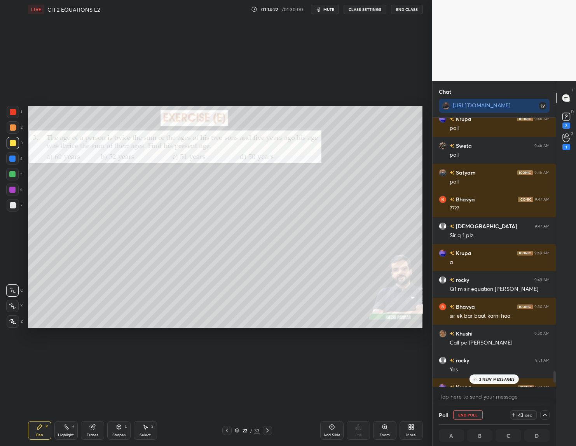
scroll to position [0, 3]
click at [481, 379] on p "2 NEW MESSAGES" at bounding box center [497, 379] width 36 height 5
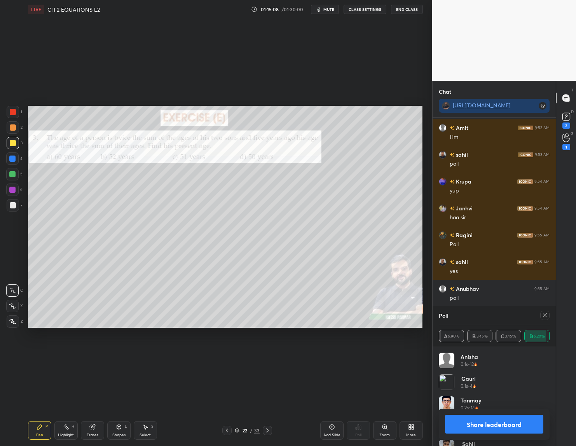
scroll to position [7270, 0]
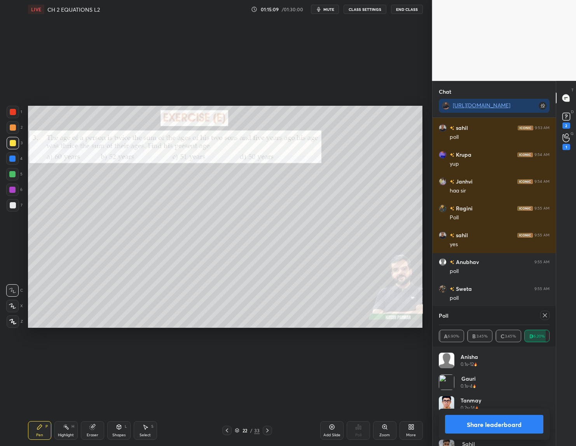
drag, startPoint x: 90, startPoint y: 440, endPoint x: 97, endPoint y: 431, distance: 11.0
click at [93, 441] on div "Pen P Highlight H Eraser Shapes L Select S 22 / 33 Add Slide Poll Zoom More" at bounding box center [225, 430] width 395 height 31
drag, startPoint x: 88, startPoint y: 427, endPoint x: 106, endPoint y: 412, distance: 23.5
click at [96, 424] on div "Eraser" at bounding box center [92, 430] width 23 height 19
drag, startPoint x: 43, startPoint y: 429, endPoint x: 49, endPoint y: 425, distance: 7.5
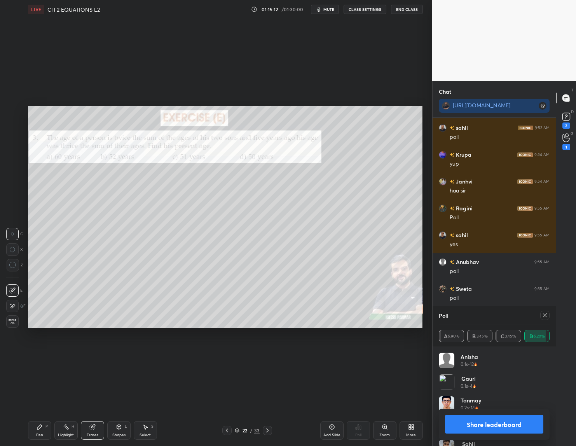
click at [46, 428] on div "Pen P" at bounding box center [39, 430] width 23 height 19
drag, startPoint x: 465, startPoint y: 425, endPoint x: 431, endPoint y: 406, distance: 37.9
click at [460, 421] on button "Share leaderboard" at bounding box center [494, 424] width 99 height 19
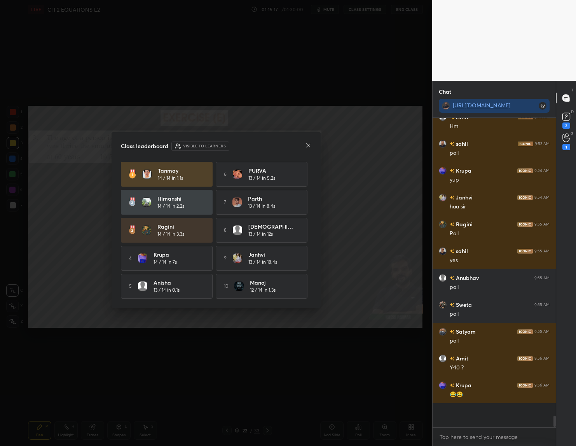
scroll to position [237, 121]
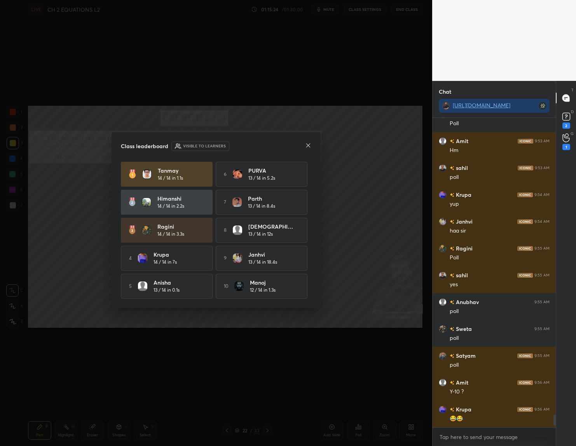
click at [308, 144] on icon at bounding box center [308, 145] width 6 height 6
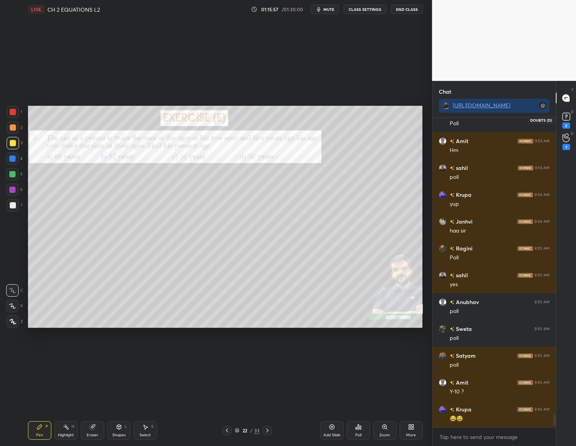
click at [564, 120] on rect at bounding box center [565, 116] width 7 height 7
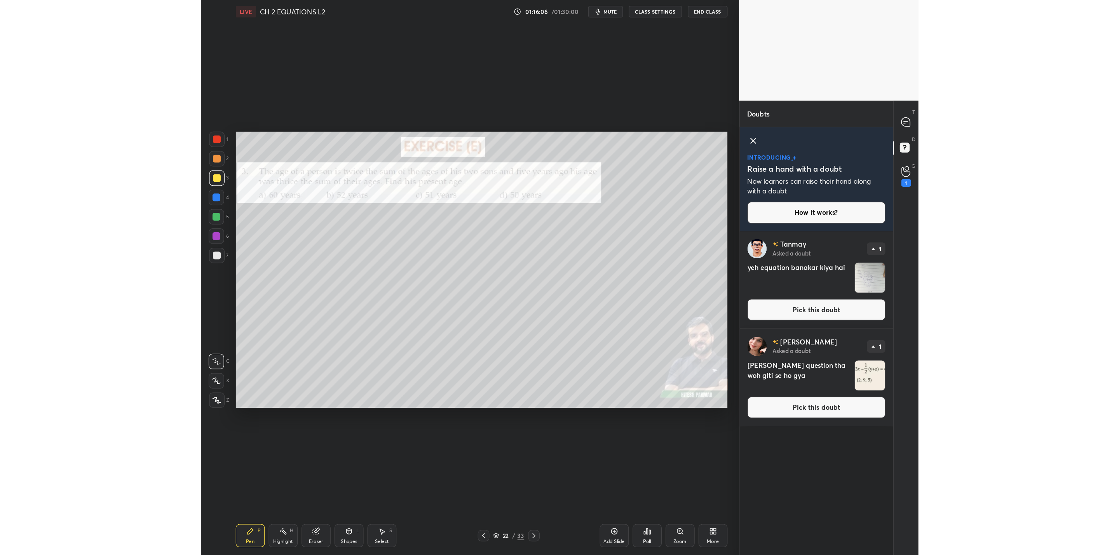
scroll to position [298, 257]
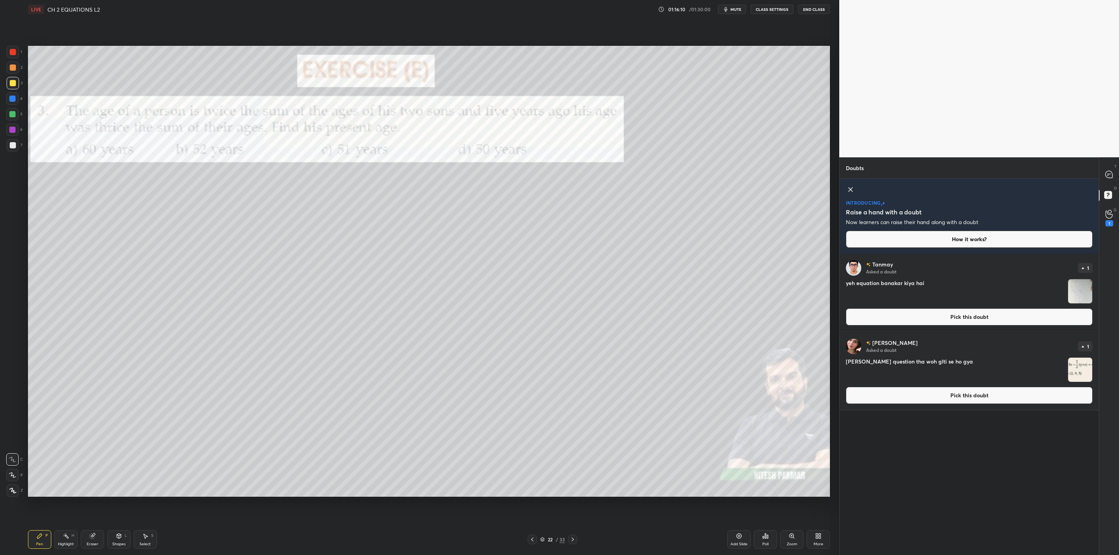
drag, startPoint x: 573, startPoint y: 540, endPoint x: 571, endPoint y: 543, distance: 4.2
click at [574, 540] on icon at bounding box center [573, 540] width 6 height 6
click at [1108, 169] on div at bounding box center [1110, 175] width 16 height 14
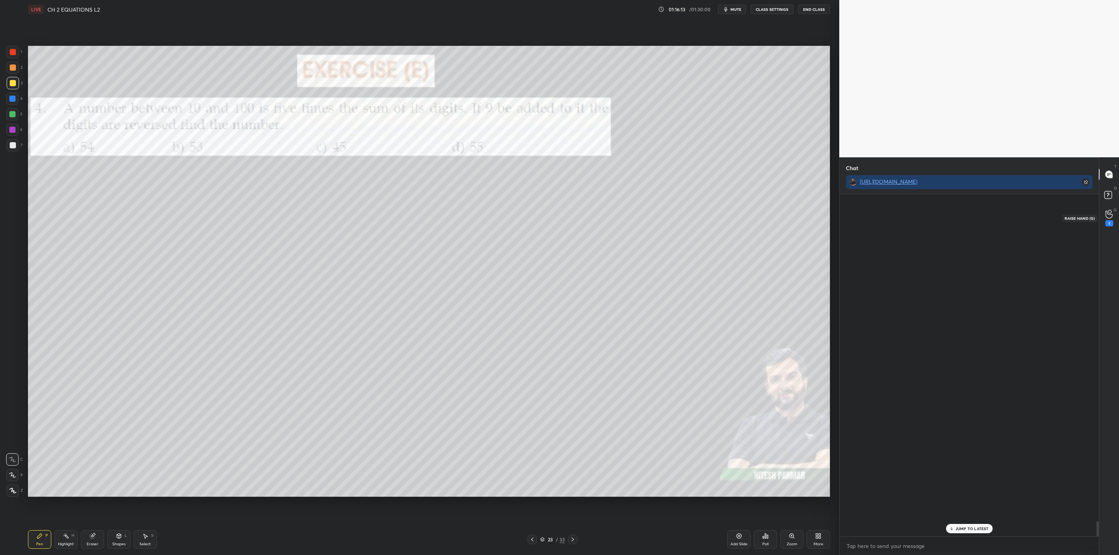
scroll to position [341, 257]
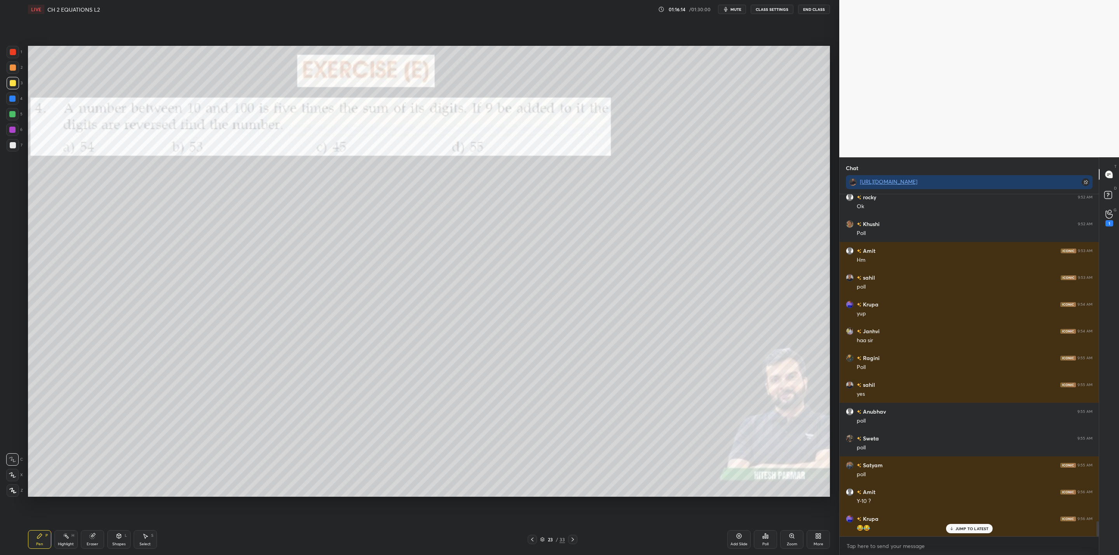
click at [961, 525] on div "JUMP TO LATEST" at bounding box center [969, 528] width 47 height 9
click at [1111, 213] on circle at bounding box center [1110, 211] width 3 height 3
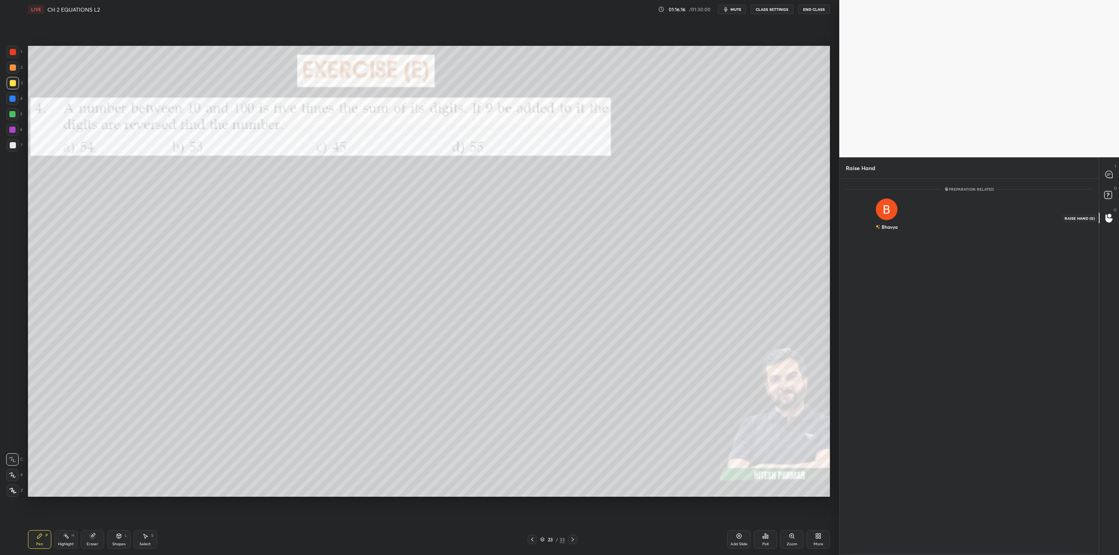
scroll to position [3, 3]
click at [891, 215] on div "[PERSON_NAME] INVITE" at bounding box center [887, 218] width 82 height 49
click at [891, 205] on img "grid" at bounding box center [887, 207] width 16 height 16
click at [903, 235] on button "INVITE" at bounding box center [887, 232] width 75 height 10
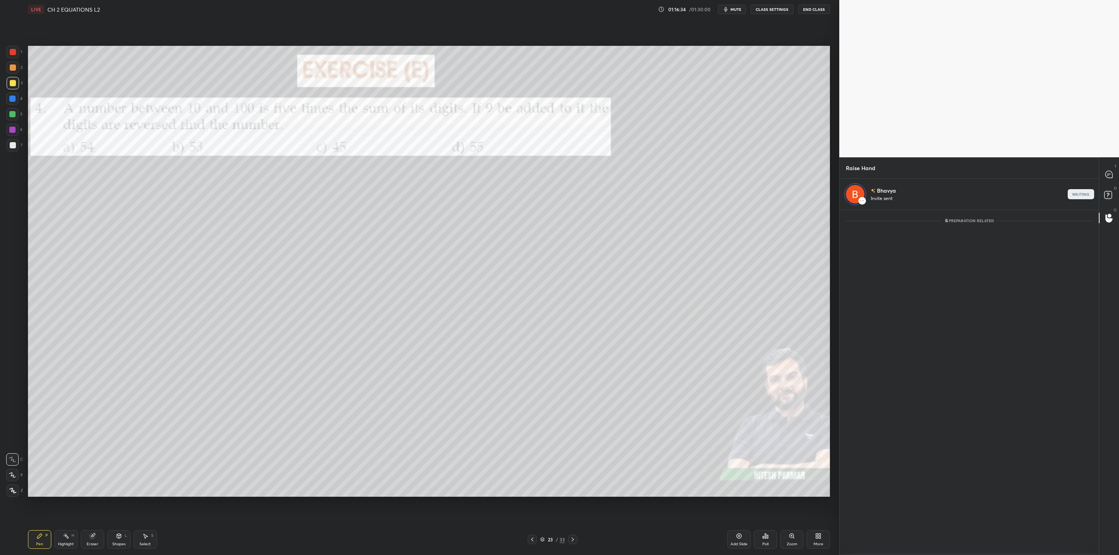
scroll to position [341, 257]
click at [1111, 169] on div at bounding box center [1110, 175] width 16 height 14
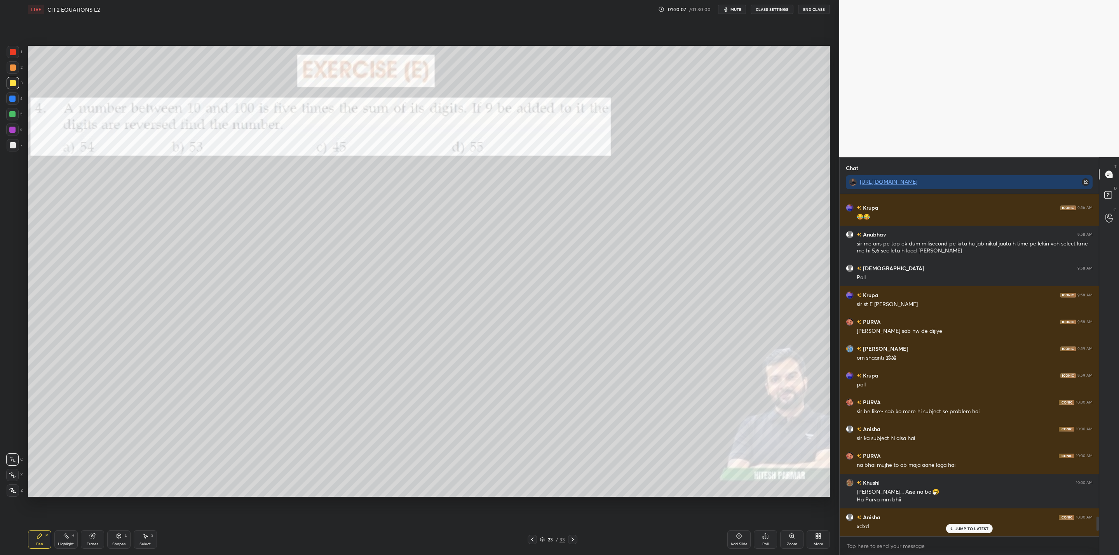
click at [968, 525] on div "JUMP TO LATEST" at bounding box center [969, 528] width 47 height 9
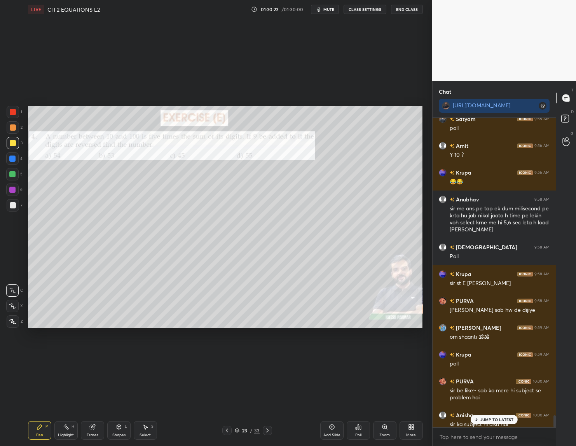
scroll to position [7600, 0]
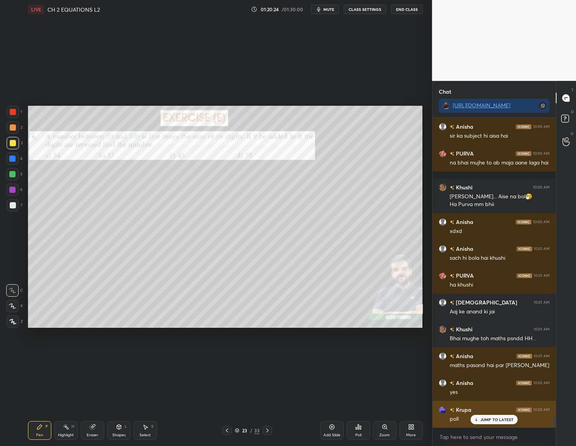
drag, startPoint x: 483, startPoint y: 415, endPoint x: 475, endPoint y: 423, distance: 11.5
click at [483, 416] on div "JUMP TO LATEST" at bounding box center [494, 419] width 47 height 9
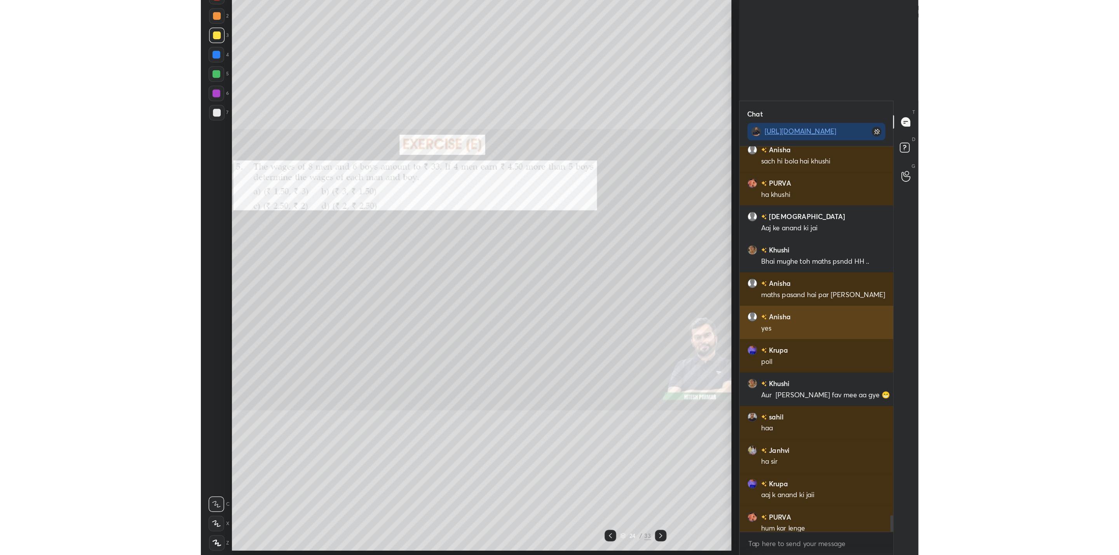
scroll to position [341, 257]
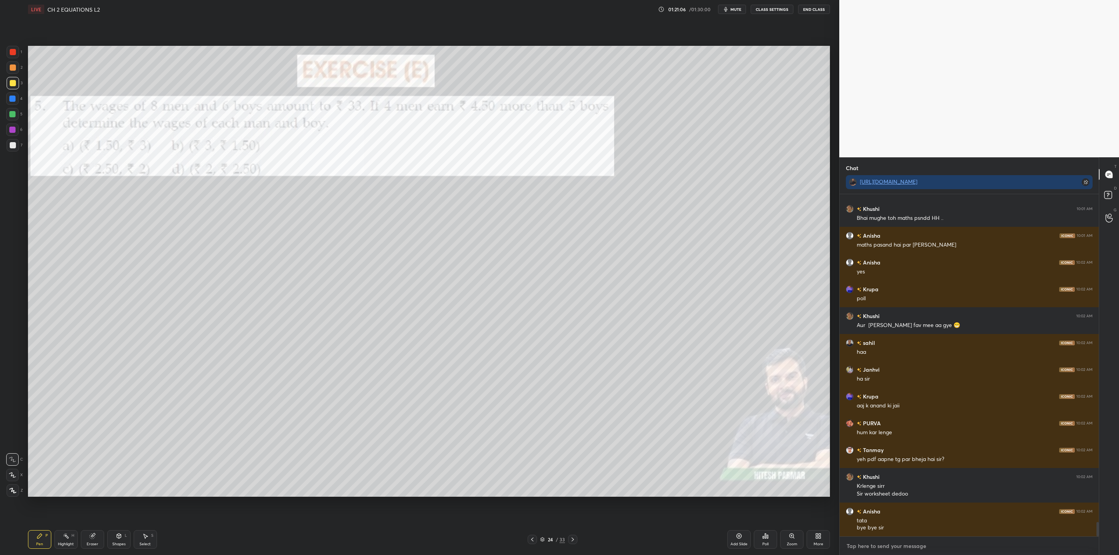
type textarea "x"
click at [873, 545] on textarea at bounding box center [969, 546] width 247 height 12
paste textarea "[URL][DOMAIN_NAME]"
type textarea "[URL][DOMAIN_NAME]"
type textarea "x"
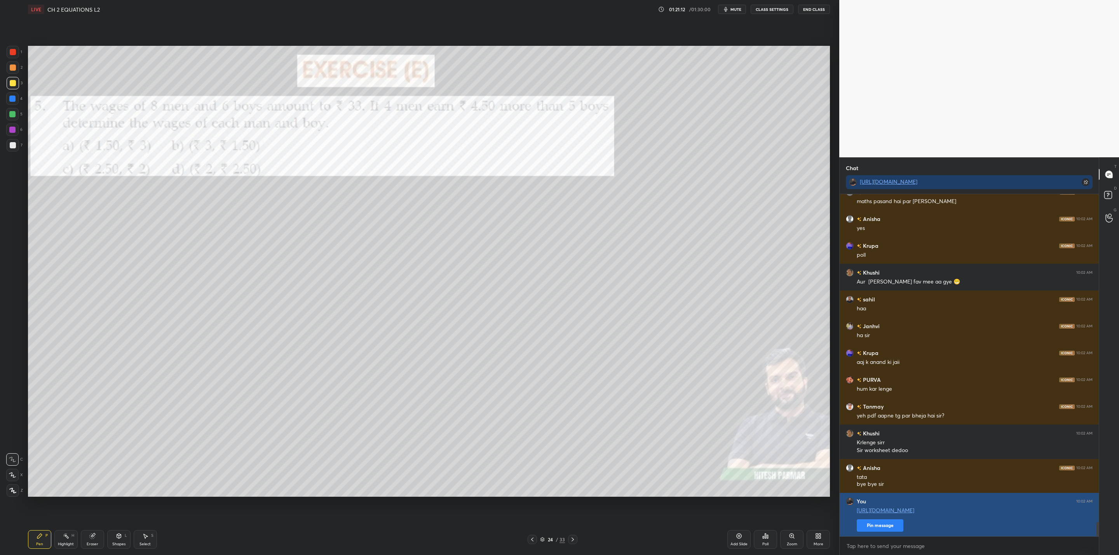
type textarea "x"
click at [879, 530] on button "Pin message" at bounding box center [880, 526] width 47 height 12
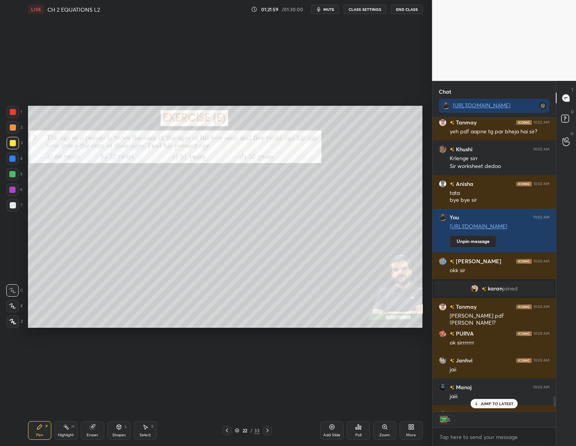
scroll to position [2, 3]
click at [485, 417] on p "3 NEW MESSAGES" at bounding box center [497, 419] width 36 height 5
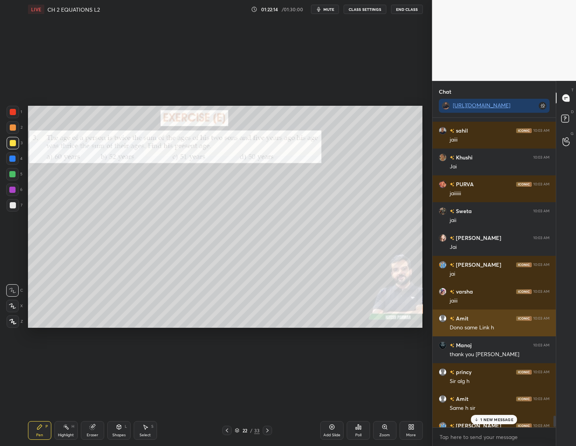
scroll to position [8139, 0]
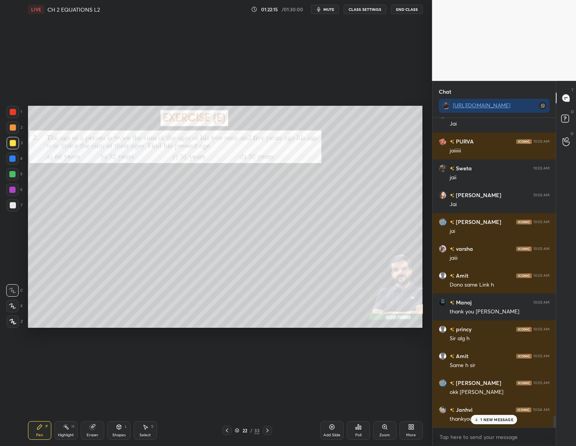
click at [482, 421] on p "1 NEW MESSAGE" at bounding box center [496, 419] width 33 height 5
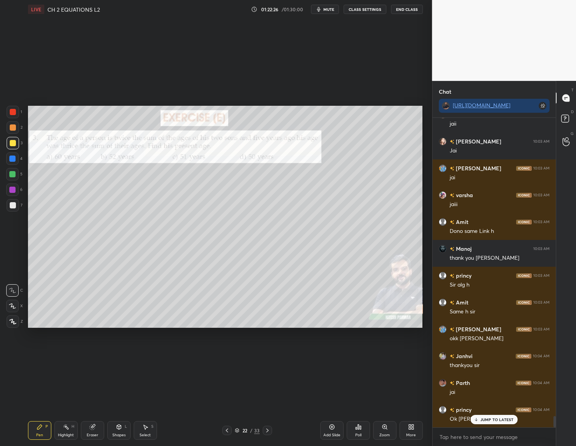
scroll to position [8220, 0]
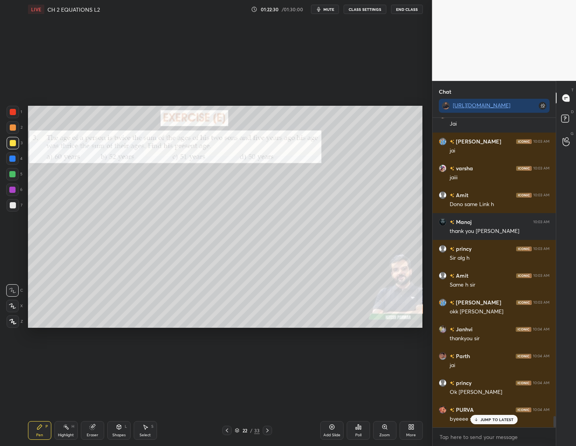
click at [398, 9] on button "End Class" at bounding box center [407, 9] width 32 height 9
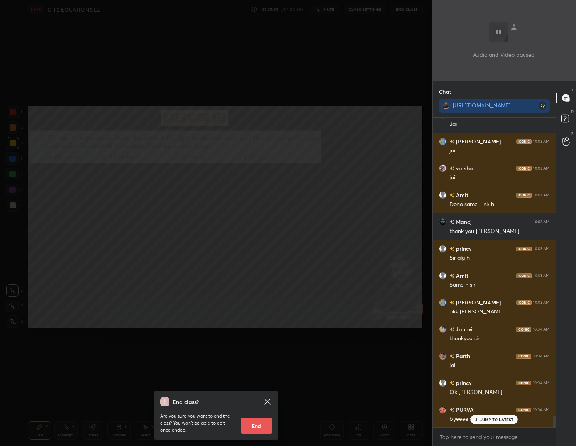
scroll to position [8247, 0]
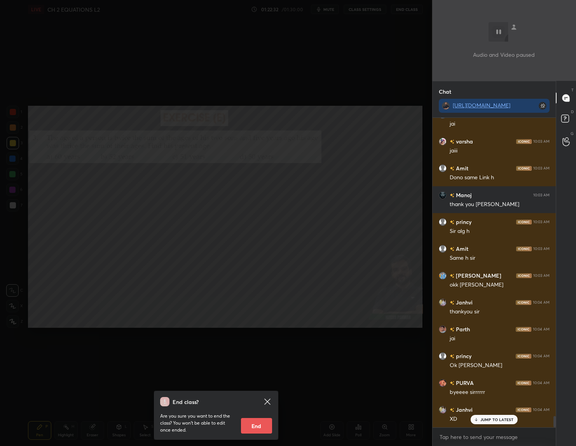
click at [262, 424] on button "End" at bounding box center [256, 426] width 31 height 16
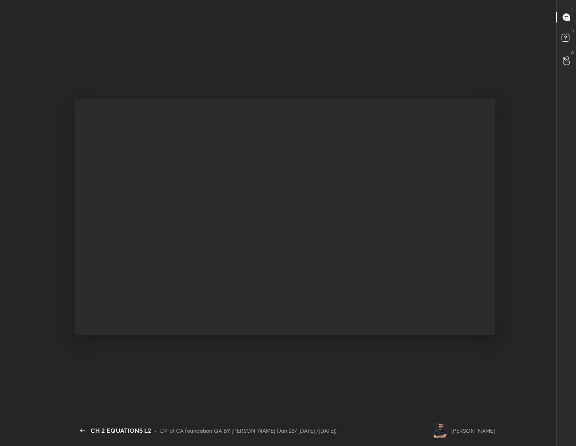
scroll to position [38474, 38444]
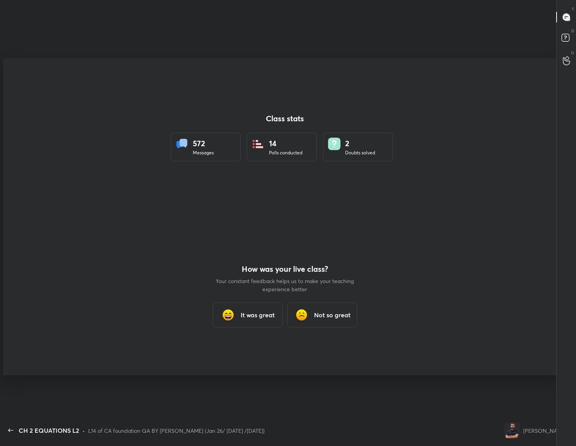
drag, startPoint x: 264, startPoint y: 316, endPoint x: 274, endPoint y: 377, distance: 61.2
click at [262, 316] on h3 "It was great" at bounding box center [258, 314] width 34 height 9
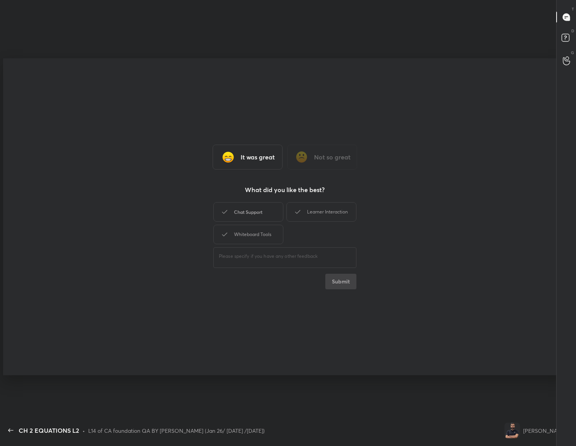
click at [257, 214] on div "Chat Support" at bounding box center [248, 211] width 70 height 19
drag, startPoint x: 307, startPoint y: 204, endPoint x: 280, endPoint y: 226, distance: 34.8
click at [307, 204] on div "Learner Interaction" at bounding box center [321, 211] width 70 height 19
click at [271, 229] on div "Whiteboard Tools" at bounding box center [248, 234] width 70 height 19
click at [335, 280] on button "Submit" at bounding box center [340, 282] width 31 height 16
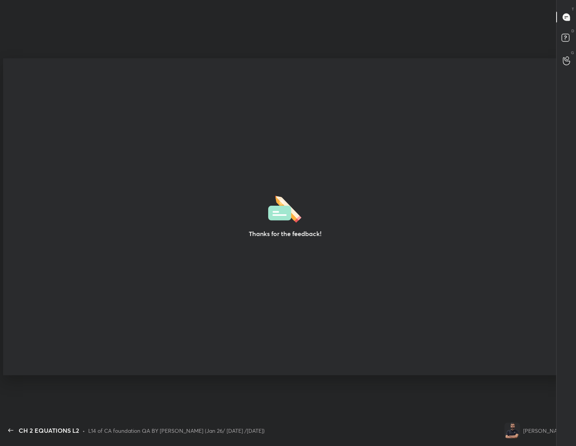
type textarea "x"
